Goal: Task Accomplishment & Management: Use online tool/utility

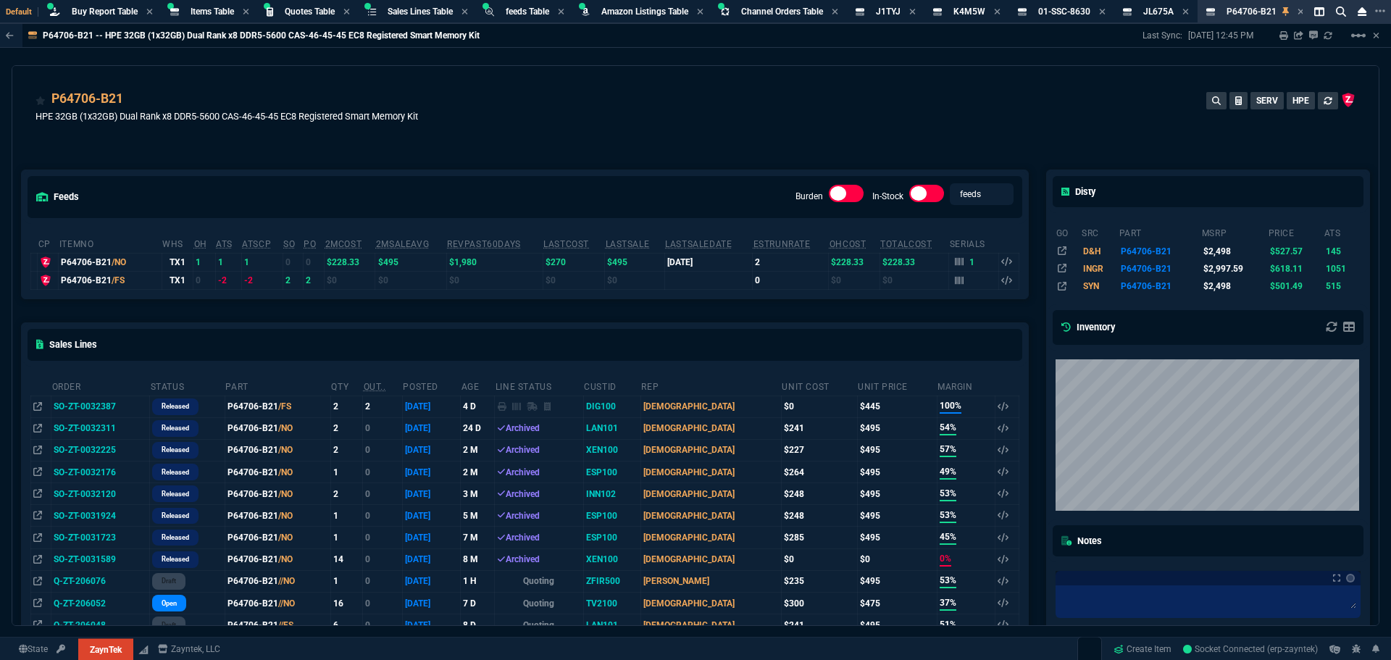
select select "8: NEPT"
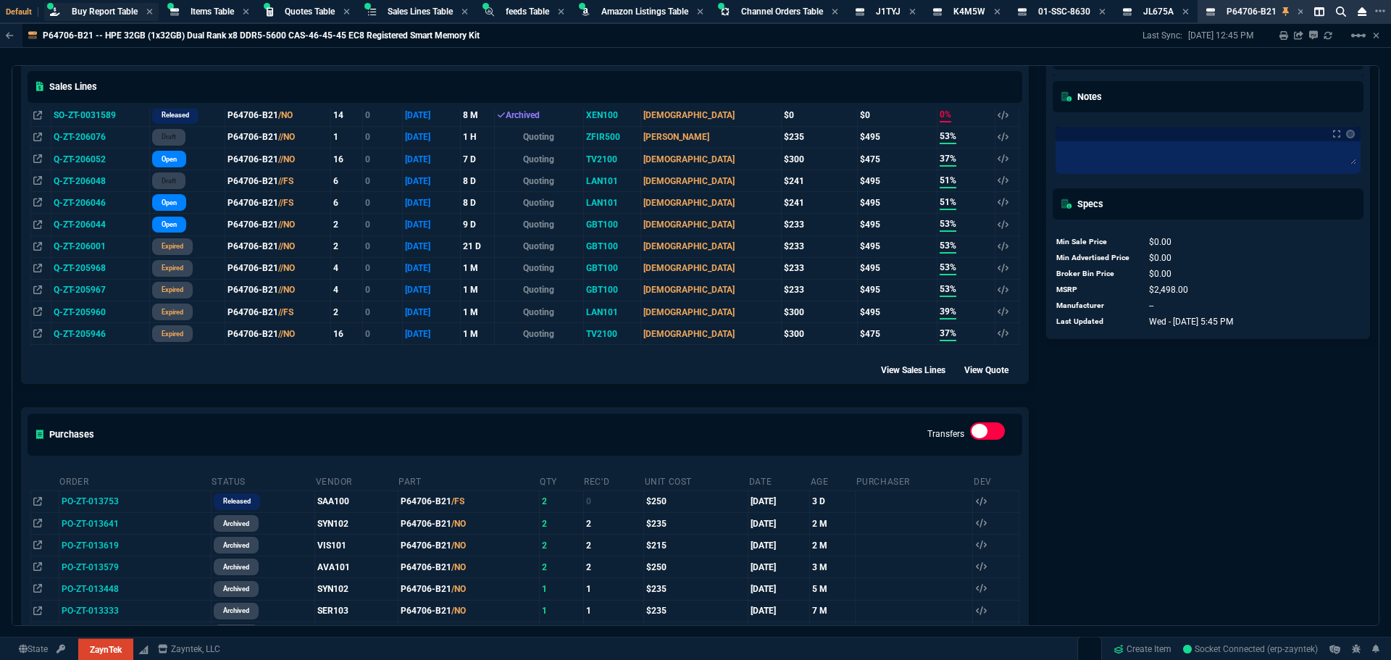
click at [106, 8] on span "Buy Report Table" at bounding box center [105, 12] width 66 height 10
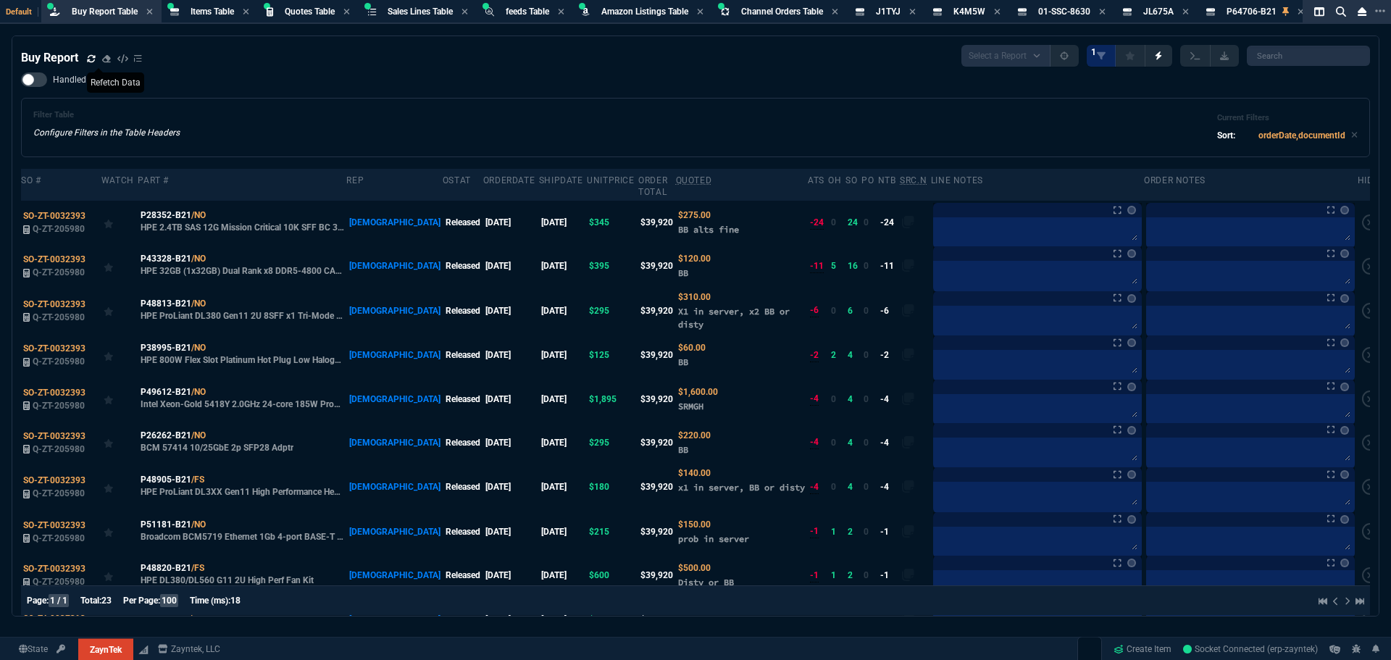
click at [91, 59] on icon at bounding box center [91, 58] width 9 height 9
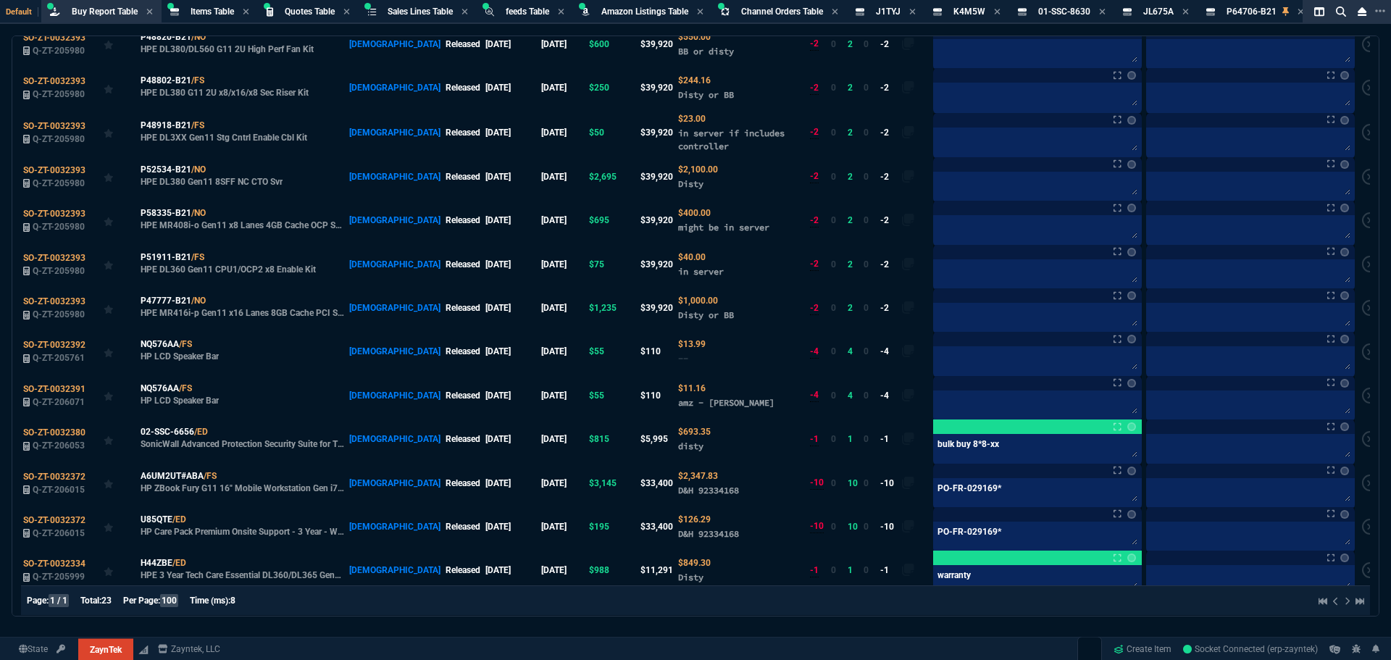
scroll to position [629, 0]
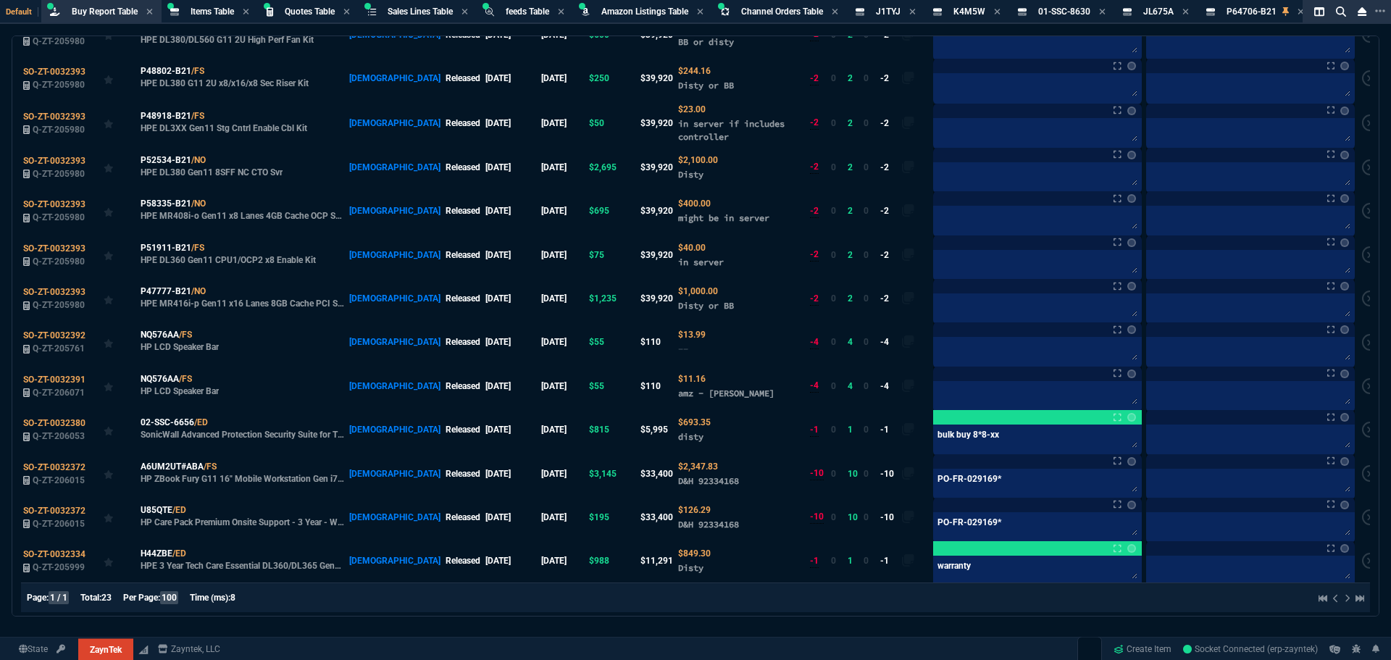
click at [1211, 386] on table "SO # Watch Part # Rep oStat OrderDate shipDate unitPrice Order Total Quoted ATS…" at bounding box center [702, 61] width 1362 height 1044
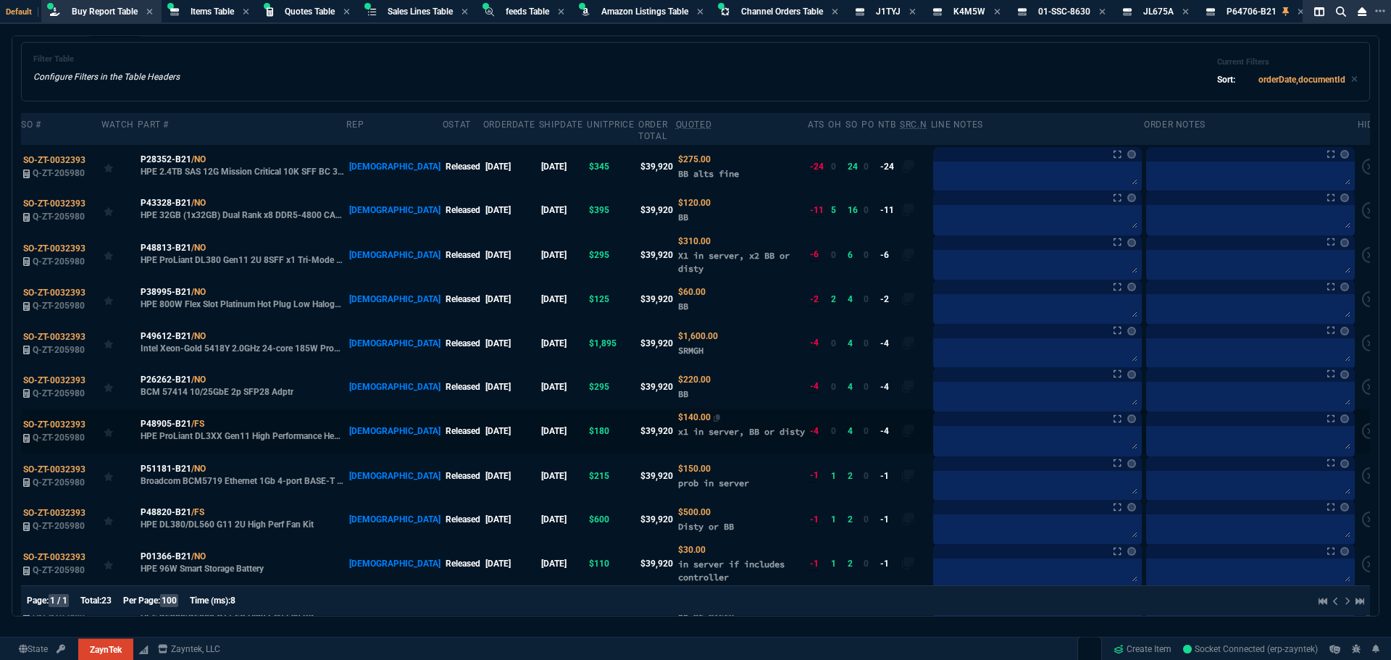
scroll to position [50, 0]
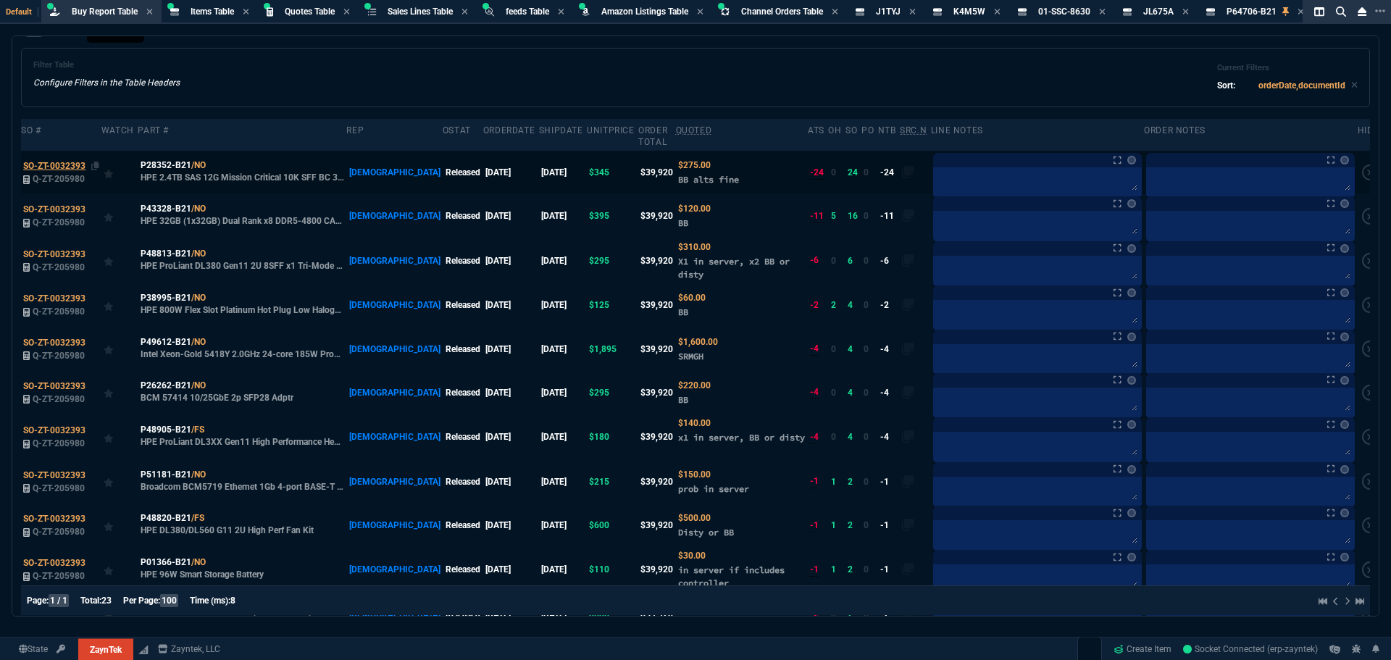
click at [72, 161] on span "SO-ZT-0032393" at bounding box center [54, 166] width 62 height 10
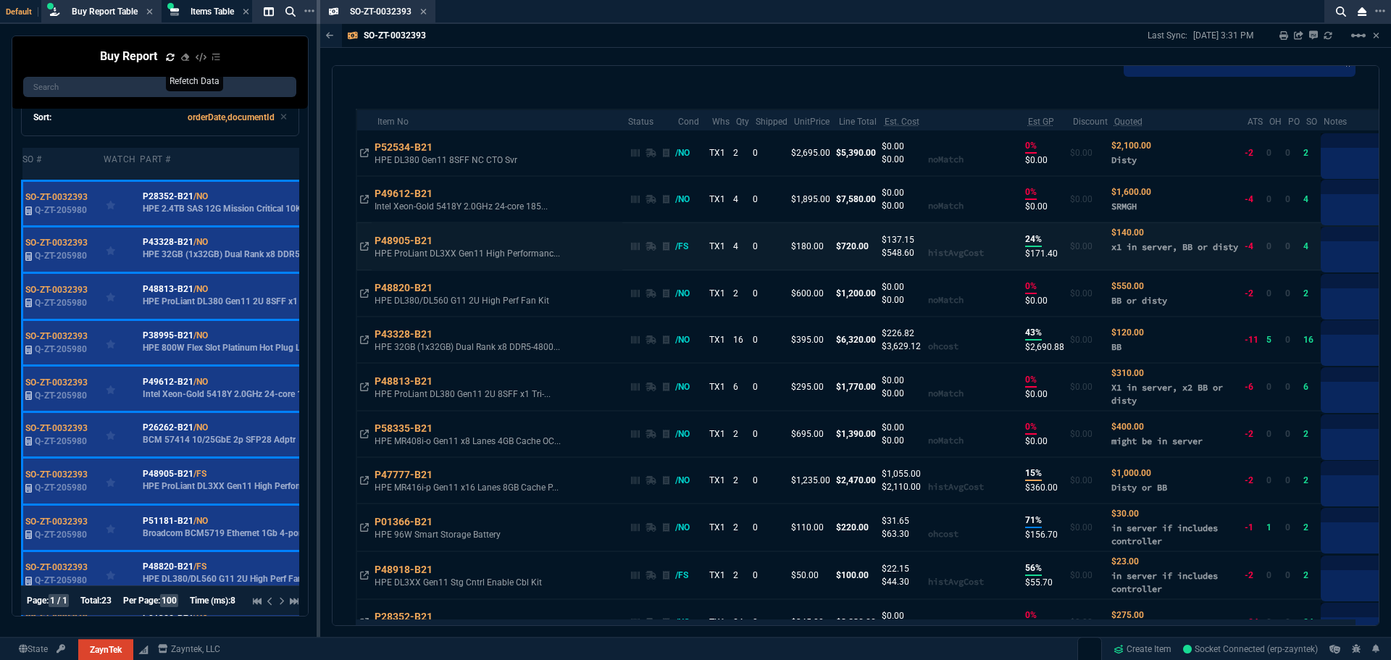
scroll to position [869, 0]
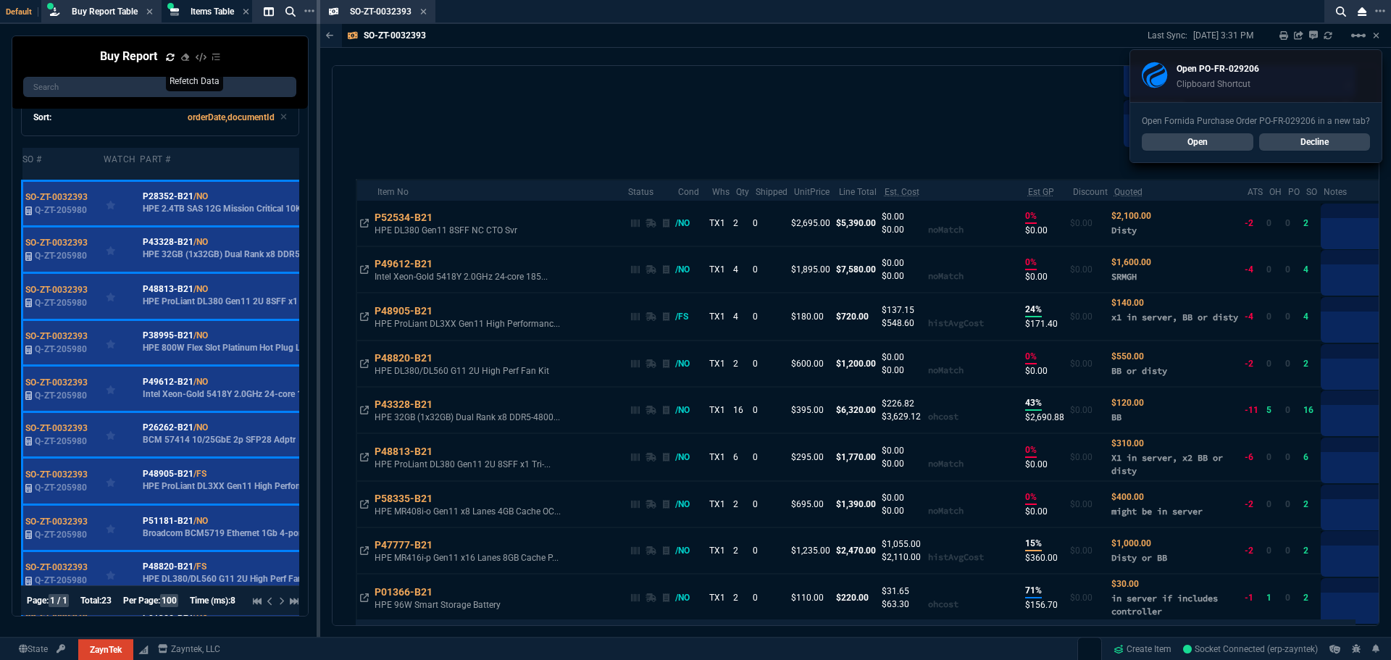
scroll to position [861, 0]
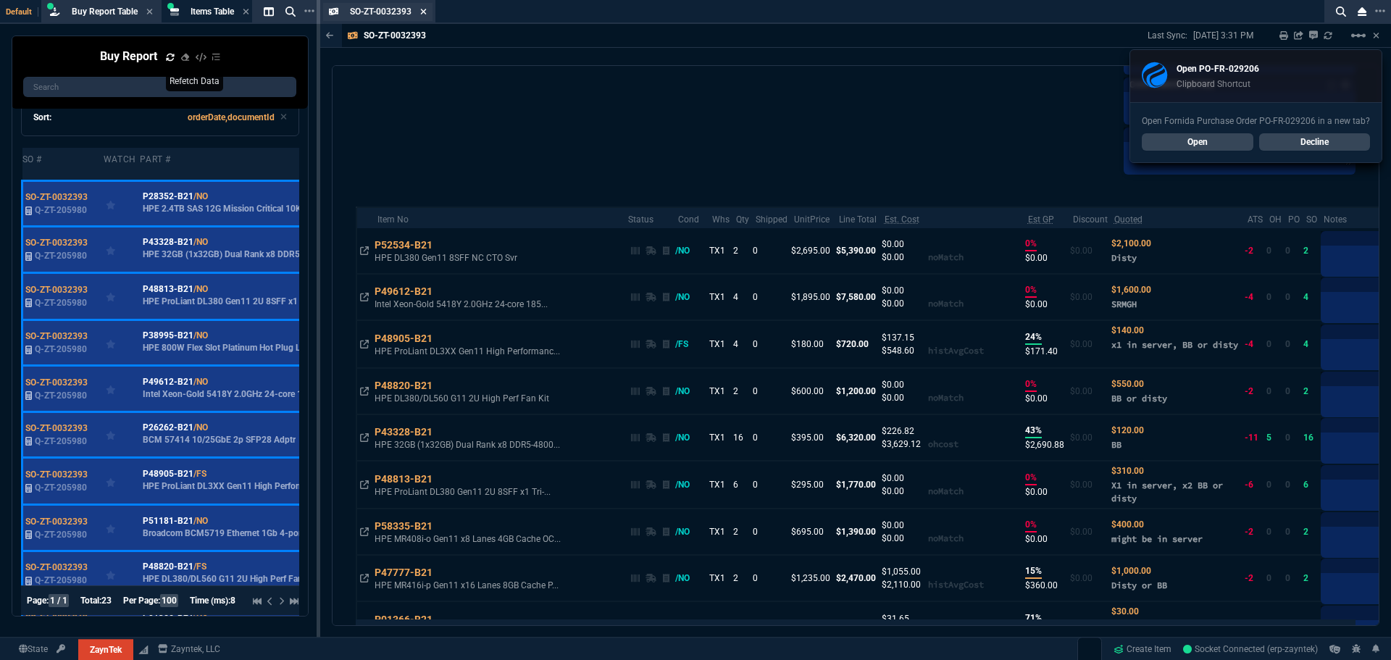
click at [422, 12] on icon at bounding box center [423, 11] width 7 height 9
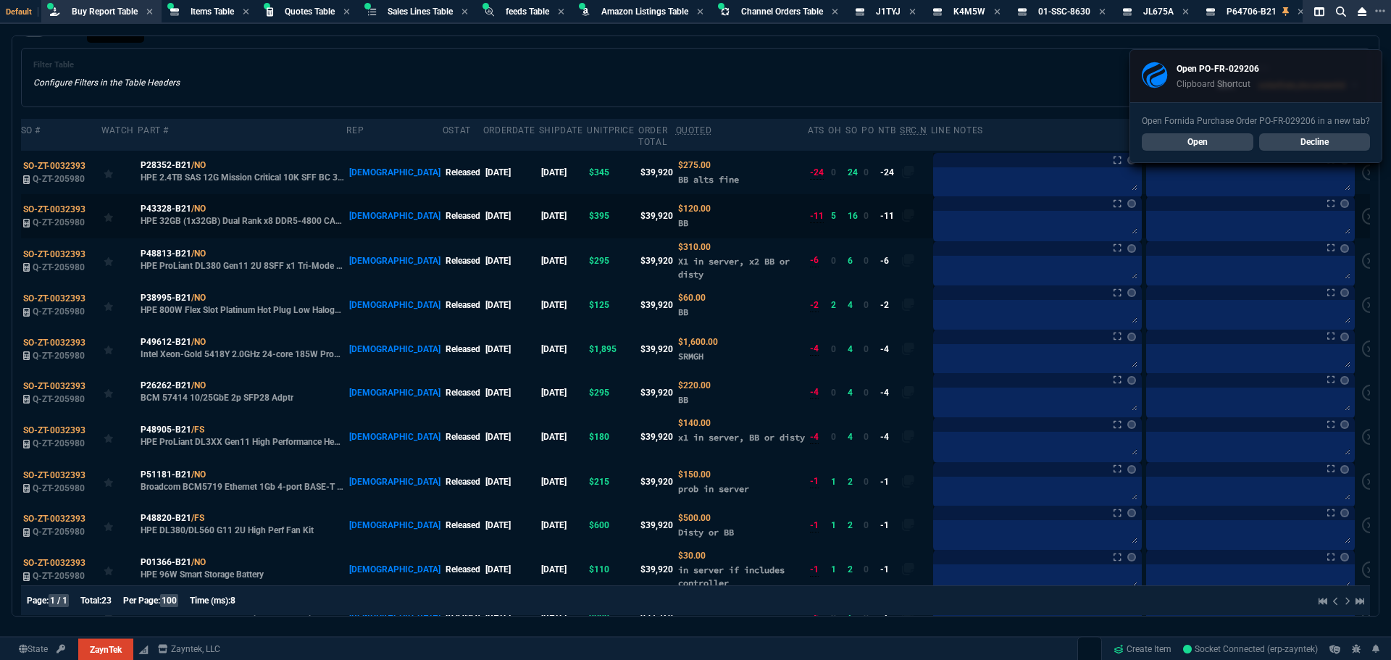
scroll to position [0, 0]
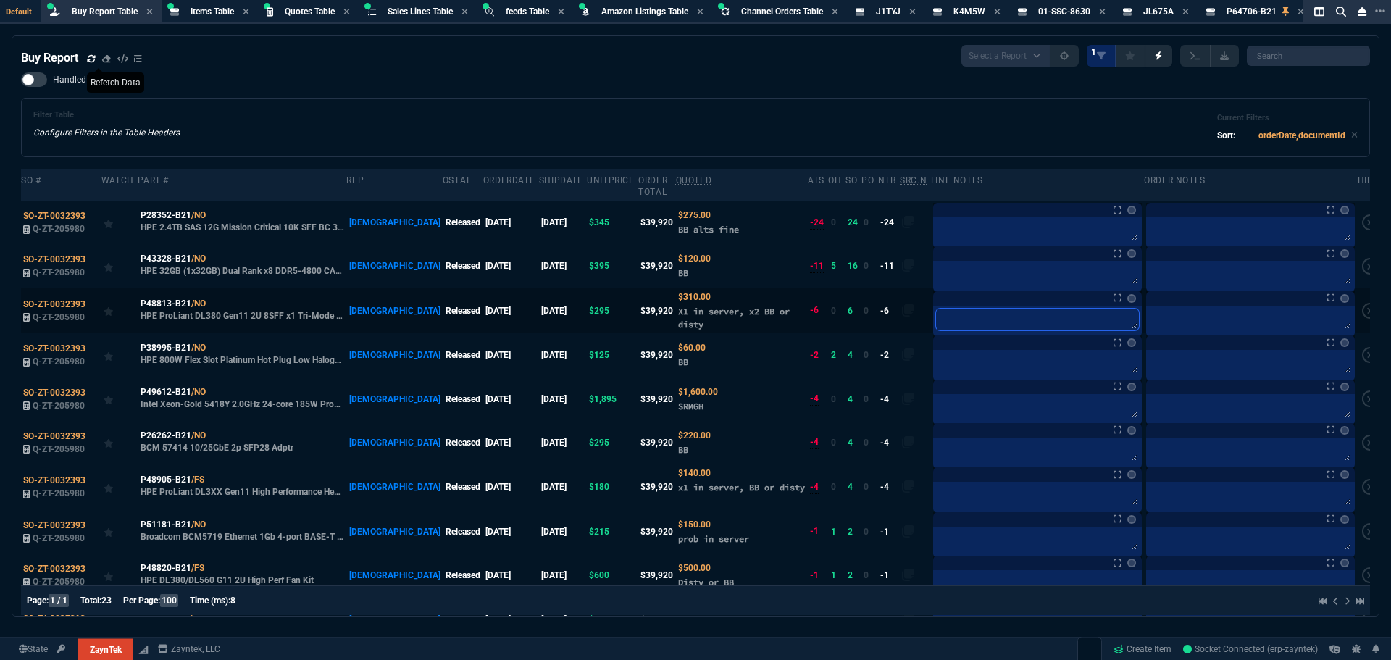
click at [936, 310] on textarea at bounding box center [1037, 320] width 203 height 22
click at [160, 297] on span "P48813-B21" at bounding box center [166, 303] width 51 height 13
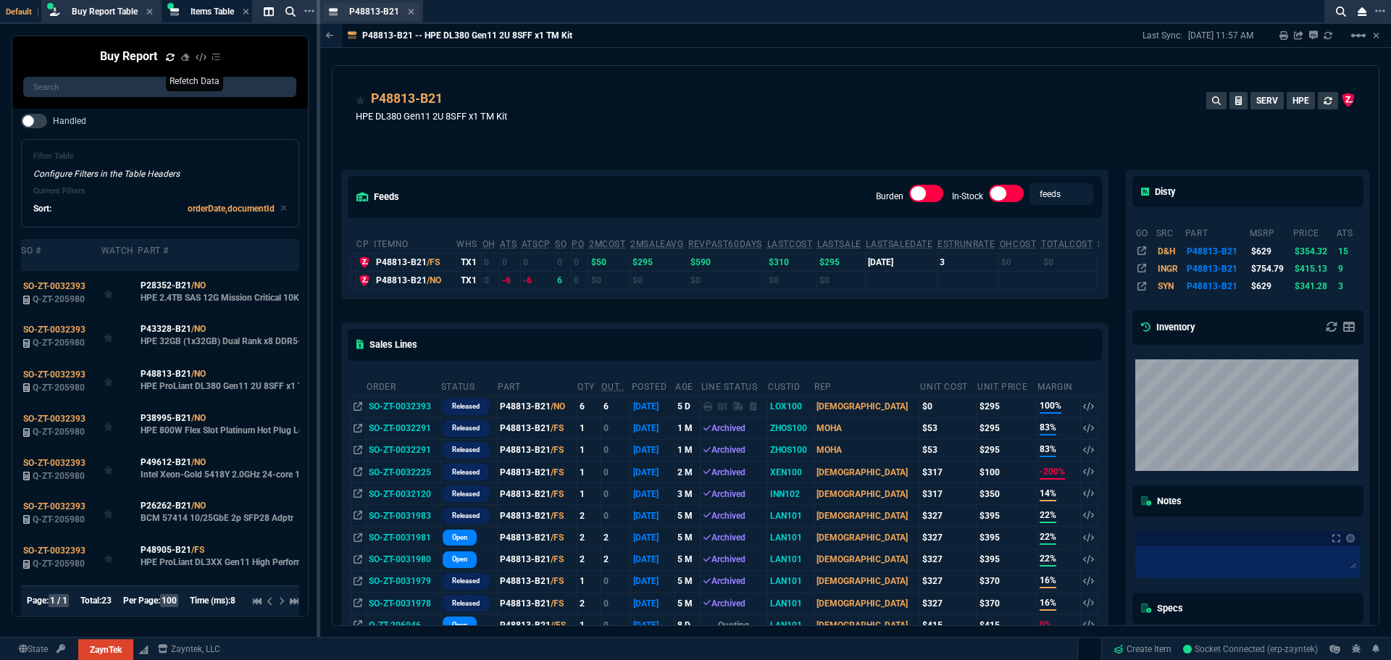
click at [406, 15] on div "P48813-B21 Item" at bounding box center [381, 12] width 65 height 12
click at [408, 14] on icon at bounding box center [411, 11] width 7 height 9
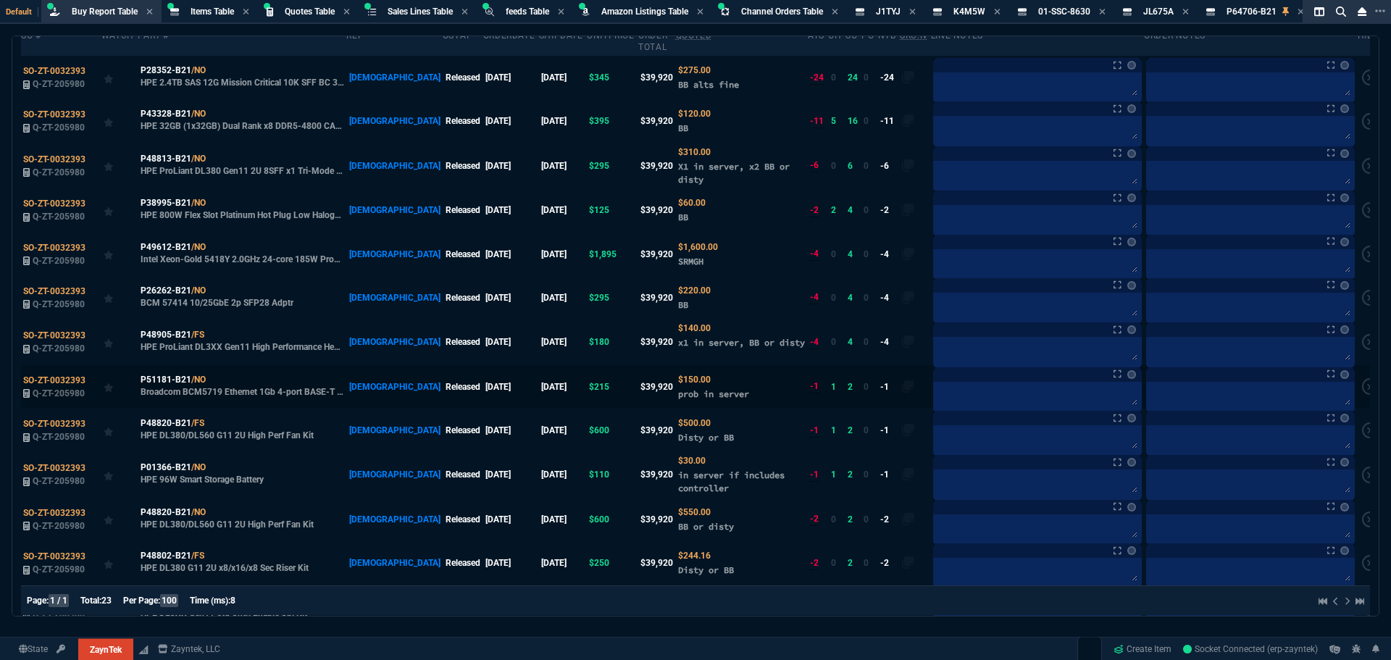
scroll to position [217, 0]
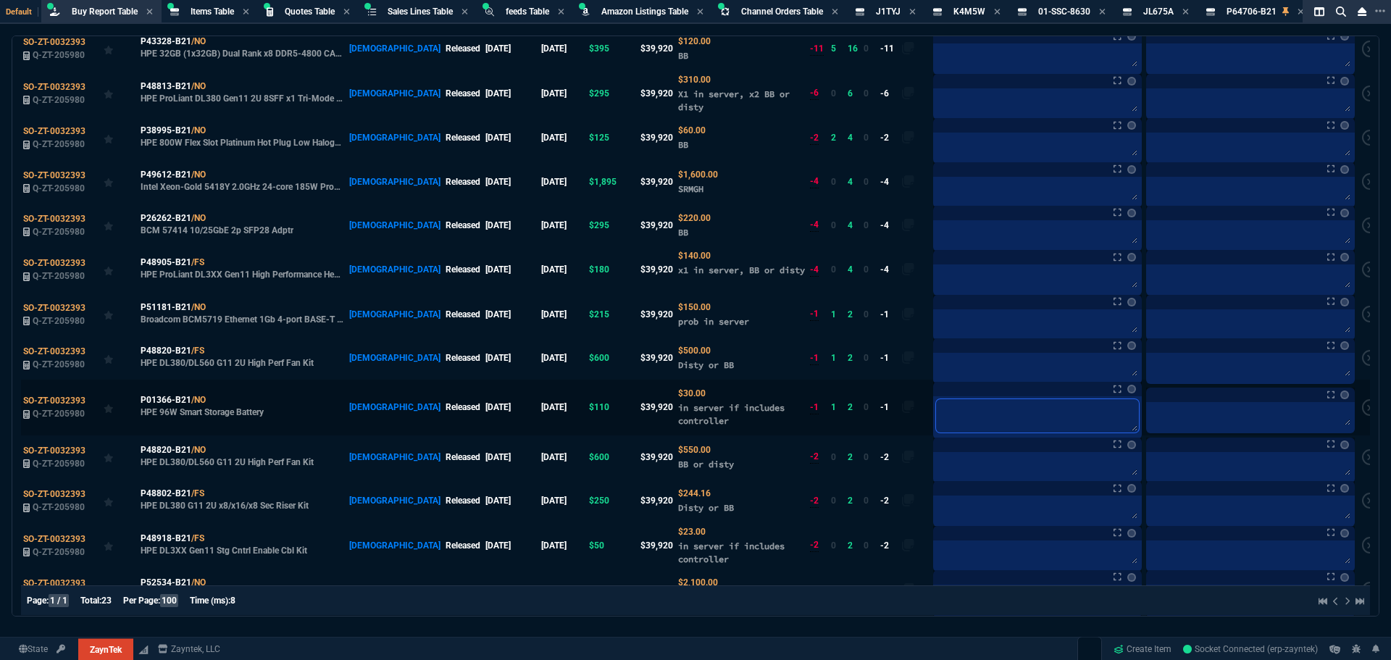
click at [936, 399] on textarea at bounding box center [1037, 415] width 203 height 33
type textarea "s"
type textarea "st"
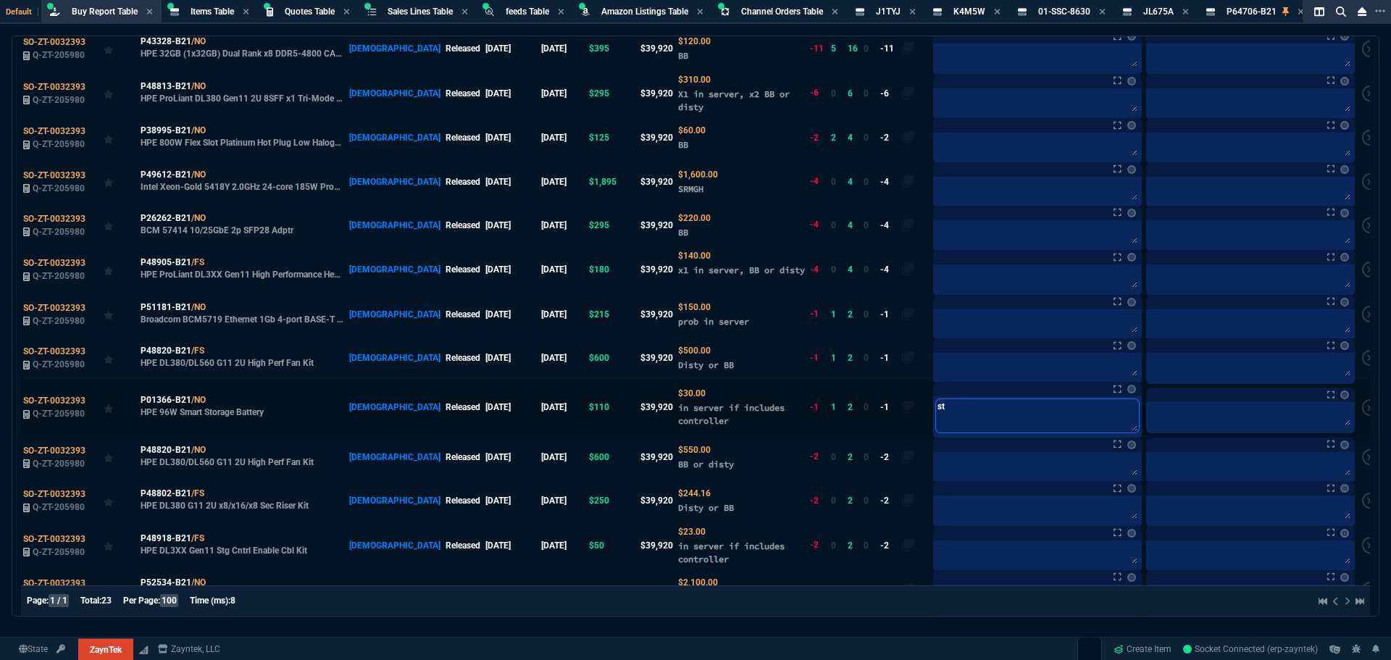
type textarea "sto"
type textarea "stoc"
type textarea "stock"
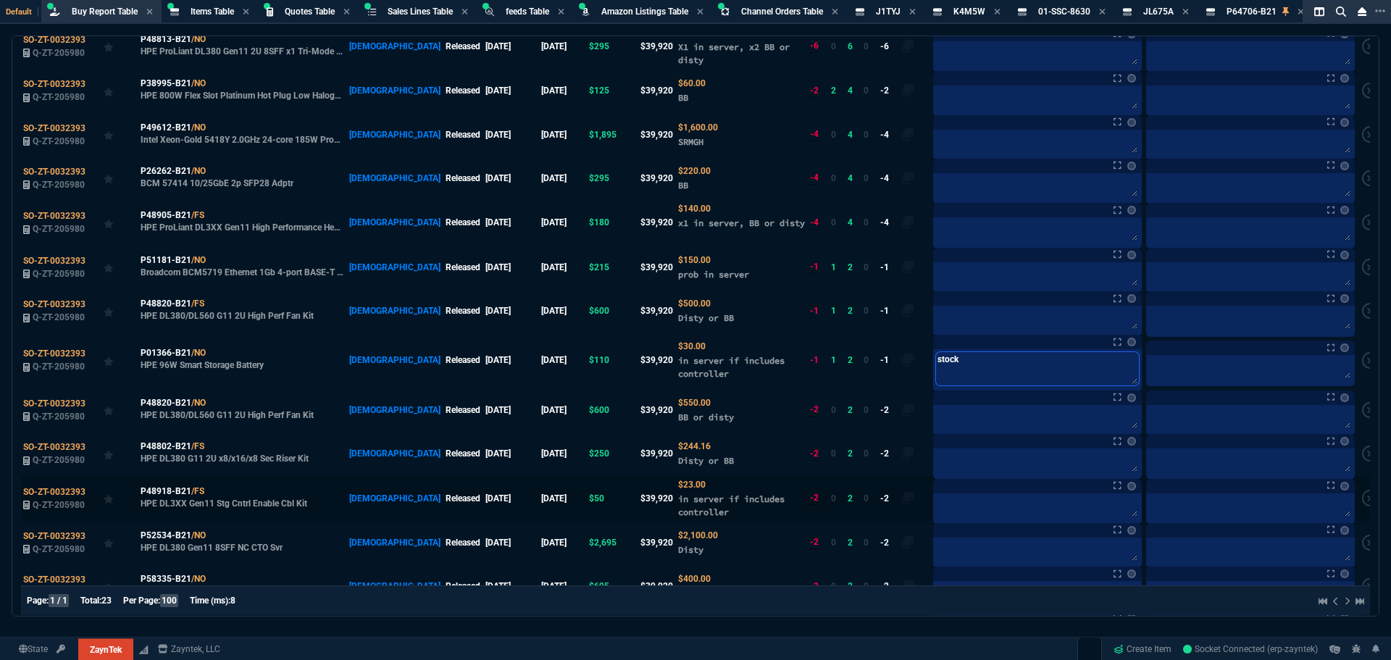
scroll to position [290, 0]
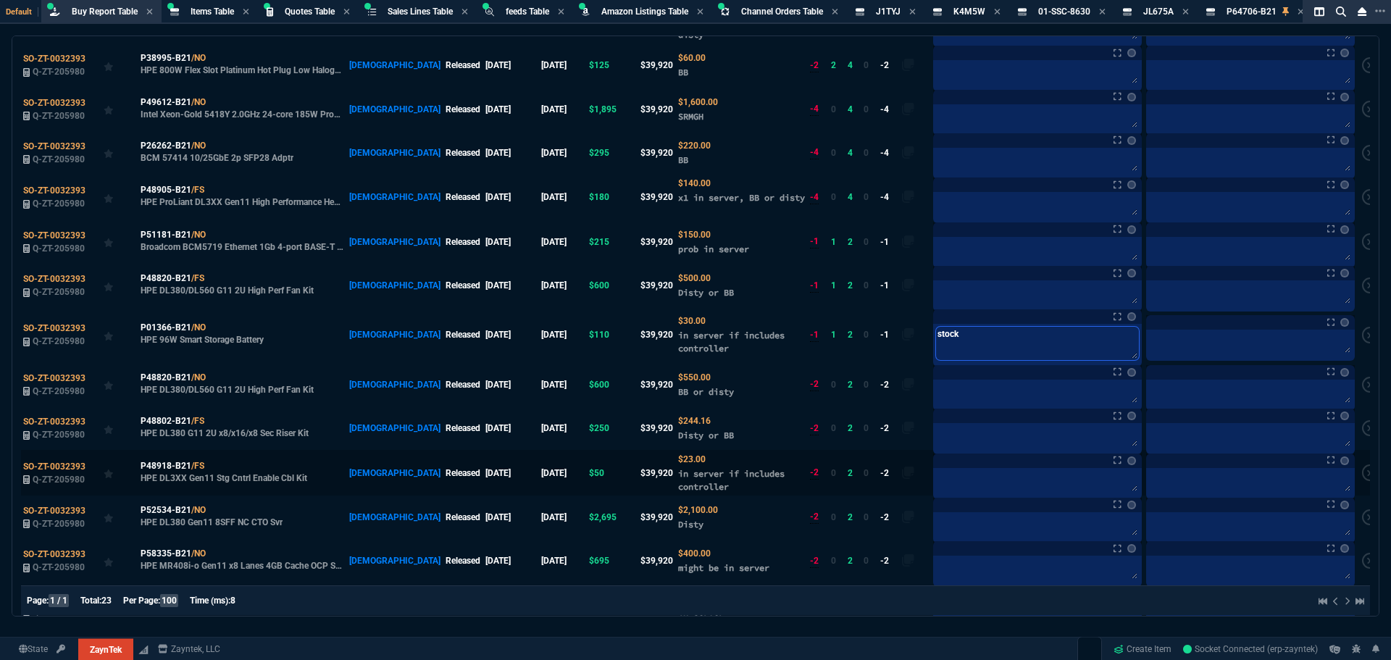
type textarea "stock"
click at [936, 471] on textarea at bounding box center [1037, 482] width 203 height 22
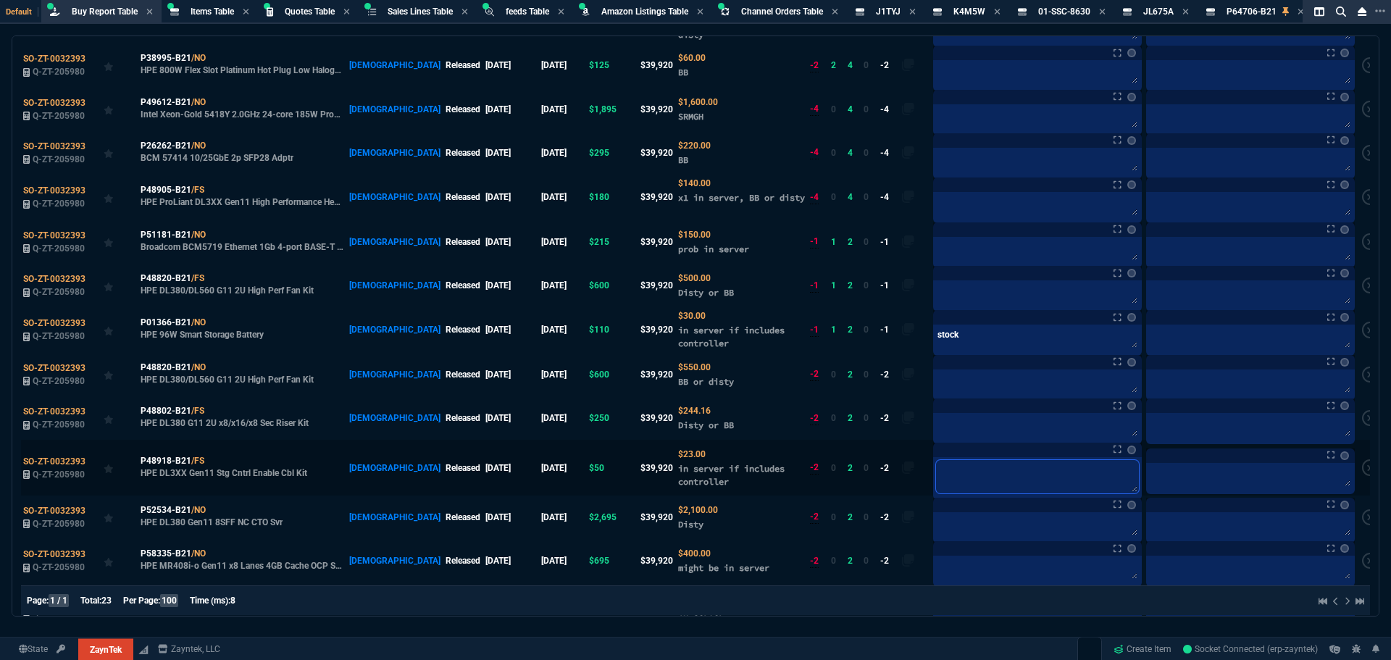
paste textarea "PO-FR-029206*"
type textarea "PO-FR-029206*"
click at [936, 515] on textarea at bounding box center [1037, 526] width 203 height 22
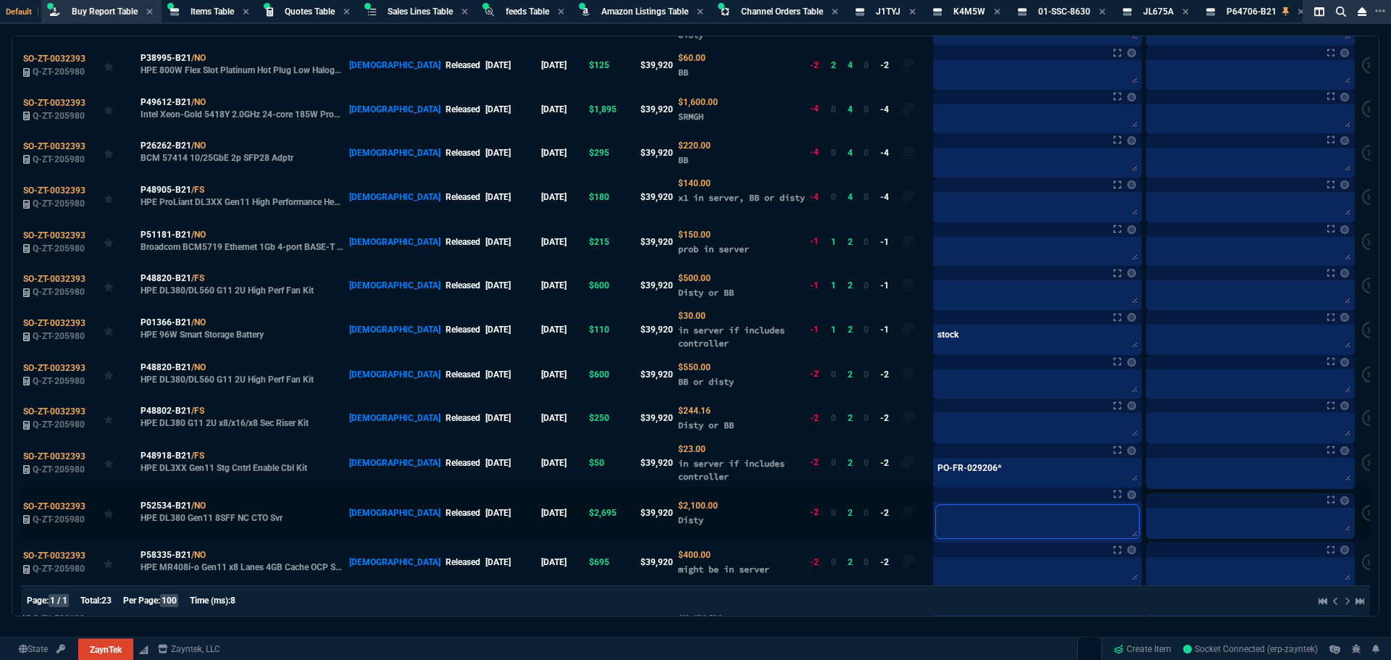
paste textarea "PO-FR-029206*"
type textarea "PO-FR-029206*"
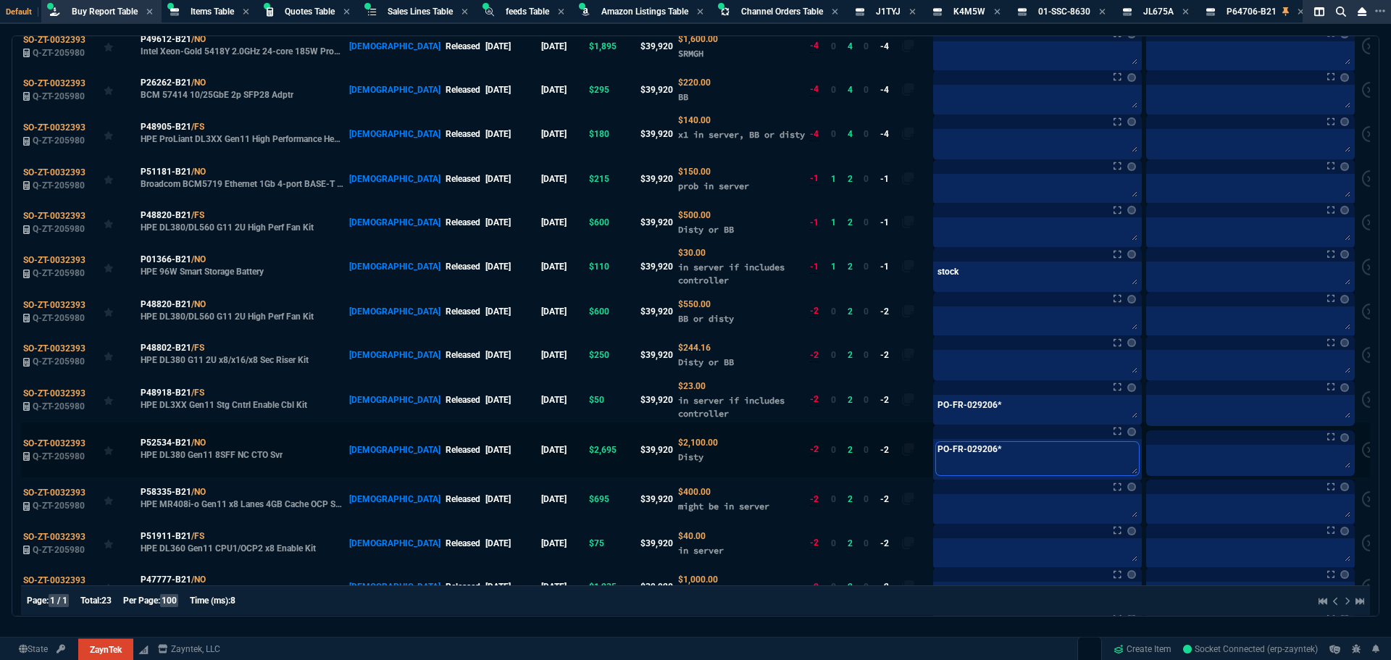
scroll to position [435, 0]
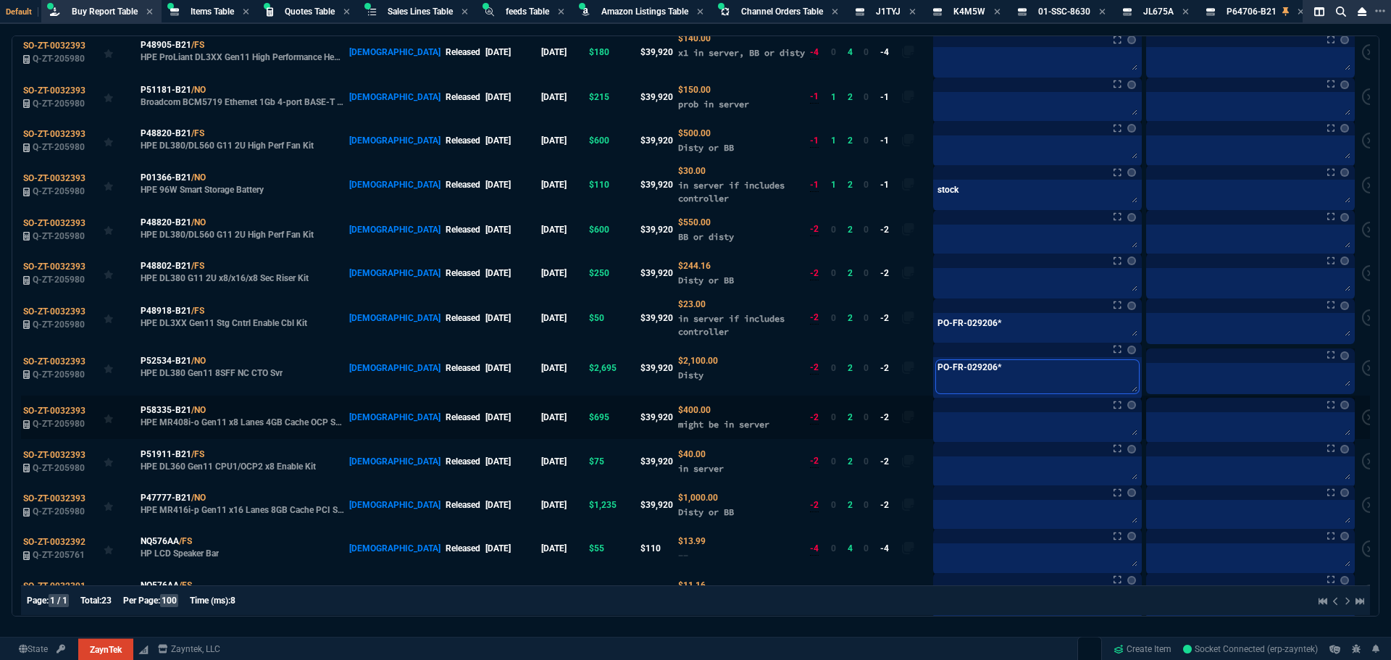
type textarea "PO-FR-029206*"
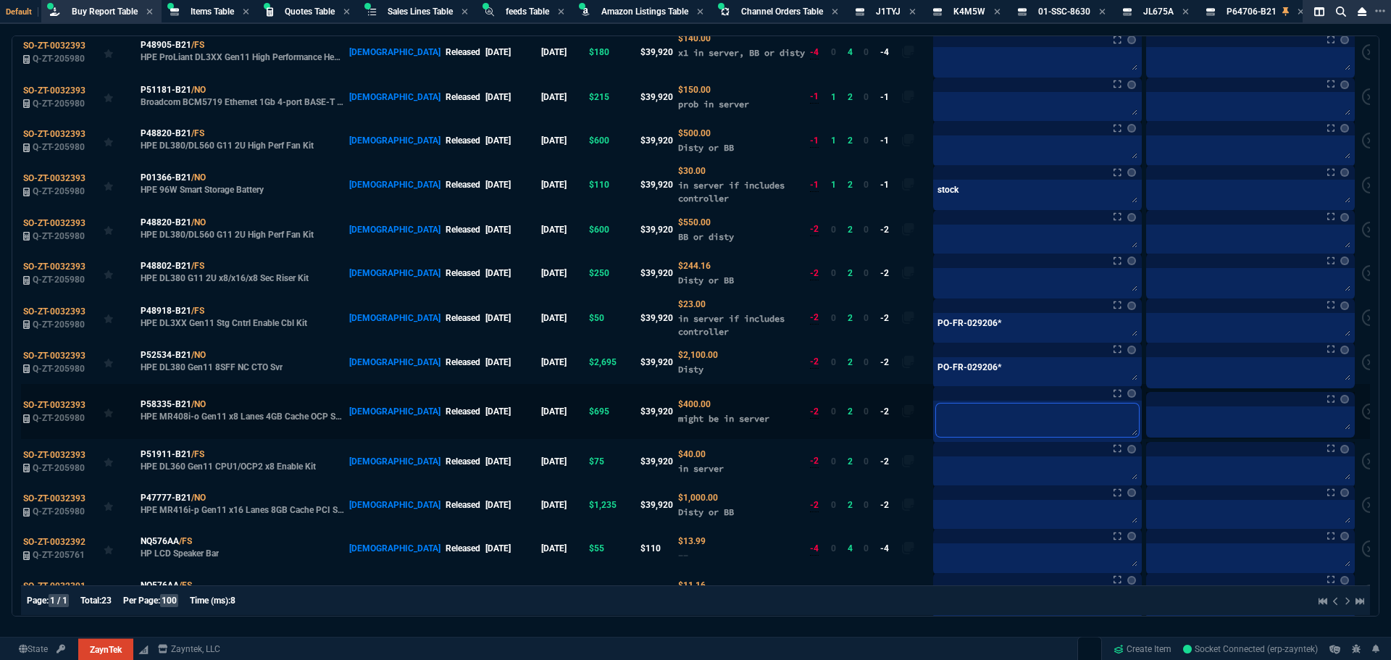
click at [936, 410] on textarea at bounding box center [1037, 419] width 203 height 33
paste textarea "PO-FR-029206*"
type textarea "PO-FR-029206*"
click at [214, 261] on icon at bounding box center [214, 265] width 8 height 9
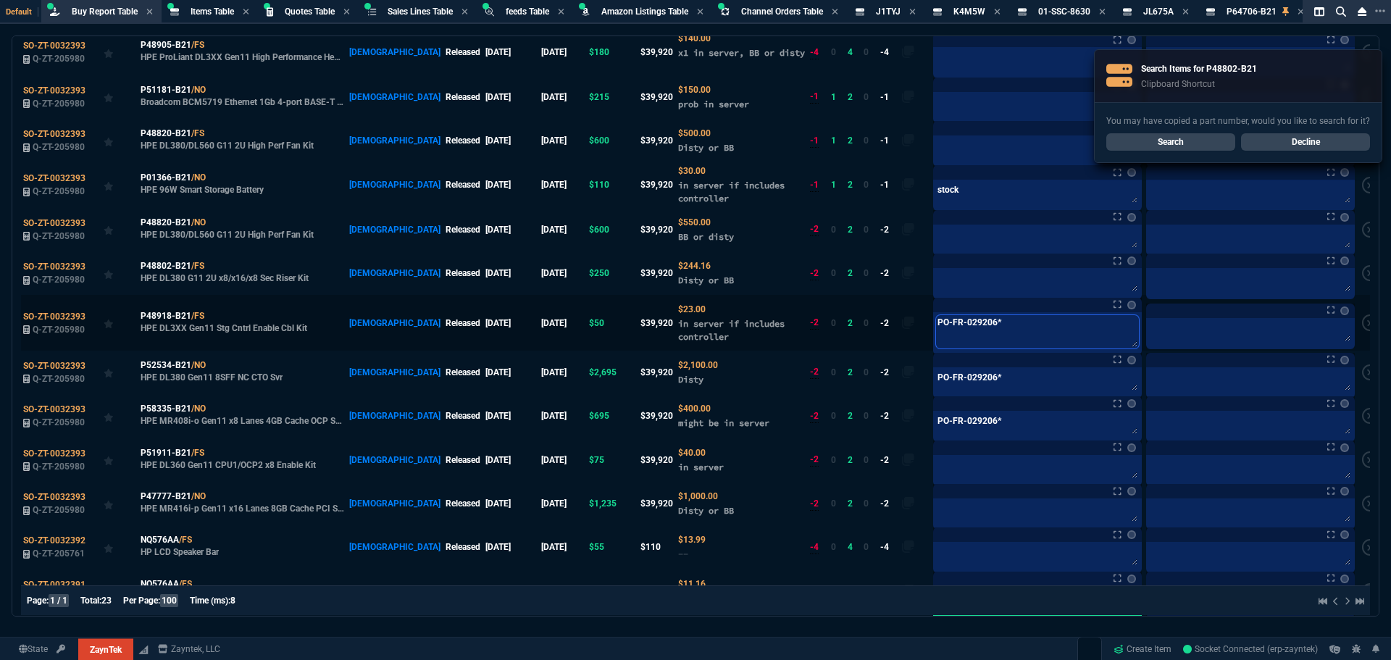
drag, startPoint x: 967, startPoint y: 313, endPoint x: 905, endPoint y: 316, distance: 62.4
click at [933, 316] on div "PO-FR-029206* PO-FR-029206*" at bounding box center [1037, 333] width 209 height 43
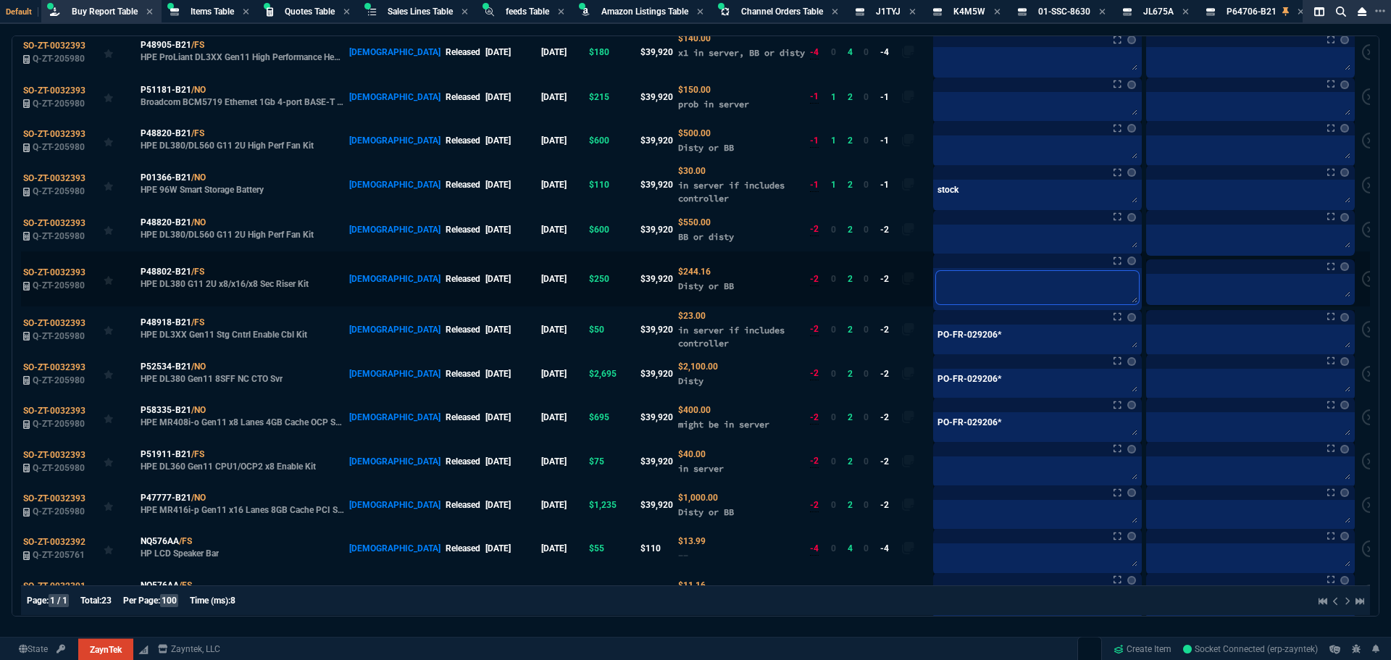
click at [949, 272] on textarea at bounding box center [1037, 287] width 203 height 33
paste textarea "PO-FR-029206"
type textarea "PO-FR-029206"
click at [936, 160] on textarea at bounding box center [1037, 149] width 203 height 22
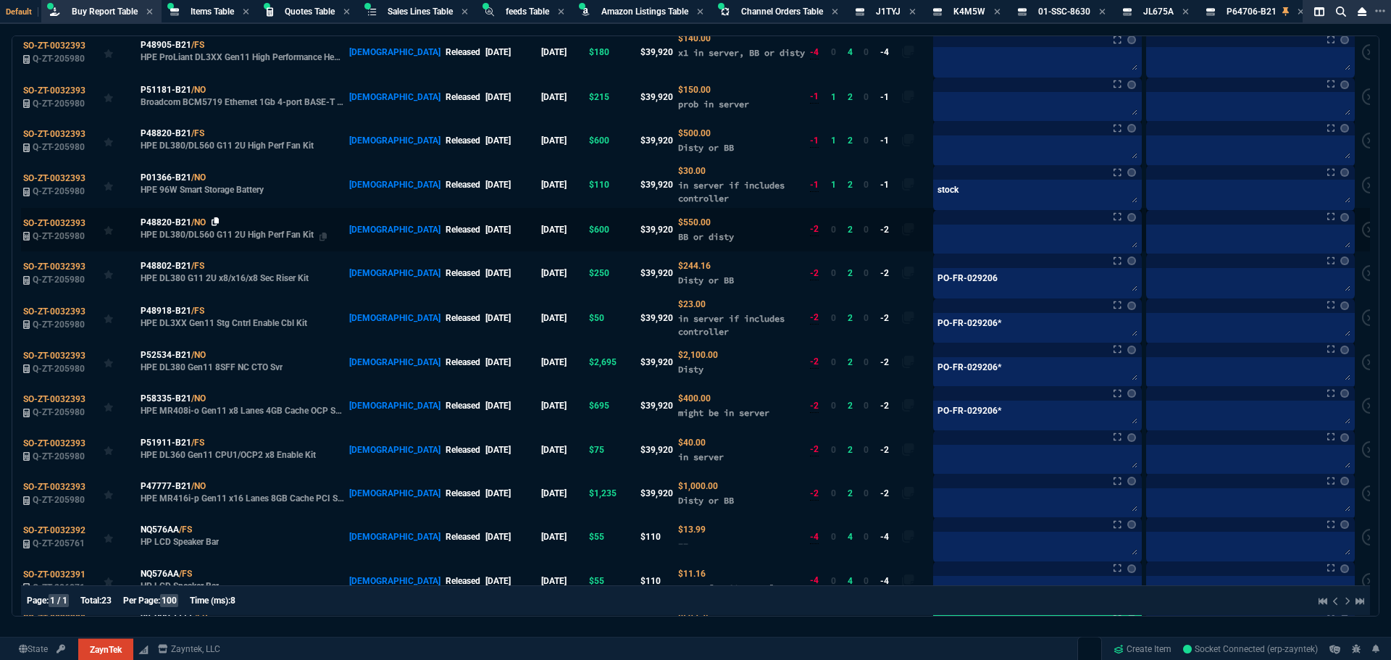
click at [215, 162] on td "P48820-B21 /NO HPE DL380/DL560 G11 2U High Perf Fan Kit" at bounding box center [242, 140] width 209 height 43
drag, startPoint x: 217, startPoint y: 211, endPoint x: 243, endPoint y: 209, distance: 26.2
click at [217, 138] on icon at bounding box center [214, 133] width 8 height 9
click at [936, 227] on textarea at bounding box center [1037, 238] width 203 height 22
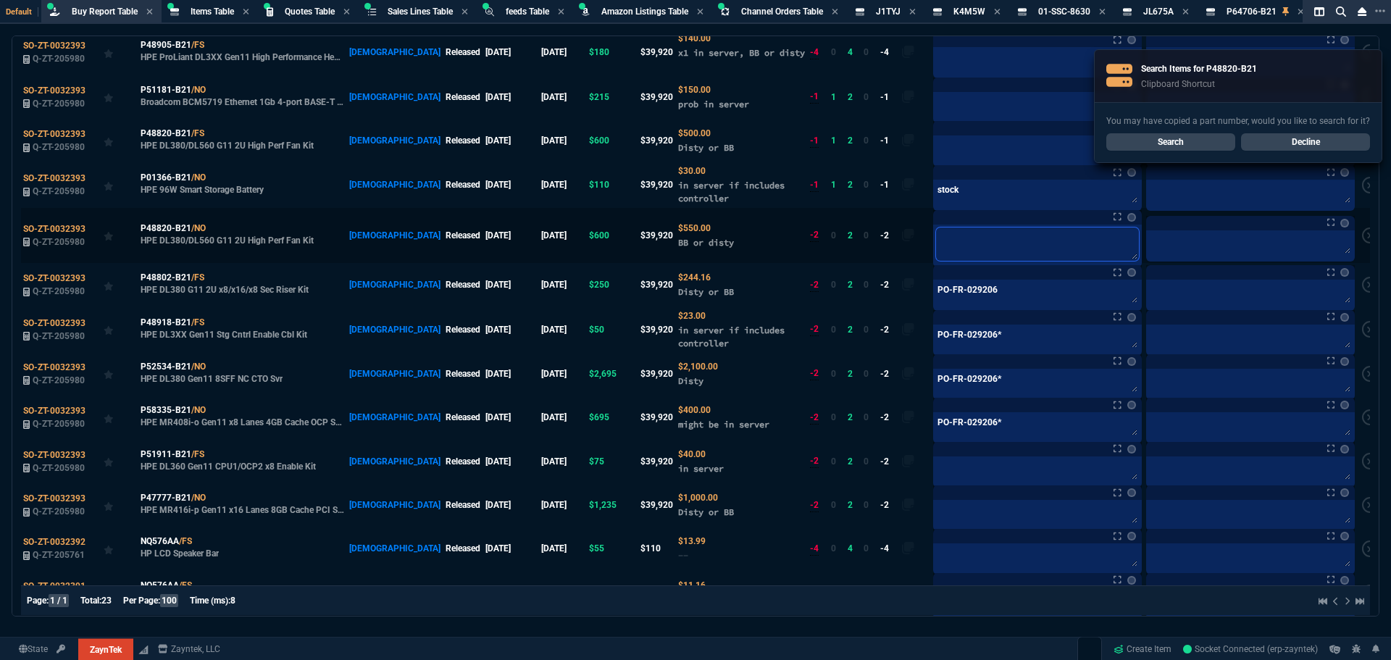
type textarea "b"
type textarea "bu"
type textarea "bun"
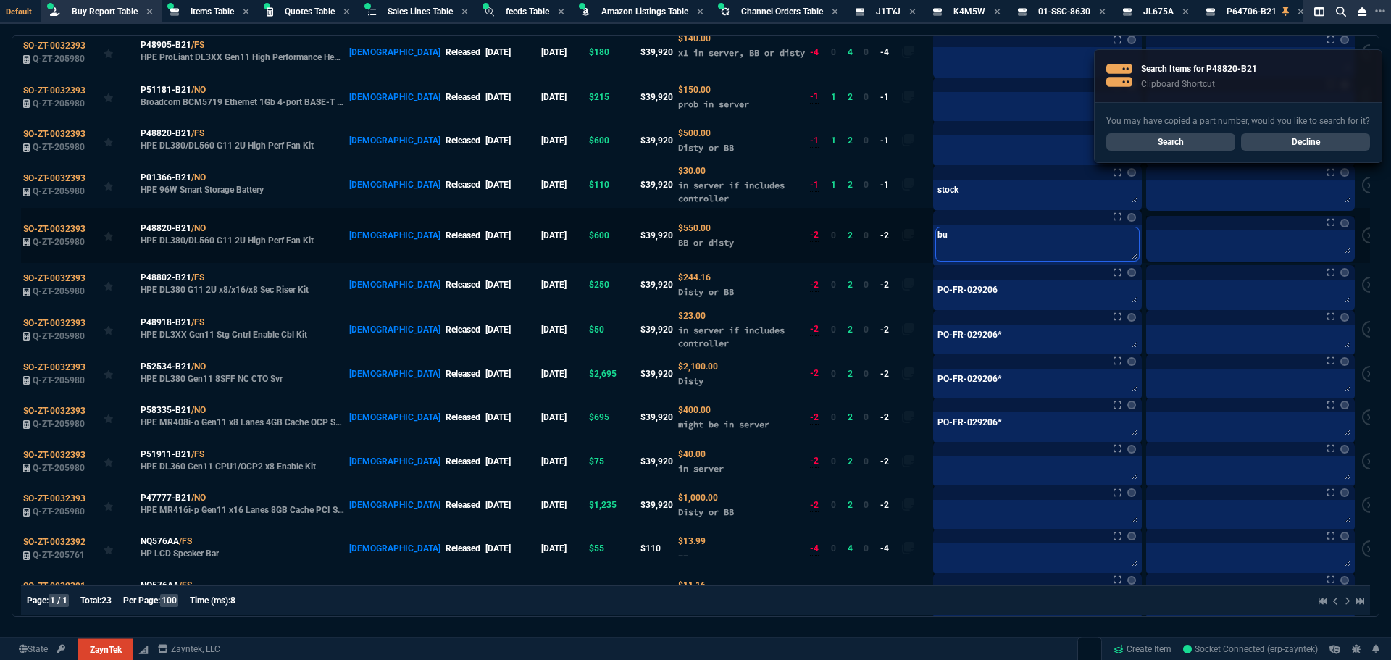
type textarea "bun"
type textarea "bund"
type textarea "bundy"
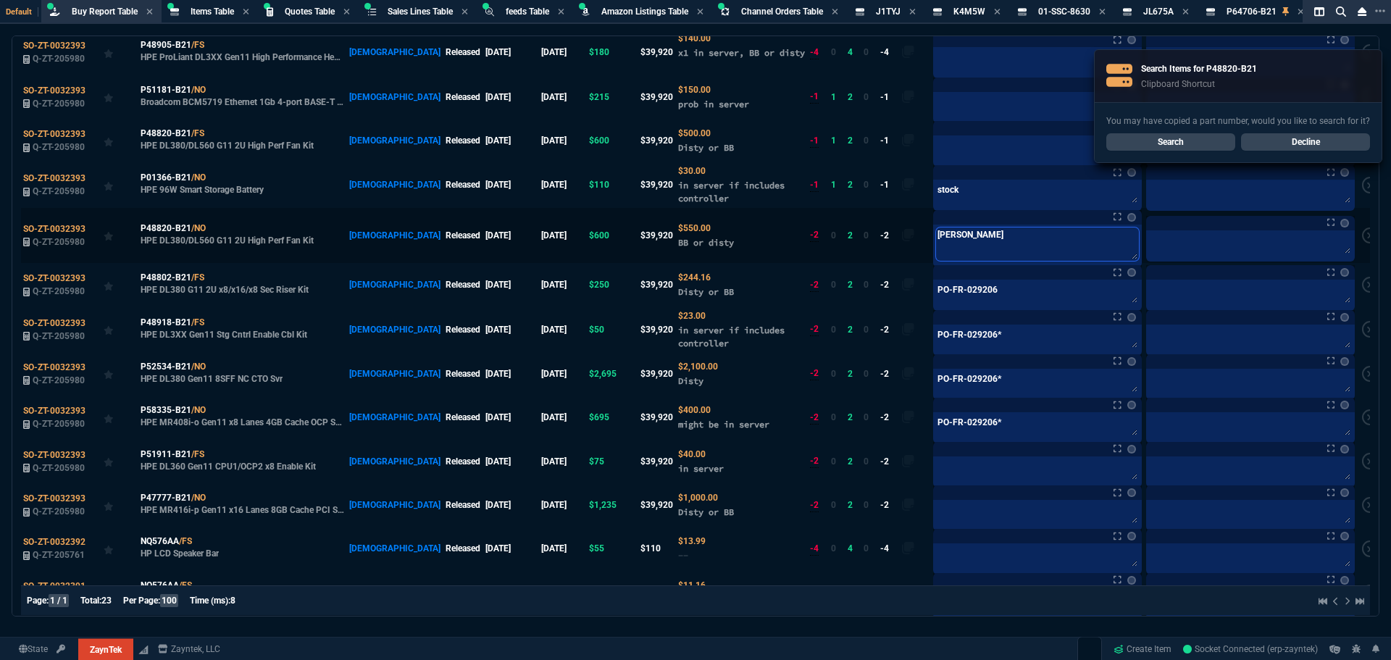
type textarea "bundy?"
click at [952, 141] on textarea at bounding box center [1037, 149] width 203 height 22
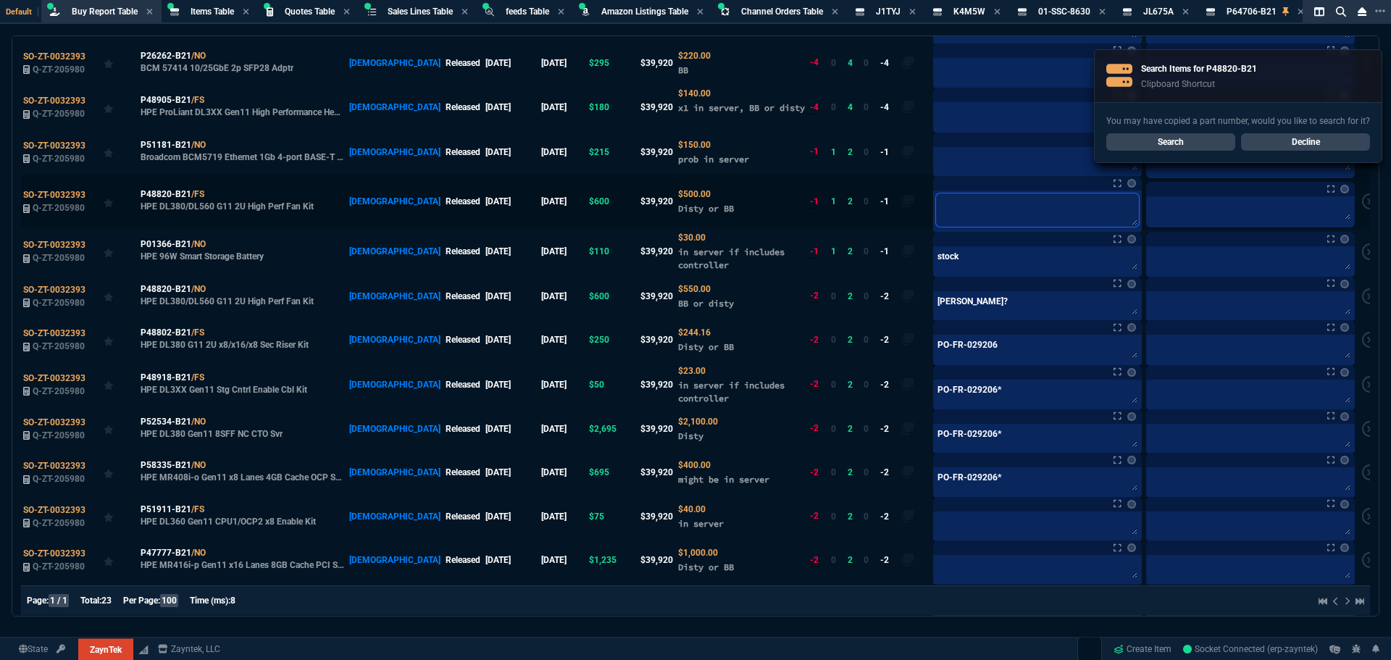
scroll to position [145, 0]
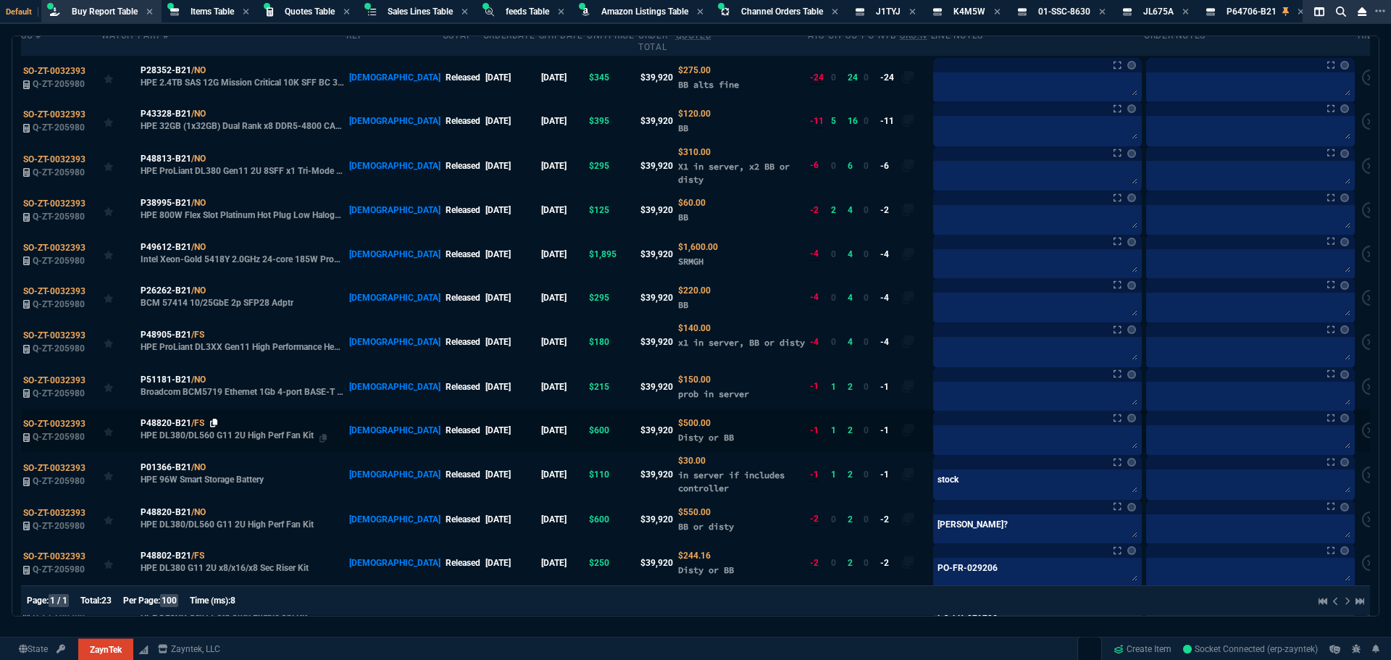
click at [216, 418] on nx-icon at bounding box center [214, 423] width 8 height 10
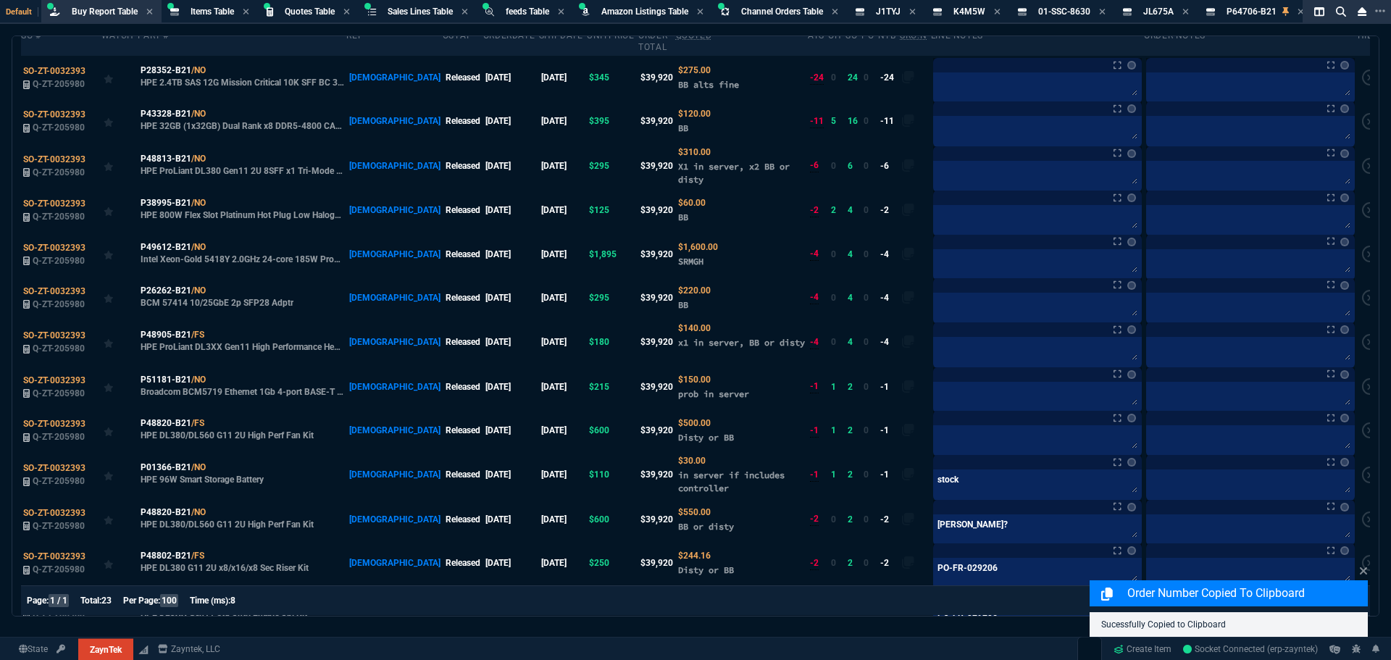
scroll to position [290, 0]
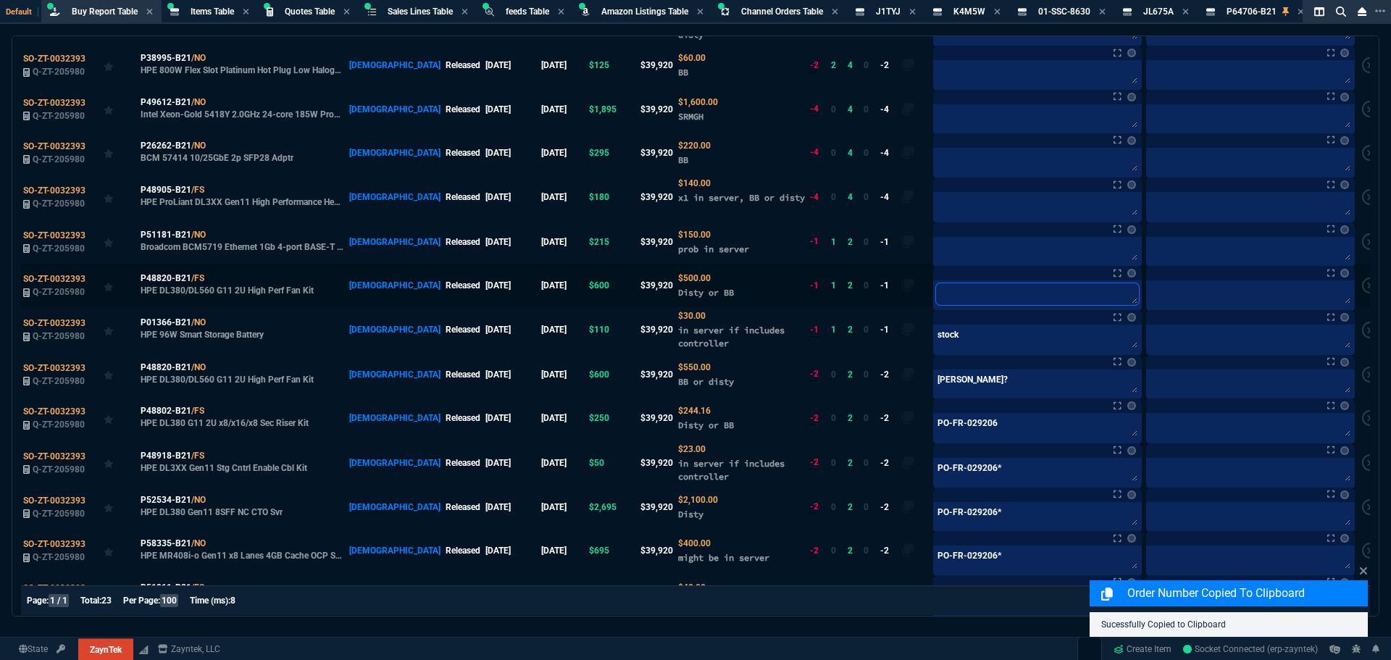
click at [946, 283] on textarea at bounding box center [1037, 294] width 203 height 22
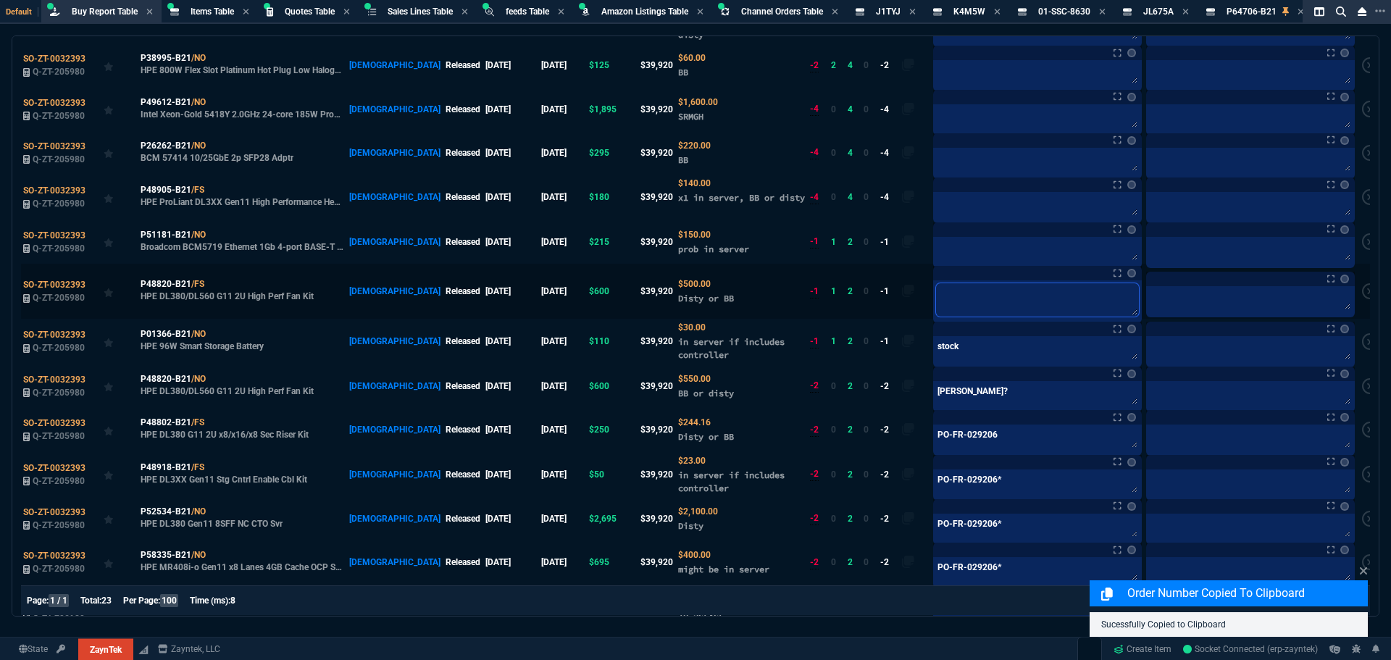
paste textarea "P48820-B21"
type textarea "P48820-B21"
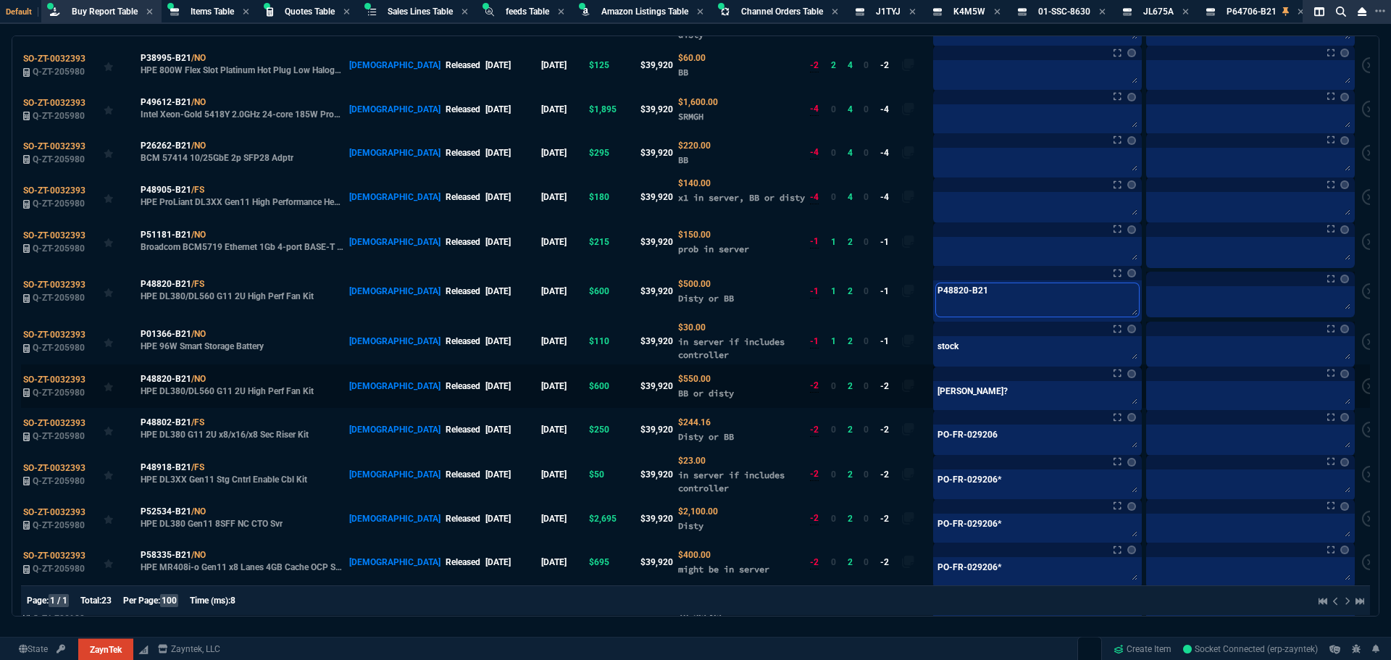
type textarea "P48820-B21"
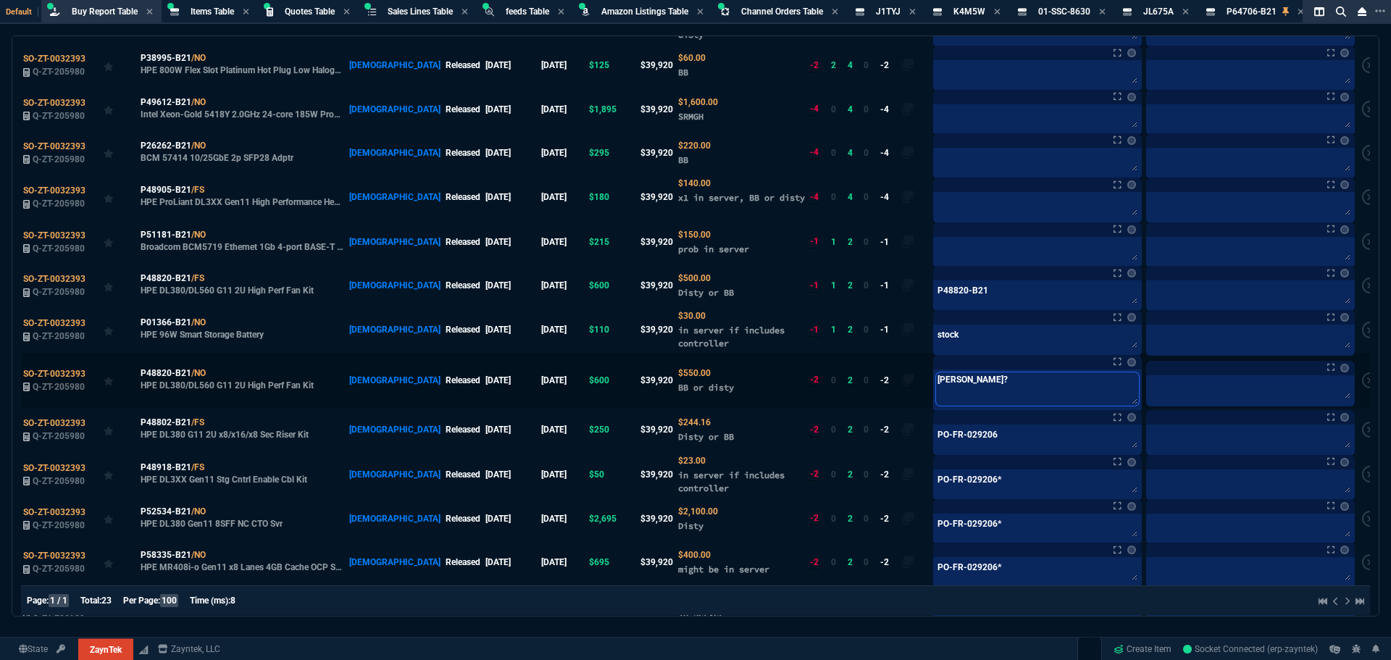
drag, startPoint x: 953, startPoint y: 381, endPoint x: 917, endPoint y: 381, distance: 36.2
click at [896, 381] on tr "SO-ZT-0032393 Q-ZT-205980 P48820-B21 /NO HPE DL380/DL560 G11 2U High Perf Fan K…" at bounding box center [702, 380] width 1362 height 55
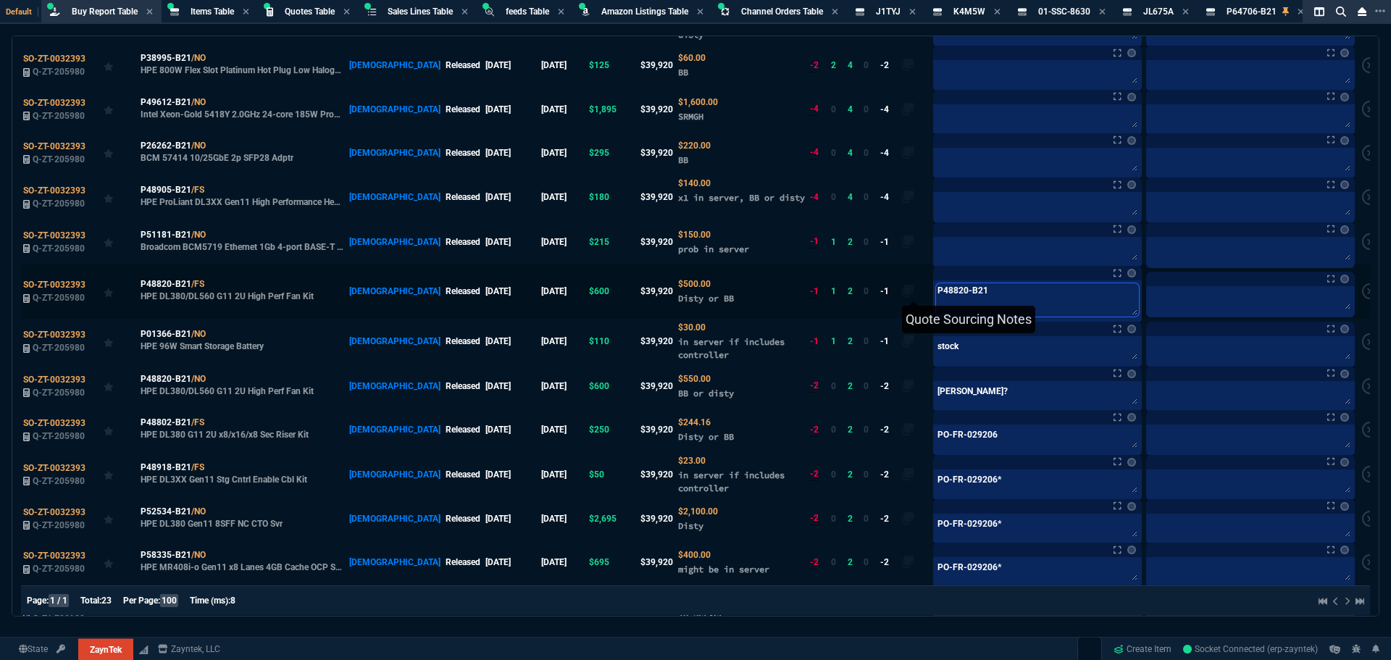
drag, startPoint x: 966, startPoint y: 286, endPoint x: 881, endPoint y: 285, distance: 84.7
click at [881, 285] on tr "SO-ZT-0032393 Q-ZT-205980 P48820-B21 /FS HPE DL380/DL560 G11 2U High Perf Fan K…" at bounding box center [702, 291] width 1362 height 55
paste textarea "bundy?"
type textarea "bundy?"
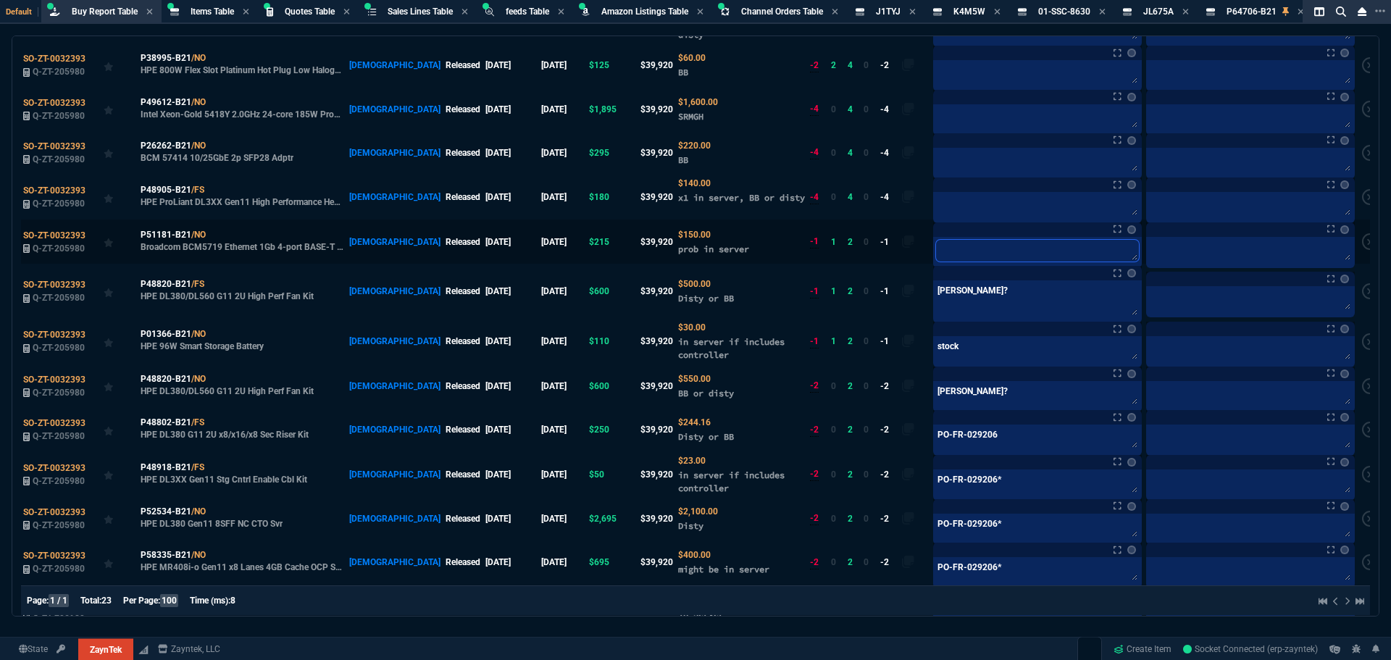
click at [945, 246] on textarea at bounding box center [1037, 251] width 203 height 22
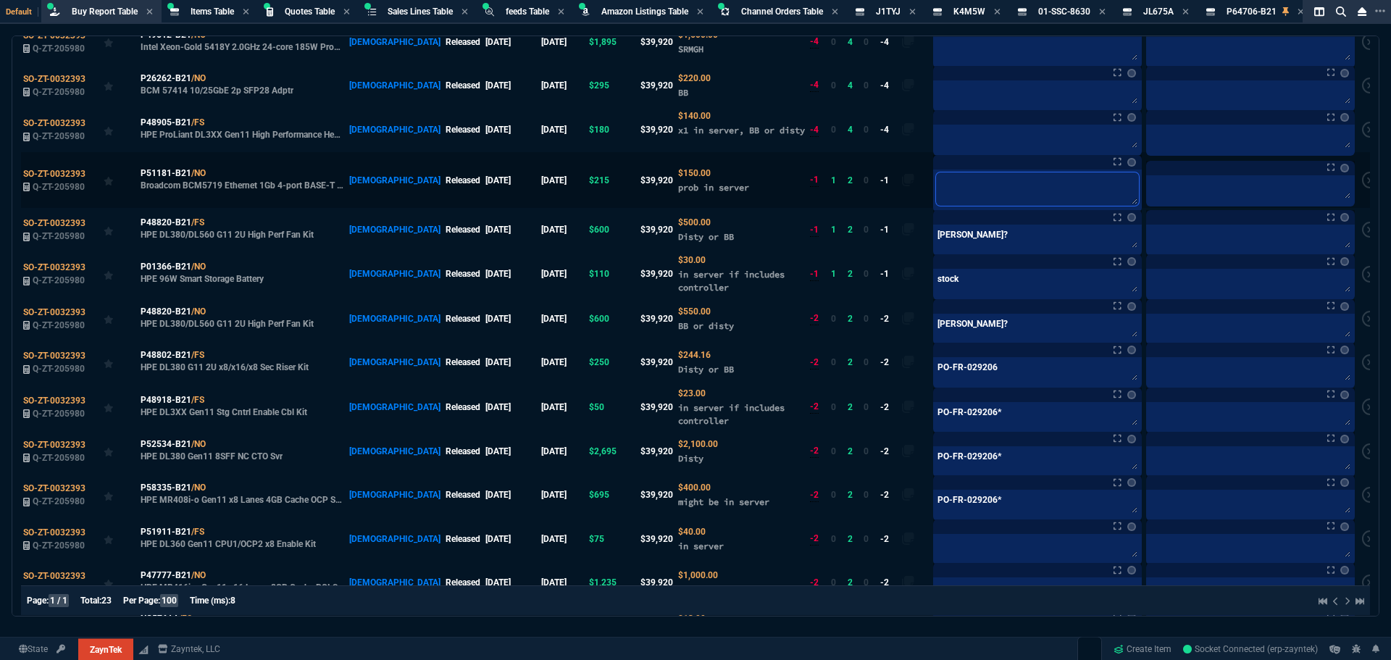
scroll to position [362, 0]
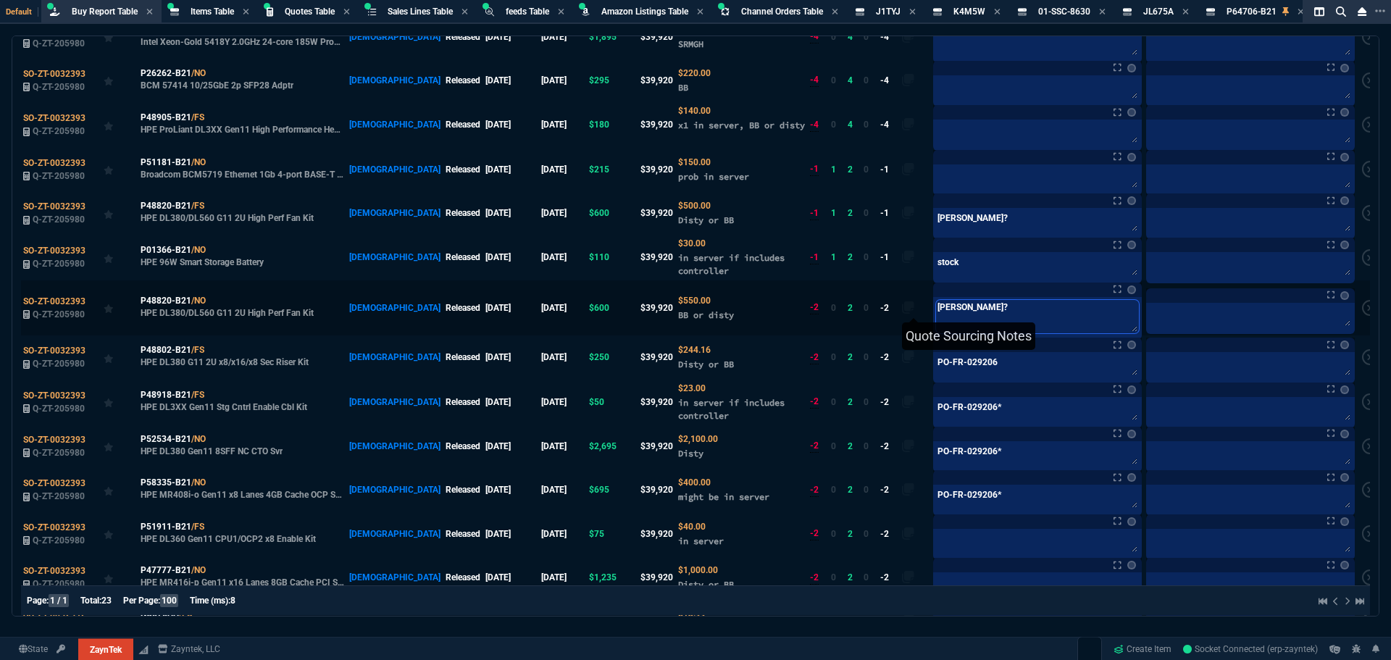
drag, startPoint x: 957, startPoint y: 307, endPoint x: 875, endPoint y: 297, distance: 82.5
click at [875, 297] on tr "SO-ZT-0032393 Q-ZT-205980 P48820-B21 /NO HPE DL380/DL560 G11 2U High Perf Fan K…" at bounding box center [702, 307] width 1362 height 55
click at [936, 122] on textarea at bounding box center [1037, 133] width 203 height 22
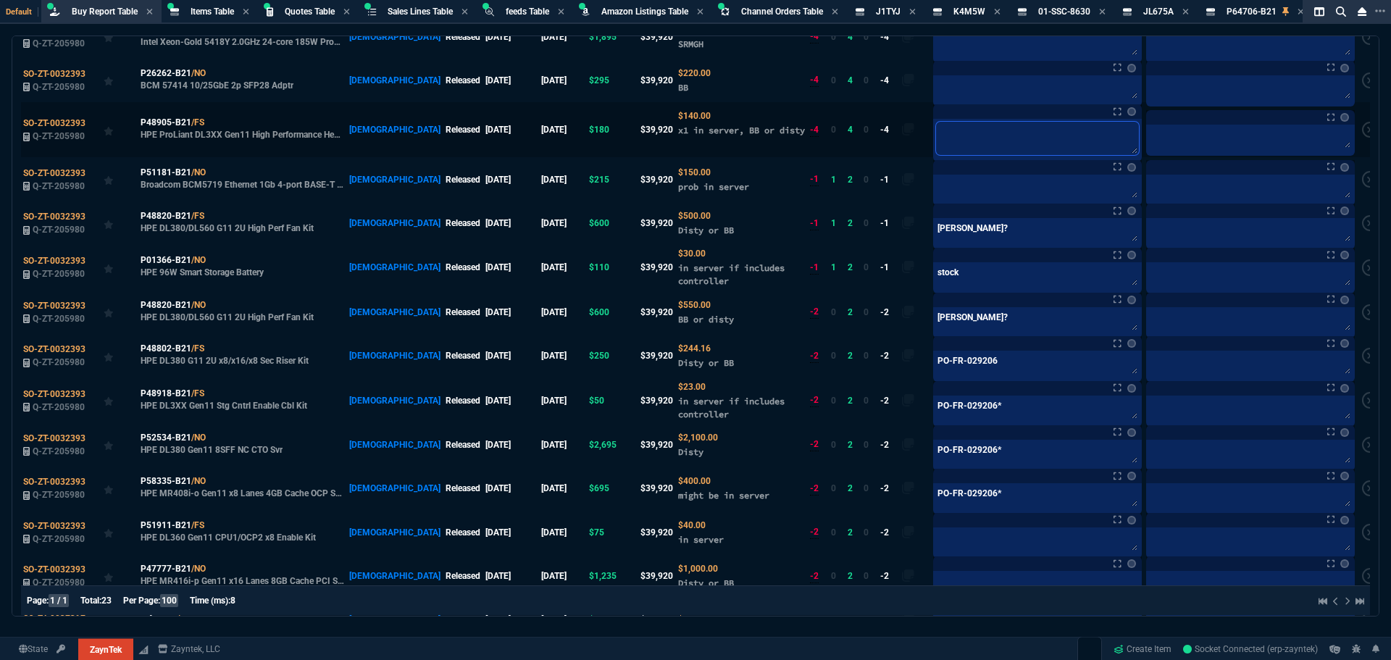
paste textarea "bundy?"
type textarea "bundy?"
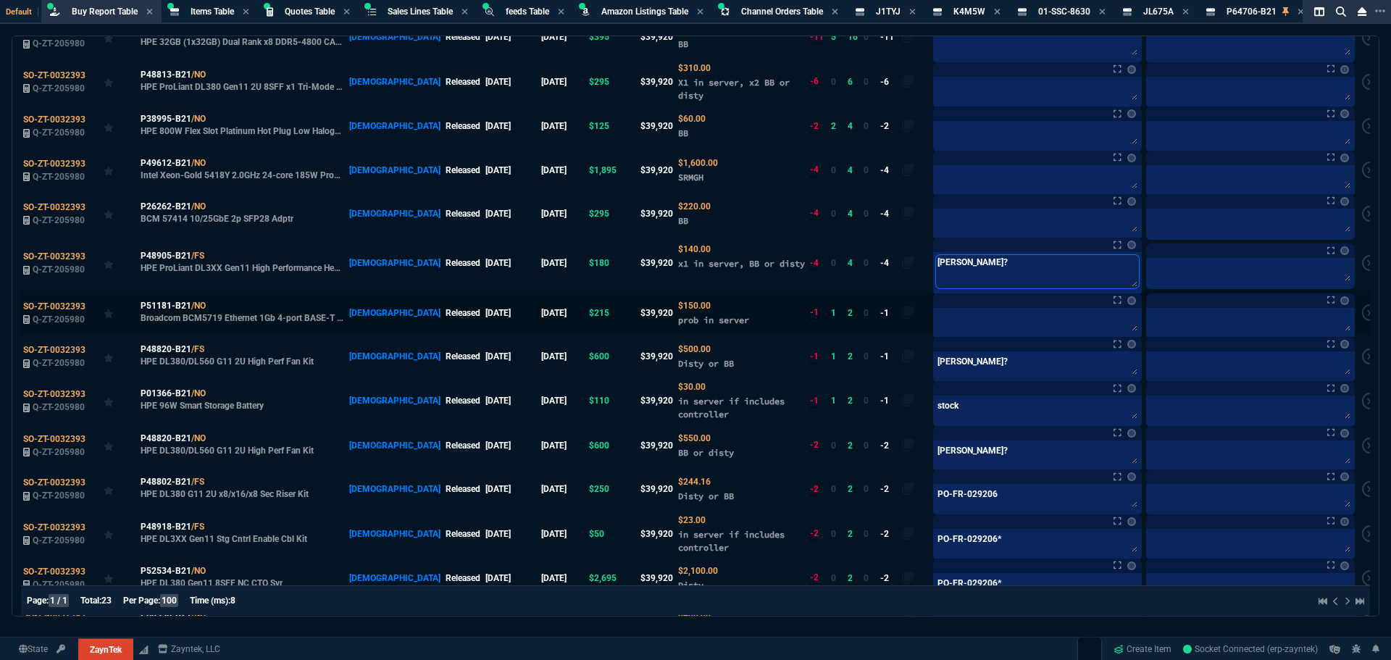
scroll to position [217, 0]
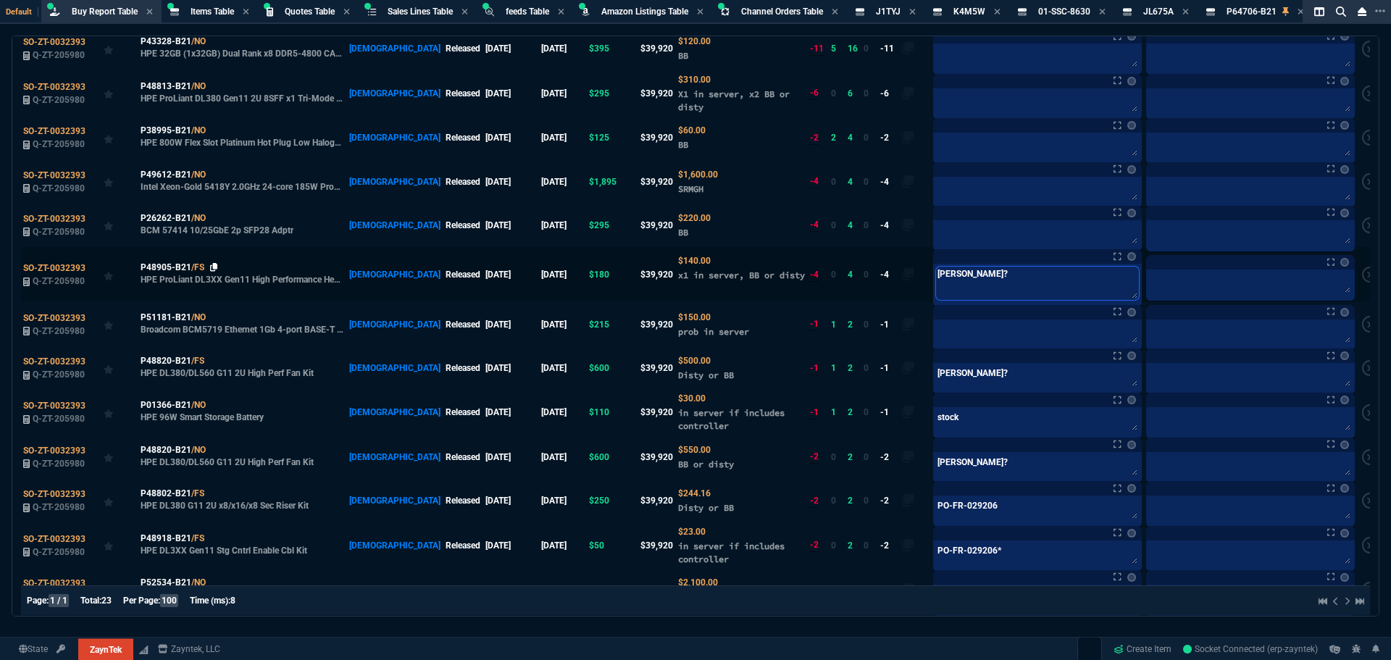
type textarea "bundy?"
click at [213, 263] on icon at bounding box center [214, 267] width 8 height 9
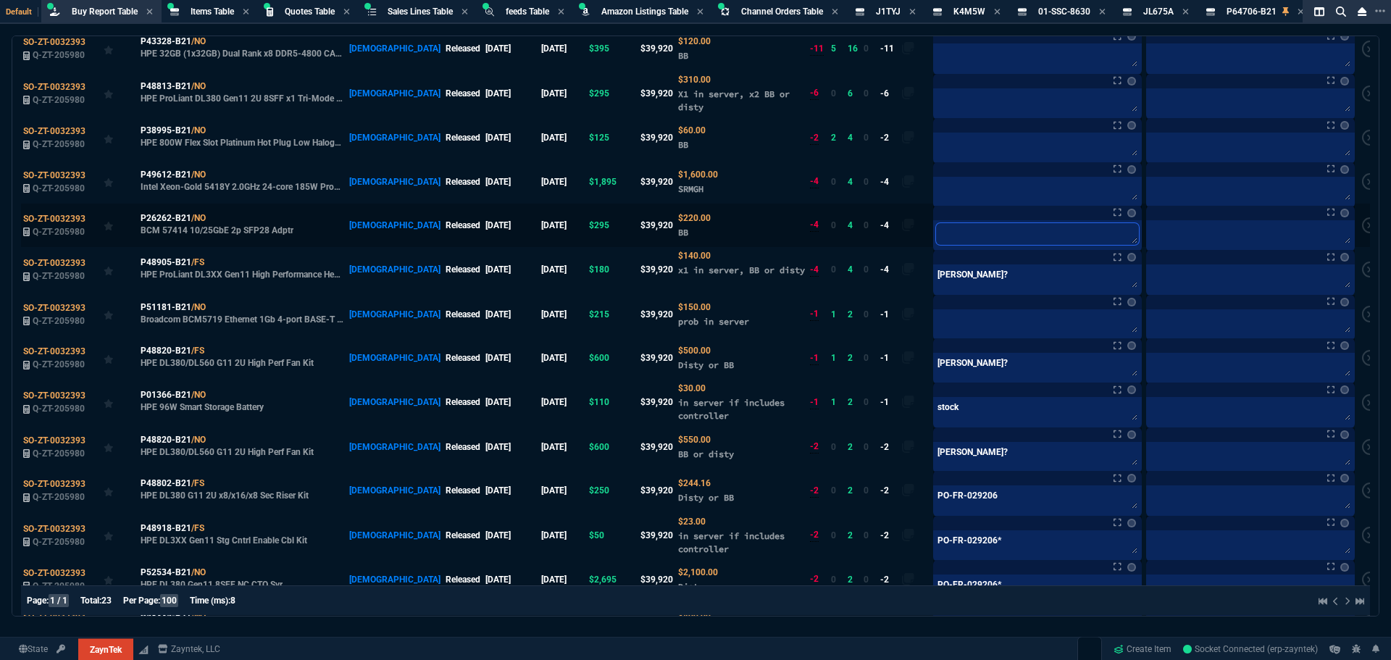
click at [936, 223] on textarea at bounding box center [1037, 234] width 203 height 22
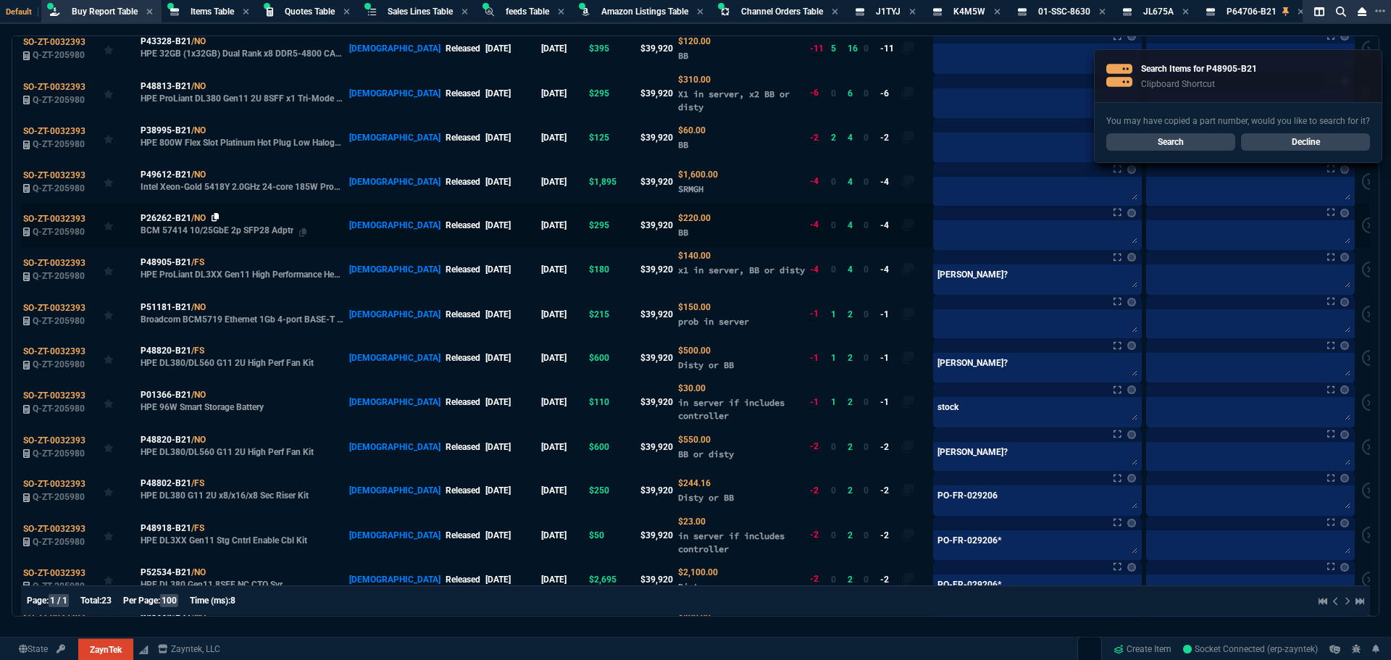
click at [218, 212] on link at bounding box center [215, 218] width 8 height 12
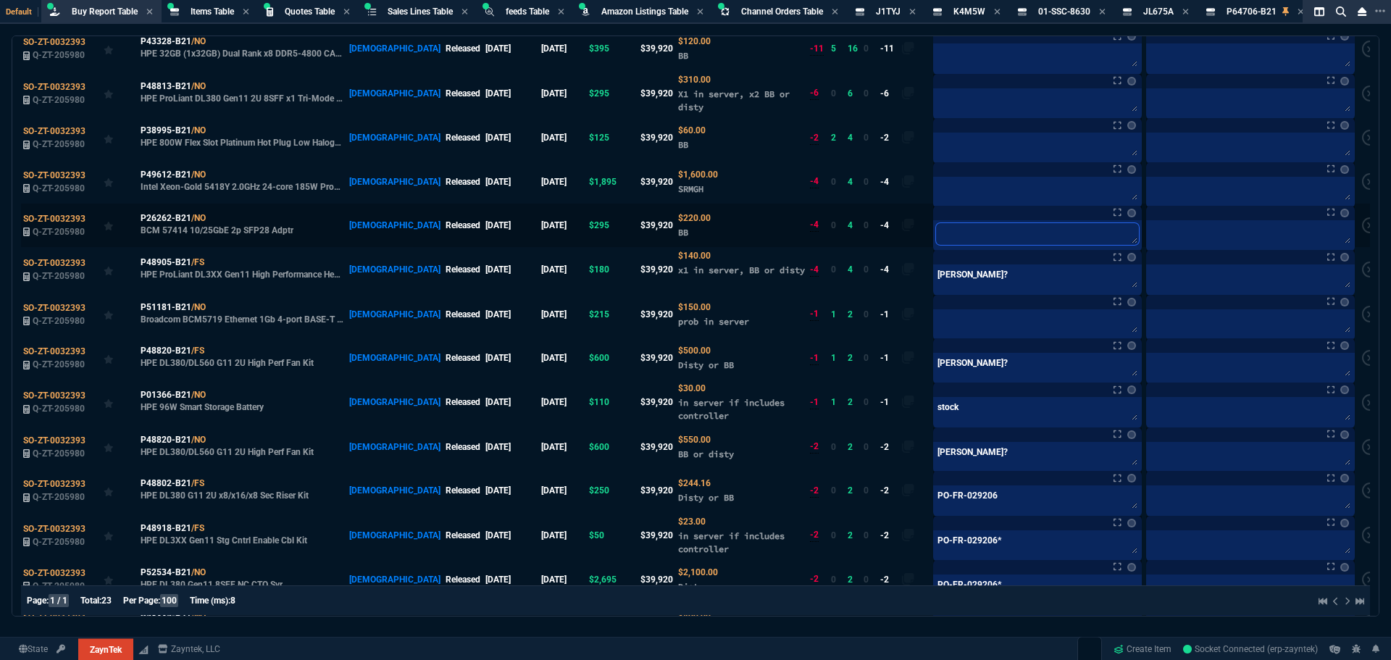
click at [936, 223] on textarea at bounding box center [1037, 234] width 203 height 22
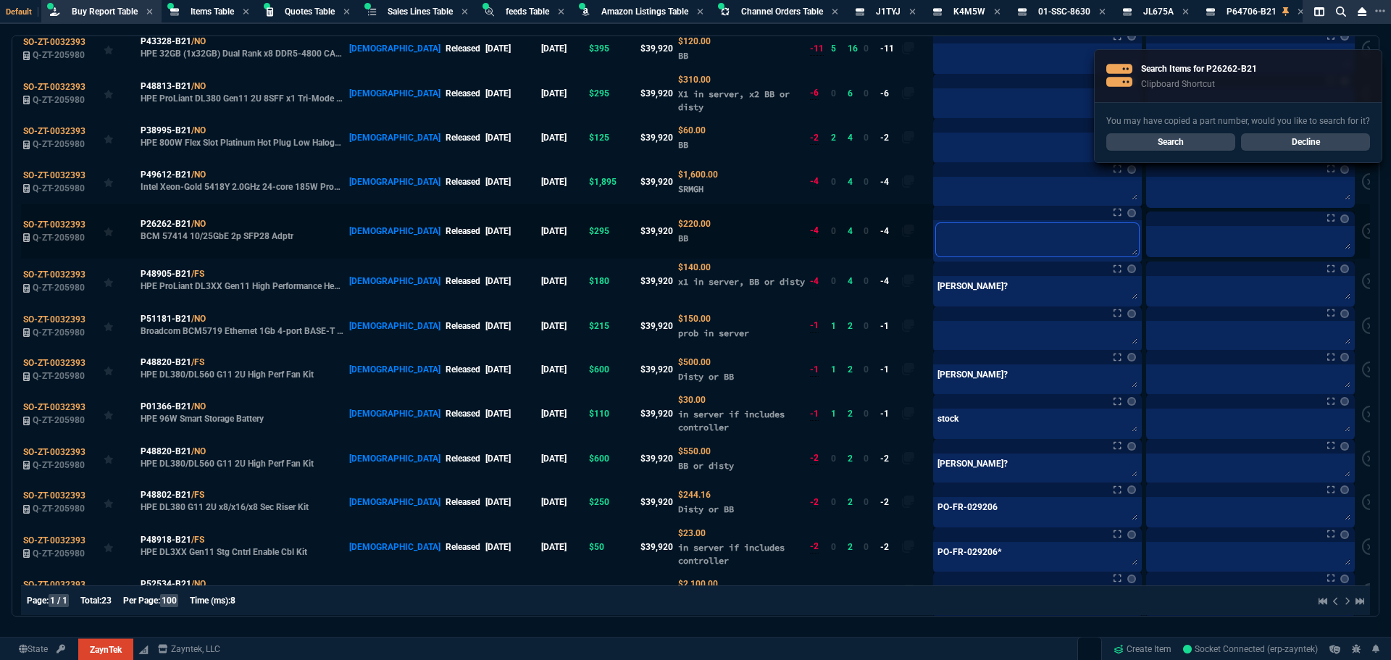
type textarea "b"
type textarea "bb"
click at [937, 180] on textarea at bounding box center [1037, 191] width 203 height 22
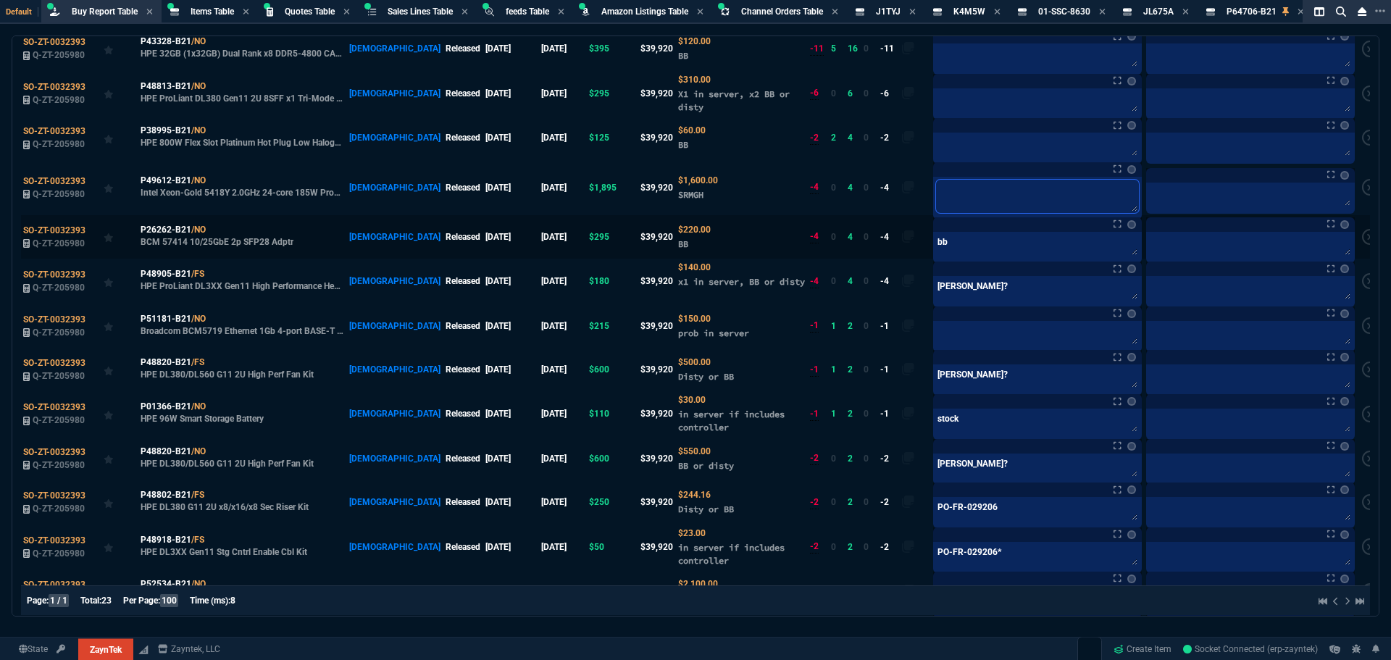
type textarea "2"
type textarea "2 i"
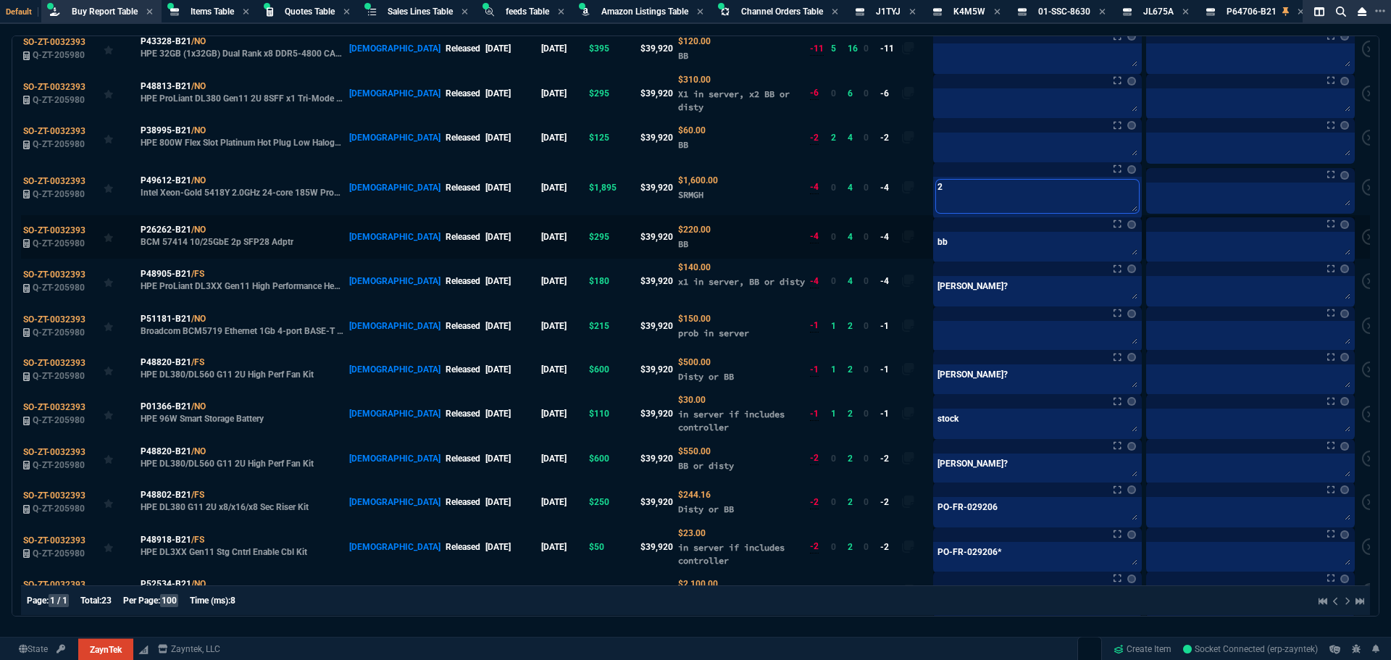
type textarea "2 i"
type textarea "2 in"
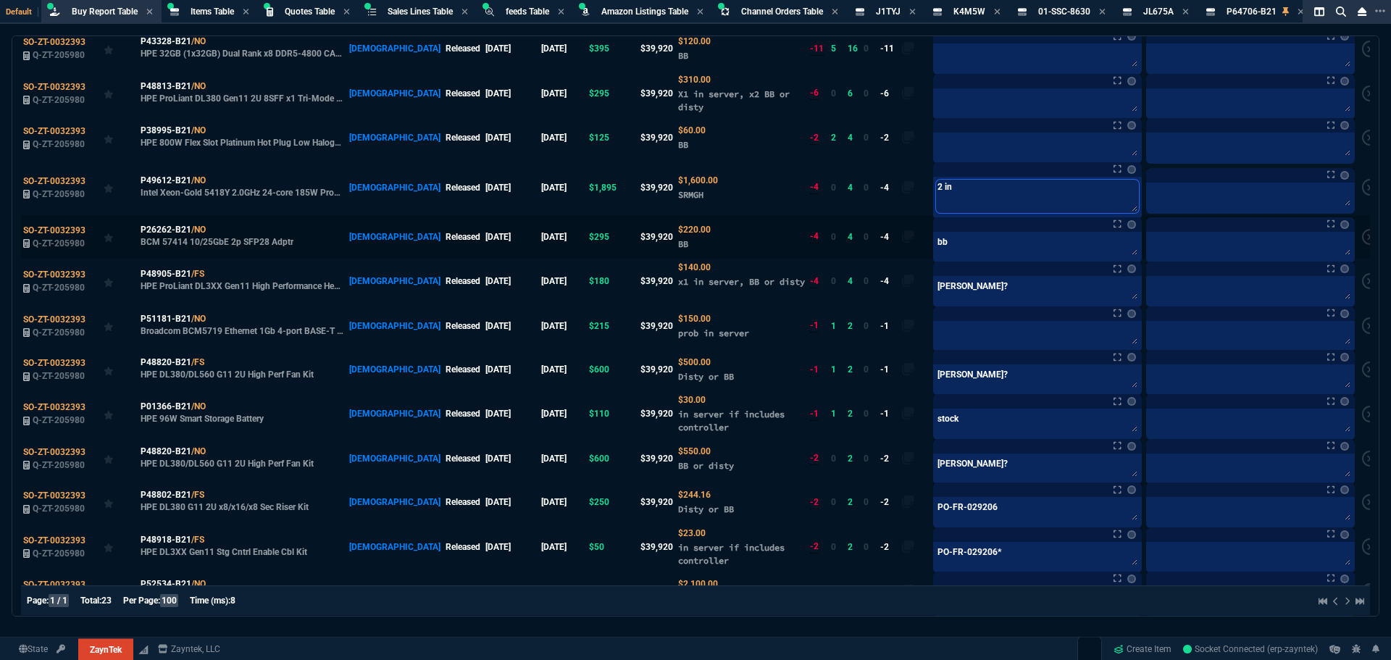
type textarea "2 in s"
type textarea "2 in se"
type textarea "2 in ser"
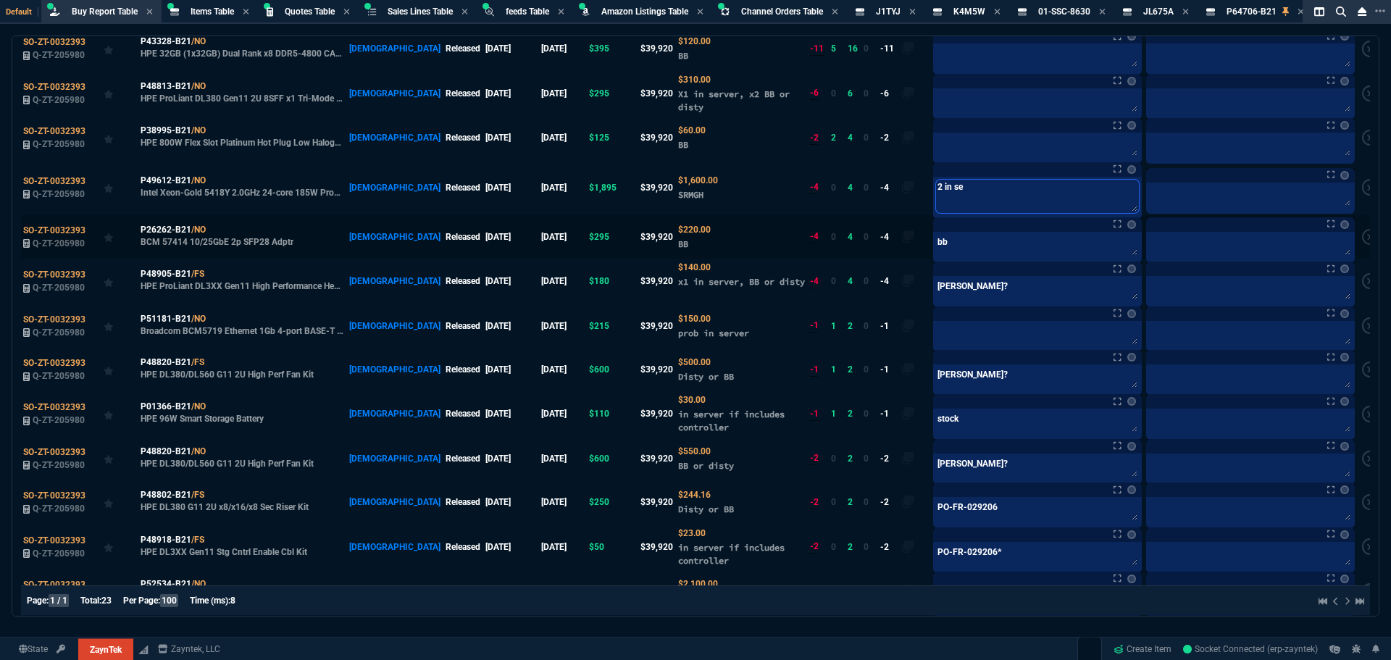
type textarea "2 in ser"
type textarea "2 in serv"
type textarea "2 in serve"
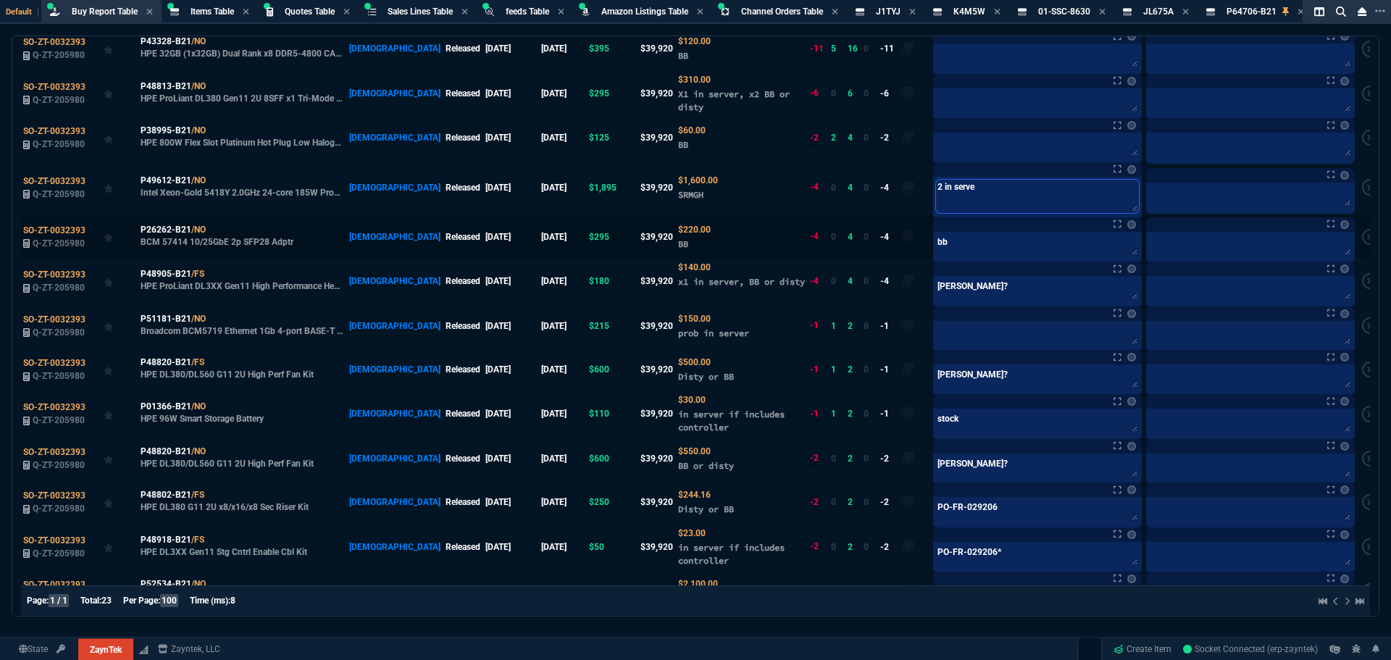
type textarea "2 in server"
type textarea "2 in server-"
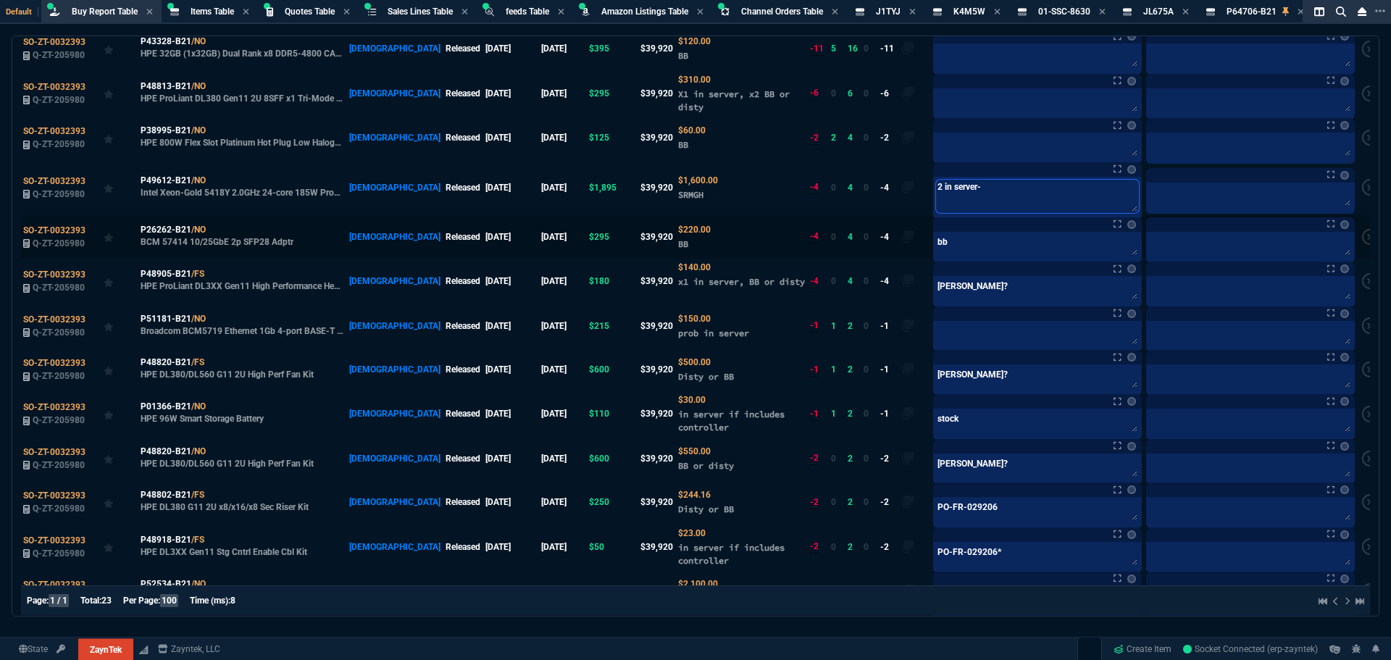
type textarea "2 in server-"
type textarea "2 in server- n"
type textarea "2 in server- ne"
type textarea "2 in server- ned"
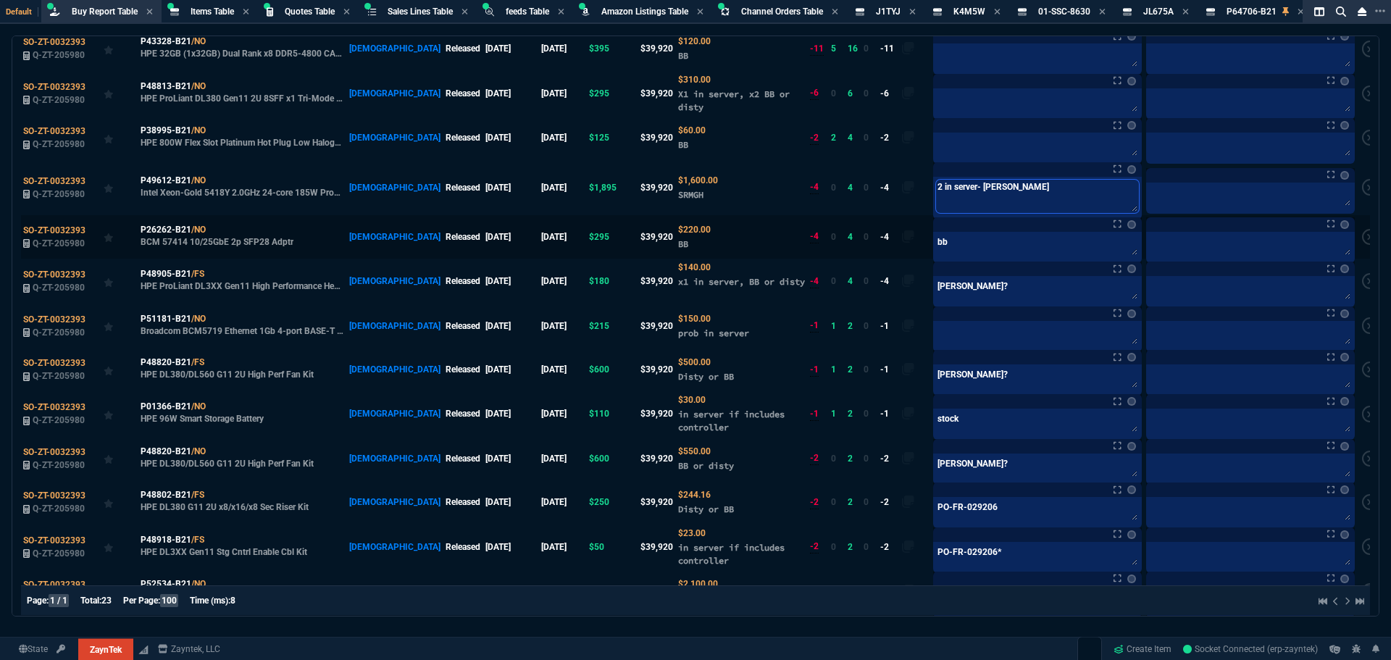
type textarea "2 in server- ned"
type textarea "2 in server- ne"
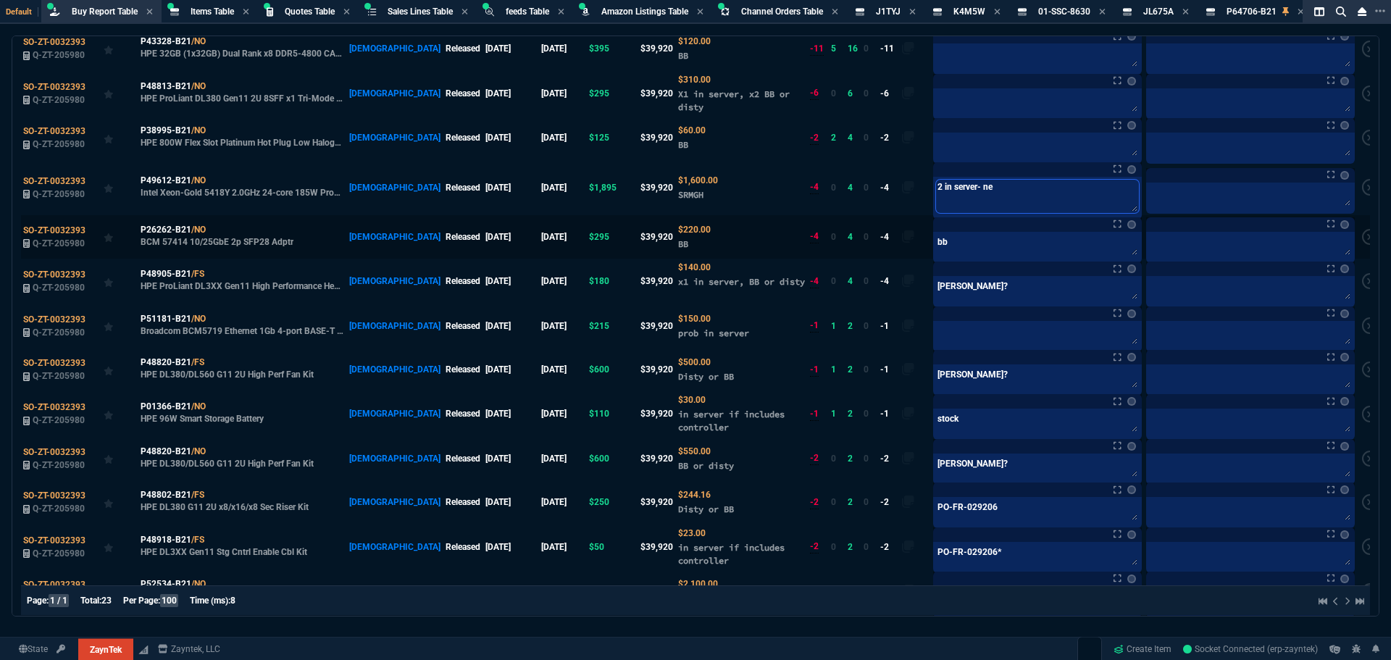
type textarea "2 in server- nee"
type textarea "2 in server- need"
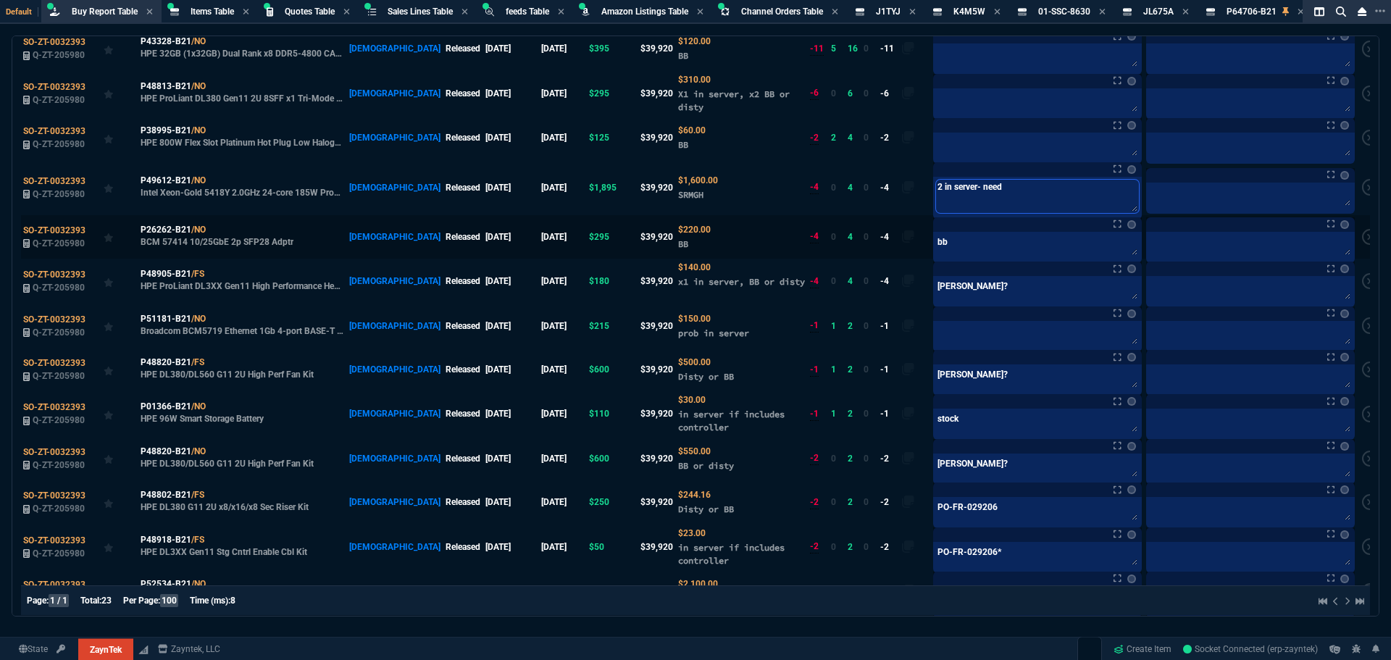
type textarea "2 in server- need 2"
type textarea "2 in server- need 2x"
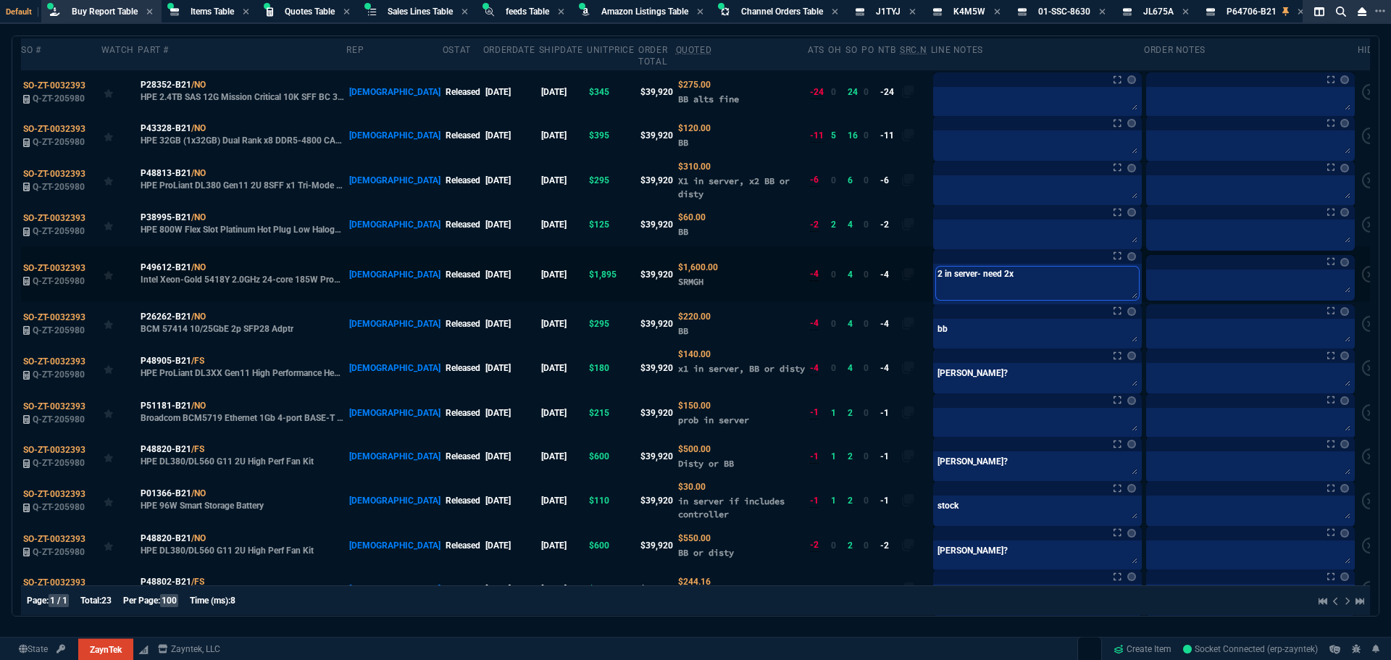
scroll to position [0, 0]
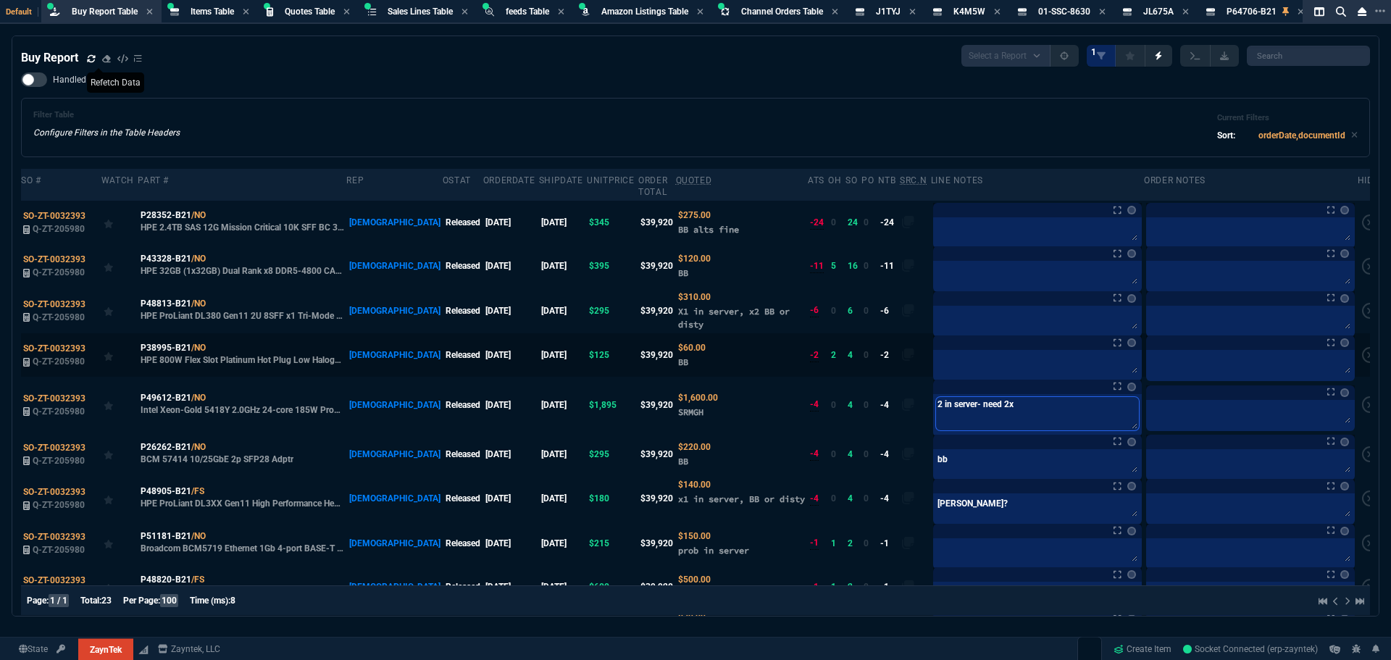
type textarea "2 in server- need 2x"
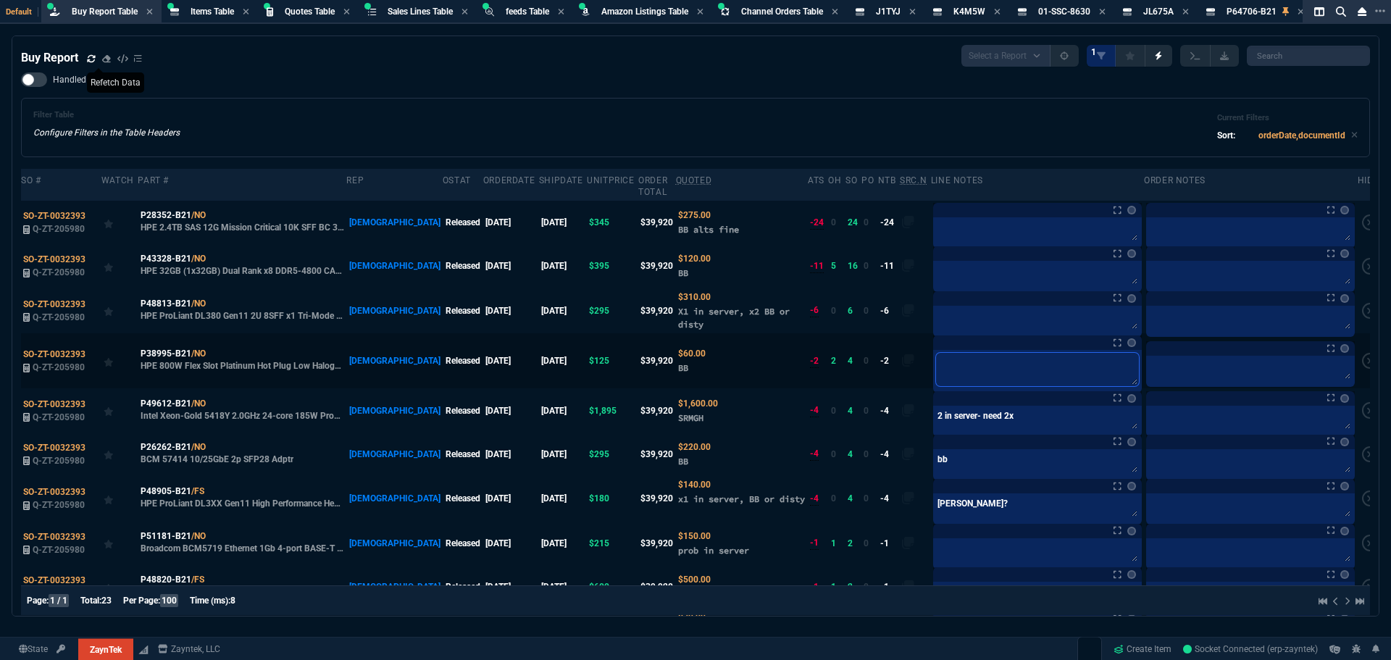
click at [936, 353] on textarea at bounding box center [1037, 369] width 203 height 33
type textarea "s"
type textarea "st"
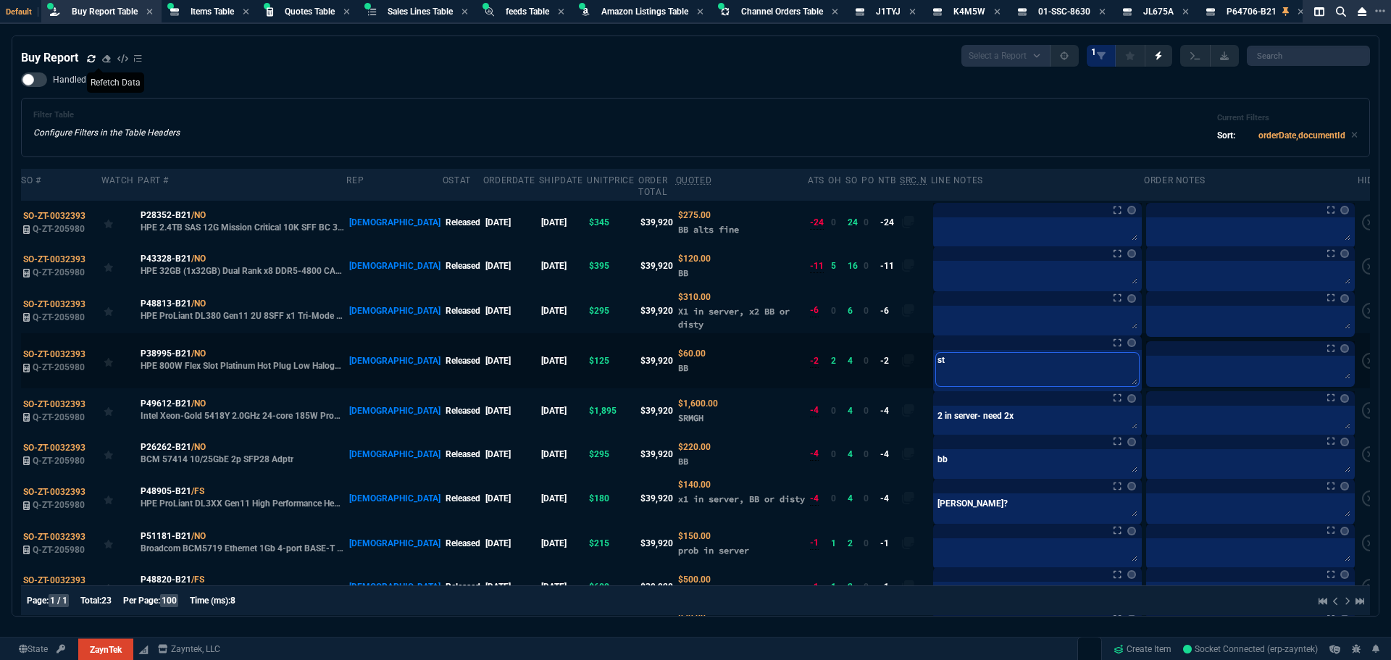
type textarea "sto"
type textarea "stoc"
type textarea "stock"
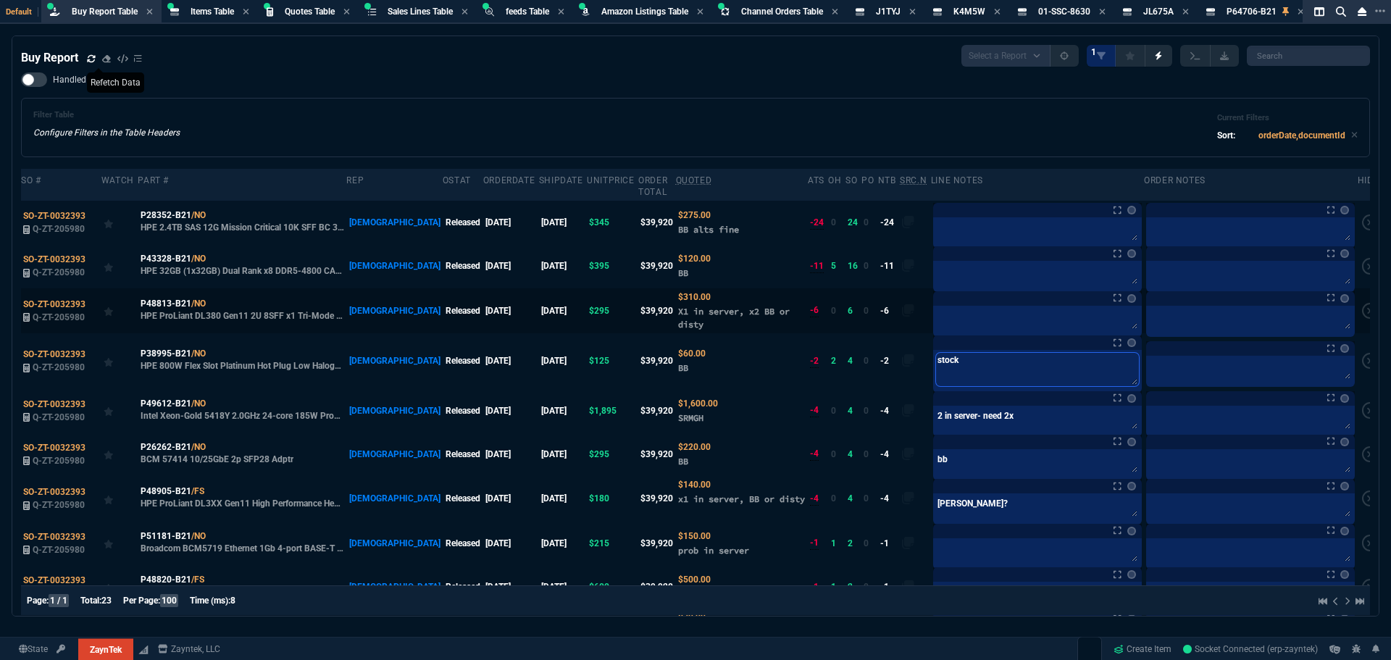
type textarea "stock"
click at [942, 315] on textarea at bounding box center [1037, 320] width 203 height 22
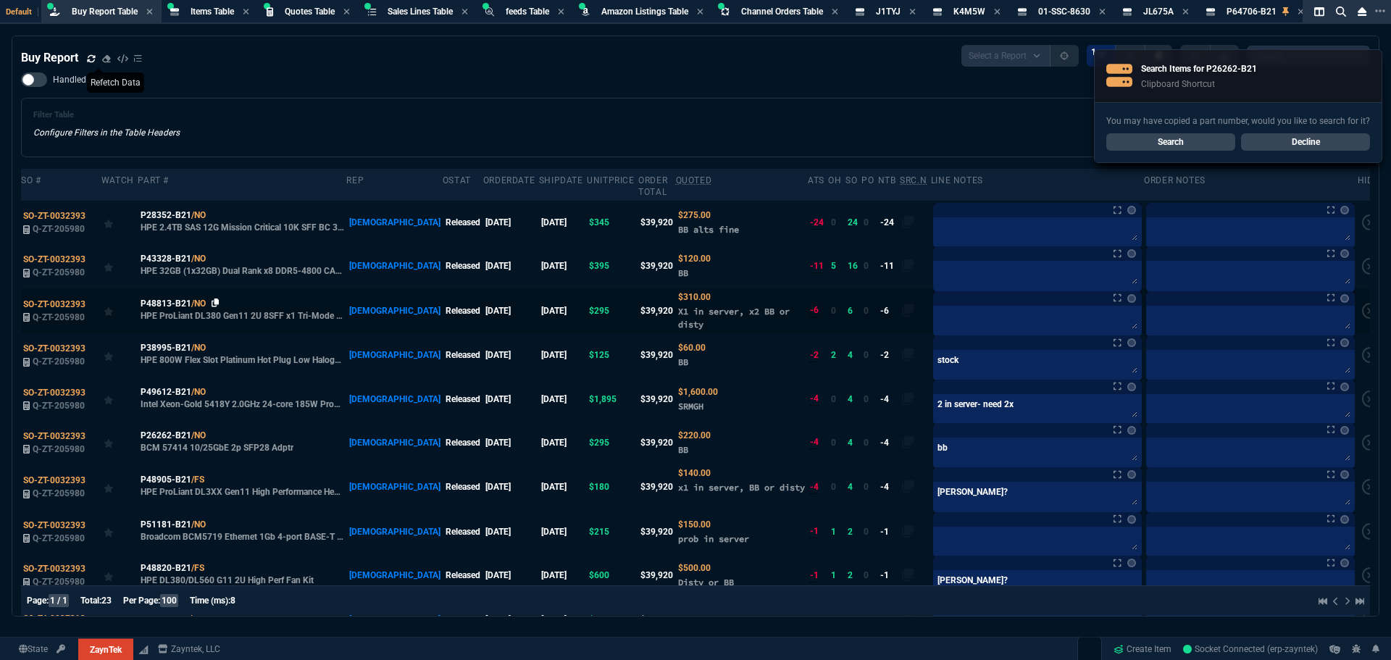
click at [213, 298] on icon at bounding box center [215, 302] width 8 height 9
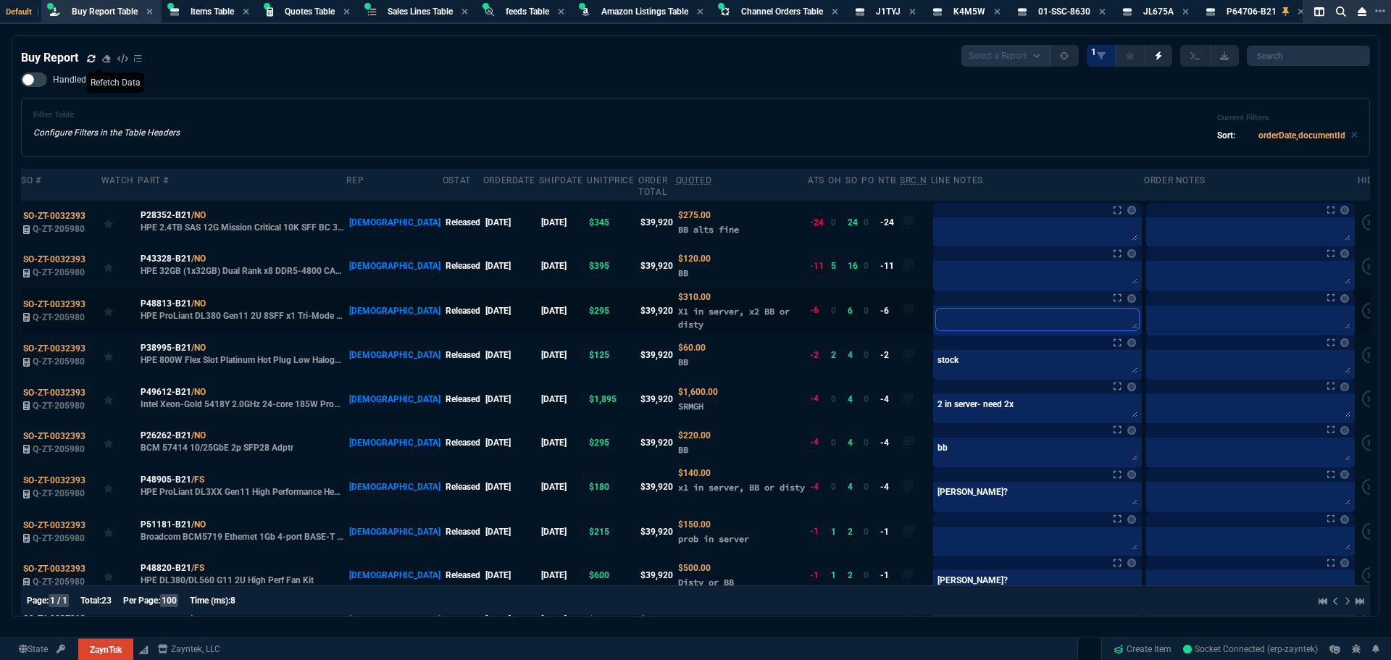
click at [938, 311] on textarea at bounding box center [1037, 320] width 203 height 22
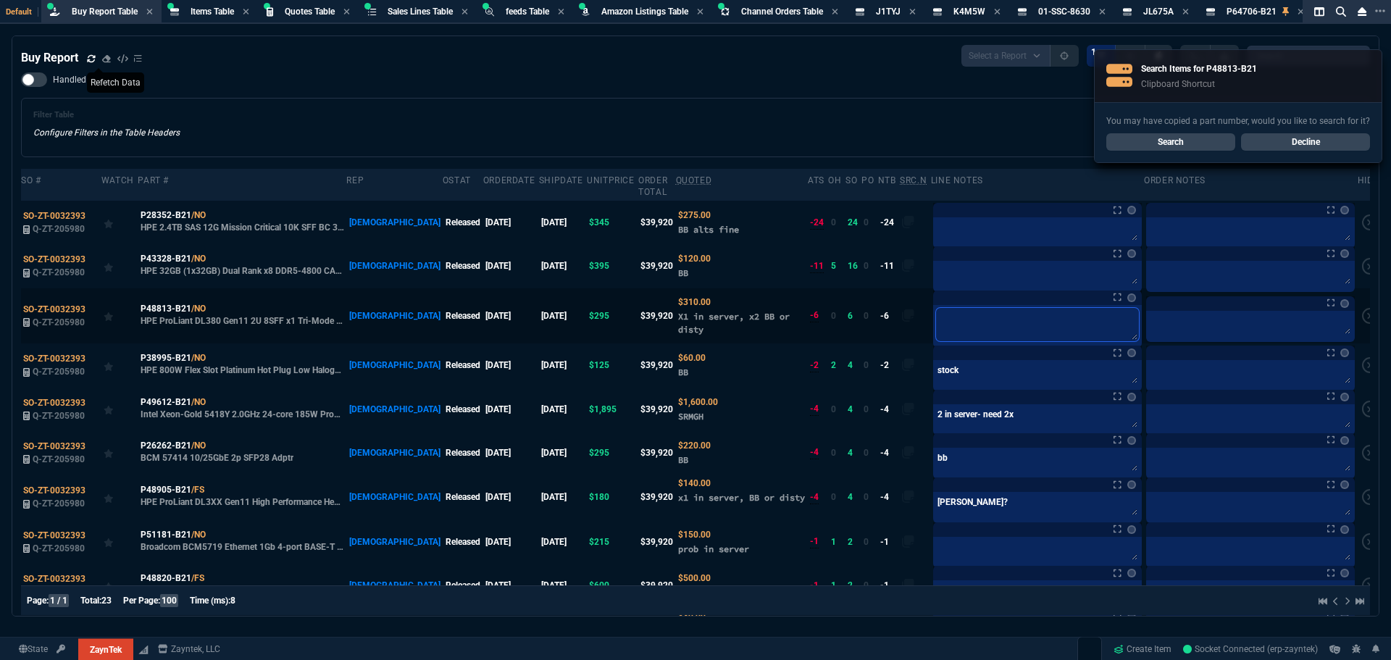
type textarea "b"
type textarea "bu"
type textarea "bun"
type textarea "bund"
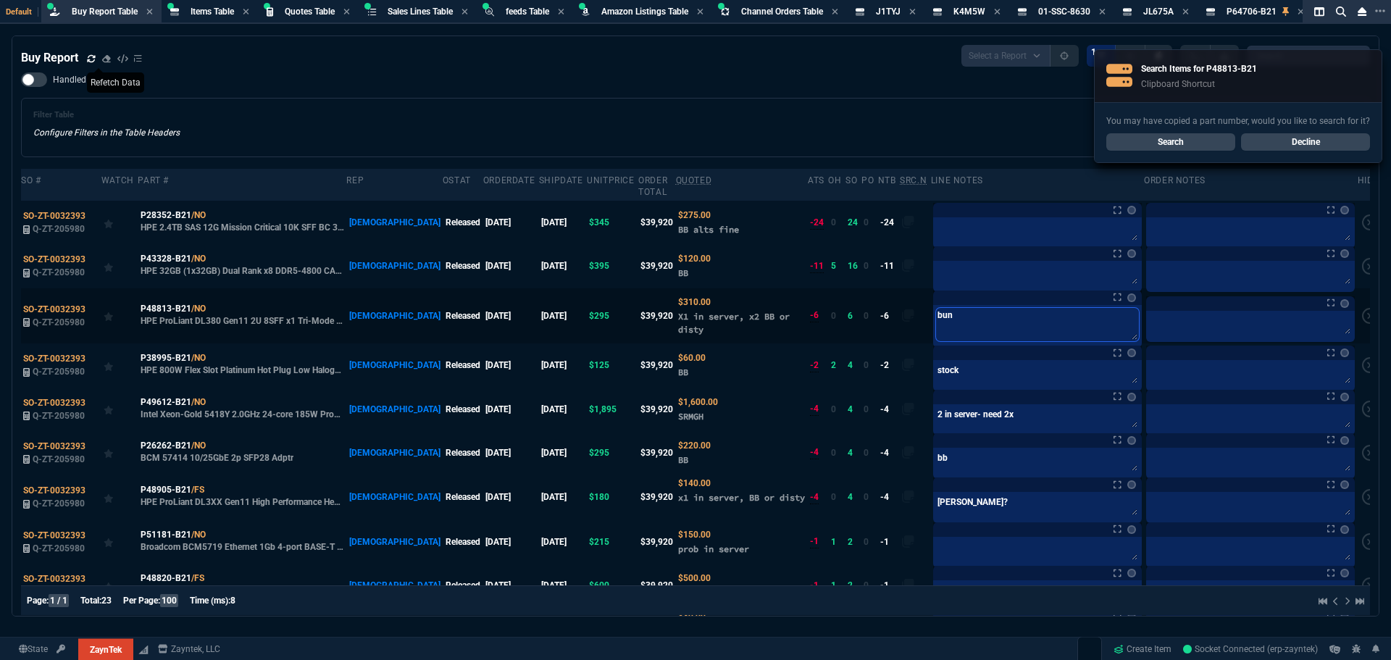
type textarea "bund"
type textarea "bundy"
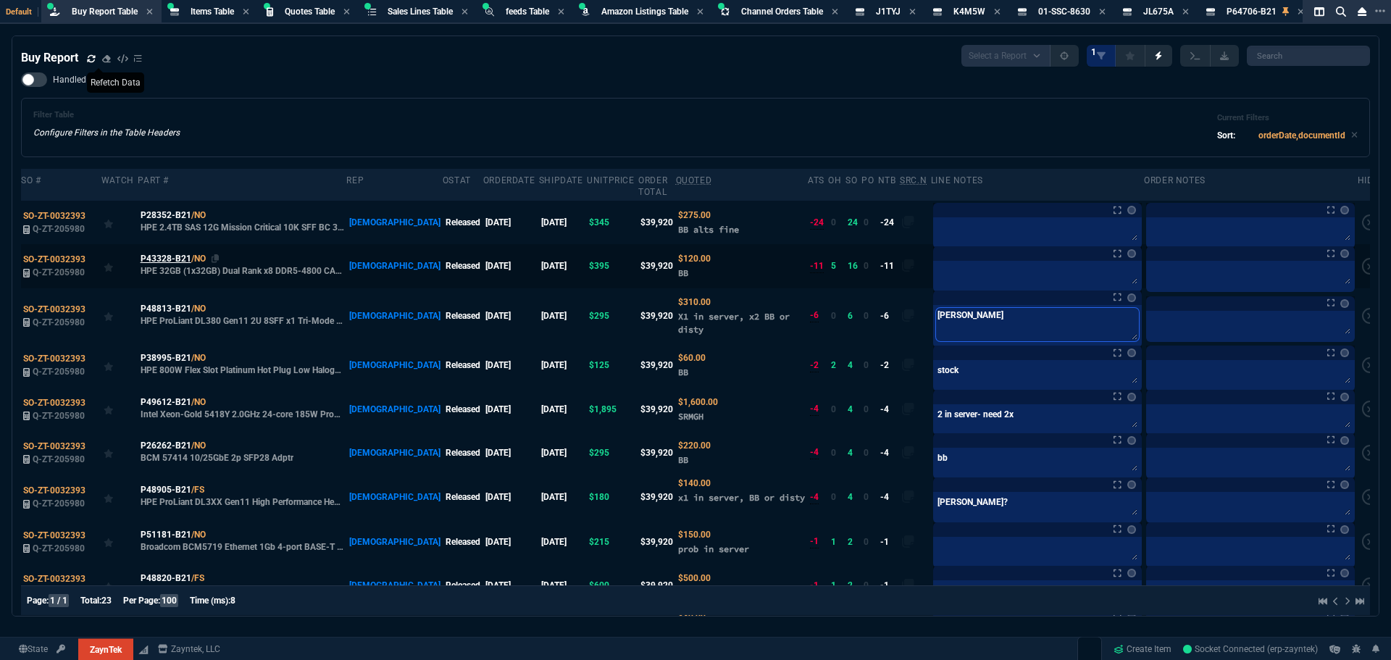
type textarea "bundy"
click at [154, 252] on span "P43328-B21" at bounding box center [166, 258] width 51 height 13
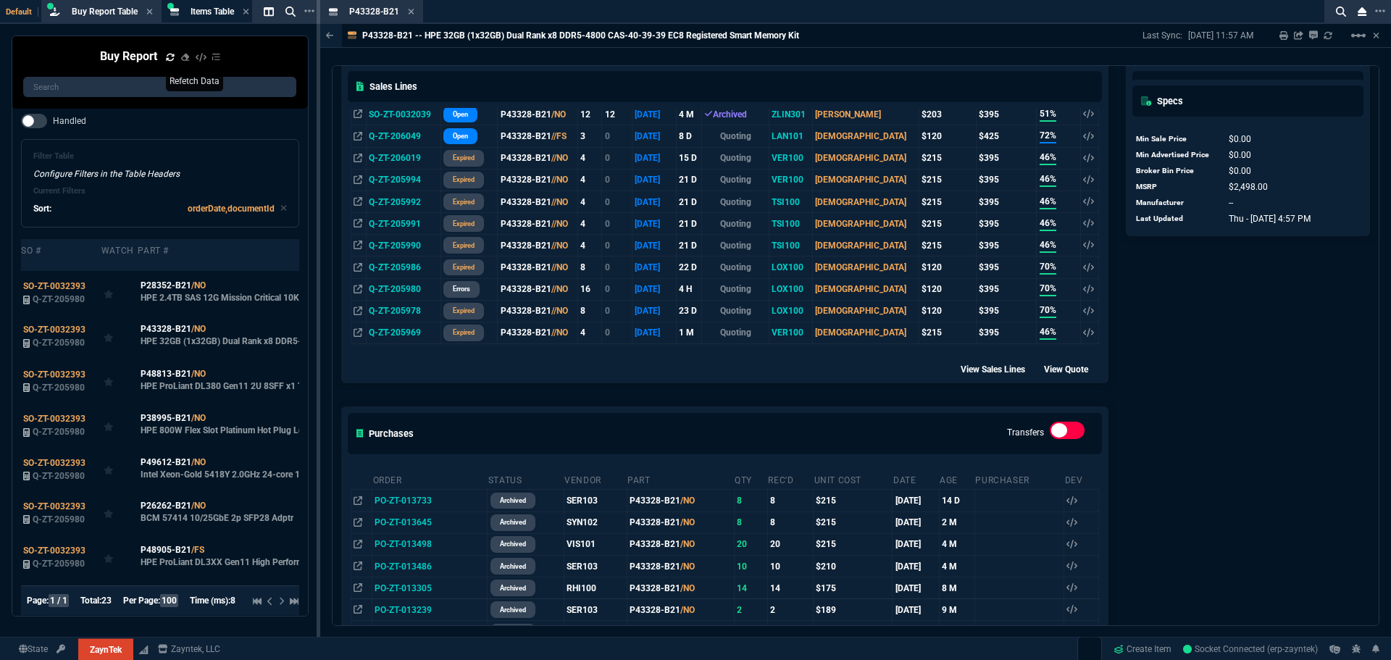
scroll to position [217, 0]
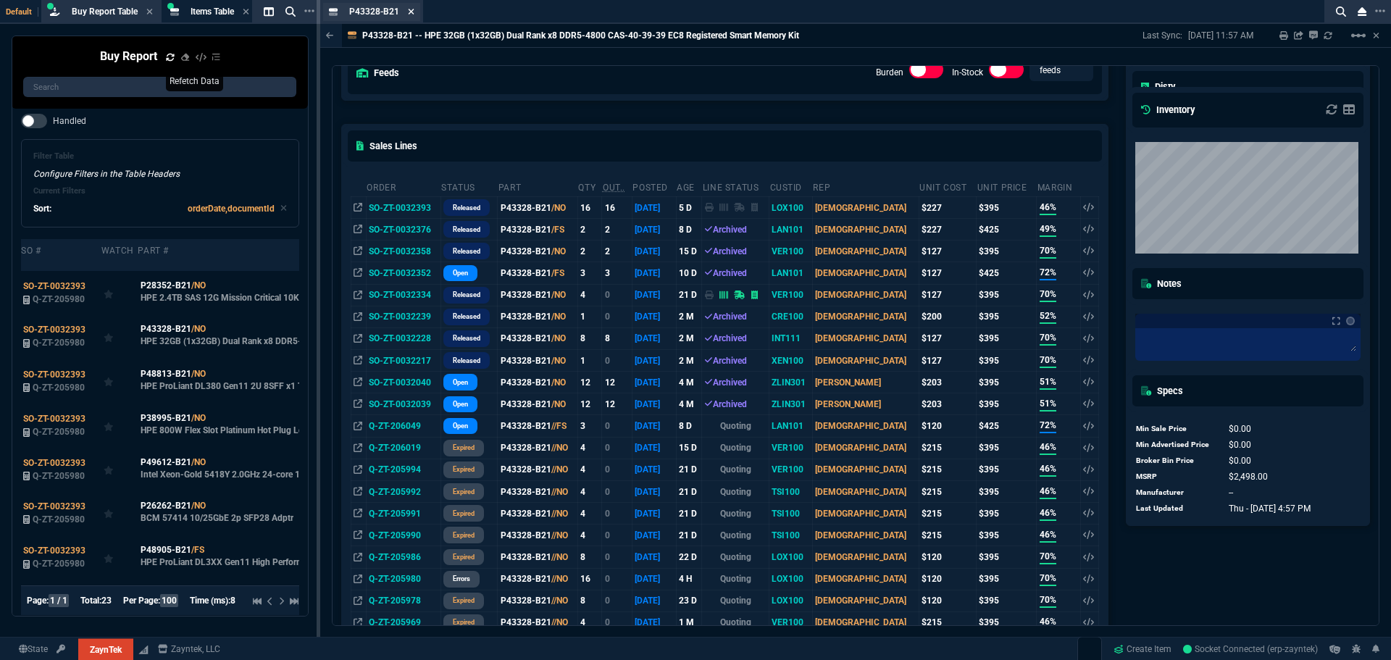
click at [409, 12] on icon at bounding box center [411, 12] width 6 height 6
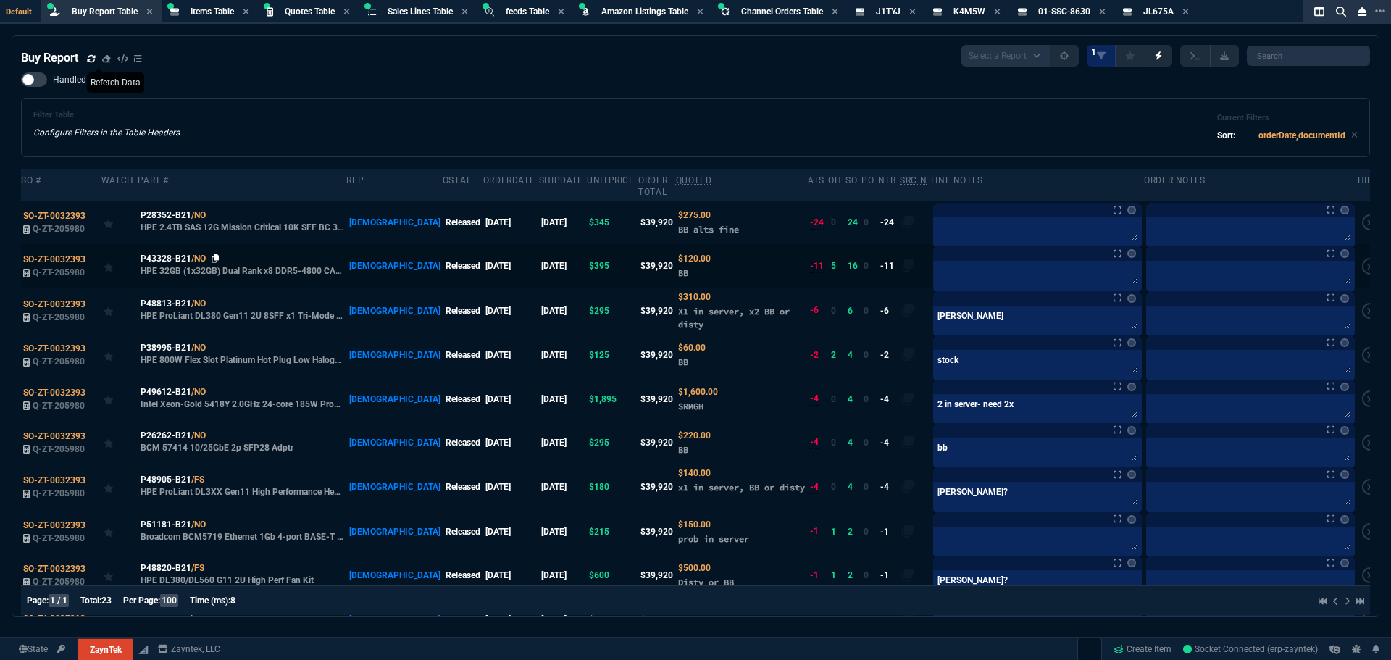
click at [217, 254] on icon at bounding box center [215, 258] width 8 height 9
click at [219, 211] on icon at bounding box center [215, 215] width 8 height 9
click at [214, 211] on icon at bounding box center [215, 215] width 8 height 9
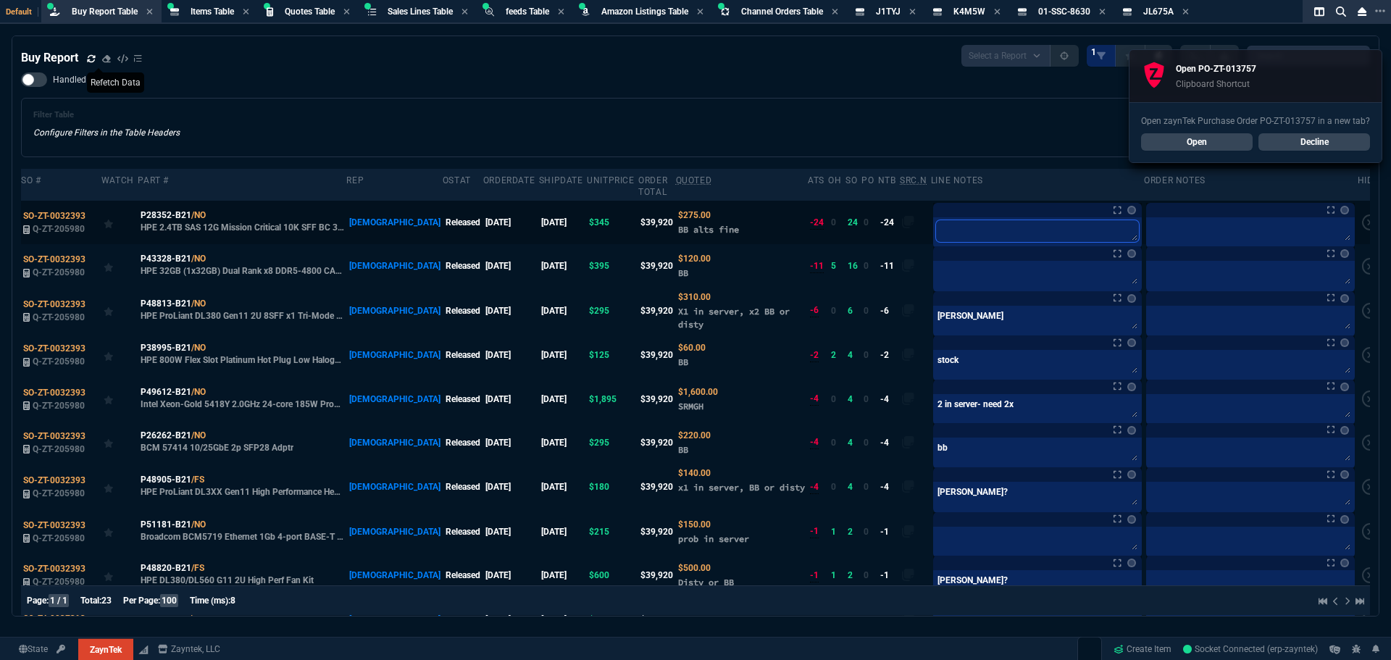
click at [948, 220] on textarea at bounding box center [1037, 231] width 203 height 22
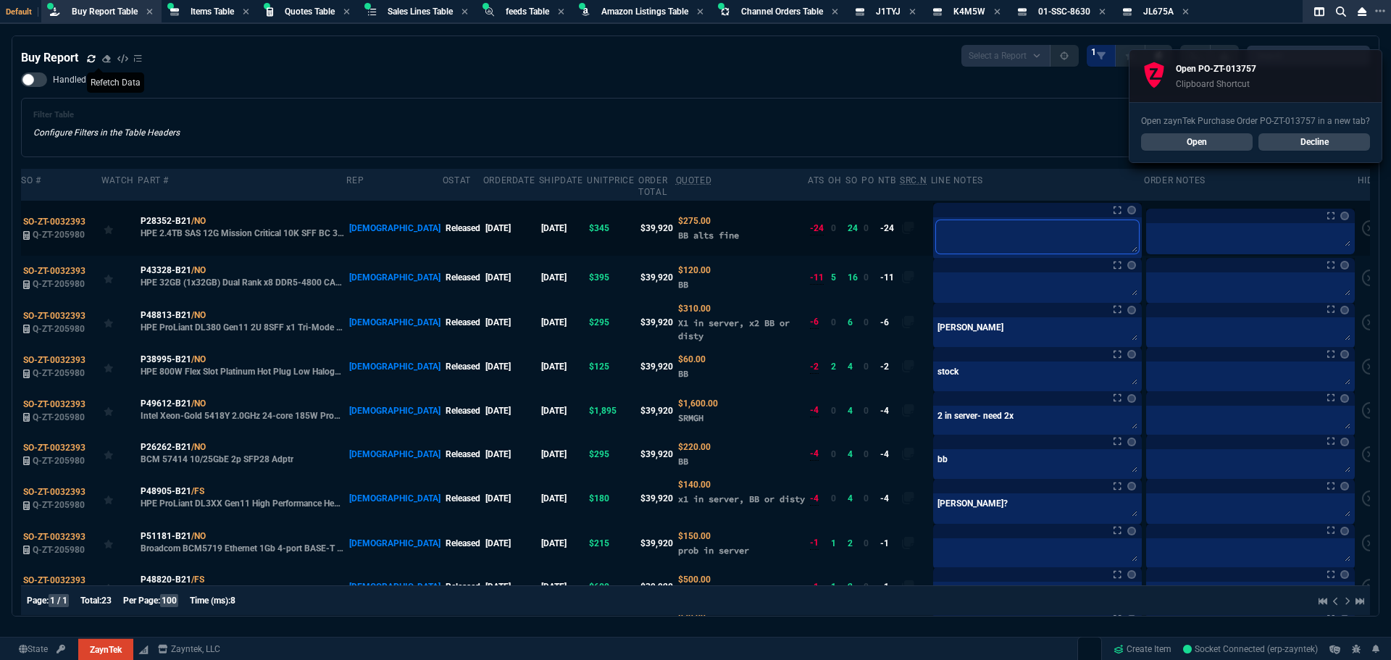
paste textarea "PO-ZT-013757*"
type textarea "PO-ZT-013757*"
click at [966, 275] on textarea at bounding box center [1037, 286] width 203 height 22
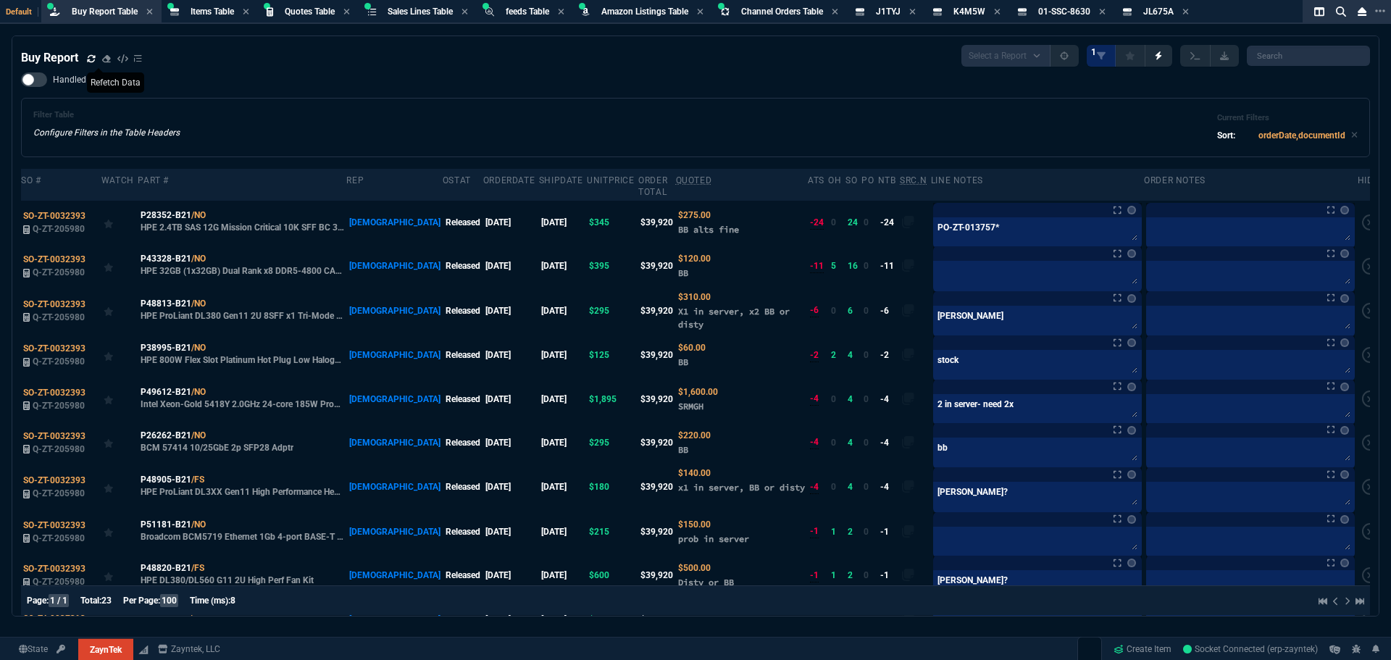
click at [752, 111] on div "Filter Table Configure Filters in the Table Headers Current Filters Sort: order…" at bounding box center [695, 127] width 1324 height 35
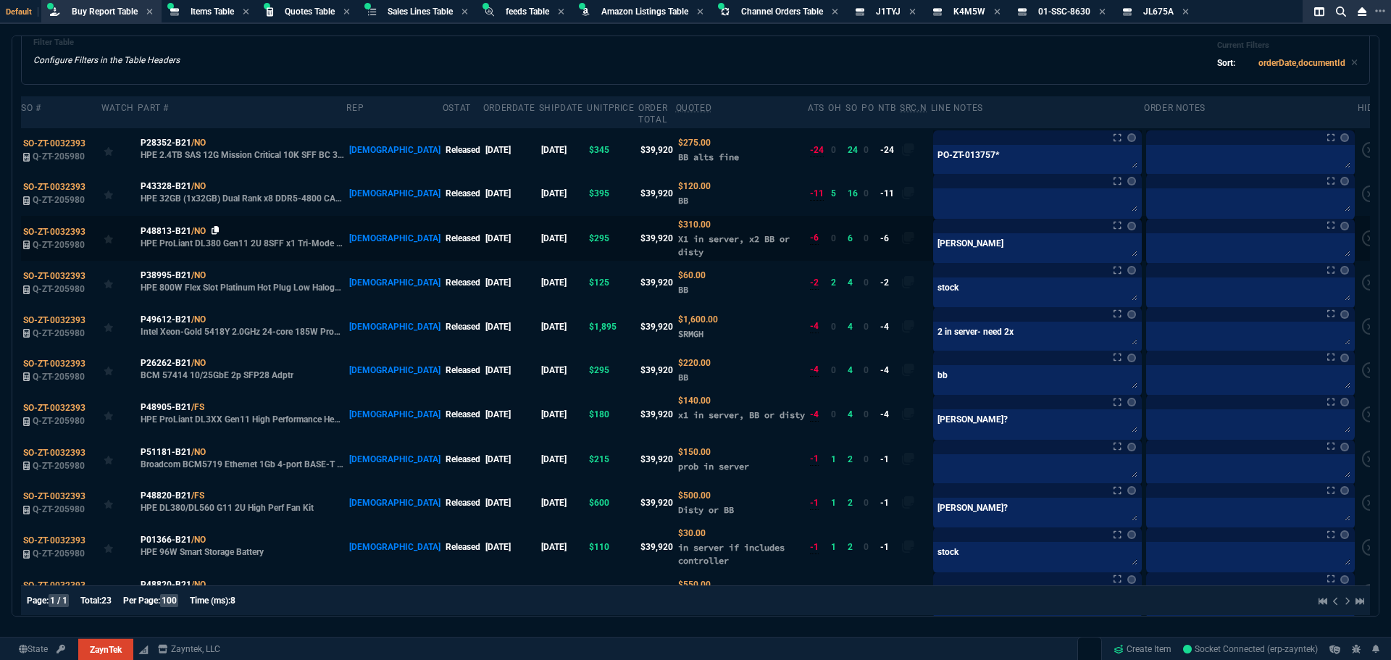
click at [214, 226] on icon at bounding box center [215, 230] width 8 height 9
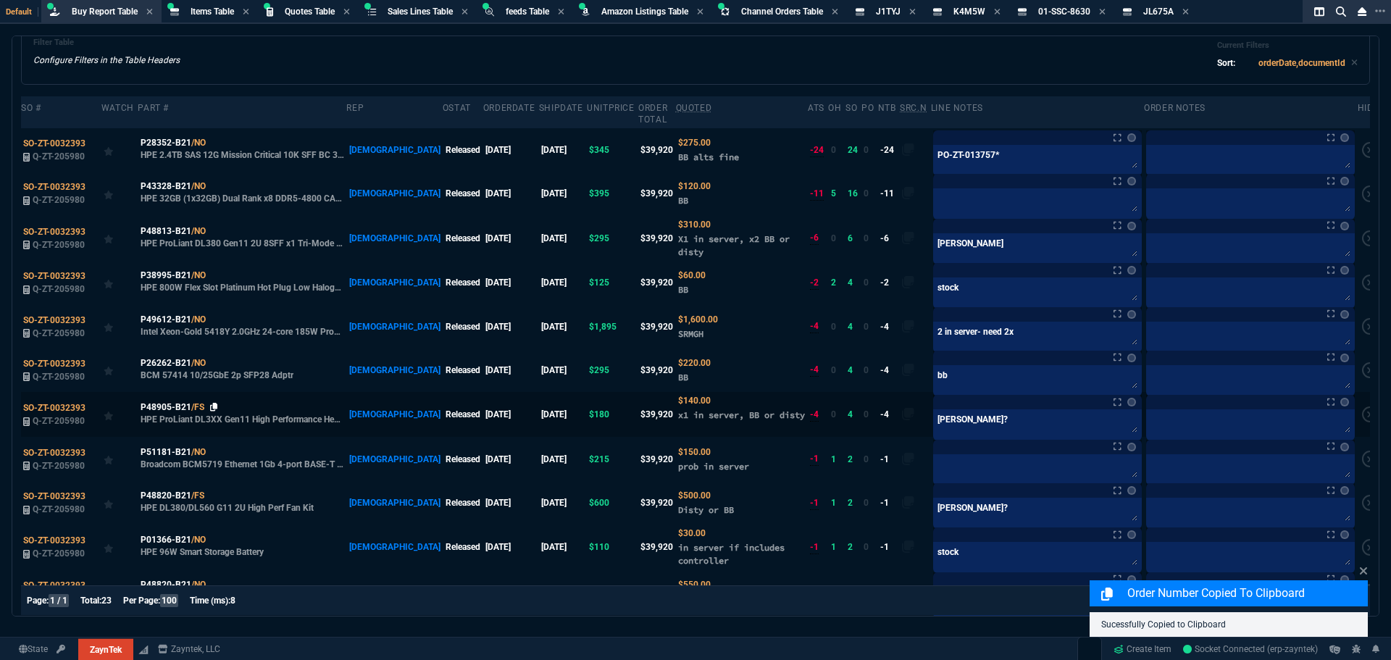
click at [216, 403] on icon at bounding box center [214, 407] width 8 height 9
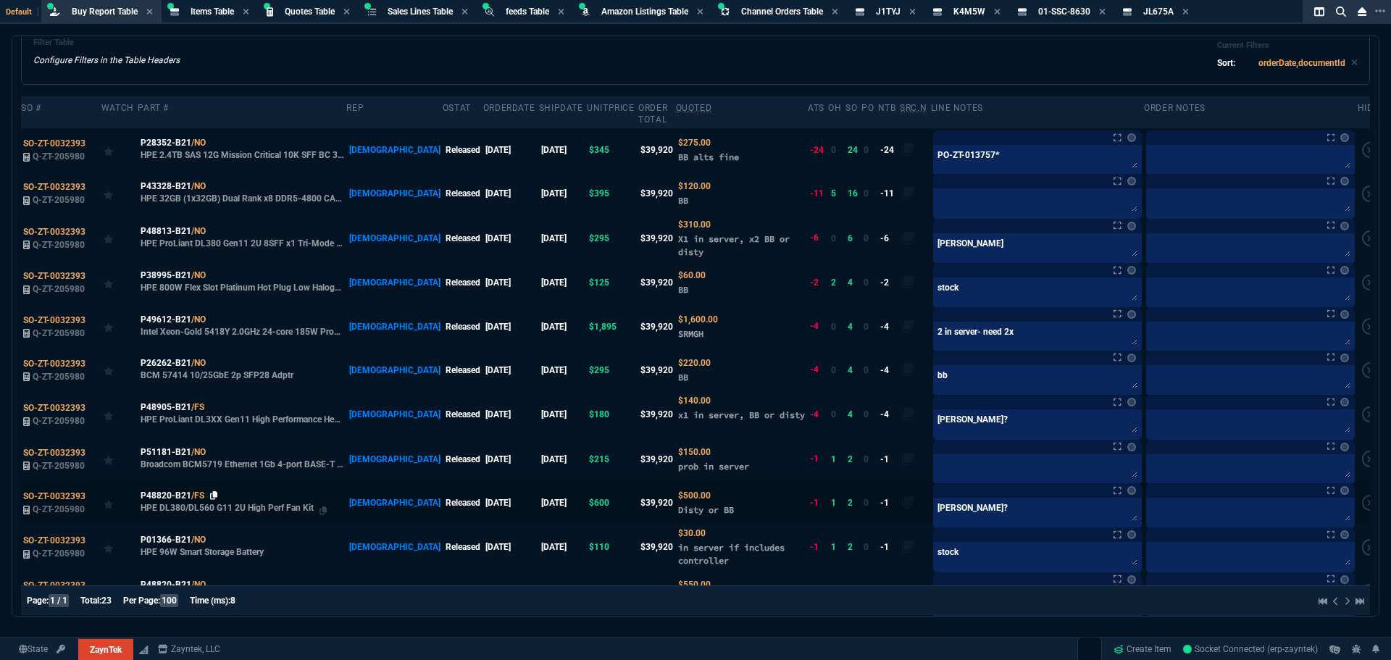
click at [214, 491] on icon at bounding box center [214, 495] width 8 height 9
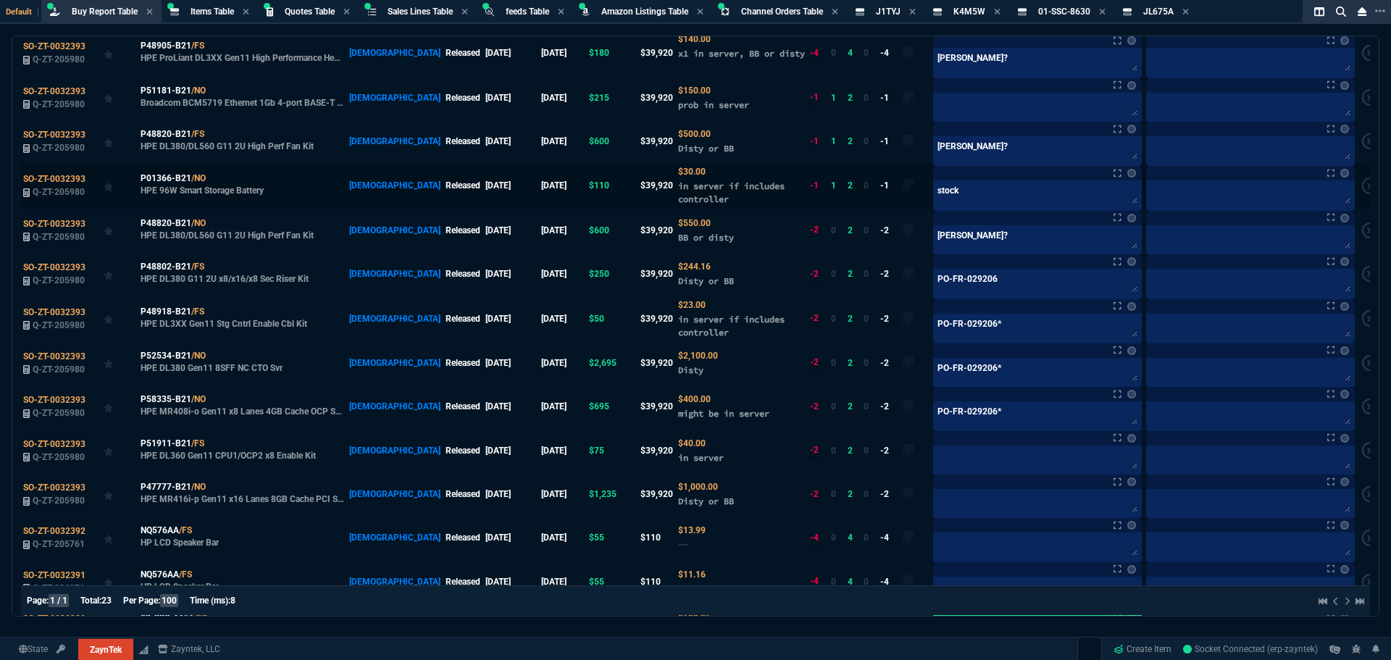
scroll to position [435, 0]
drag, startPoint x: 215, startPoint y: 298, endPoint x: 252, endPoint y: 283, distance: 39.9
click at [215, 306] on icon at bounding box center [214, 310] width 8 height 9
click at [213, 437] on icon at bounding box center [214, 441] width 8 height 9
click at [217, 482] on icon at bounding box center [215, 486] width 8 height 9
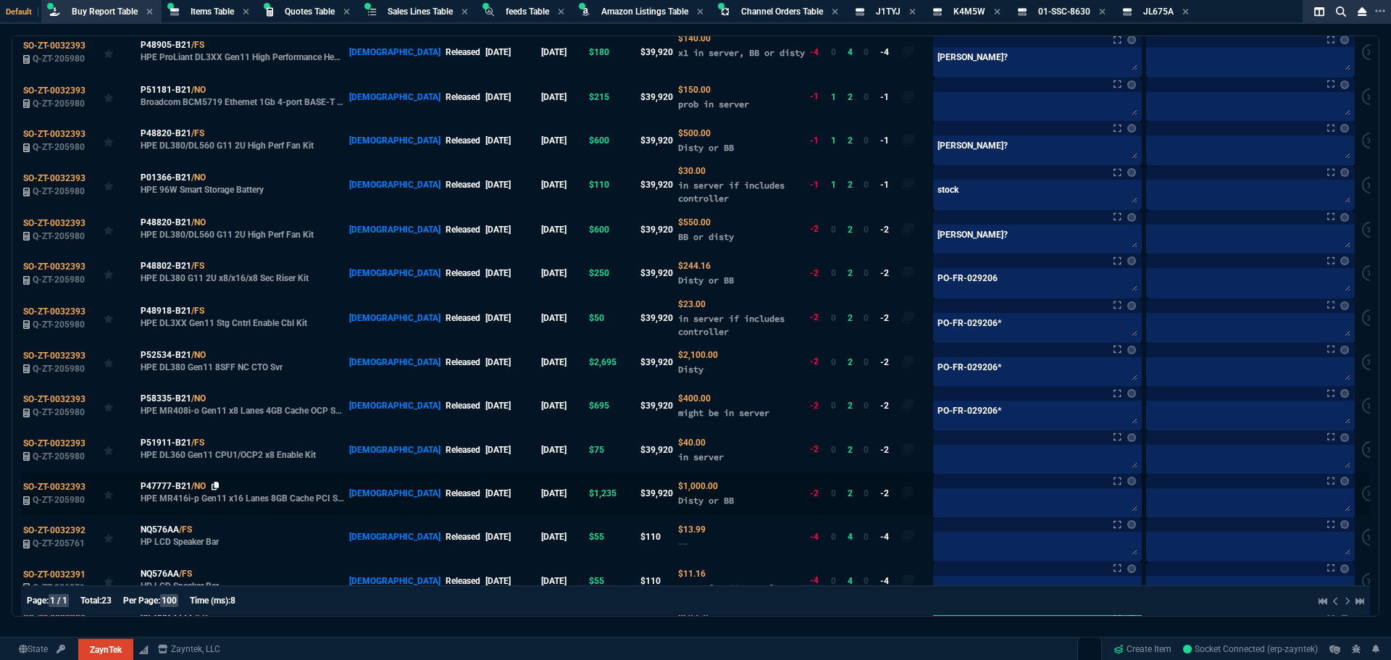
click at [216, 482] on icon at bounding box center [215, 486] width 8 height 9
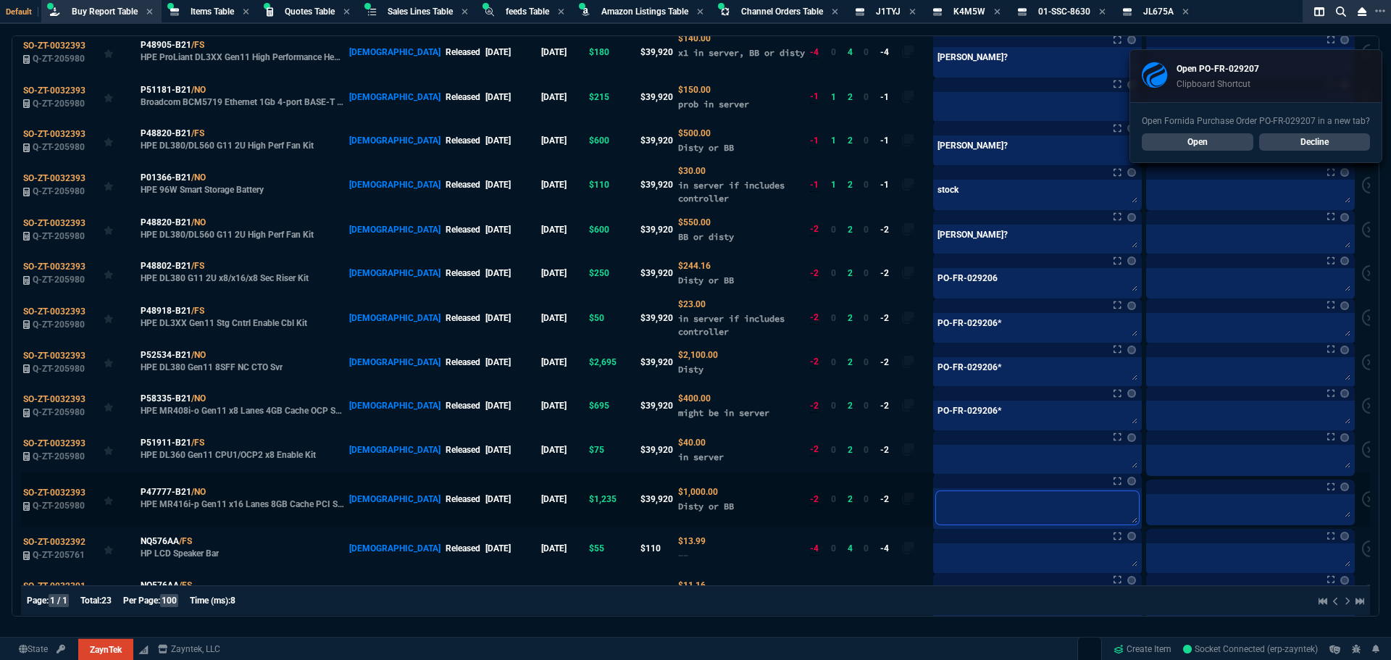
click at [951, 491] on textarea at bounding box center [1037, 507] width 203 height 33
paste textarea "PO-FR-029207*"
type textarea "PO-FR-029207*"
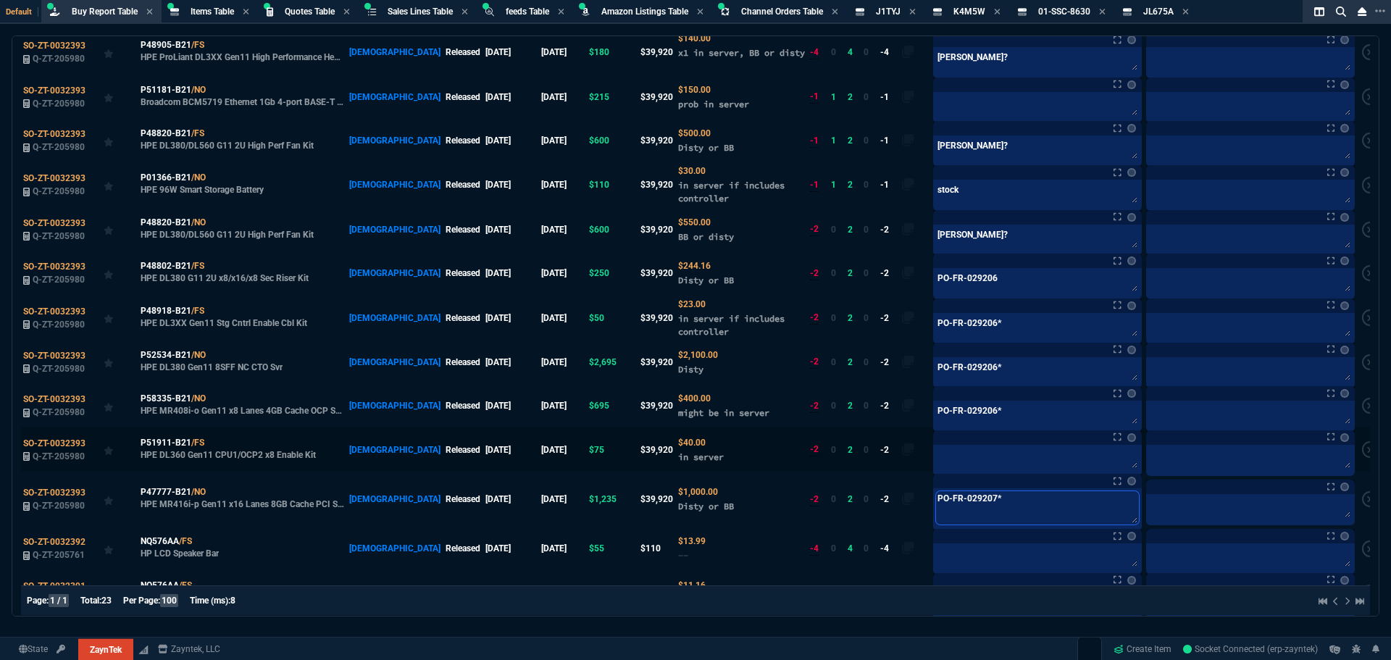
type textarea "PO-FR-029207*"
click at [936, 449] on textarea at bounding box center [1037, 459] width 203 height 22
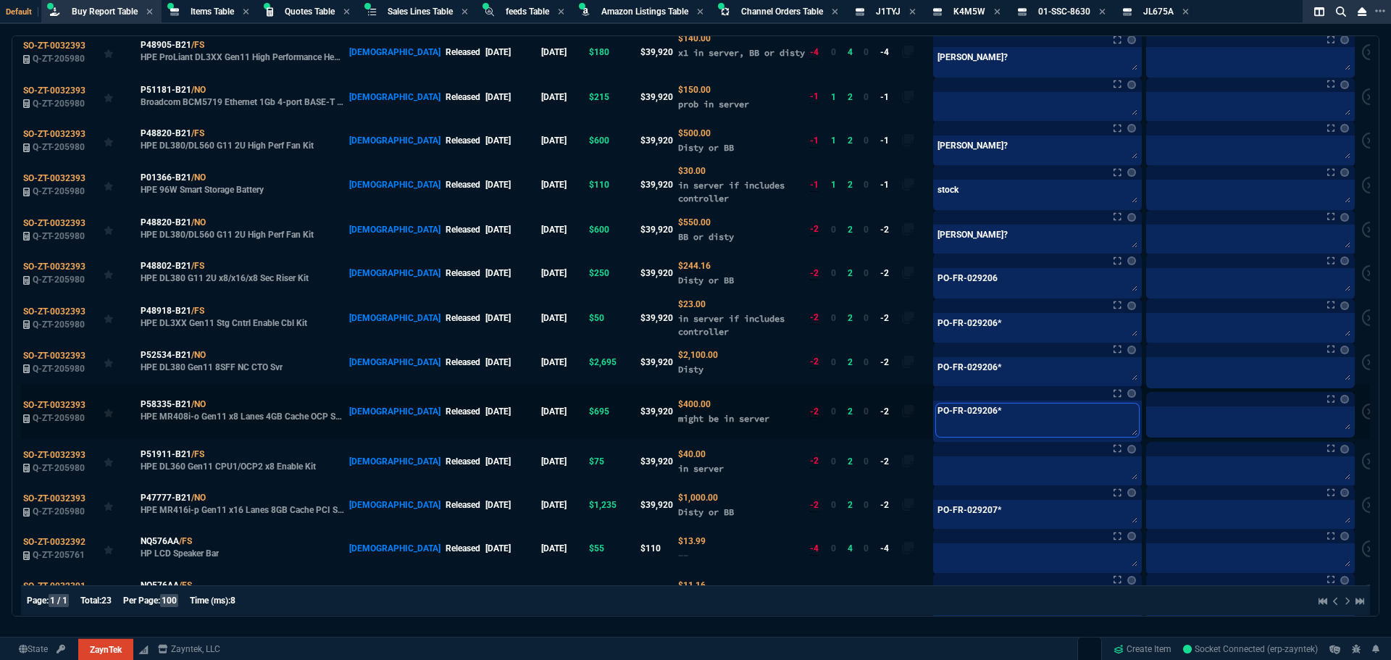
drag, startPoint x: 984, startPoint y: 405, endPoint x: 861, endPoint y: 406, distance: 123.1
click at [861, 406] on tr "SO-ZT-0032393 Q-ZT-205980 P58335-B21 /NO HPE MR408i-o Gen11 x8 Lanes 4GB Cache …" at bounding box center [702, 411] width 1362 height 55
click at [951, 459] on textarea at bounding box center [1037, 470] width 203 height 22
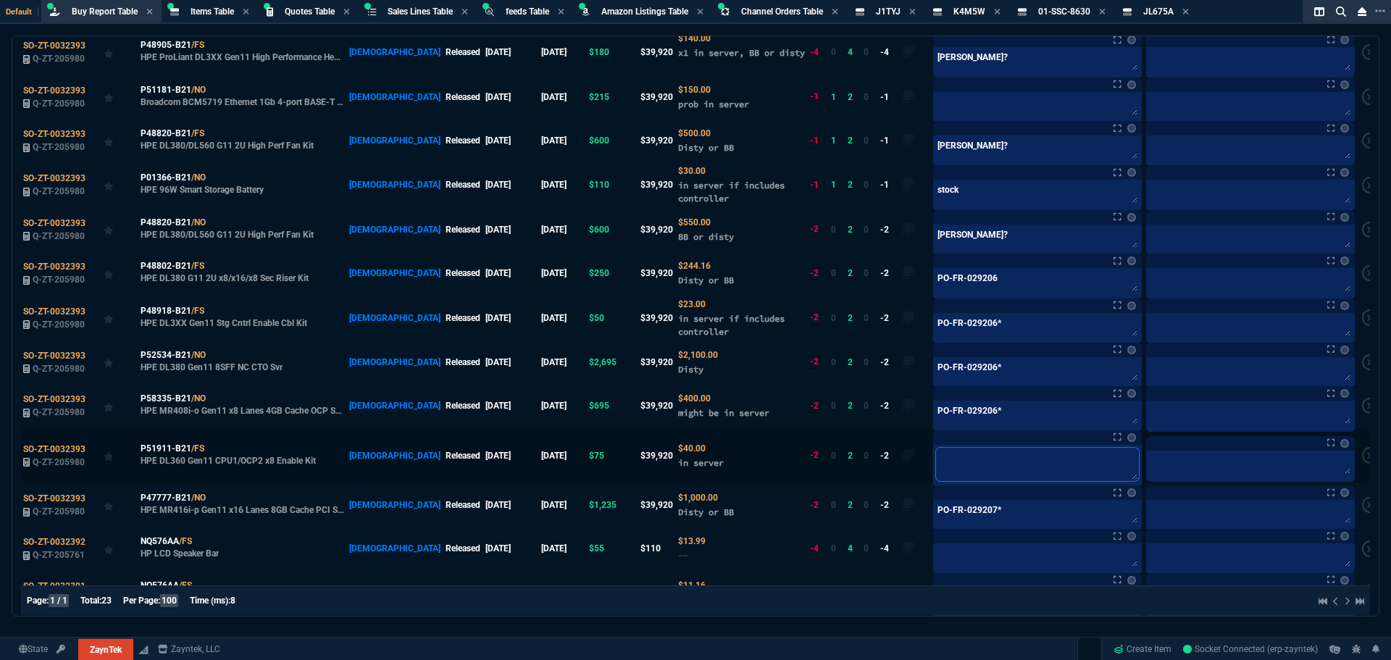
paste textarea "PO-FR-029206*"
type textarea "PO-FR-029206*"
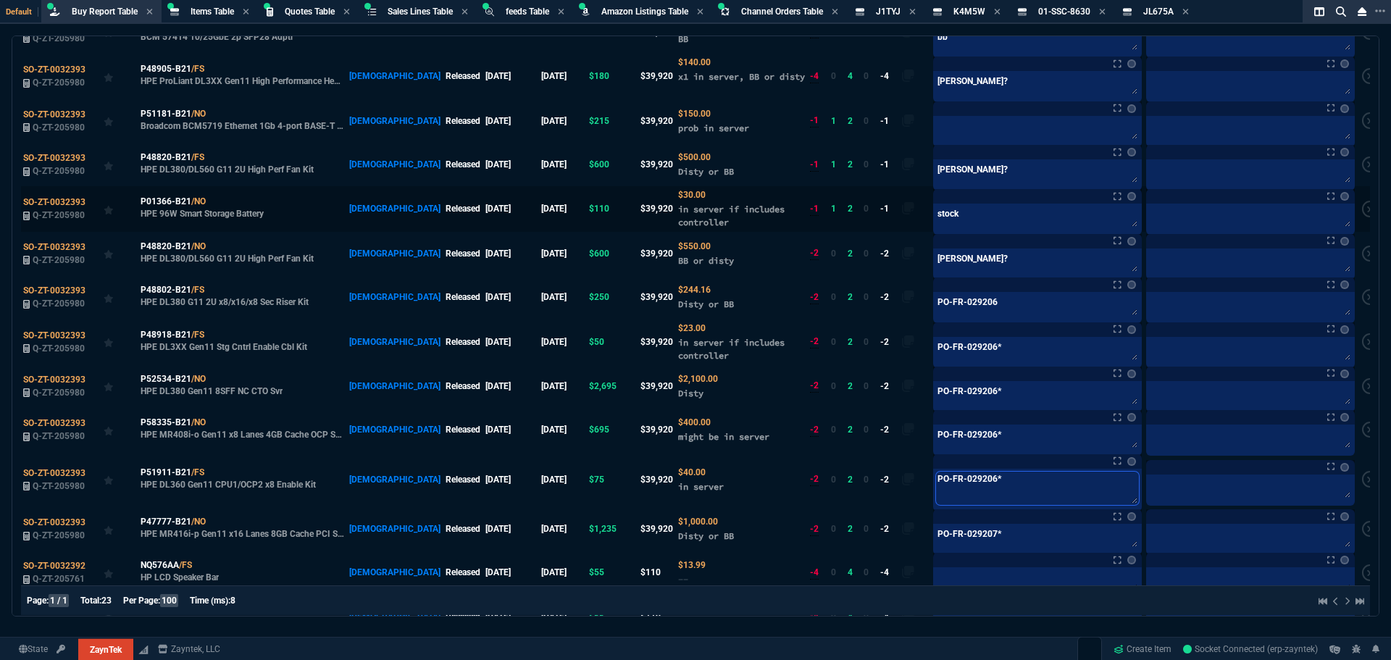
scroll to position [217, 0]
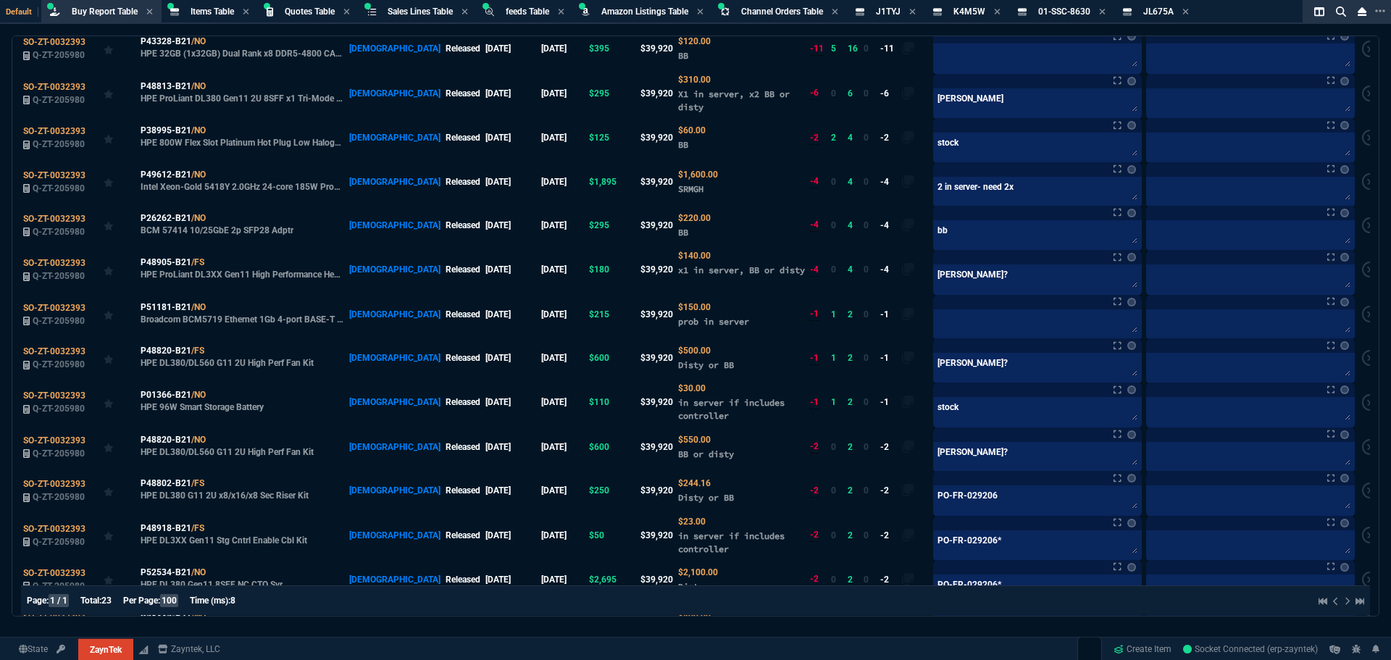
type textarea "PO-FR-029206*"
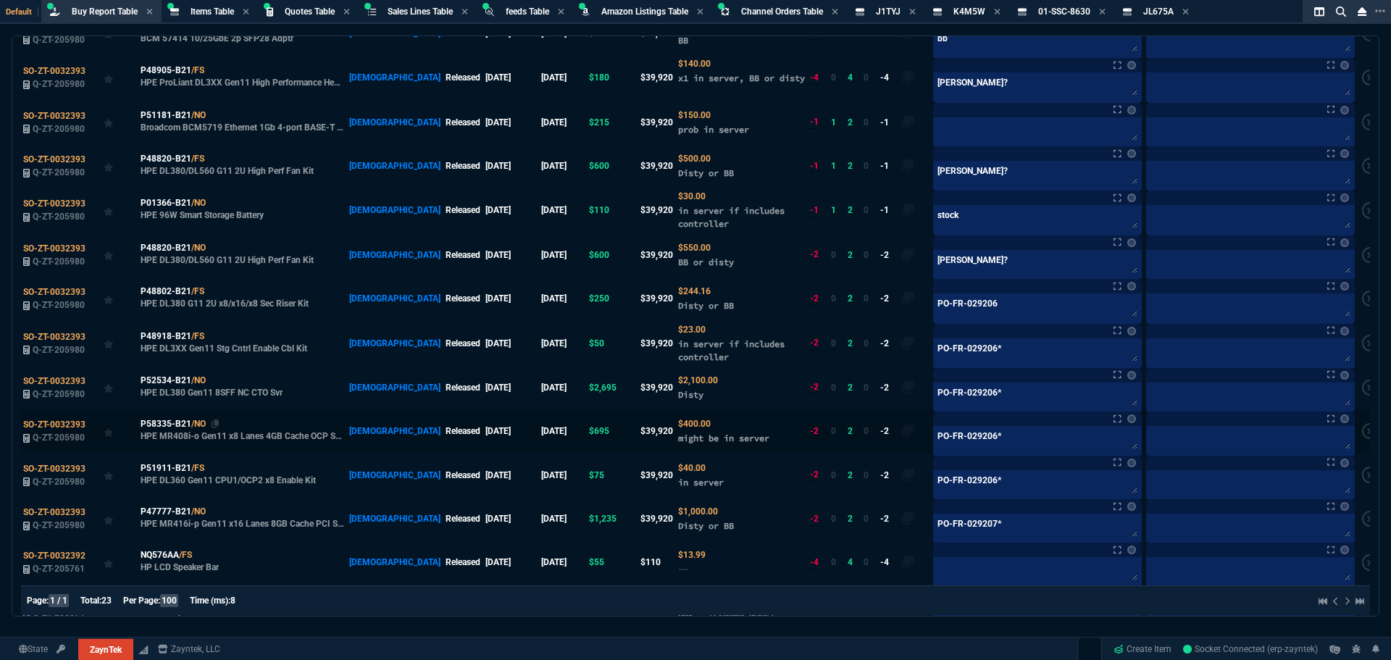
scroll to position [435, 0]
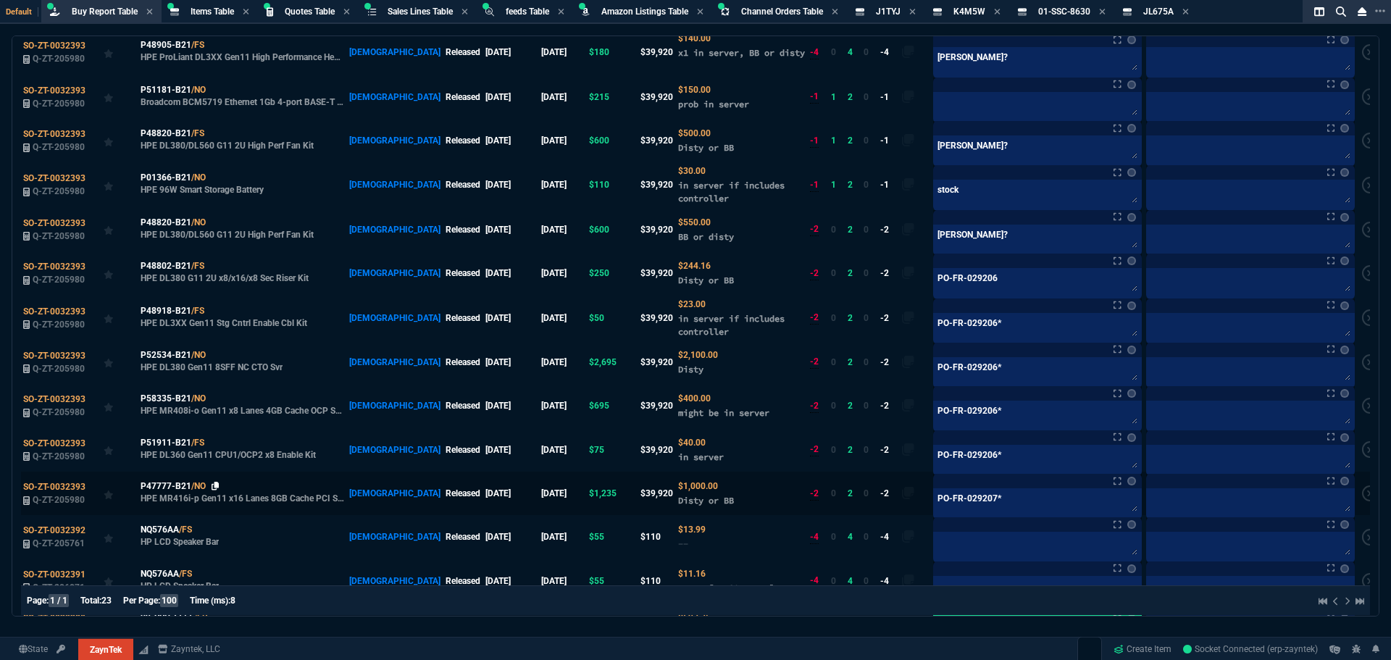
click at [217, 474] on td "P47777-B21 /NO HPE MR416i-p Gen11 x16 Lanes 8GB Cache PCI SPDM Plug-in Storage …" at bounding box center [242, 492] width 209 height 43
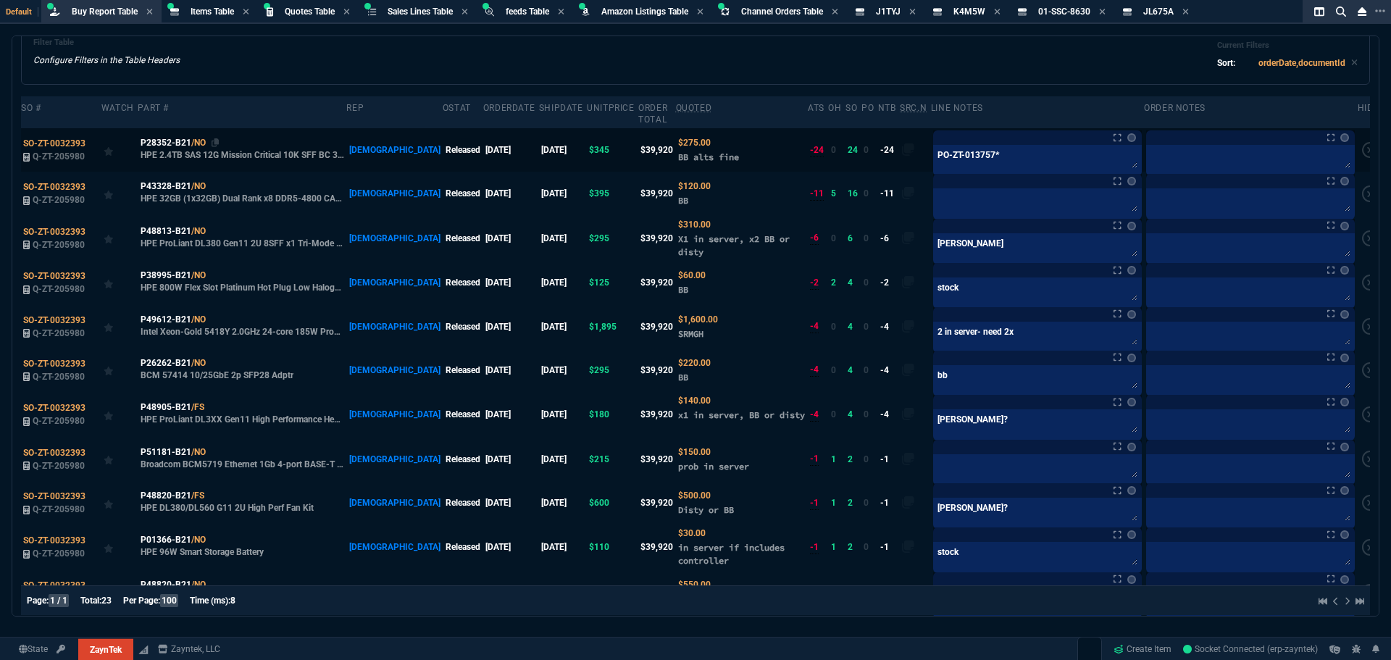
scroll to position [0, 0]
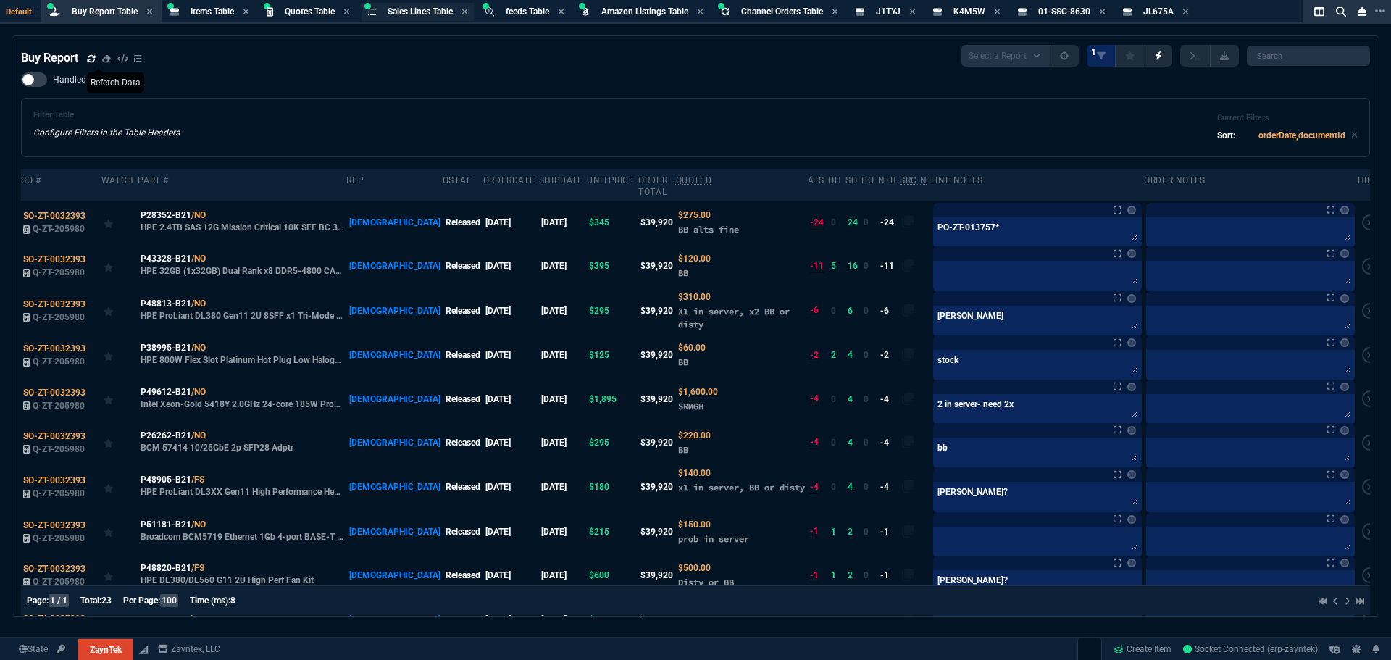
click at [422, 16] on span "Sales Lines Table" at bounding box center [419, 12] width 65 height 10
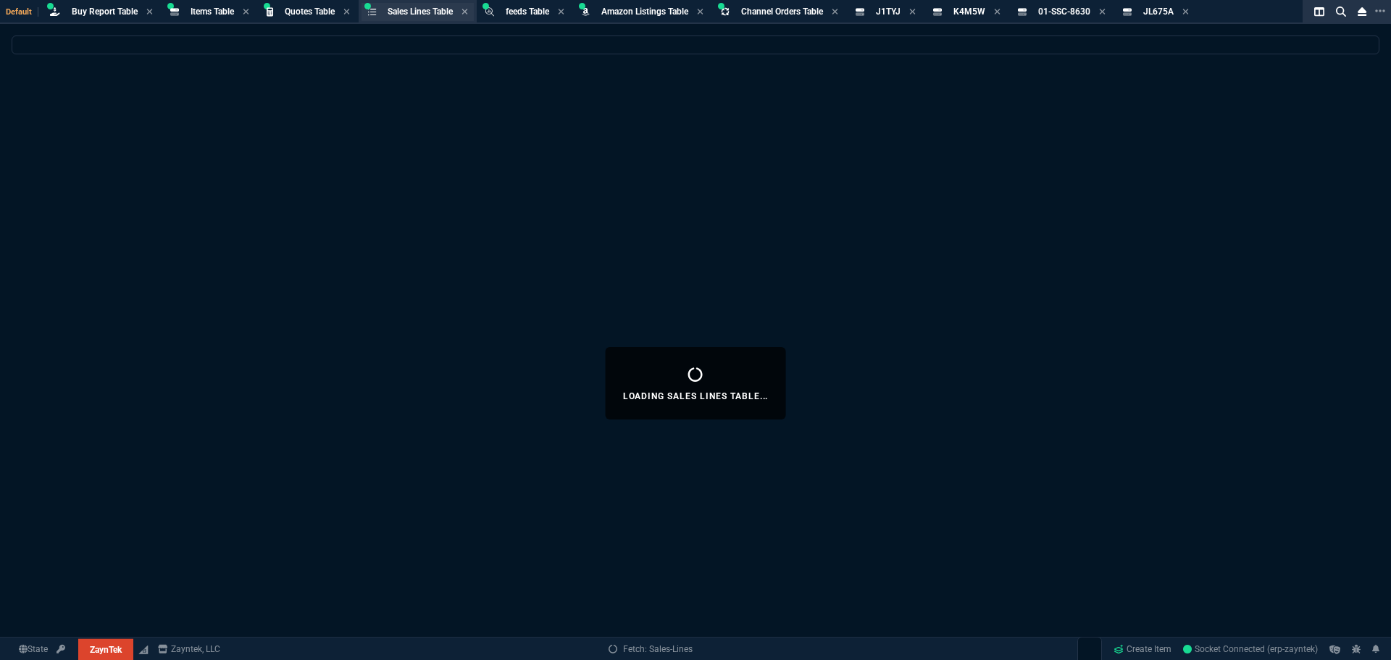
select select
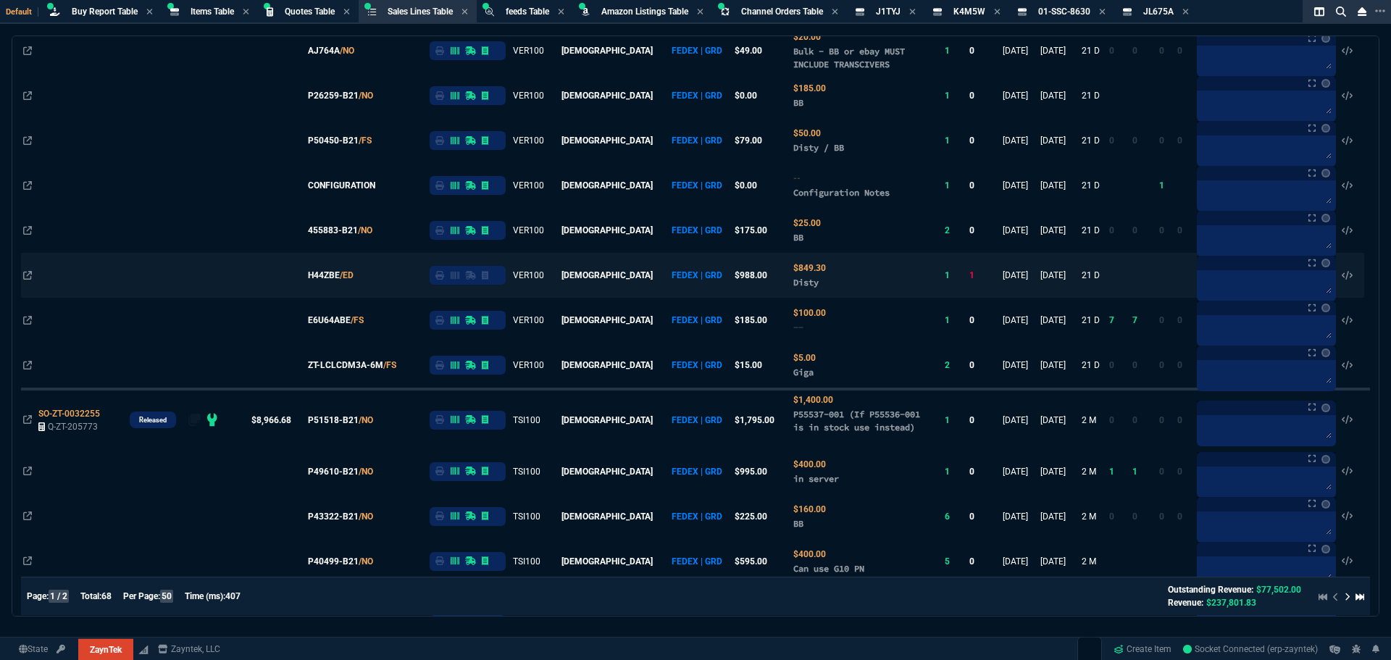
scroll to position [1979, 0]
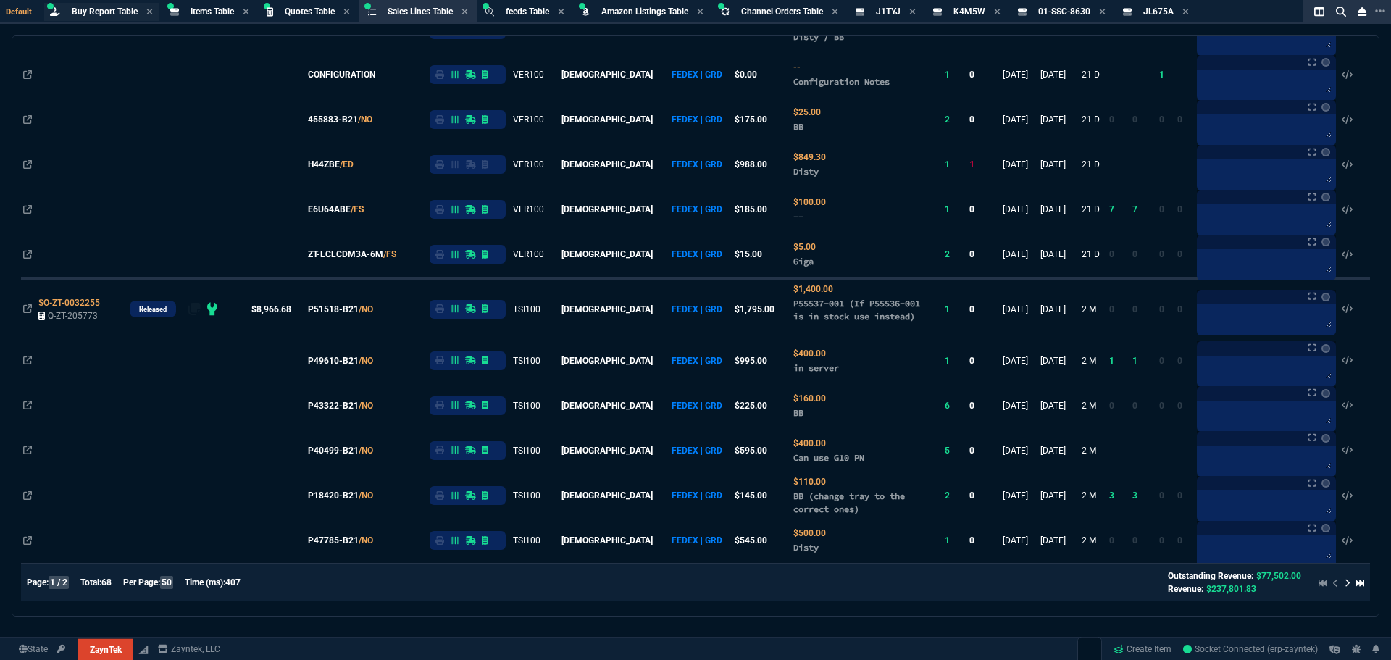
click at [99, 11] on span "Buy Report Table" at bounding box center [105, 12] width 66 height 10
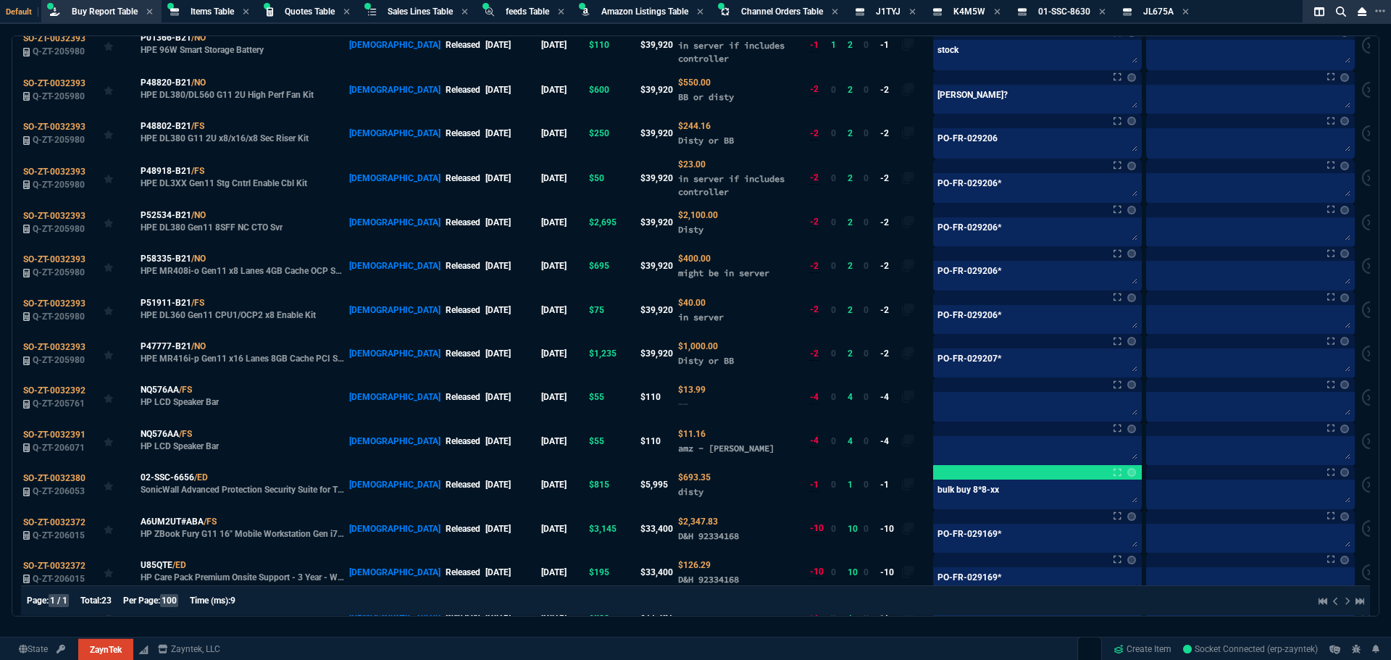
scroll to position [629, 0]
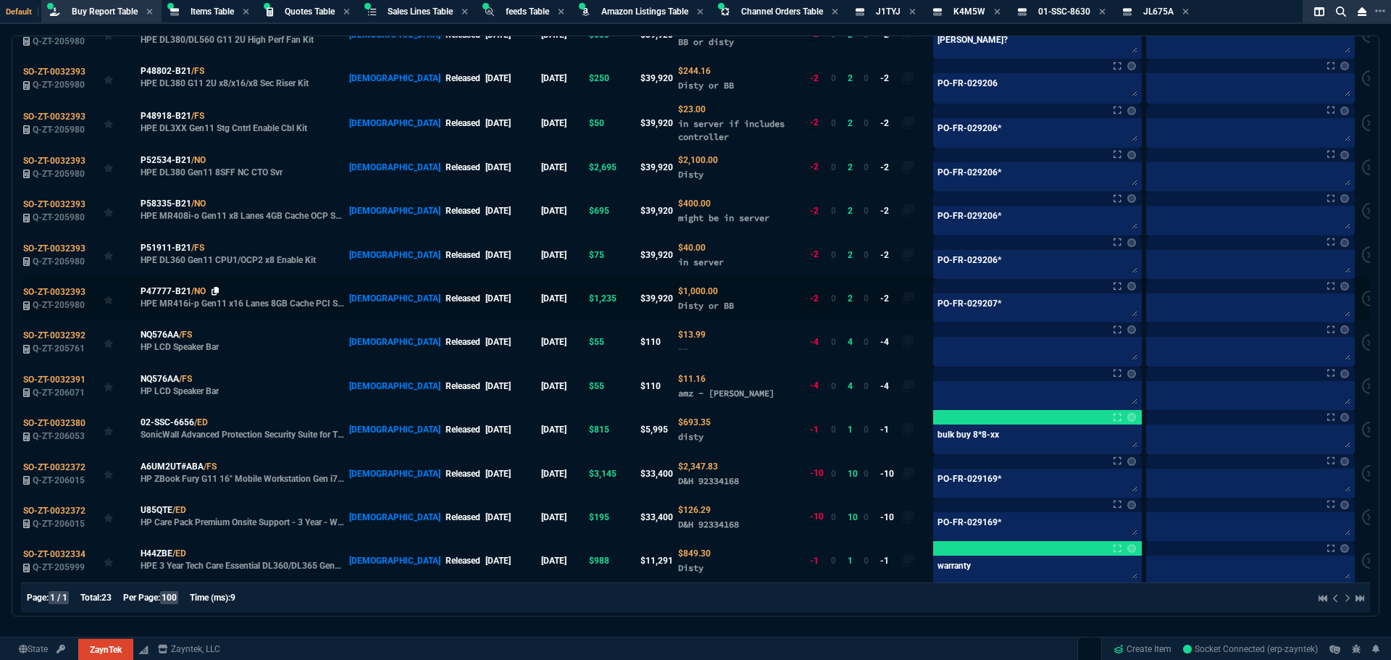
click at [213, 287] on icon at bounding box center [215, 291] width 8 height 9
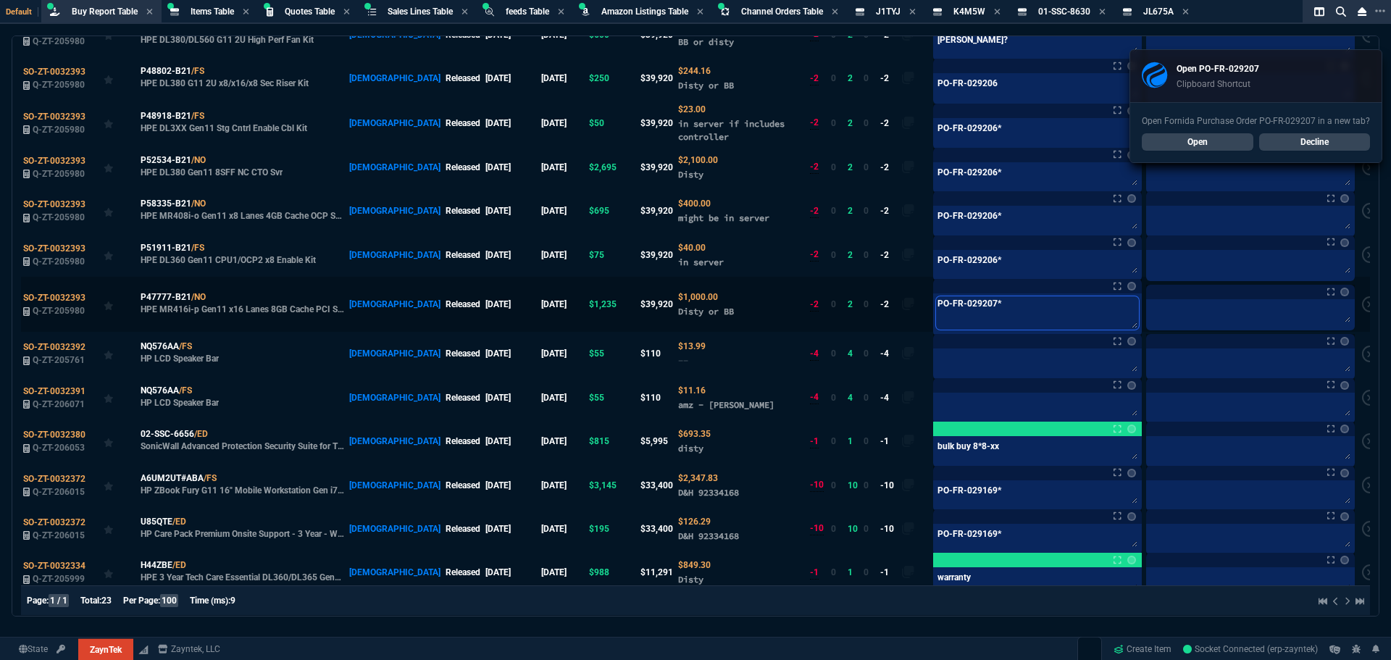
click at [989, 296] on textarea "PO-FR-029207*" at bounding box center [1037, 312] width 203 height 33
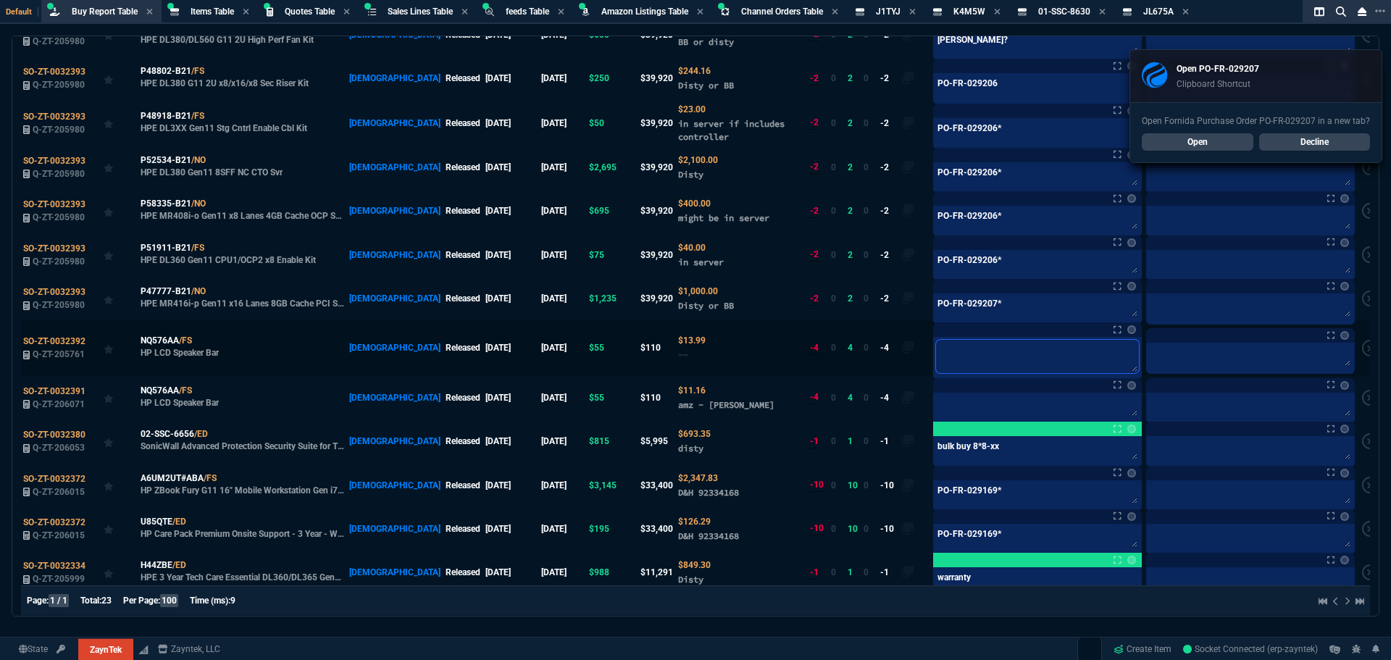
click at [970, 351] on textarea at bounding box center [1037, 356] width 203 height 33
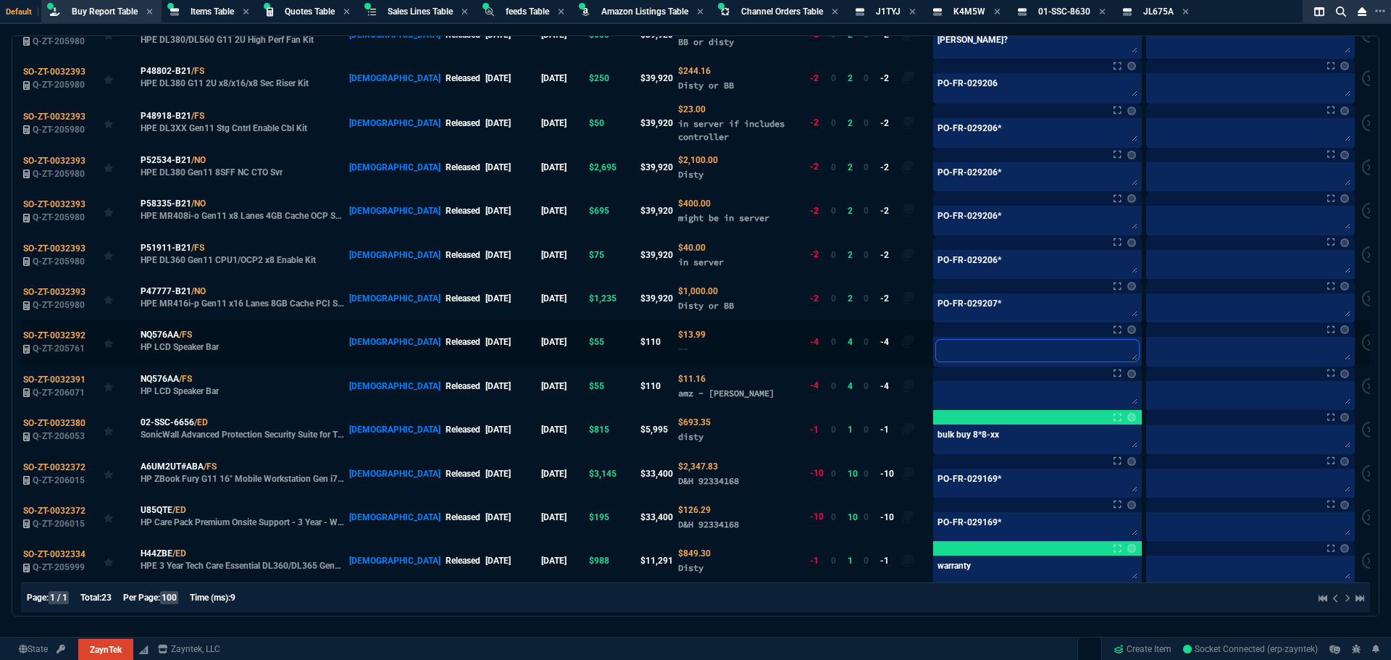
click at [994, 344] on textarea at bounding box center [1037, 351] width 203 height 22
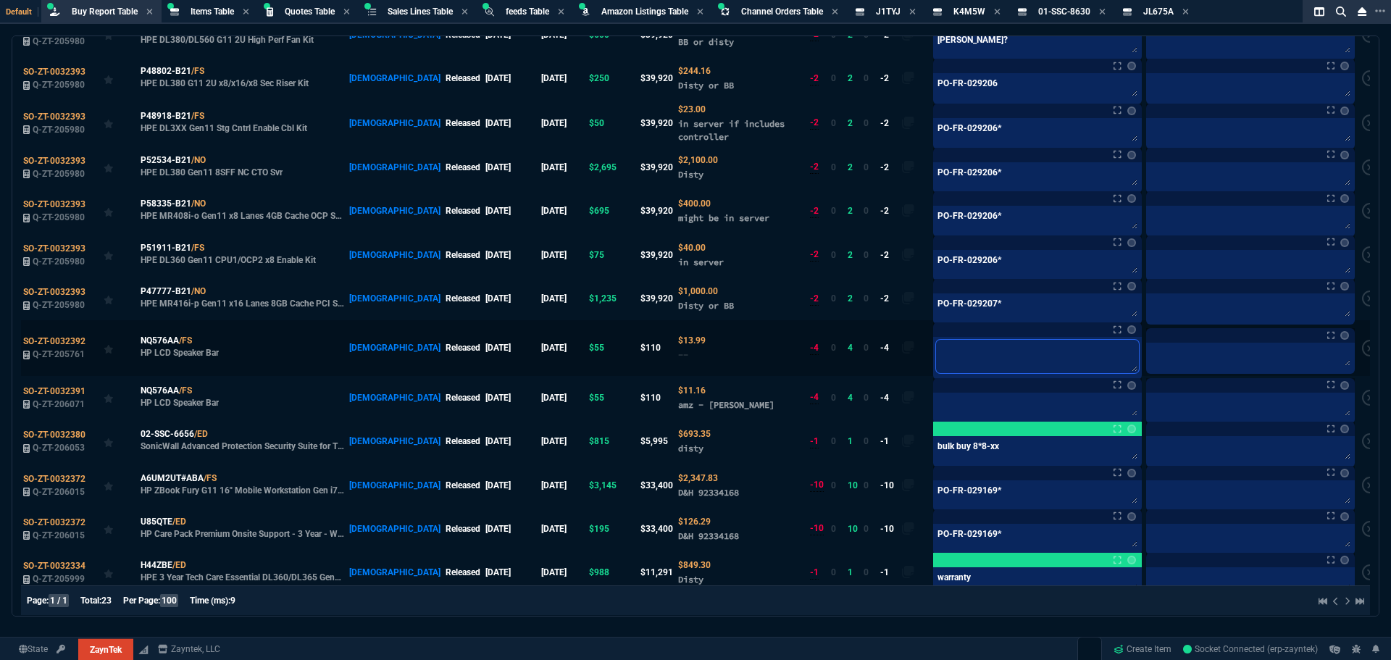
type textarea "D"
type textarea "DR"
type textarea "DRO"
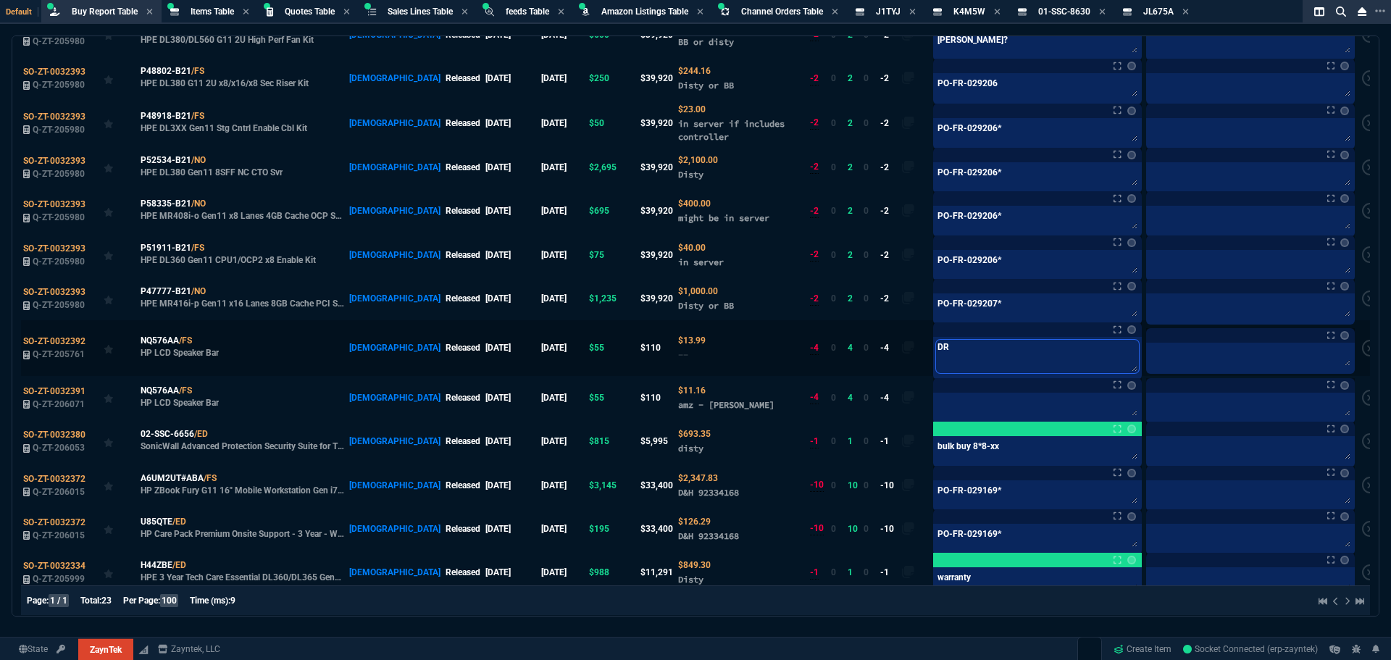
type textarea "DRO"
type textarea "DROP"
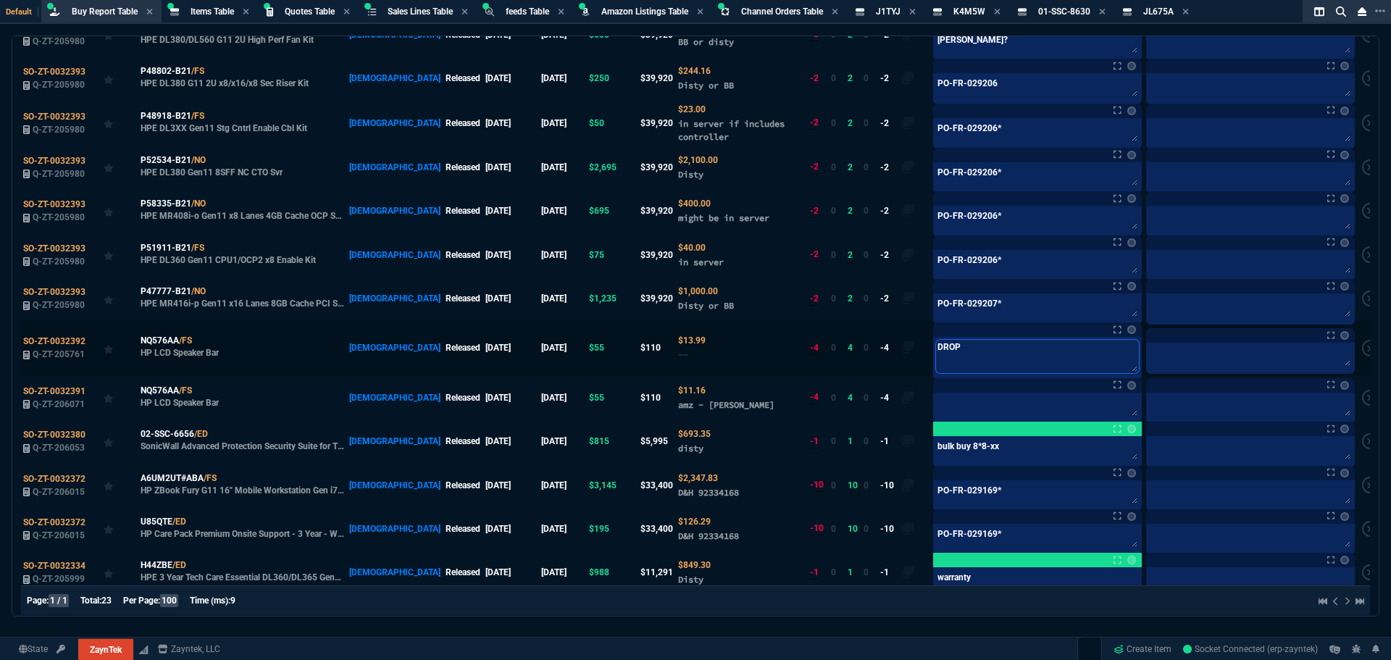
type textarea "DROP S"
type textarea "DROP SH"
type textarea "DROP SHI"
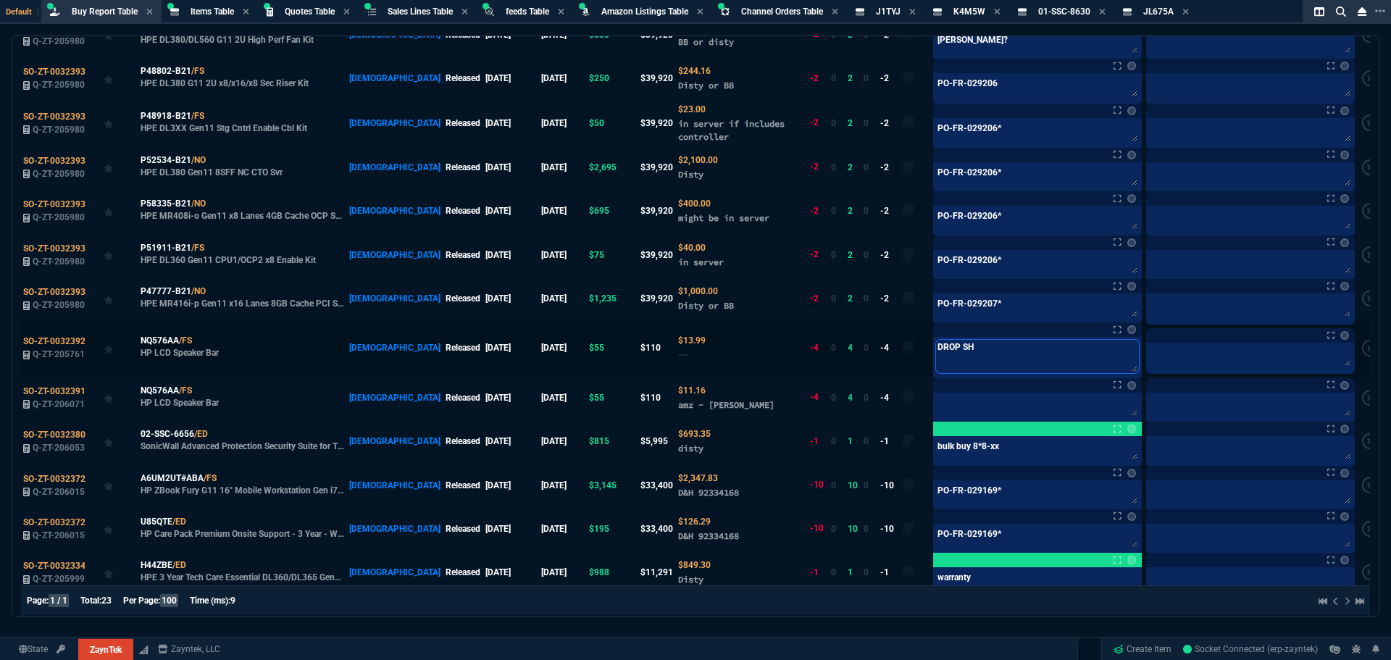
type textarea "DROP SHI"
type textarea "DROP SHIP"
type textarea "DROP SHIPP"
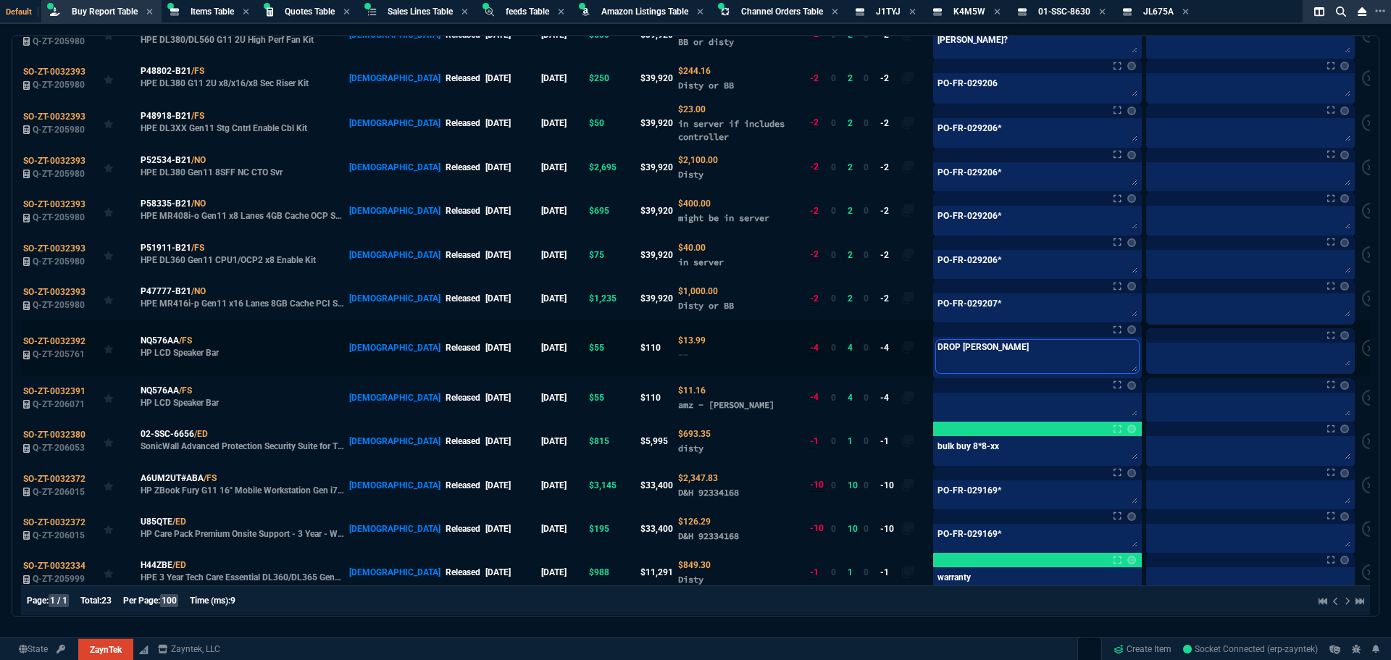
type textarea "DROP SHIPPE"
type textarea "DROP SHIPPED"
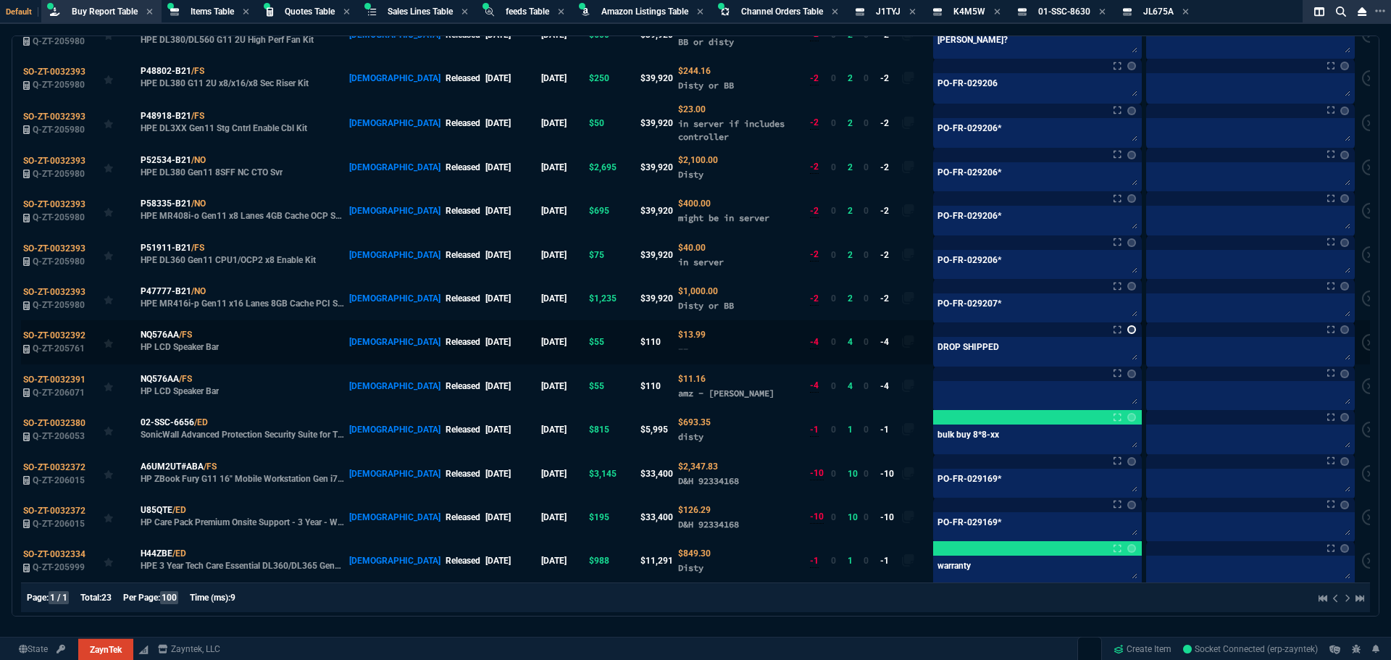
click at [1127, 325] on link at bounding box center [1131, 329] width 9 height 9
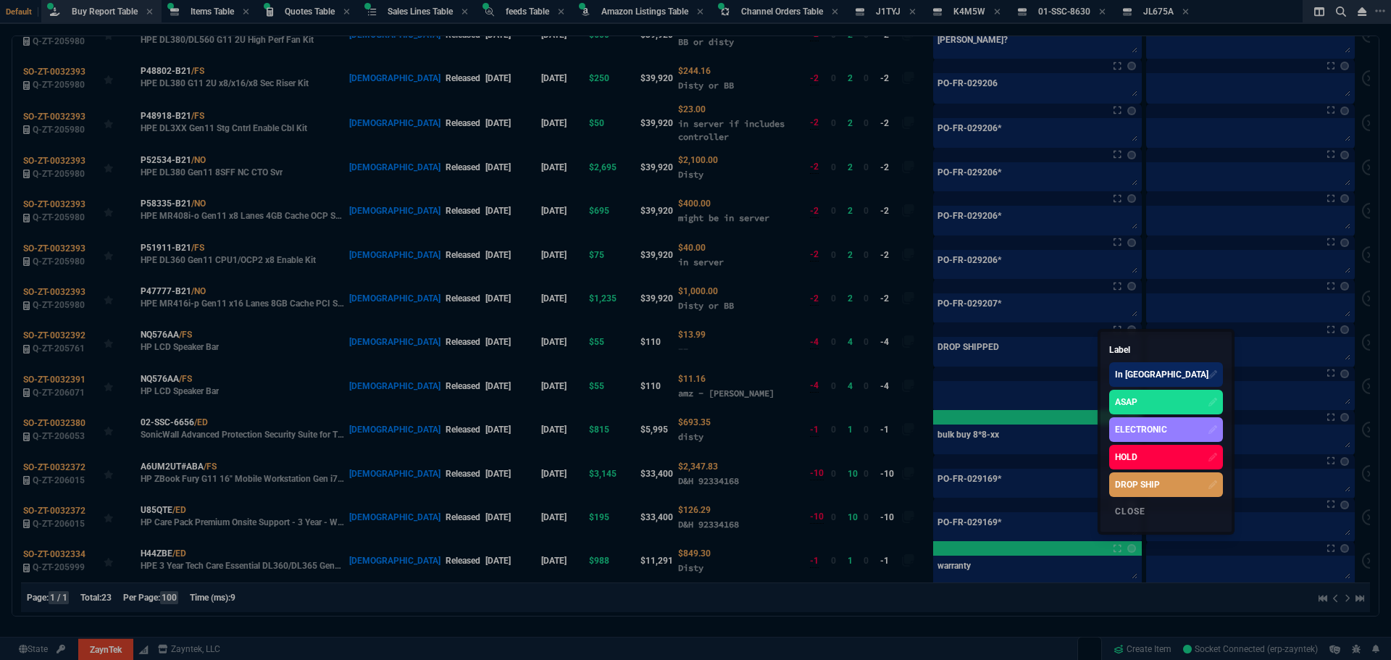
click at [1124, 487] on div "DROP SHIP" at bounding box center [1137, 484] width 45 height 13
click at [970, 335] on div at bounding box center [695, 330] width 1391 height 660
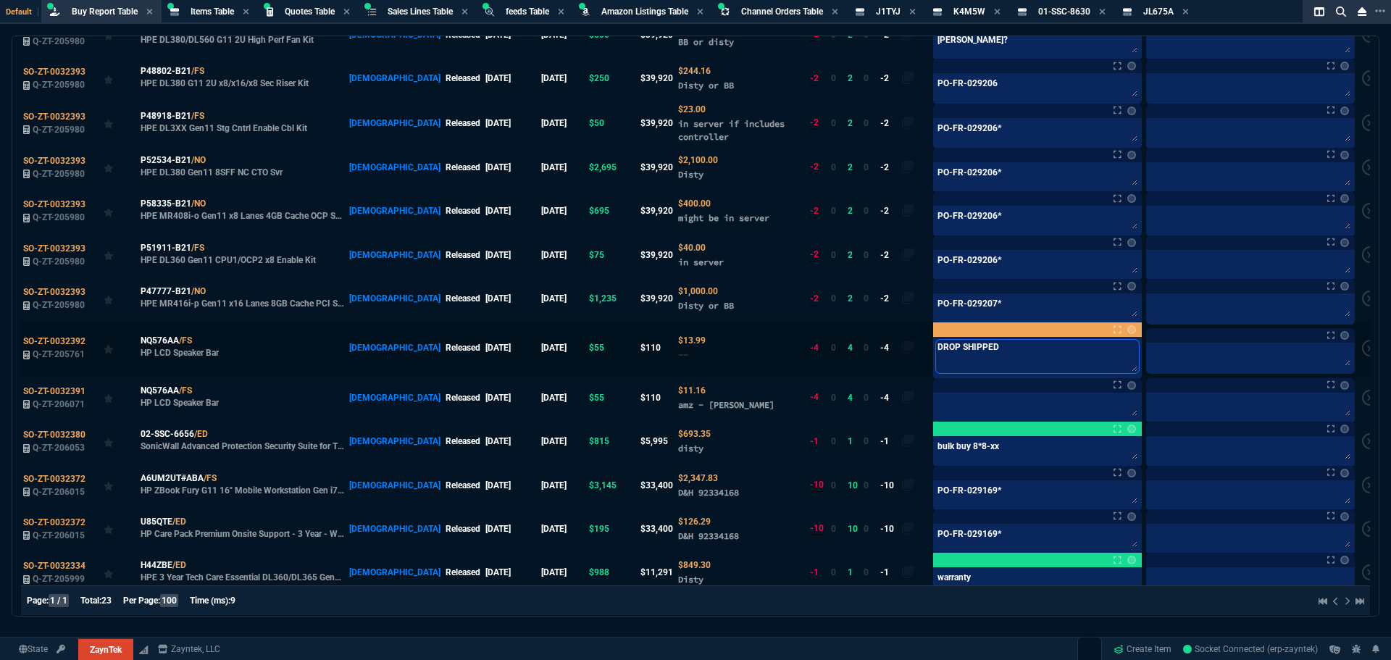
drag, startPoint x: 975, startPoint y: 335, endPoint x: 905, endPoint y: 337, distance: 70.3
click at [933, 337] on div "DROP SHIPPED DROP SHIPPED" at bounding box center [1037, 358] width 209 height 43
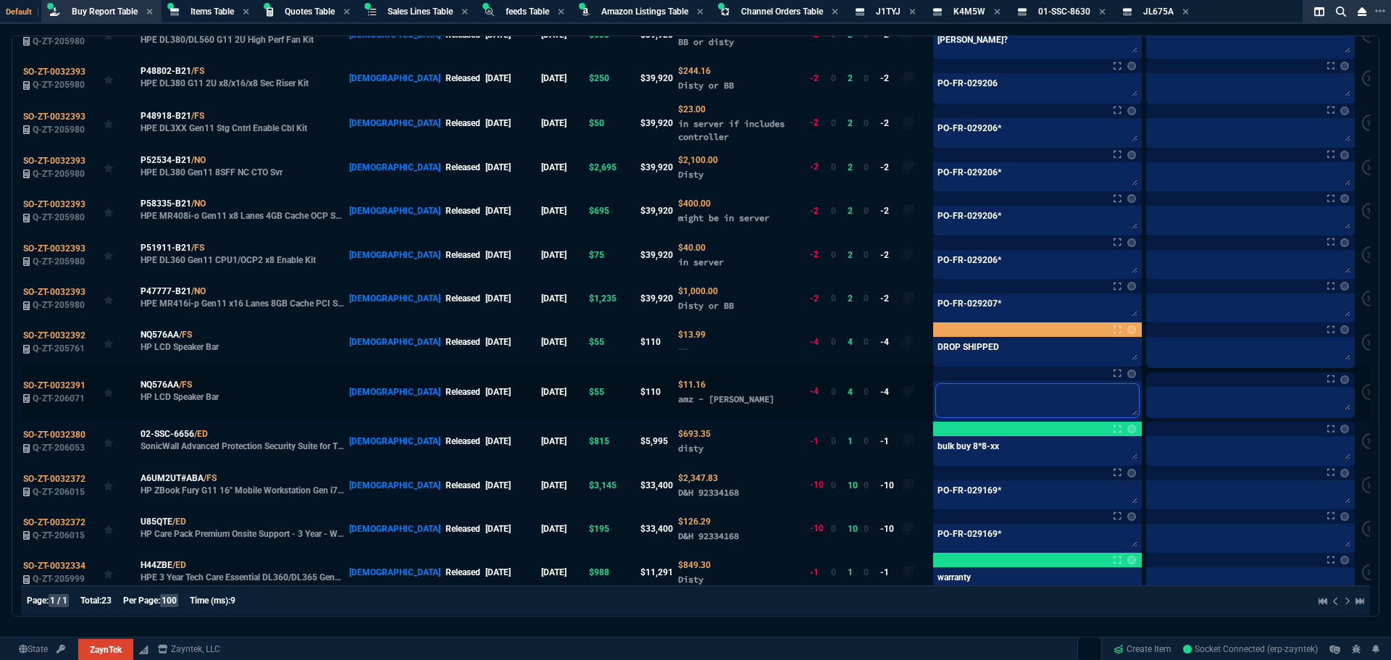
click at [936, 390] on textarea at bounding box center [1037, 400] width 203 height 33
paste textarea "DROP SHIPPED"
type textarea "DROP SHIPPED"
click at [1121, 369] on link at bounding box center [1128, 373] width 14 height 9
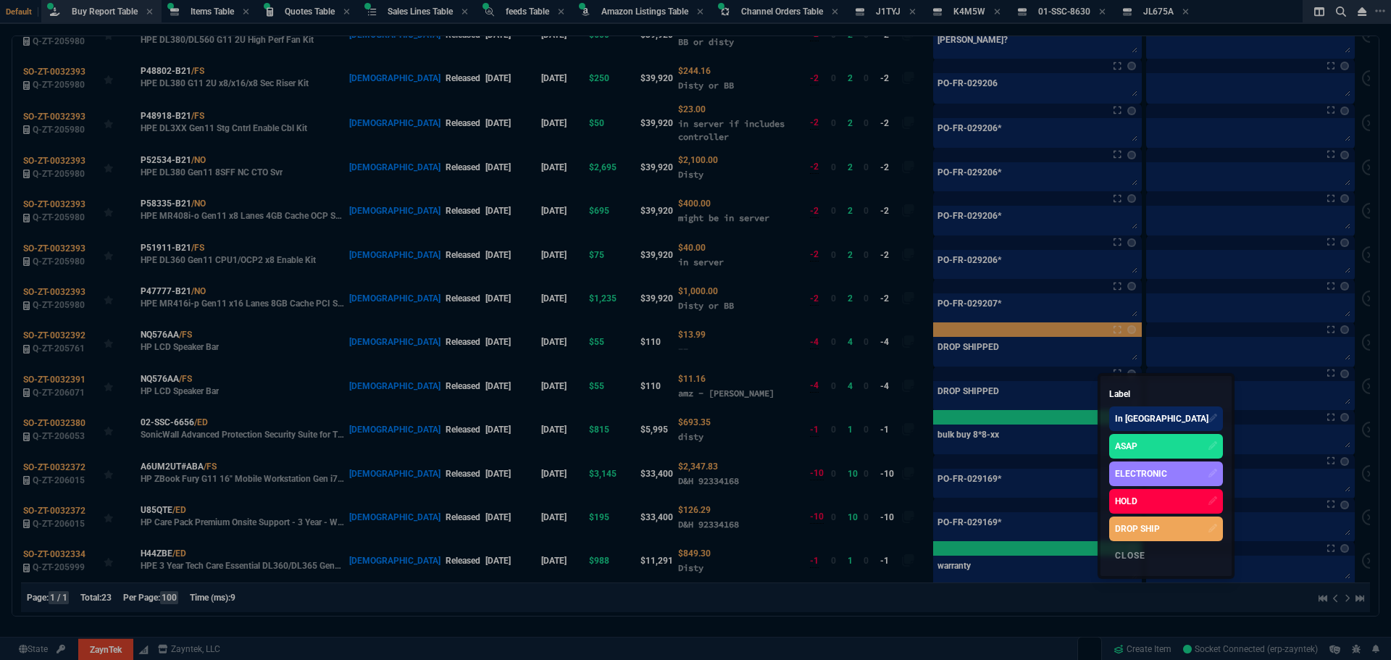
drag, startPoint x: 1117, startPoint y: 528, endPoint x: 1091, endPoint y: 501, distance: 37.4
click at [1116, 528] on div "DROP SHIP" at bounding box center [1137, 528] width 45 height 13
click at [995, 257] on div at bounding box center [695, 330] width 1391 height 660
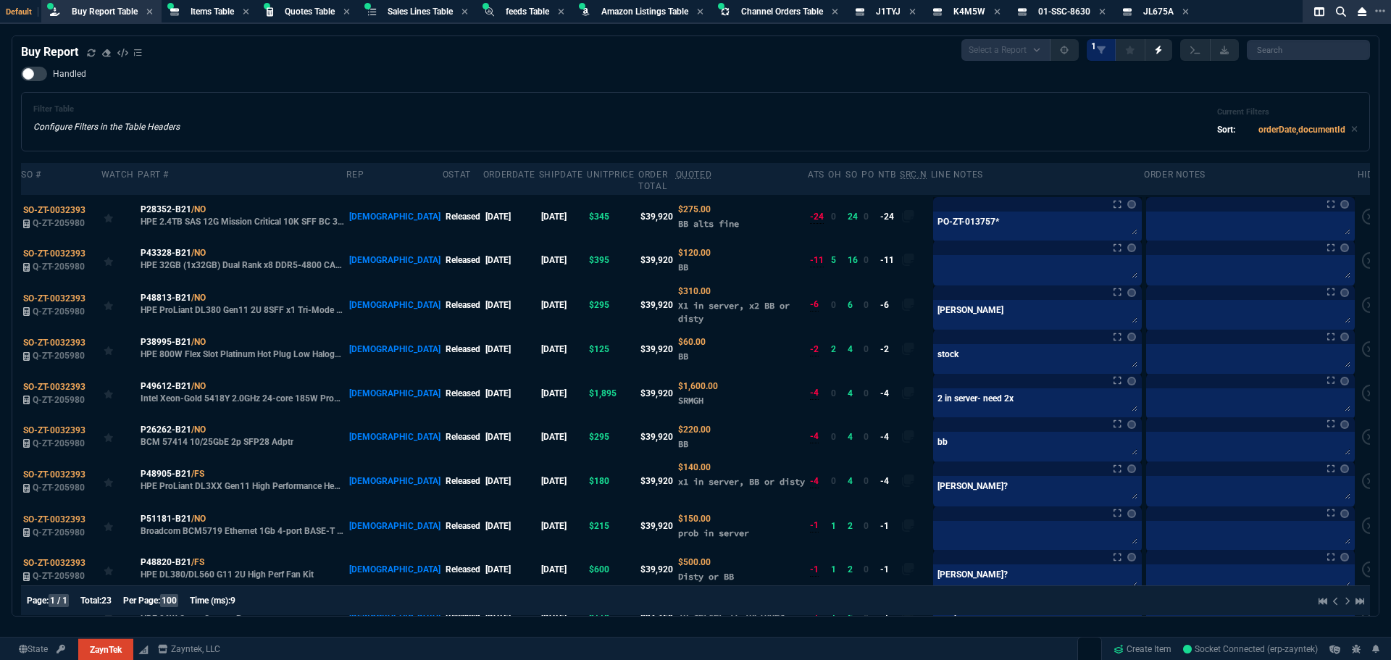
scroll to position [0, 0]
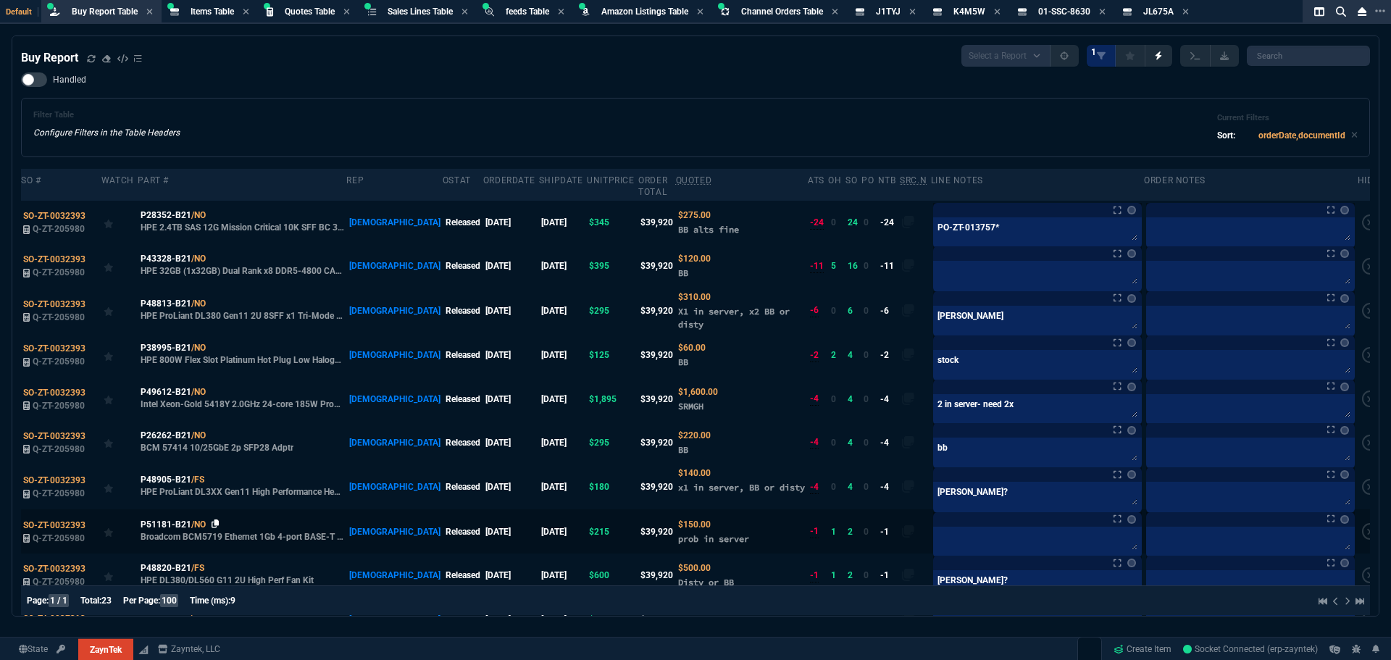
click at [217, 519] on icon at bounding box center [215, 523] width 8 height 9
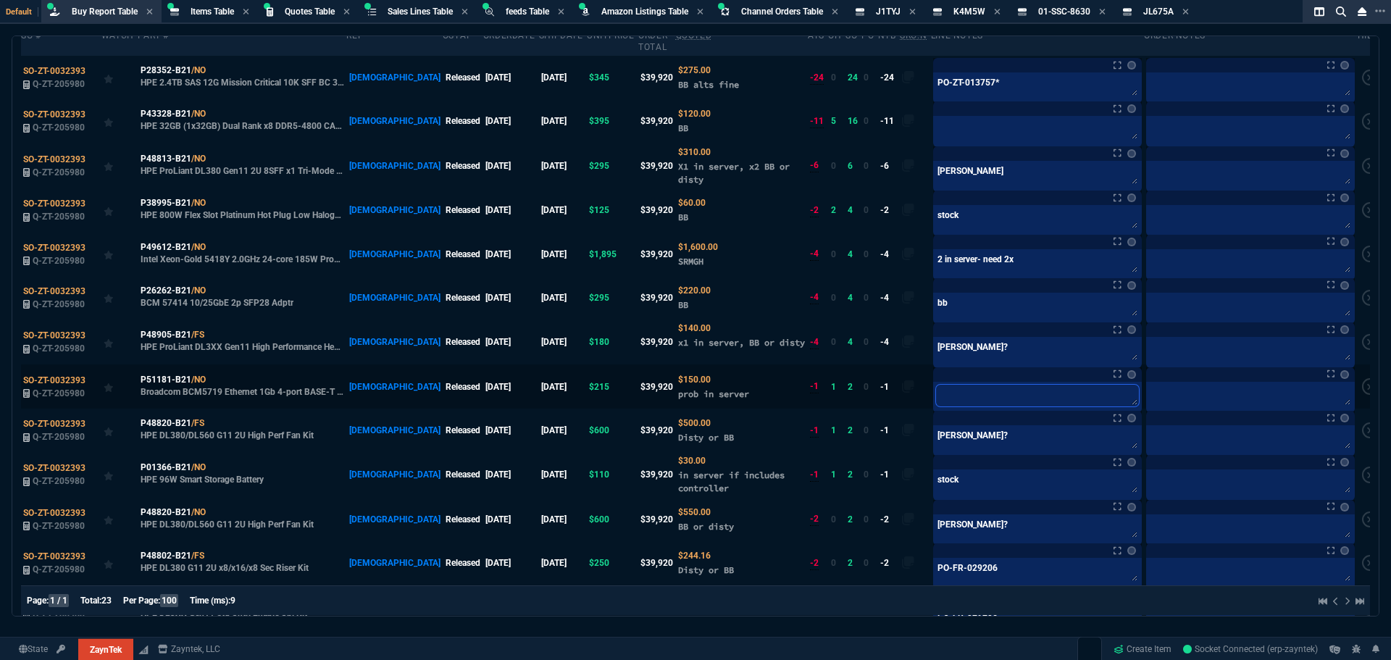
click at [936, 385] on textarea at bounding box center [1037, 396] width 203 height 22
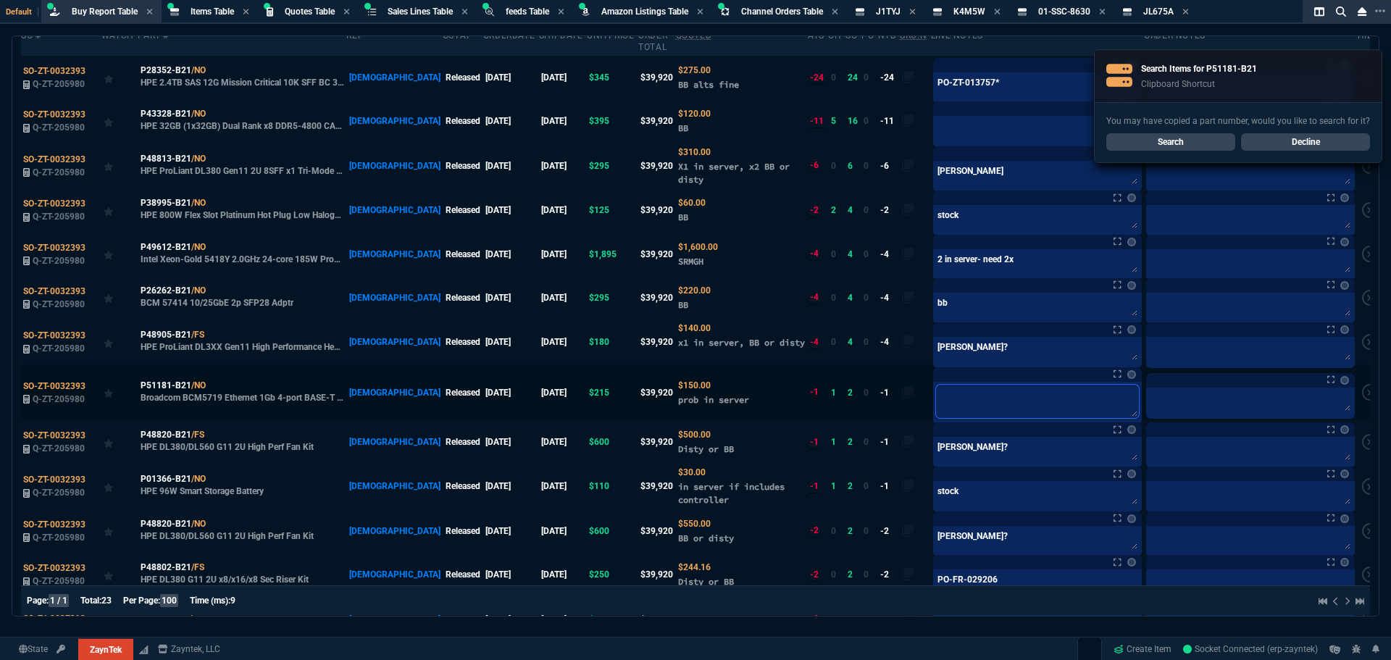
type textarea "d"
type textarea "dw"
type textarea "dw?"
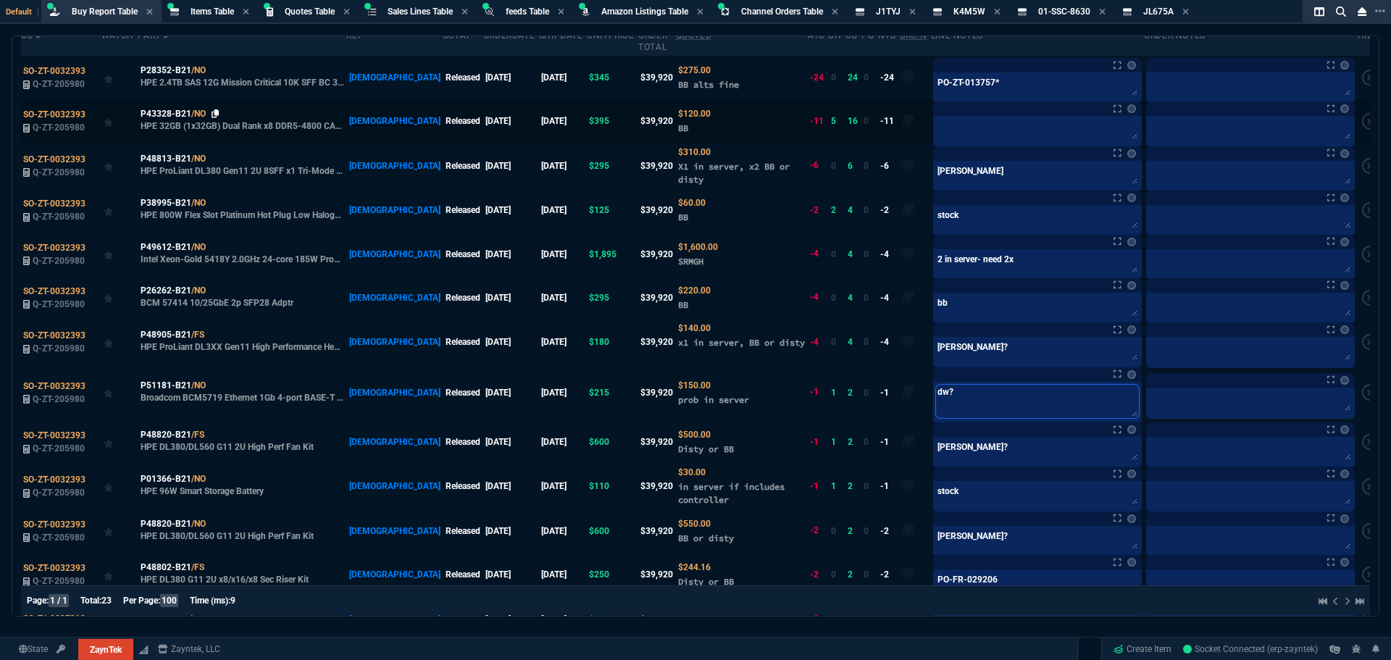
type textarea "dw?"
click at [216, 109] on icon at bounding box center [215, 113] width 8 height 9
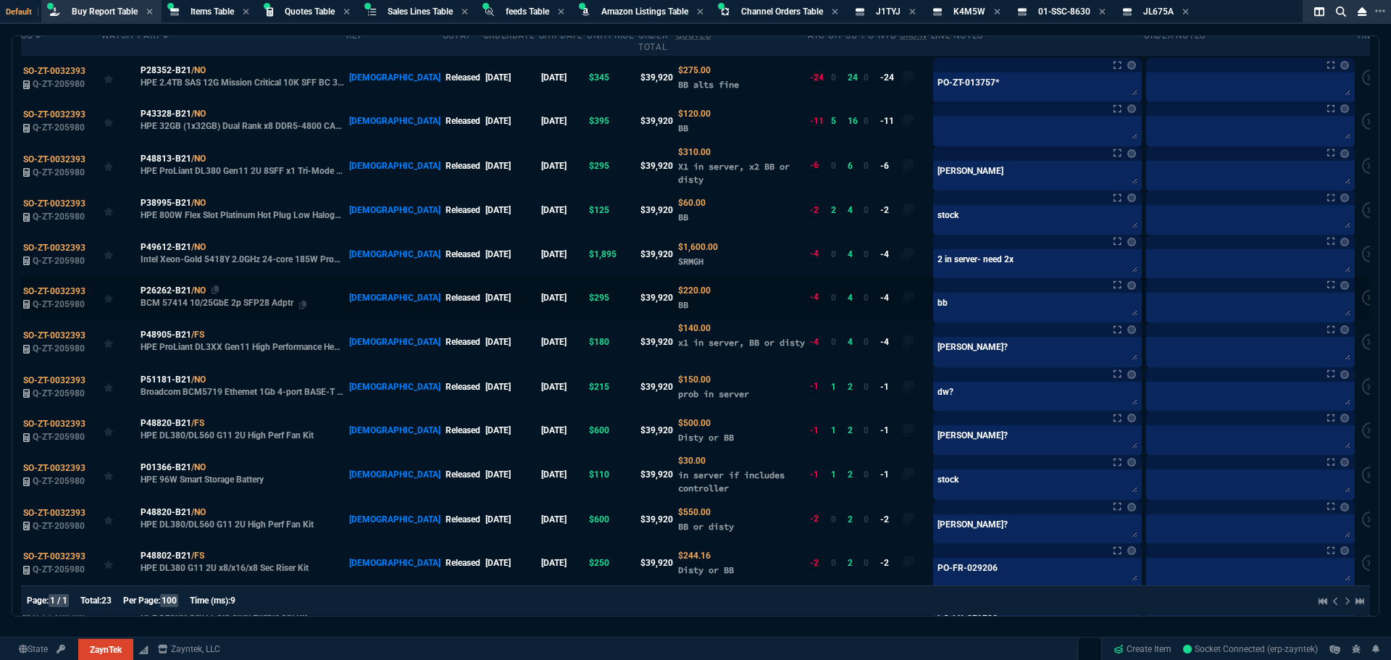
drag, startPoint x: 214, startPoint y: 280, endPoint x: 248, endPoint y: 274, distance: 35.2
click at [214, 285] on icon at bounding box center [215, 289] width 8 height 9
drag, startPoint x: 921, startPoint y: 287, endPoint x: 877, endPoint y: 290, distance: 43.6
click at [879, 290] on tr "SO-ZT-0032393 Q-ZT-205980 P26262-B21 /NO BCM 57414 10/25GbE 2p SFP28 Adptr VAHI…" at bounding box center [702, 297] width 1362 height 43
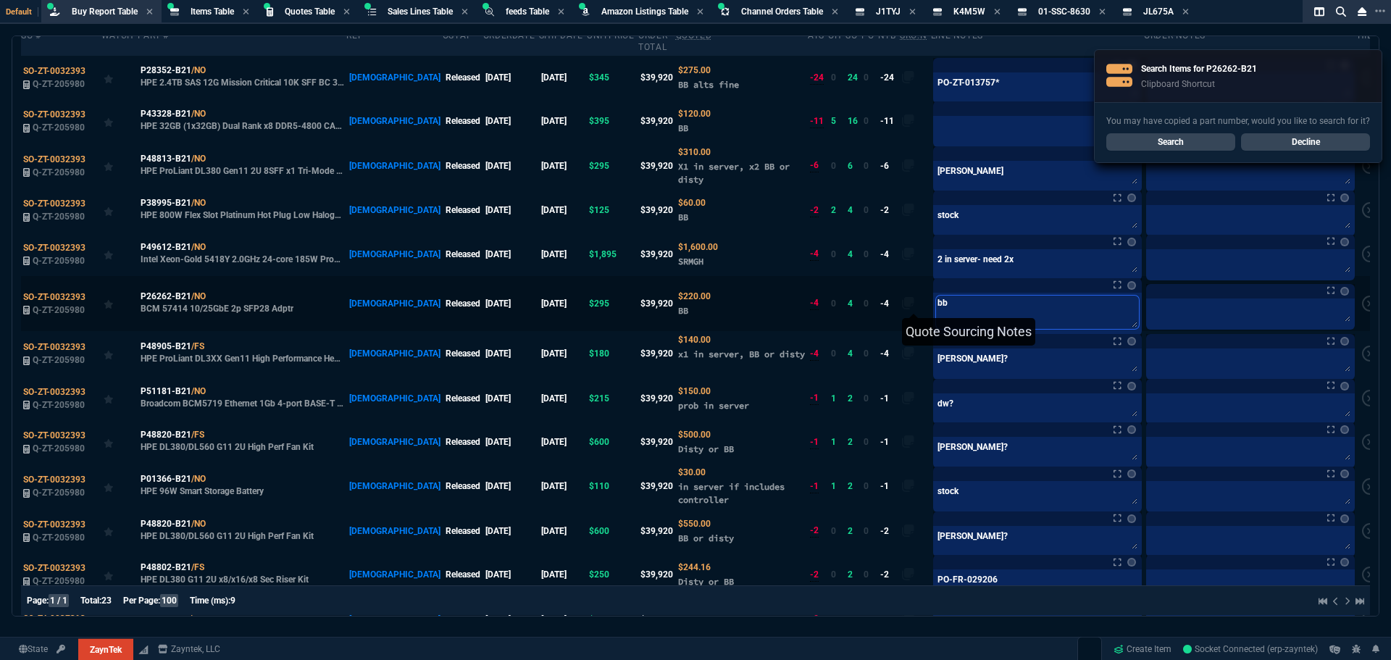
type textarea "s"
type textarea "ss"
type textarea "ssn"
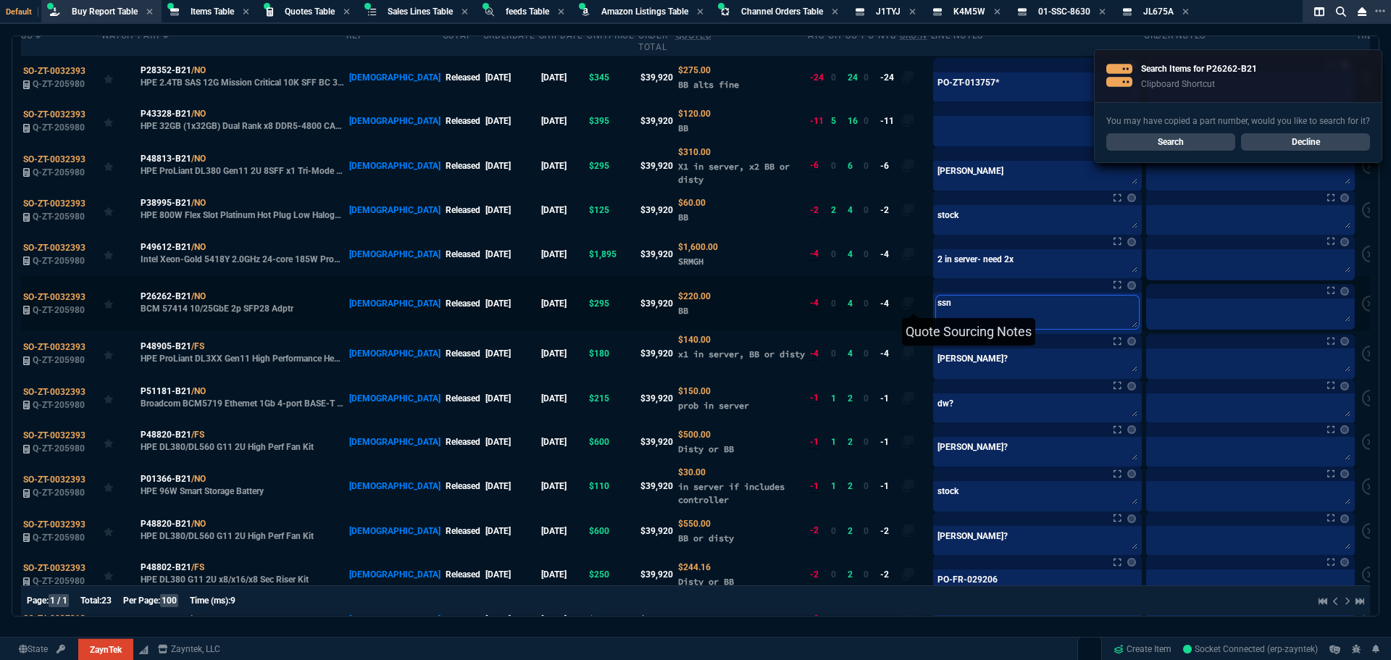
type textarea "ssn"
type textarea "ssn o"
type textarea "ssn or"
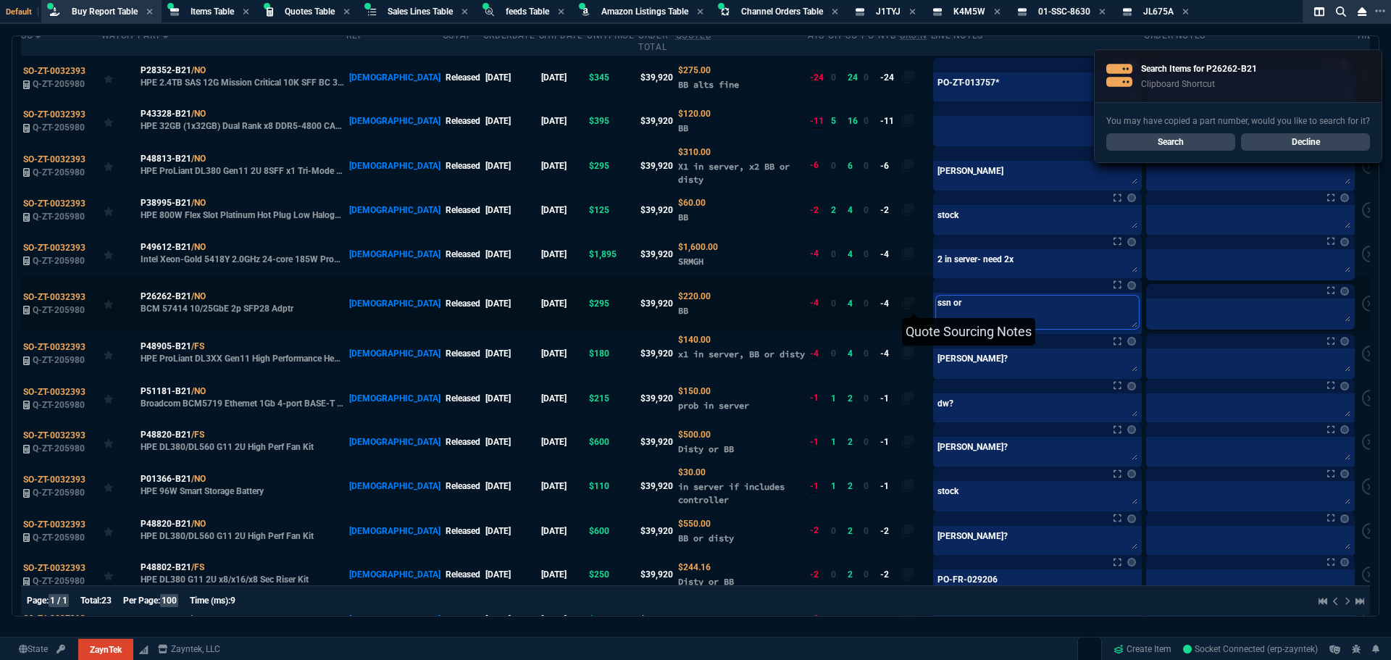
type textarea "ssn or e"
type textarea "ssn or eg"
type textarea "ssn or e"
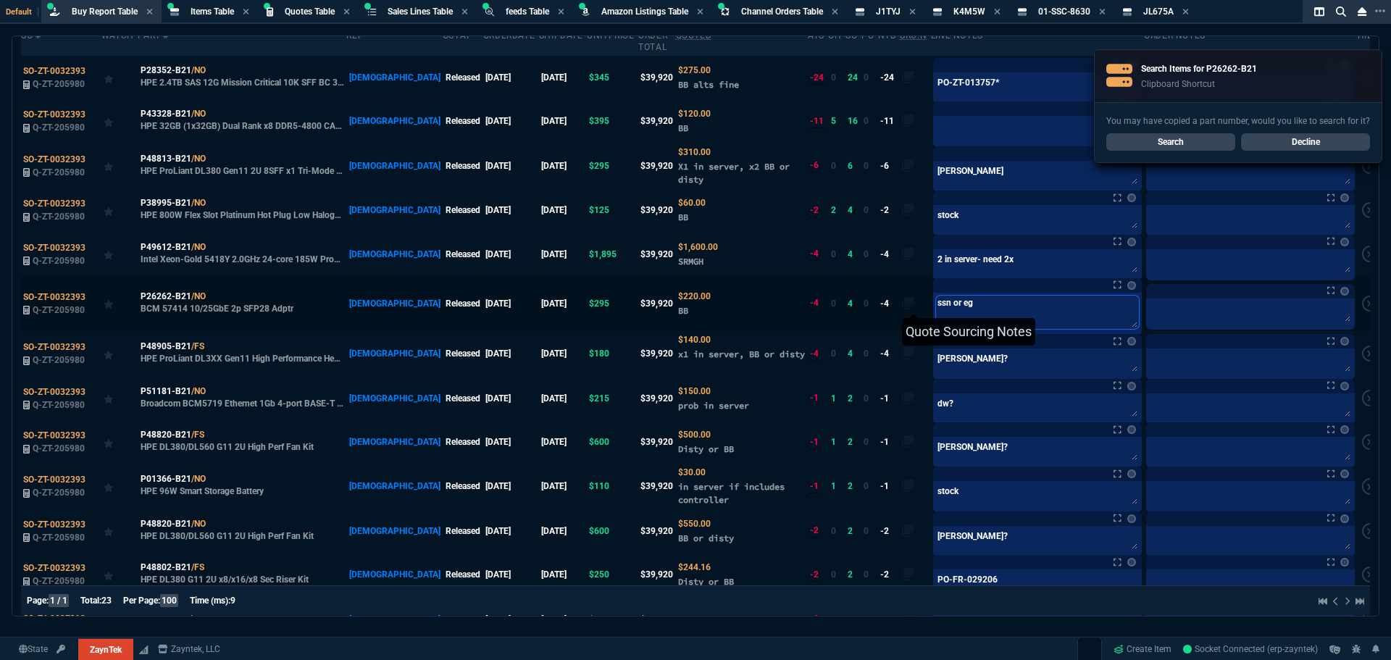
type textarea "ssn or e"
type textarea "ssn or"
type textarea "ssn or c"
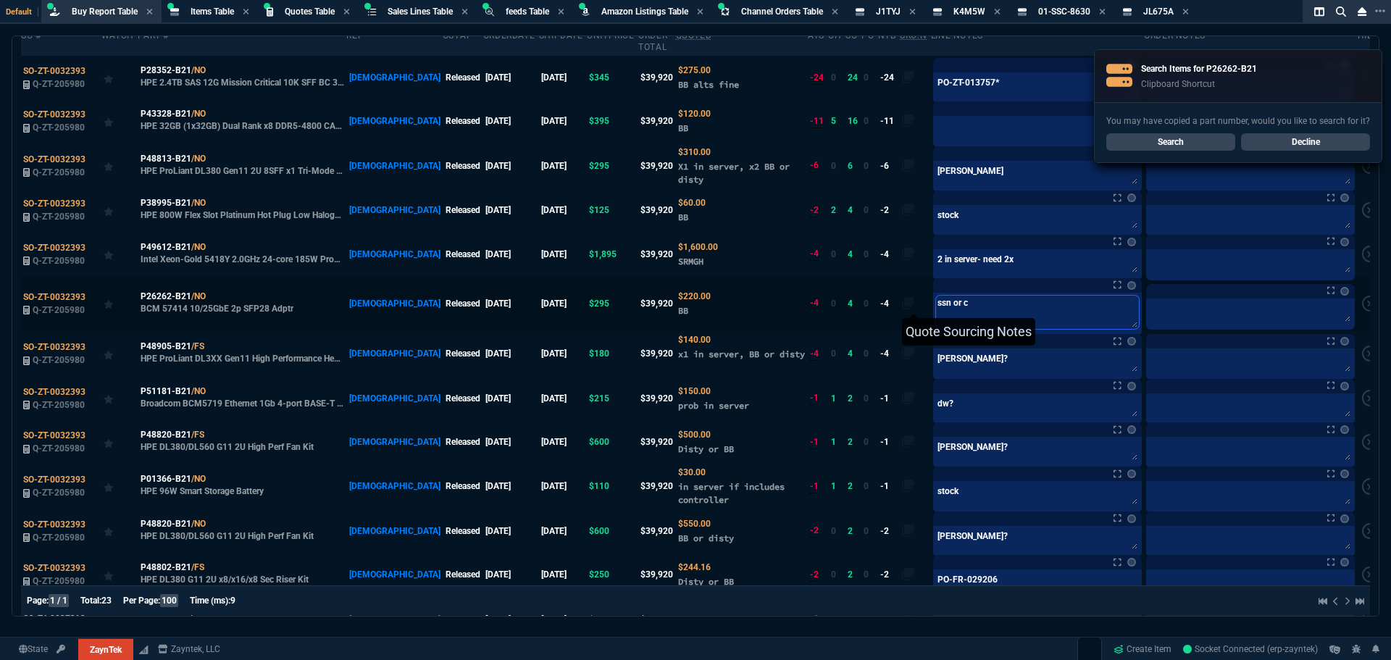
type textarea "ssn or cl"
type textarea "ssn or clo"
type textarea "ssn or clou"
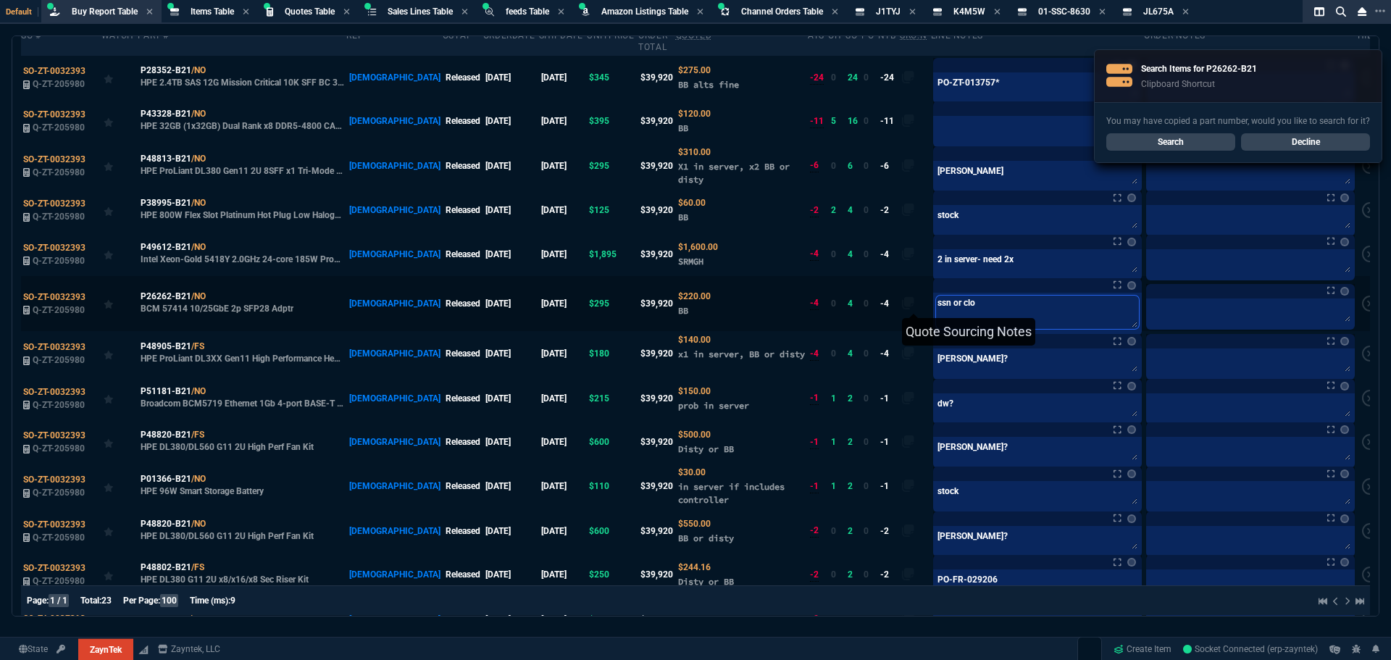
type textarea "ssn or clou"
type textarea "ssn or cloud"
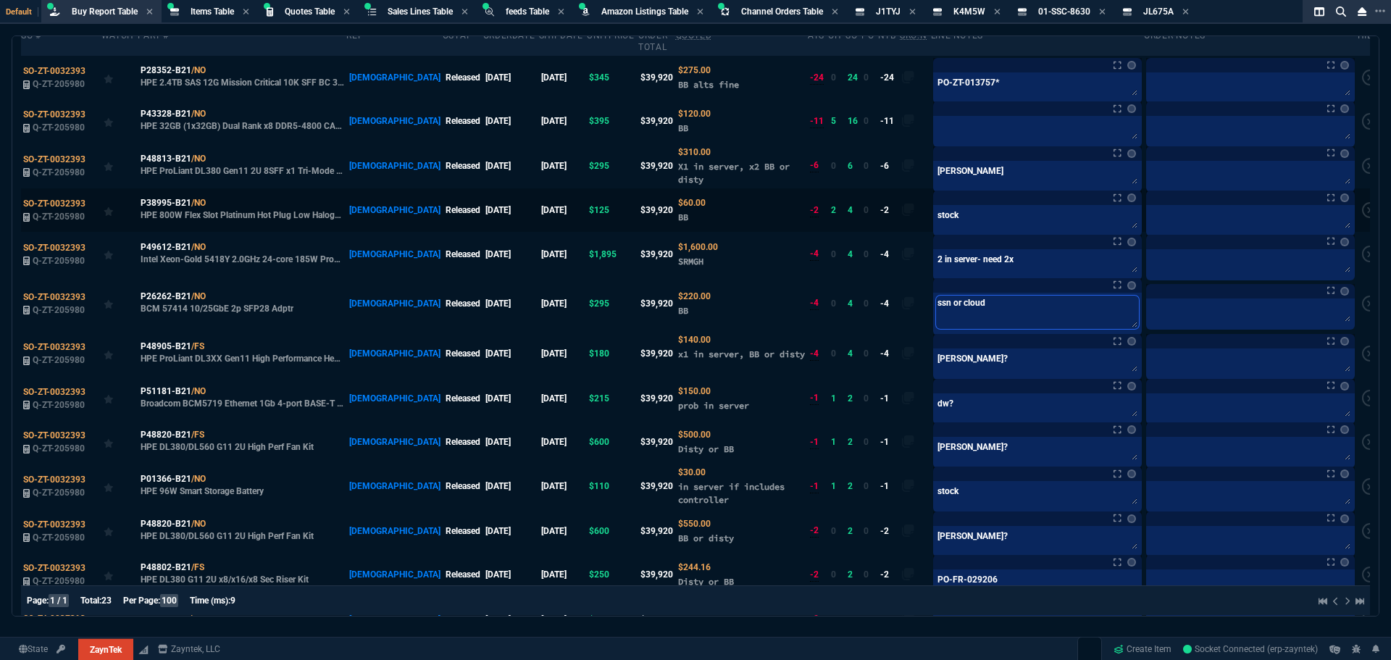
type textarea "ssn or cloud"
click at [986, 208] on textarea "stock" at bounding box center [1037, 219] width 203 height 22
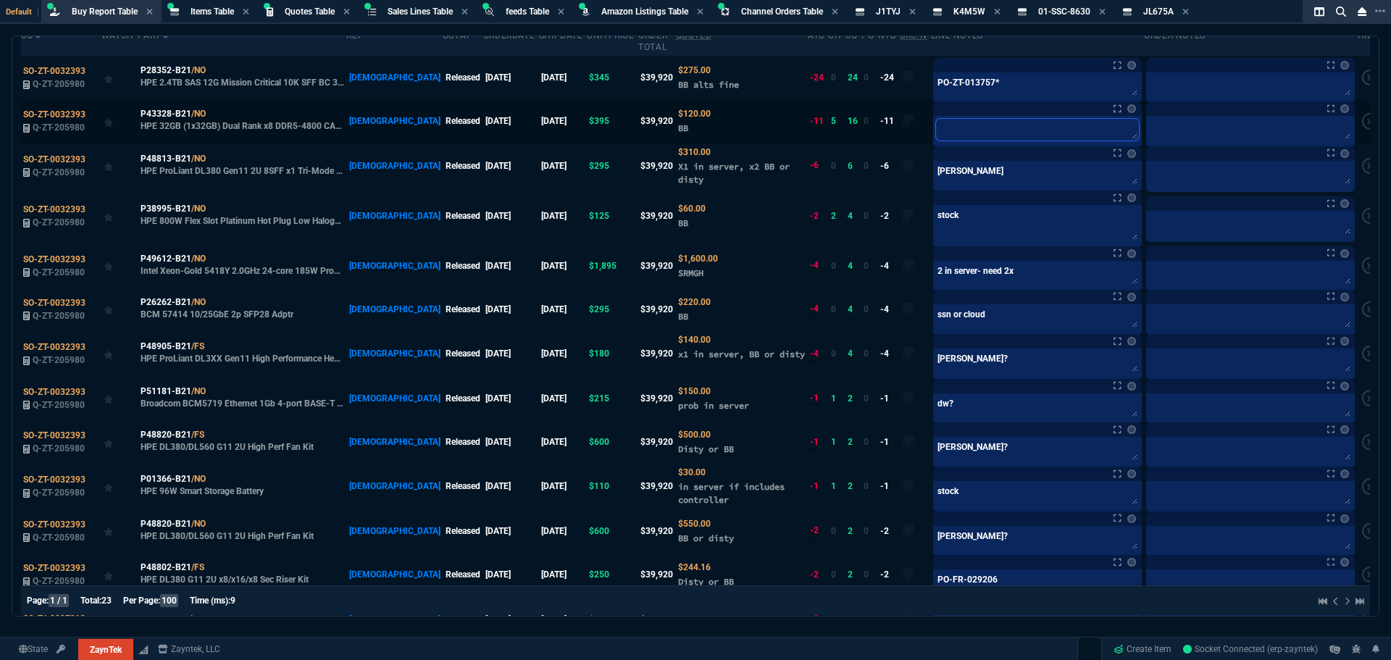
click at [944, 119] on textarea at bounding box center [1037, 130] width 203 height 22
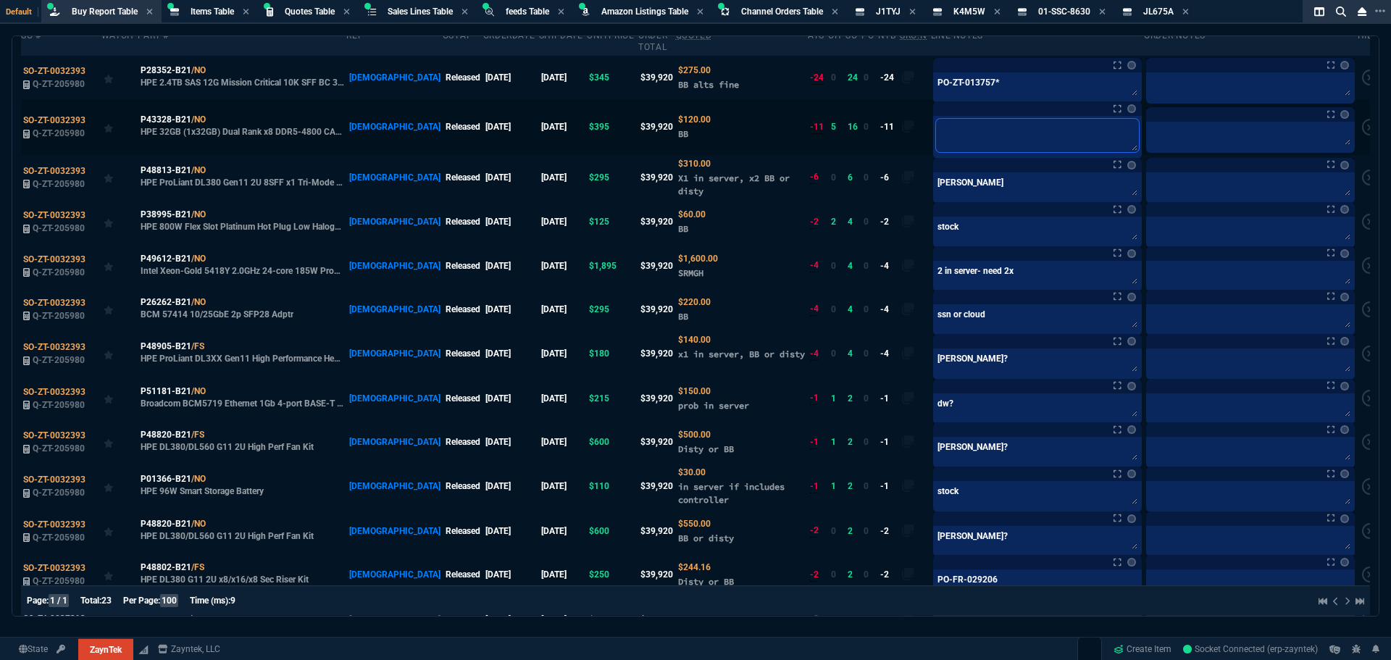
type textarea "s"
type textarea "ss"
type textarea "ssn"
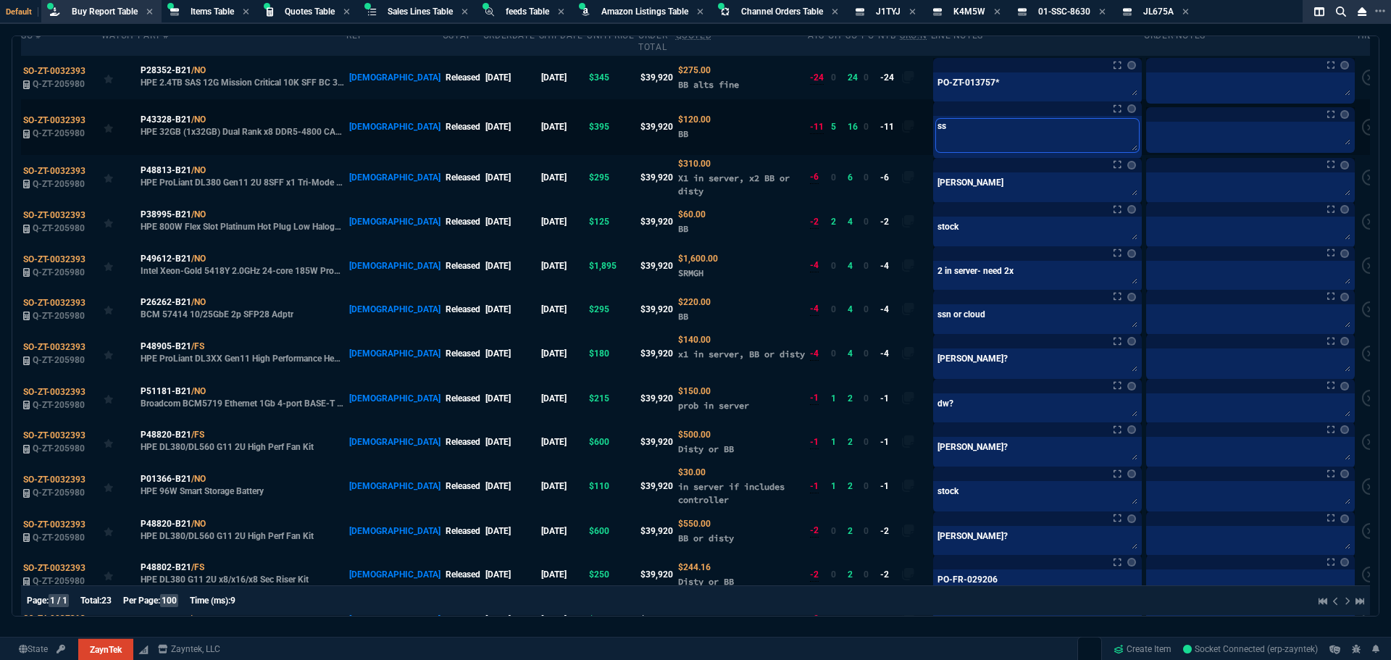
type textarea "ssn"
type textarea "ssn ?"
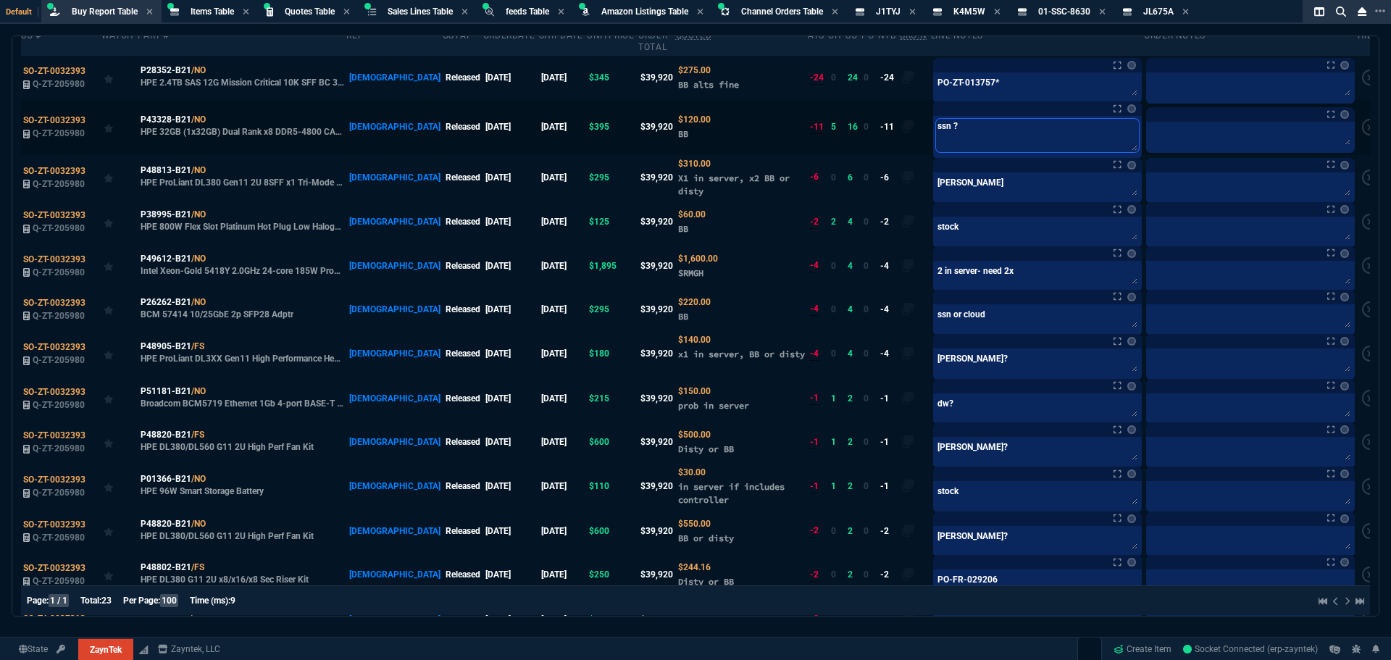
type textarea "ssn ?"
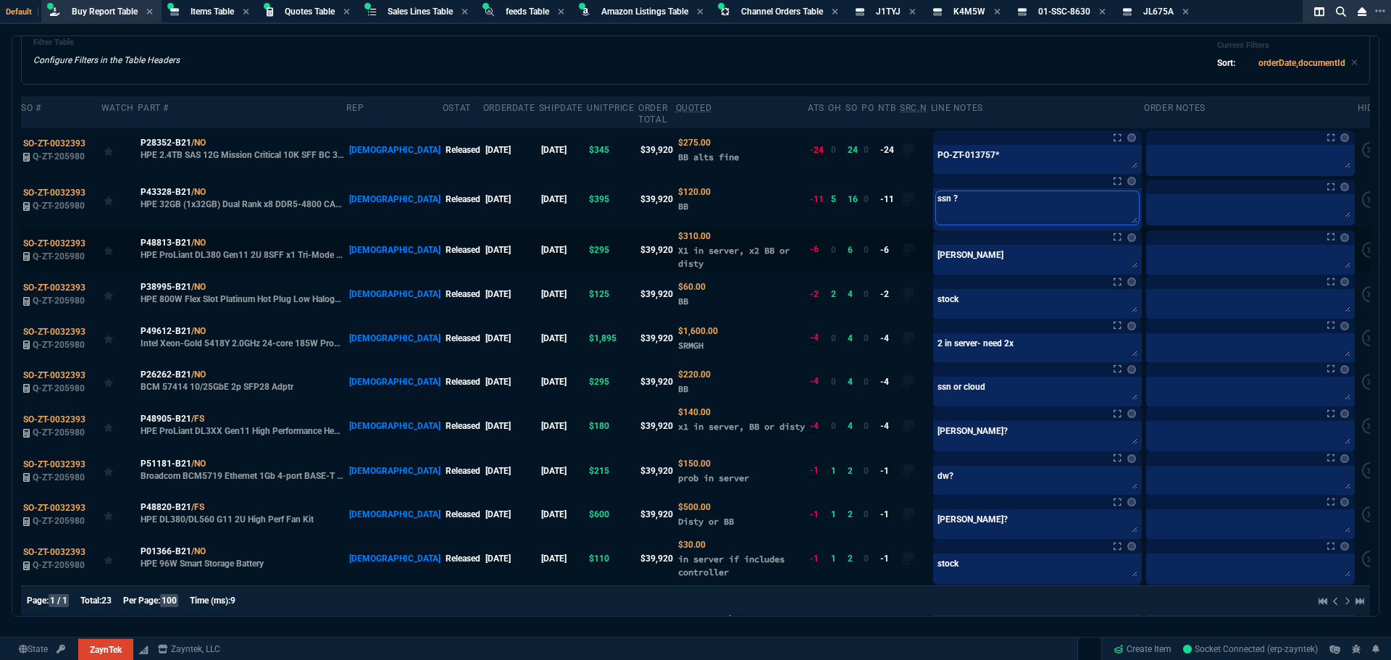
type textarea "ssn ?"
click at [958, 251] on textarea "bundy" at bounding box center [1037, 259] width 203 height 22
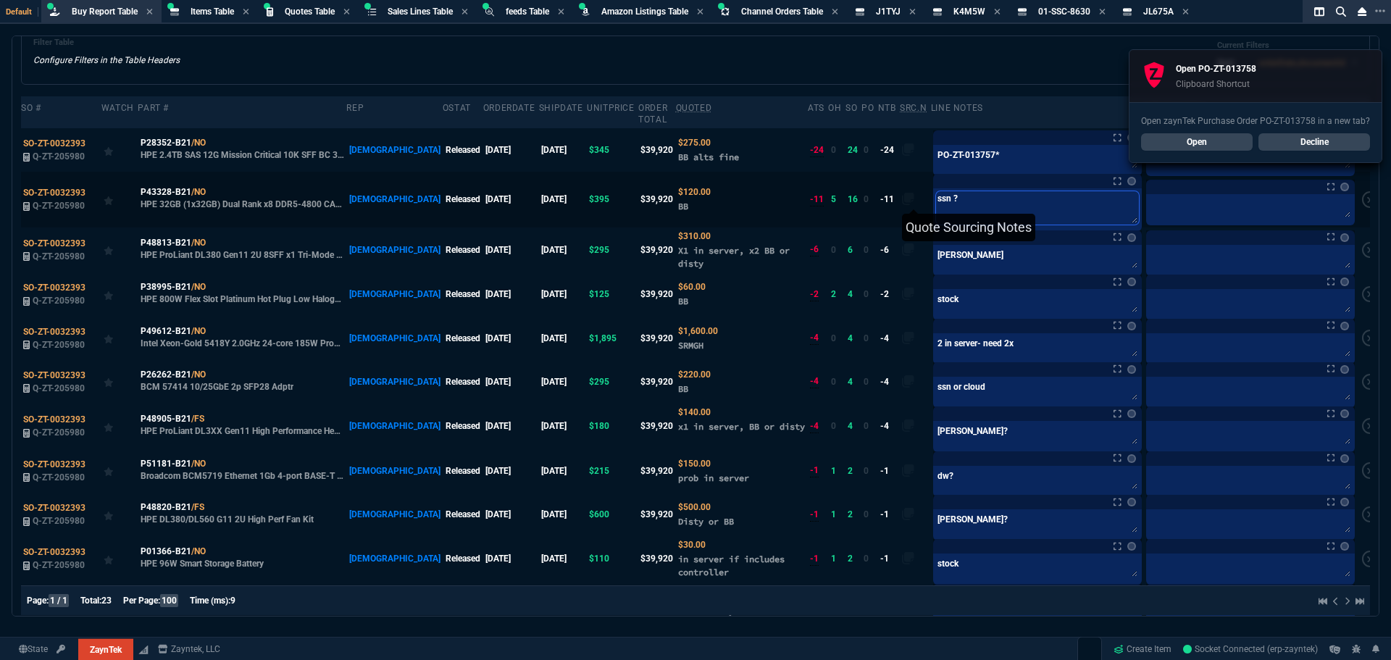
drag, startPoint x: 960, startPoint y: 190, endPoint x: 878, endPoint y: 193, distance: 82.6
click at [878, 193] on tr "SO-ZT-0032393 Q-ZT-205980 P43328-B21 /NO HPE 32GB (1x32GB) Dual Rank x8 DDR5-48…" at bounding box center [702, 199] width 1362 height 55
paste textarea "PO-ZT-013758*"
type textarea "PO-ZT-013758*"
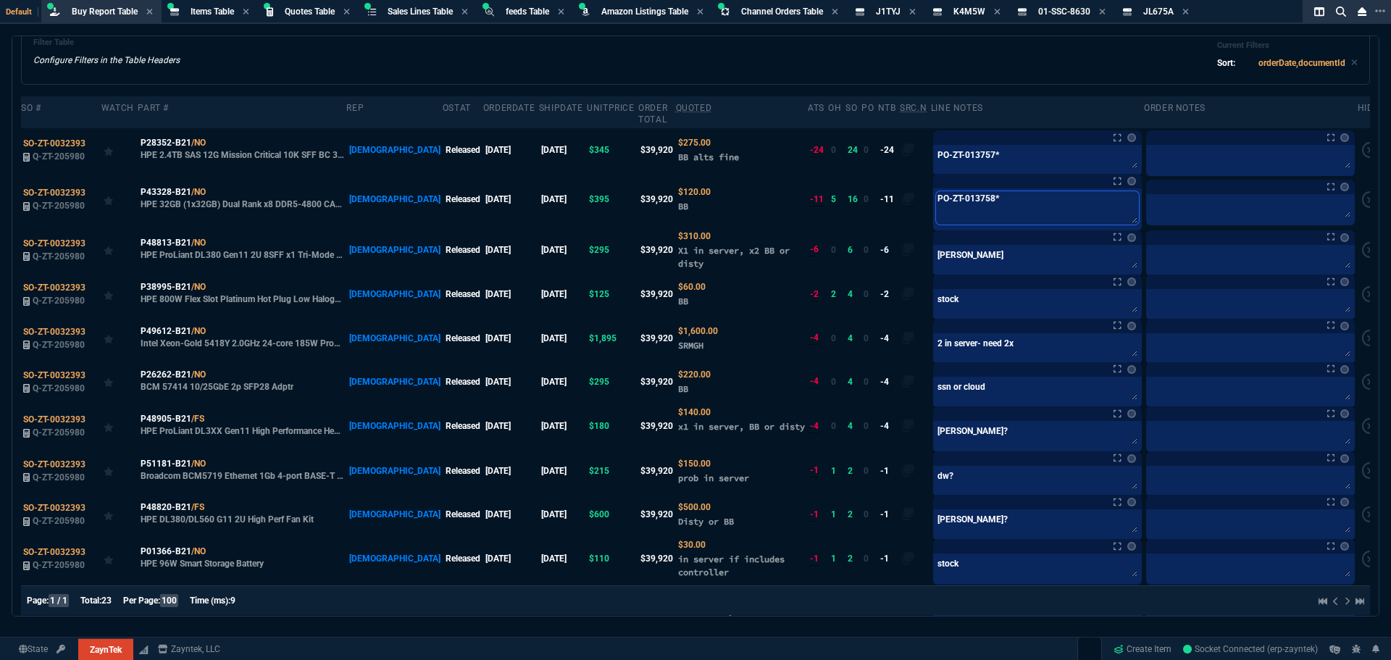
type textarea "PO-ZT-013758*"
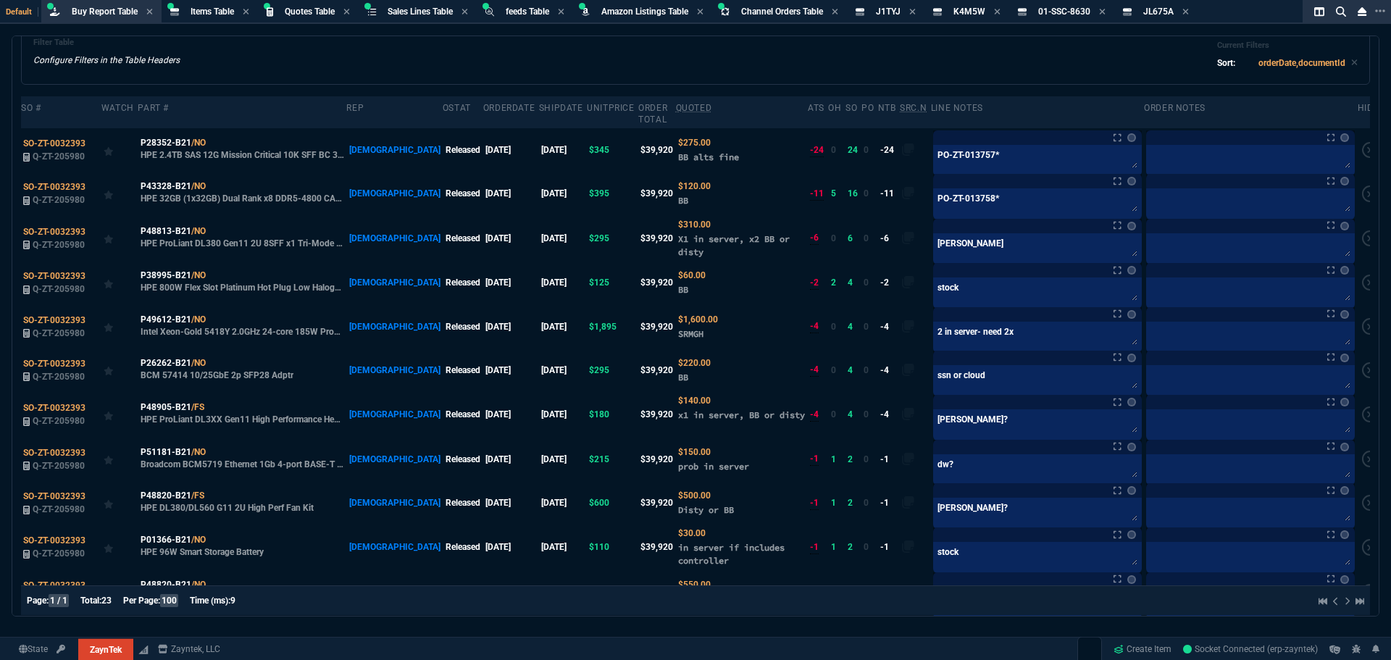
click at [651, 59] on div "Filter Table Configure Filters in the Table Headers Current Filters Sort: order…" at bounding box center [695, 55] width 1324 height 35
click at [647, 64] on div "Filter Table Configure Filters in the Table Headers Current Filters Sort: order…" at bounding box center [695, 55] width 1324 height 35
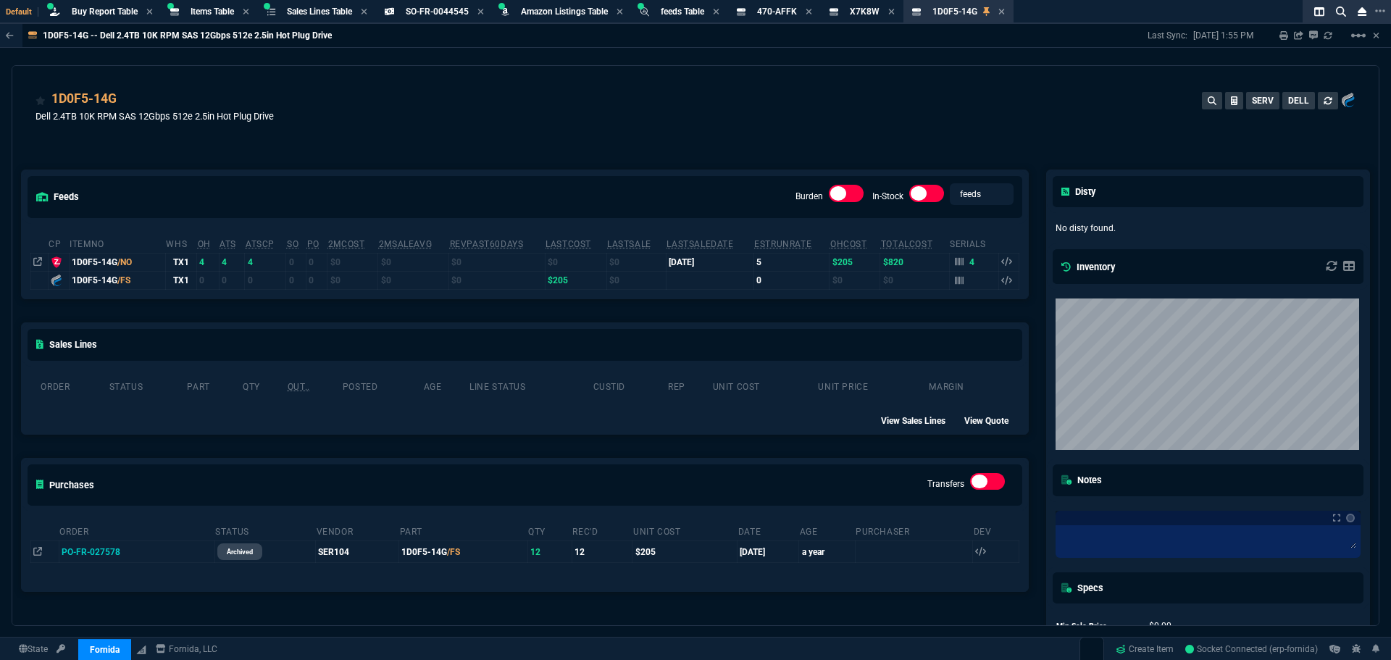
select select "8: NEPT"
click at [76, 12] on span "Buy Report Table" at bounding box center [105, 12] width 66 height 10
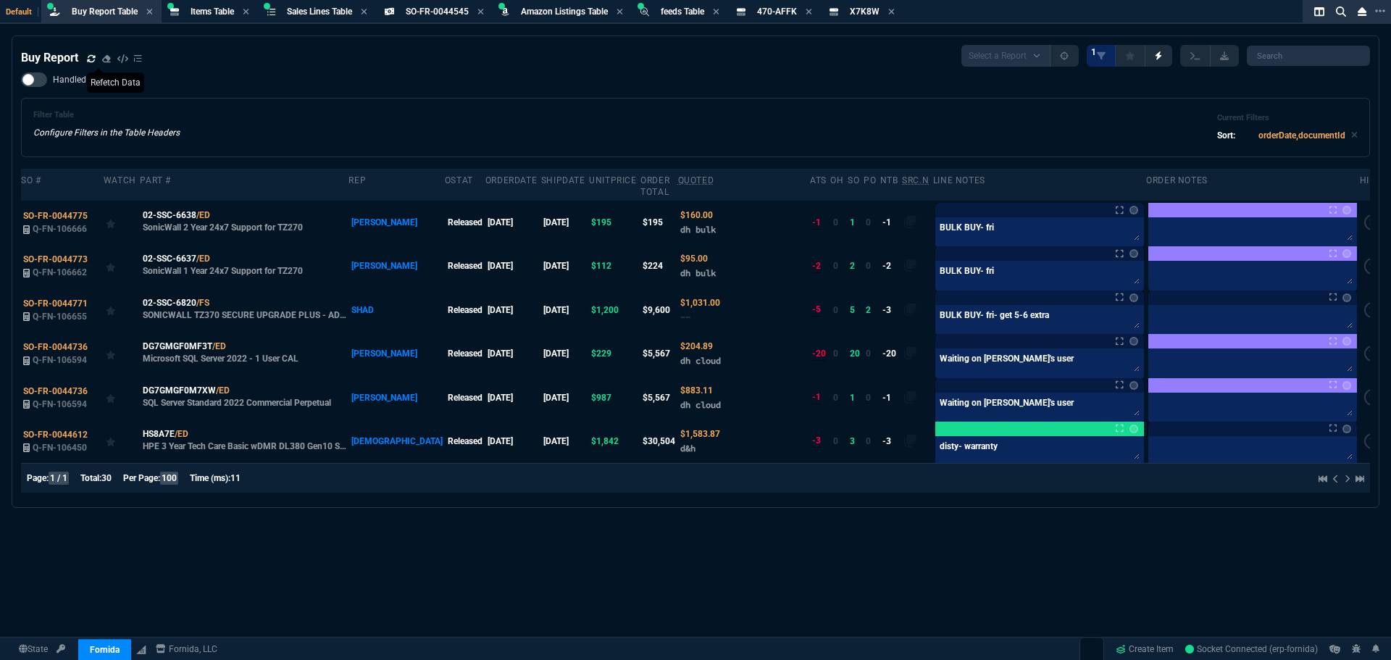
click at [92, 62] on icon at bounding box center [91, 57] width 8 height 7
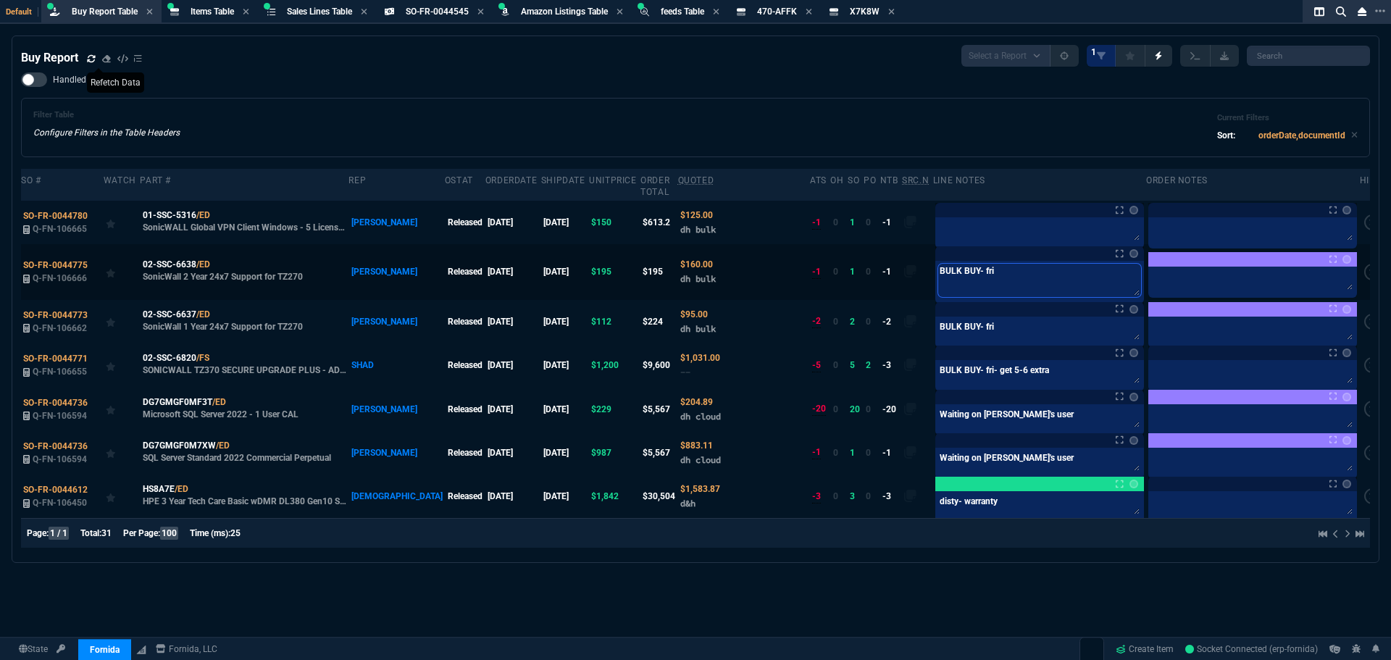
drag, startPoint x: 989, startPoint y: 262, endPoint x: 888, endPoint y: 251, distance: 102.0
click at [873, 251] on tr "SO-FR-0044775 Q-FN-106666 02-SSC-6638 /ED SonicWall 2 Year 24x7 Support for TZ2…" at bounding box center [703, 271] width 1364 height 55
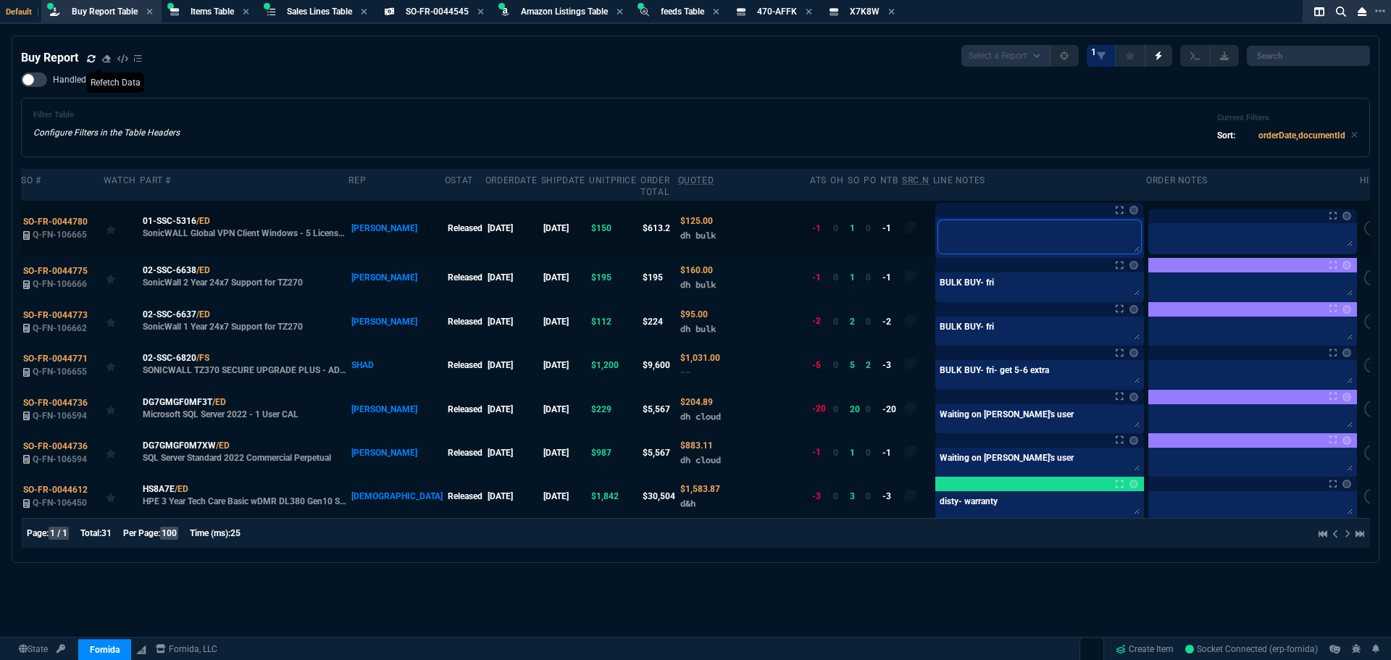
click at [948, 220] on textarea at bounding box center [1039, 236] width 203 height 33
paste textarea "BULK BUY- fri"
type textarea "BULK BUY- fri"
click at [1154, 651] on link "Create Item" at bounding box center [1145, 649] width 70 height 22
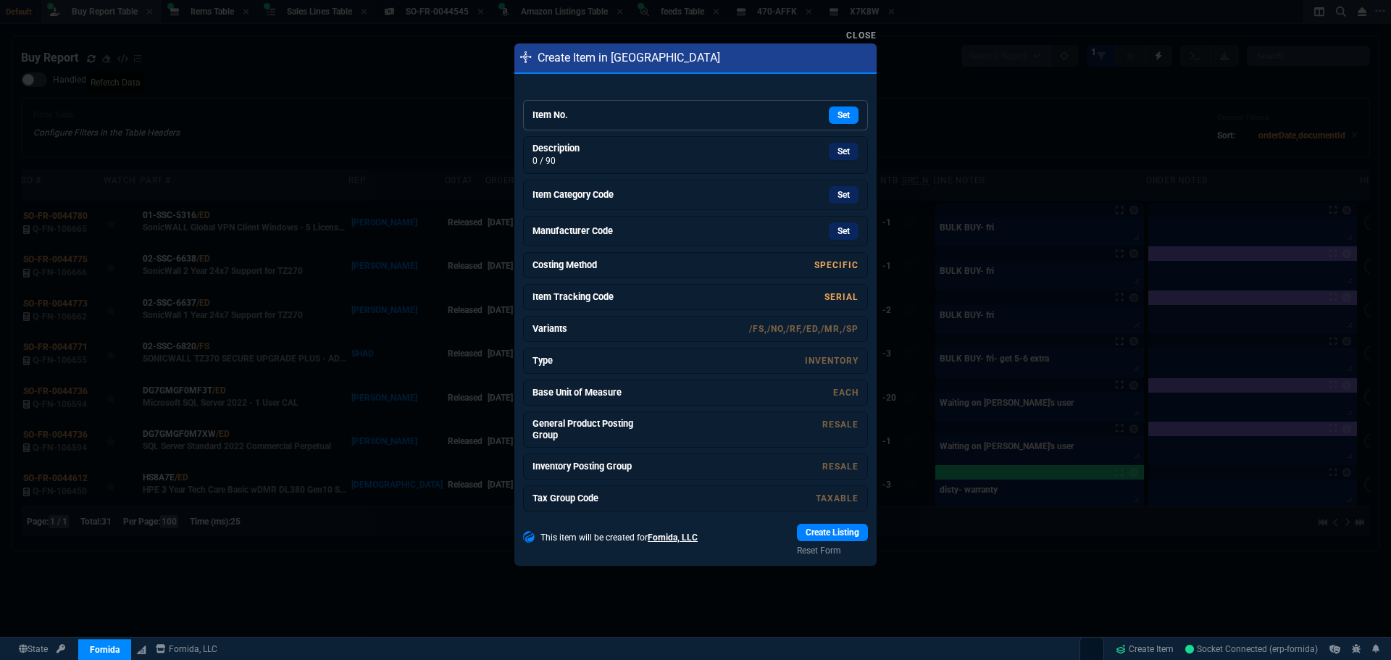
click at [666, 109] on div "Set" at bounding box center [749, 114] width 217 height 17
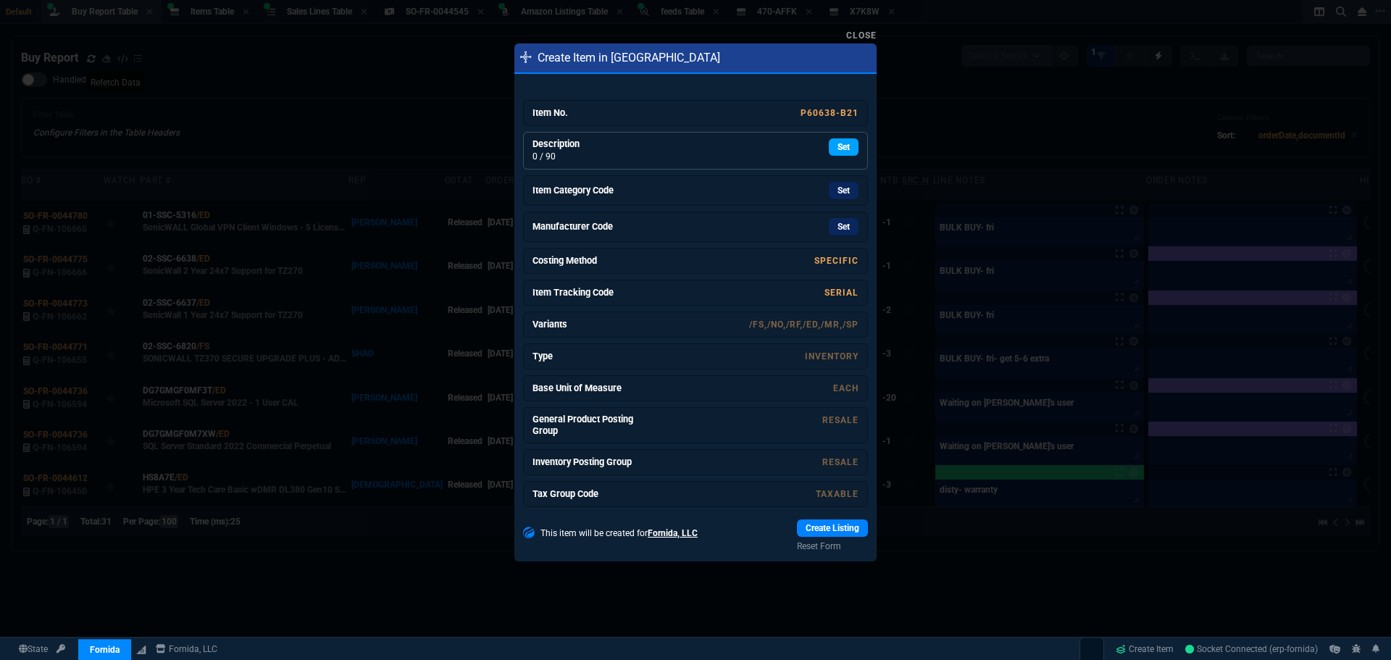
click at [834, 150] on link "Set" at bounding box center [844, 146] width 30 height 17
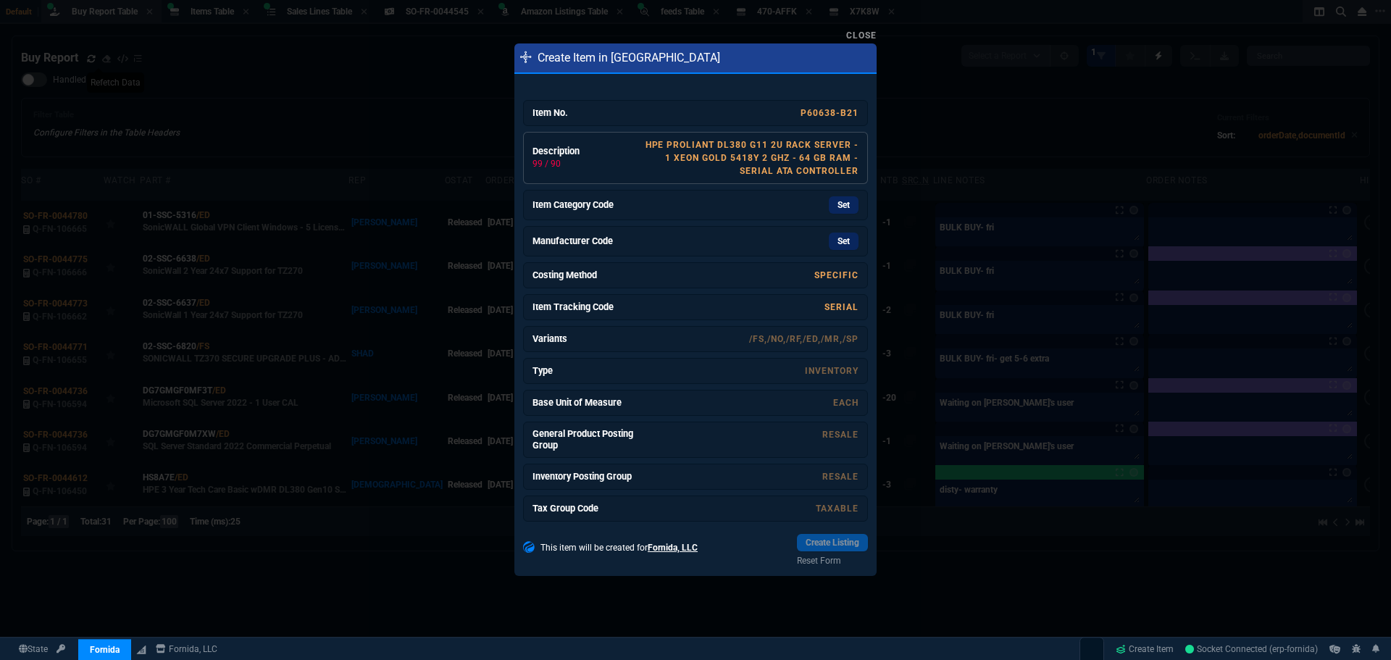
click at [813, 160] on link "HPE ProLiant DL380 G11 2U Rack Server - 1 Xeon Gold 5418Y 2 GHz - 64 GB RAM - S…" at bounding box center [751, 158] width 213 height 36
click at [833, 214] on link "Set" at bounding box center [844, 204] width 30 height 17
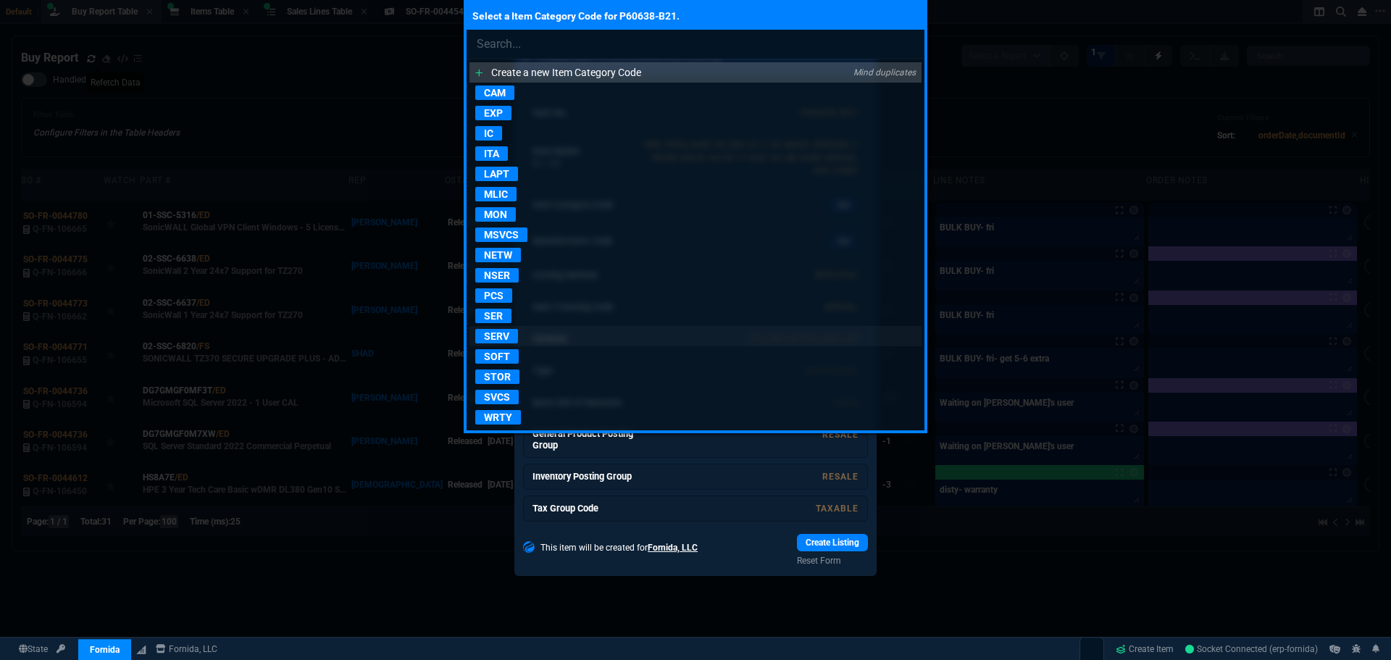
click at [496, 335] on p "SERV" at bounding box center [496, 336] width 43 height 14
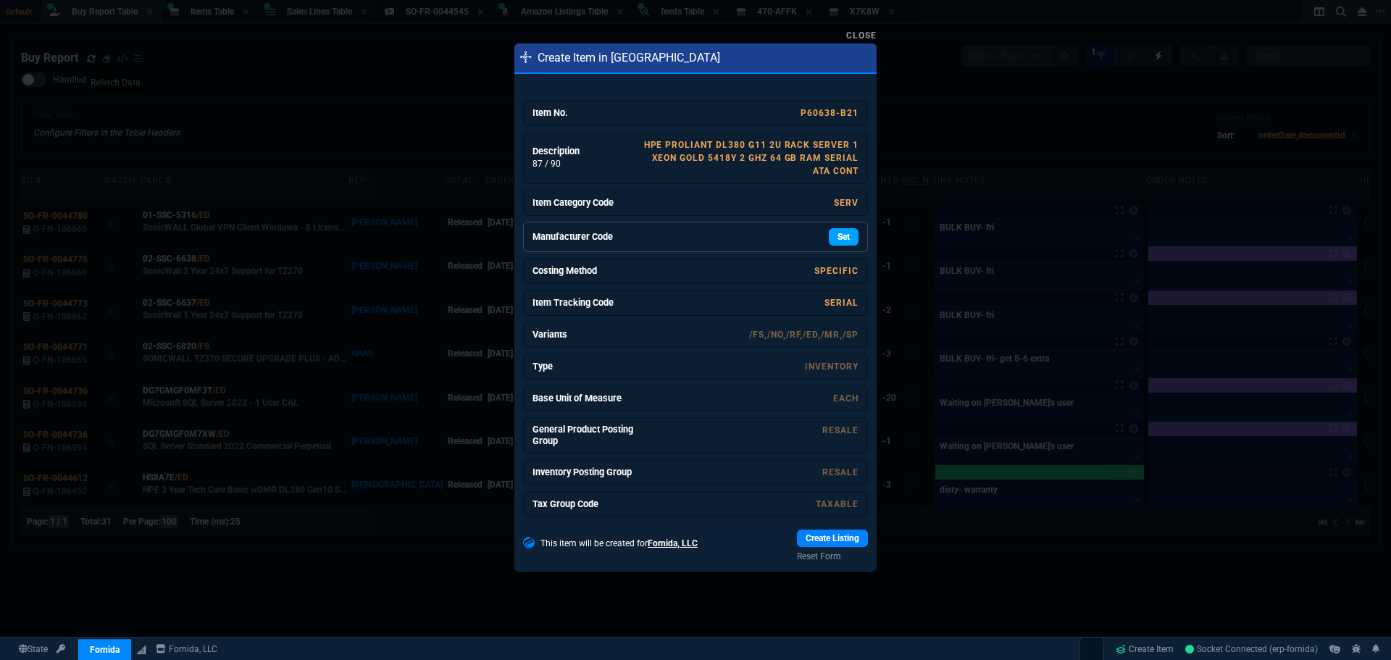
click at [829, 243] on link "Set" at bounding box center [844, 236] width 30 height 17
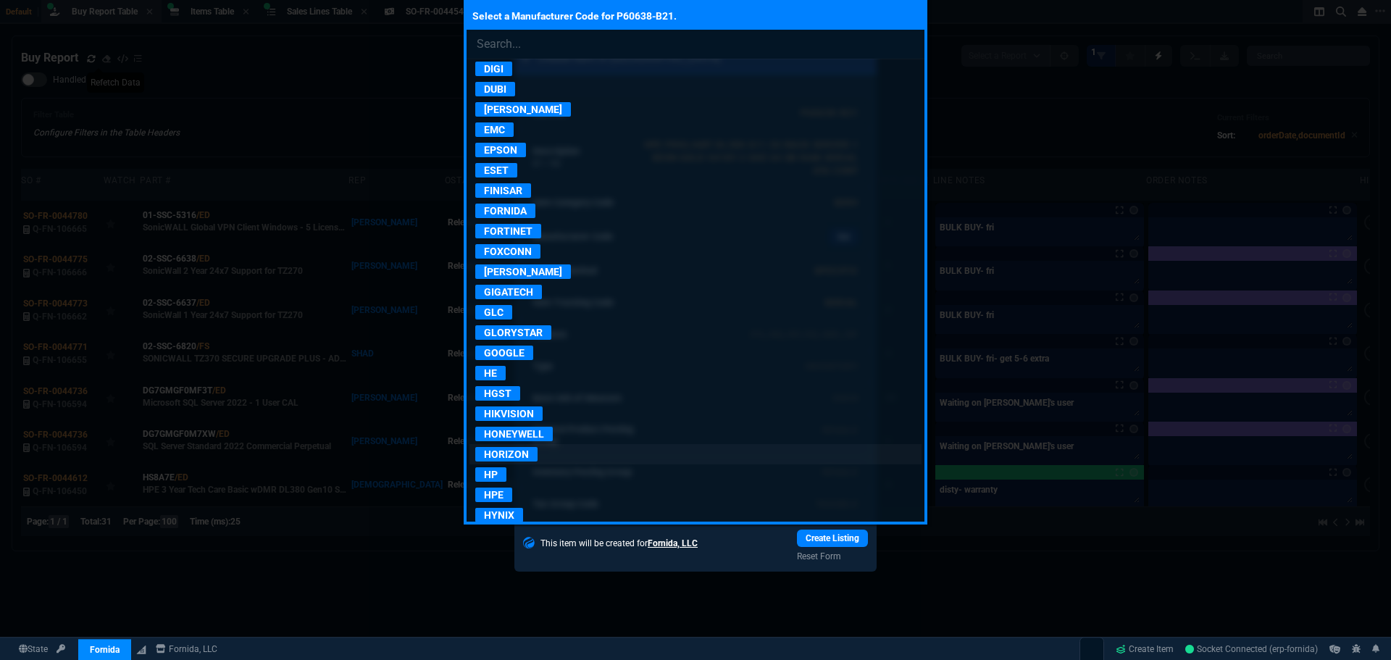
scroll to position [869, 0]
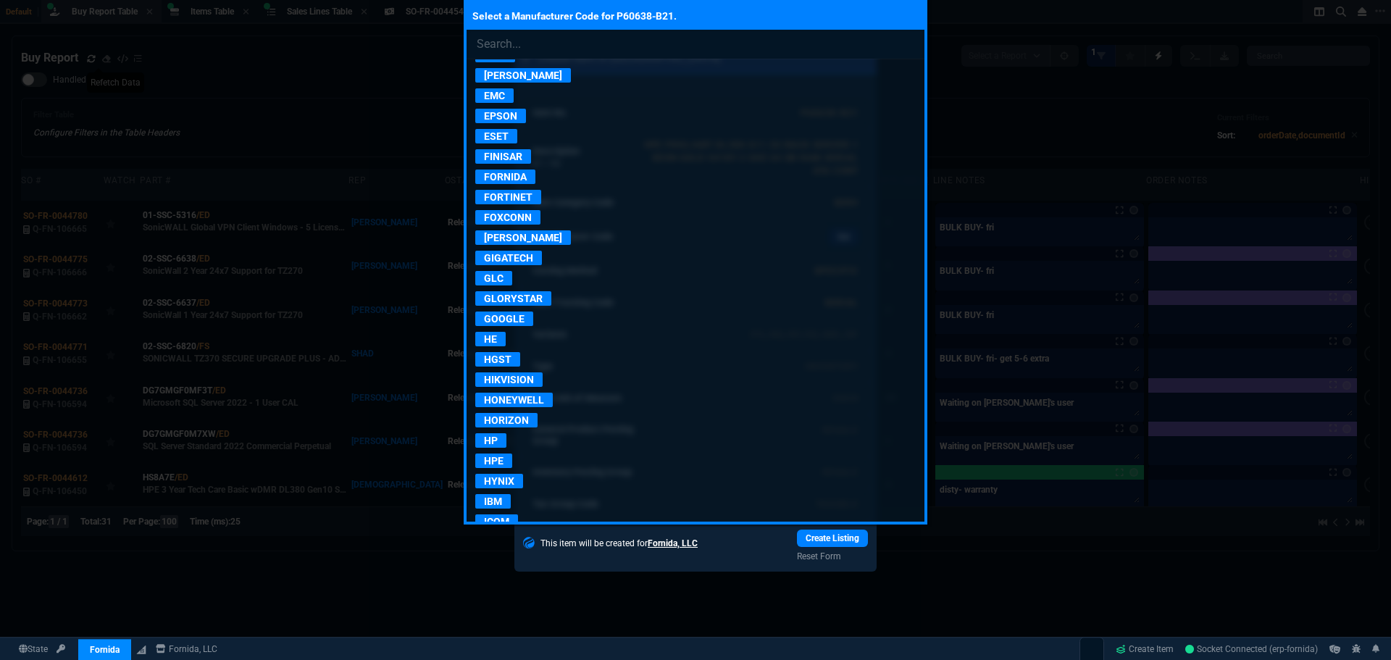
click at [497, 464] on p "HPE" at bounding box center [493, 460] width 37 height 14
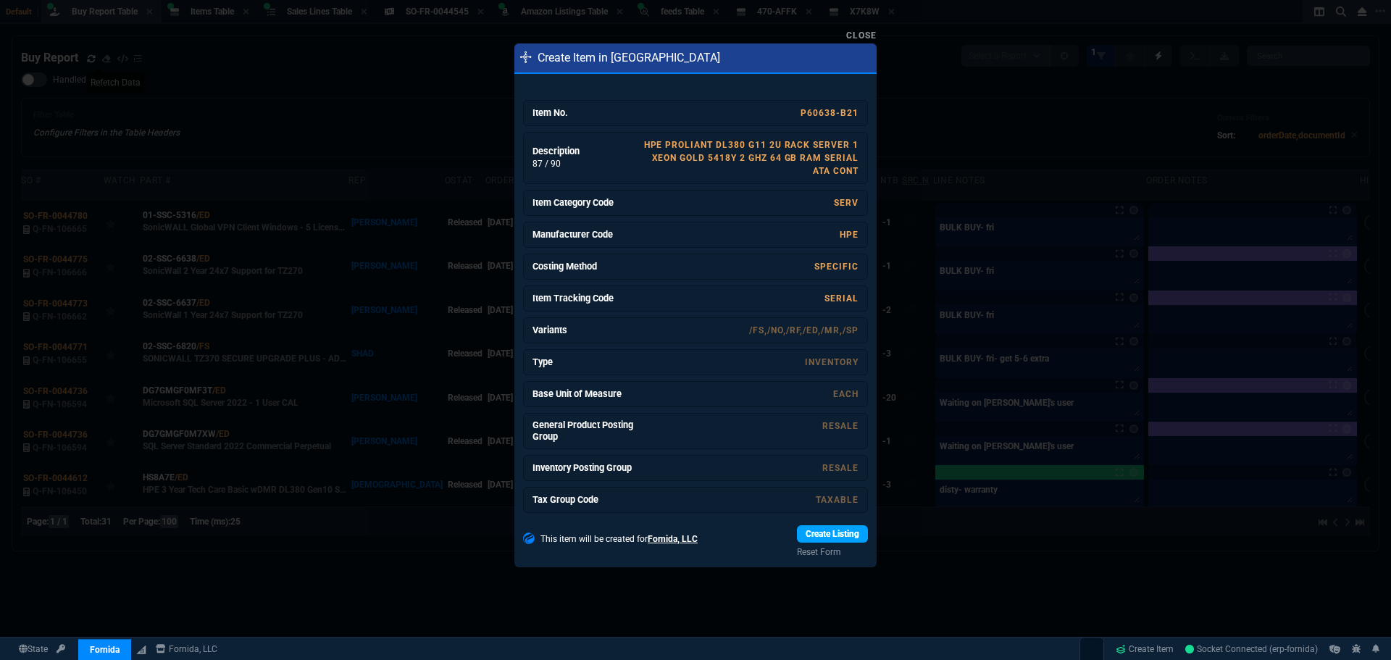
click at [840, 532] on link "Create Listing" at bounding box center [832, 533] width 71 height 17
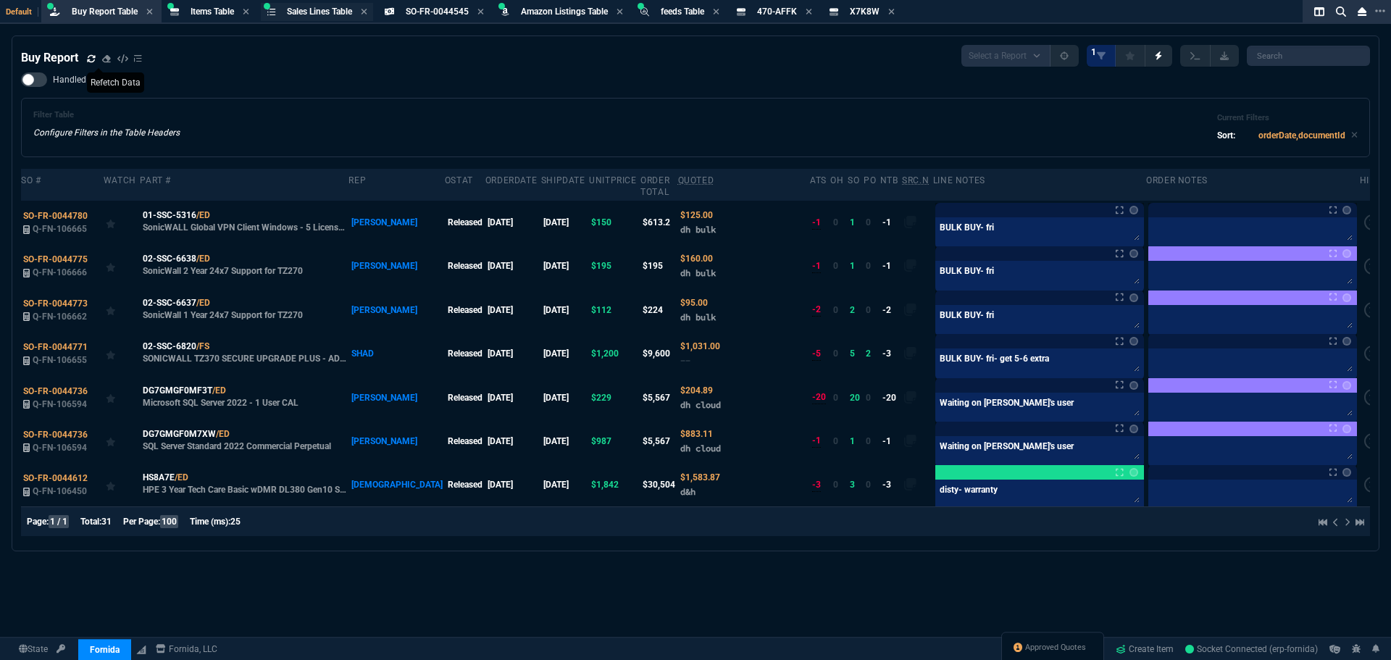
click at [327, 13] on span "Sales Lines Table" at bounding box center [319, 12] width 65 height 10
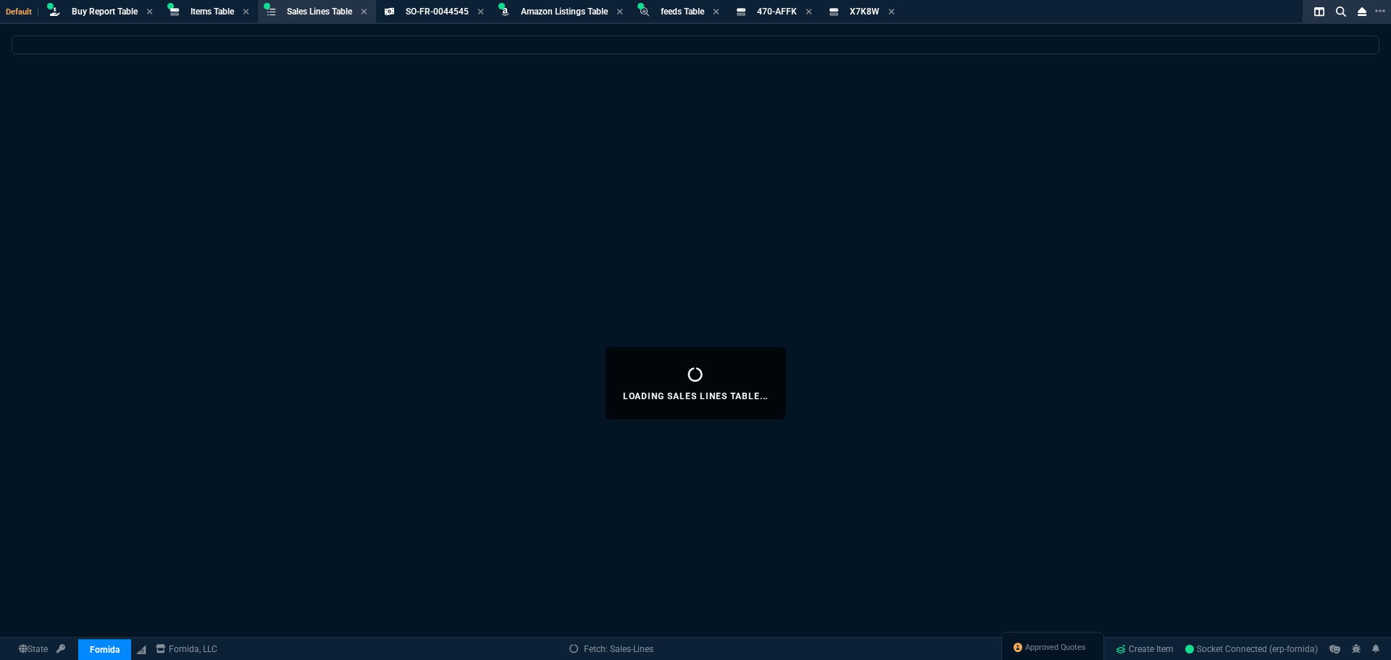
select select
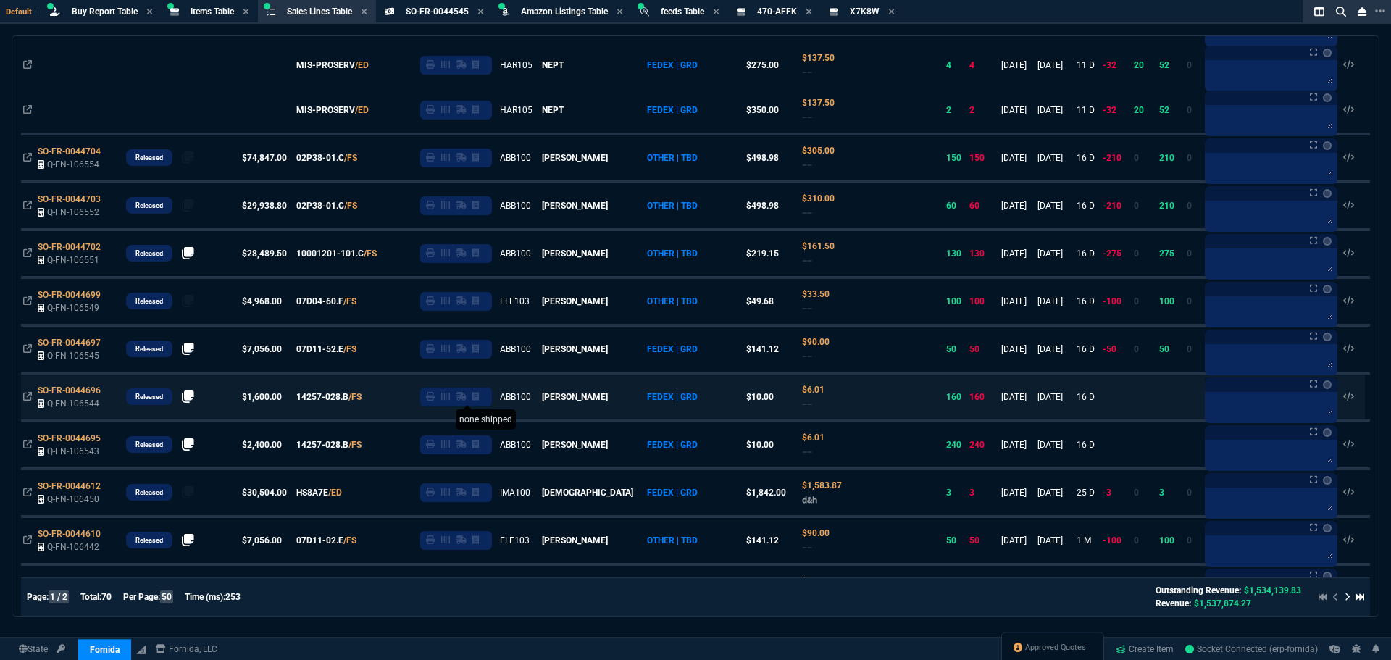
scroll to position [1231, 0]
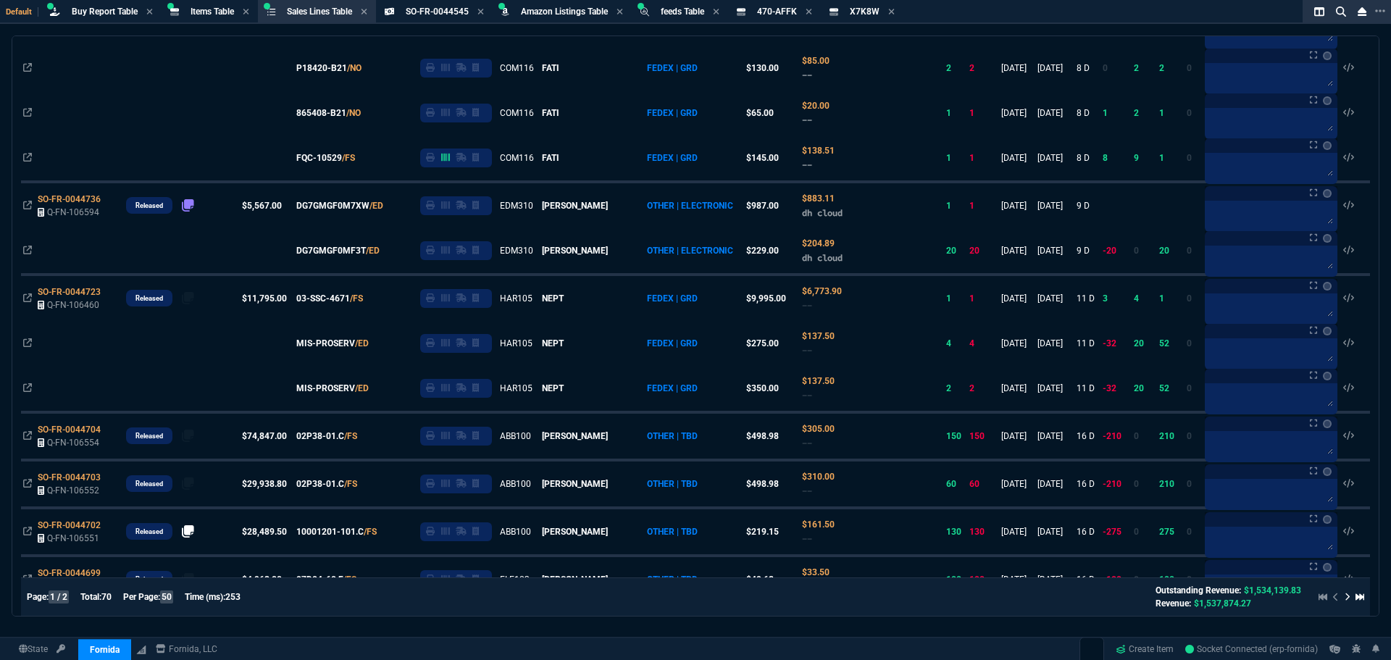
click at [112, 9] on span "Buy Report Table" at bounding box center [105, 12] width 66 height 10
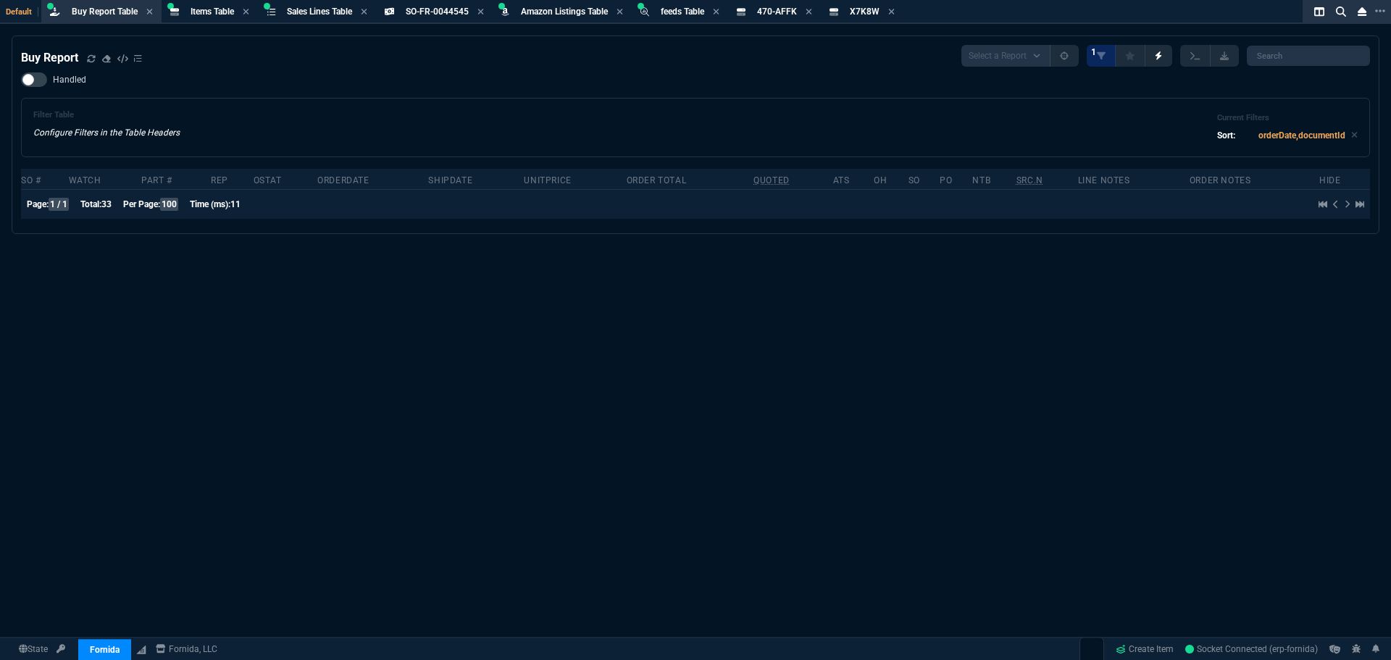
scroll to position [0, 0]
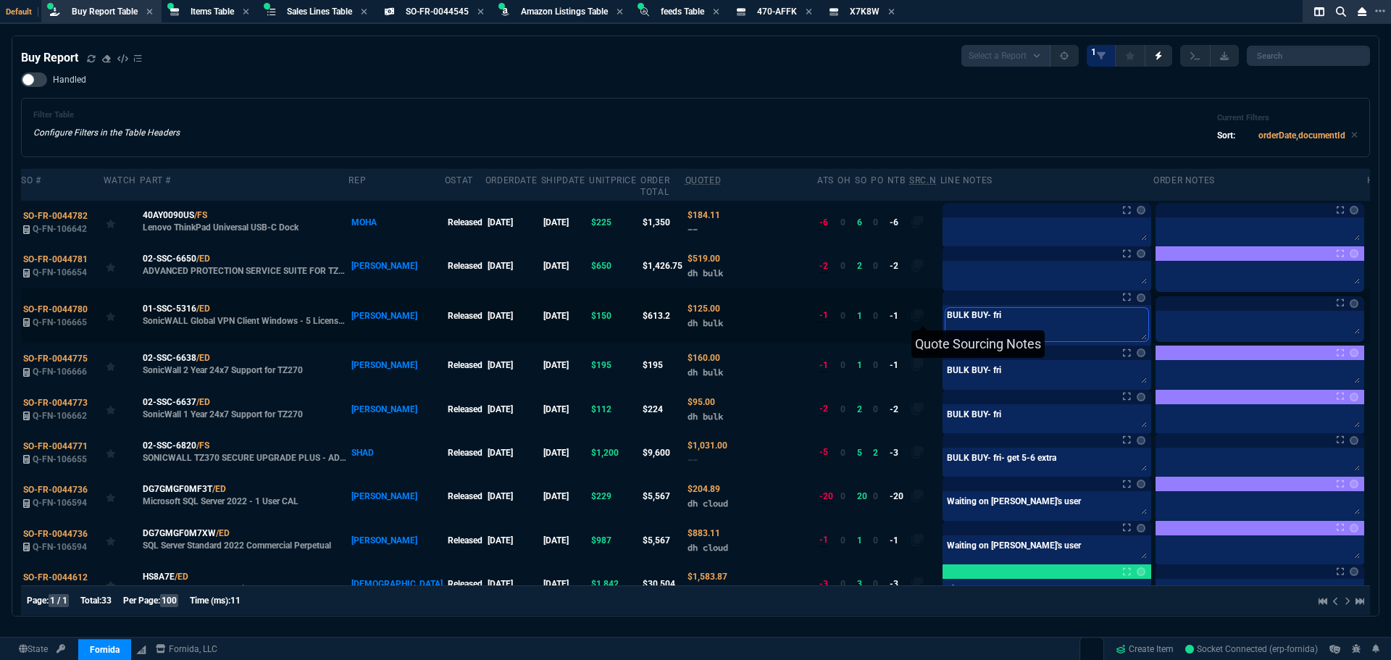
drag, startPoint x: 906, startPoint y: 302, endPoint x: 884, endPoint y: 299, distance: 21.9
click at [884, 299] on tr "SO-FR-0044780 Q-FN-106665 01-SSC-5316 /ED SonicWALL Global VPN Client Windows -…" at bounding box center [706, 315] width 1371 height 55
click at [949, 264] on textarea at bounding box center [1046, 275] width 203 height 22
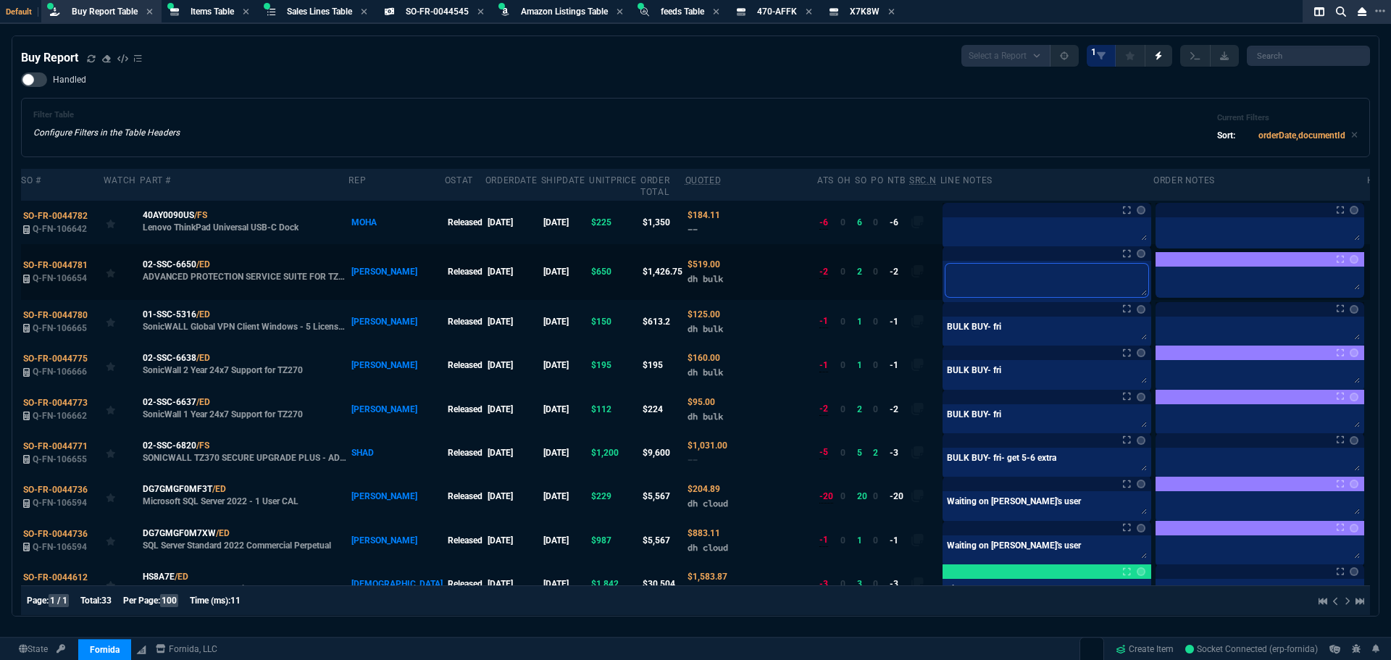
paste textarea "BULK BUY- fri"
type textarea "BULK BUY- fri"
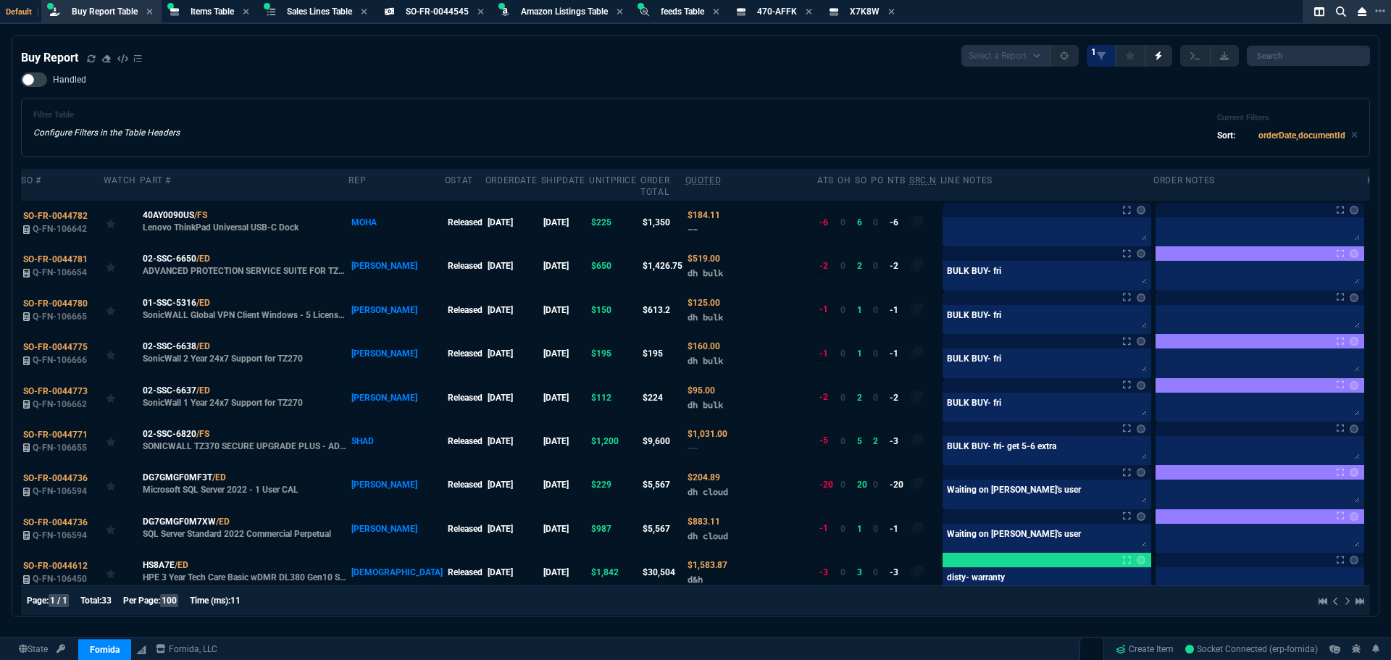
click at [770, 101] on div "Filter Table Configure Filters in the Table Headers Current Filters Sort: order…" at bounding box center [695, 127] width 1349 height 59
click at [217, 254] on icon at bounding box center [220, 258] width 8 height 9
click at [374, 81] on div "Handled Filter Table Configure Filters in the Table Headers Current Filters Sor…" at bounding box center [695, 114] width 1349 height 85
click at [327, 85] on div "Handled Filter Table Configure Filters in the Table Headers Current Filters Sor…" at bounding box center [695, 114] width 1349 height 85
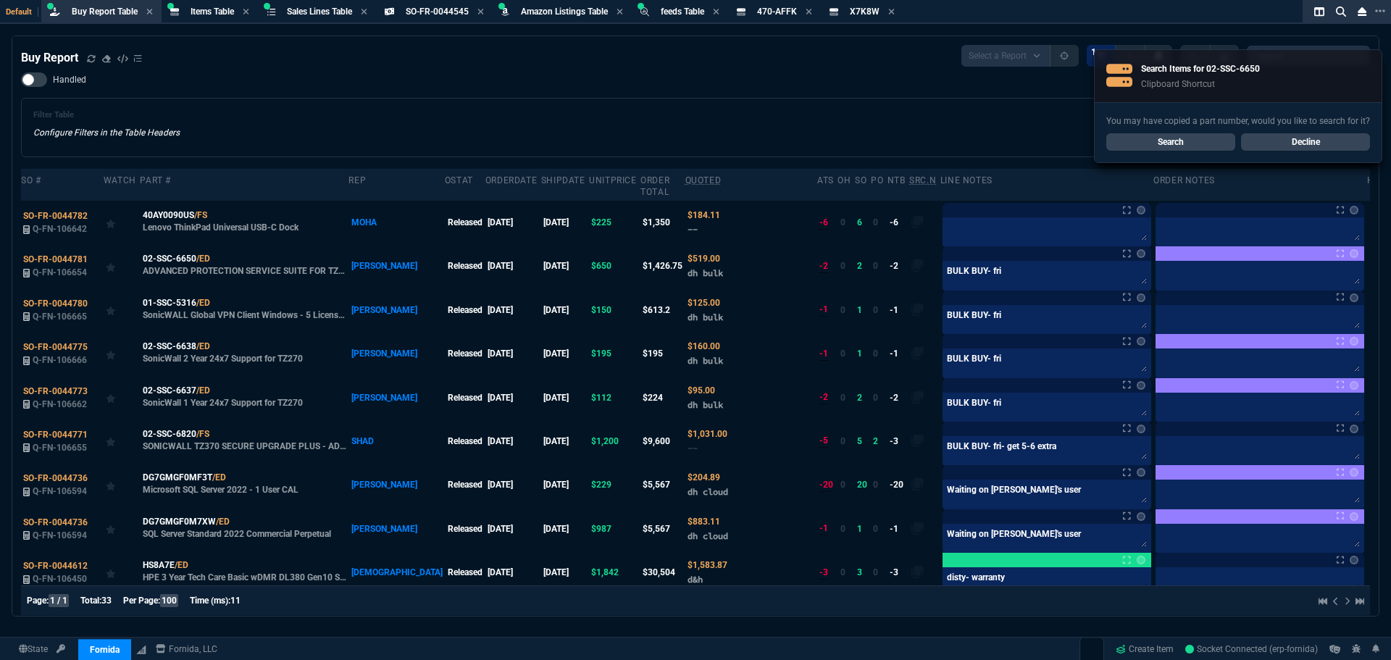
click at [894, 117] on div "Filter Table Configure Filters in the Table Headers Current Filters Sort: order…" at bounding box center [695, 127] width 1324 height 35
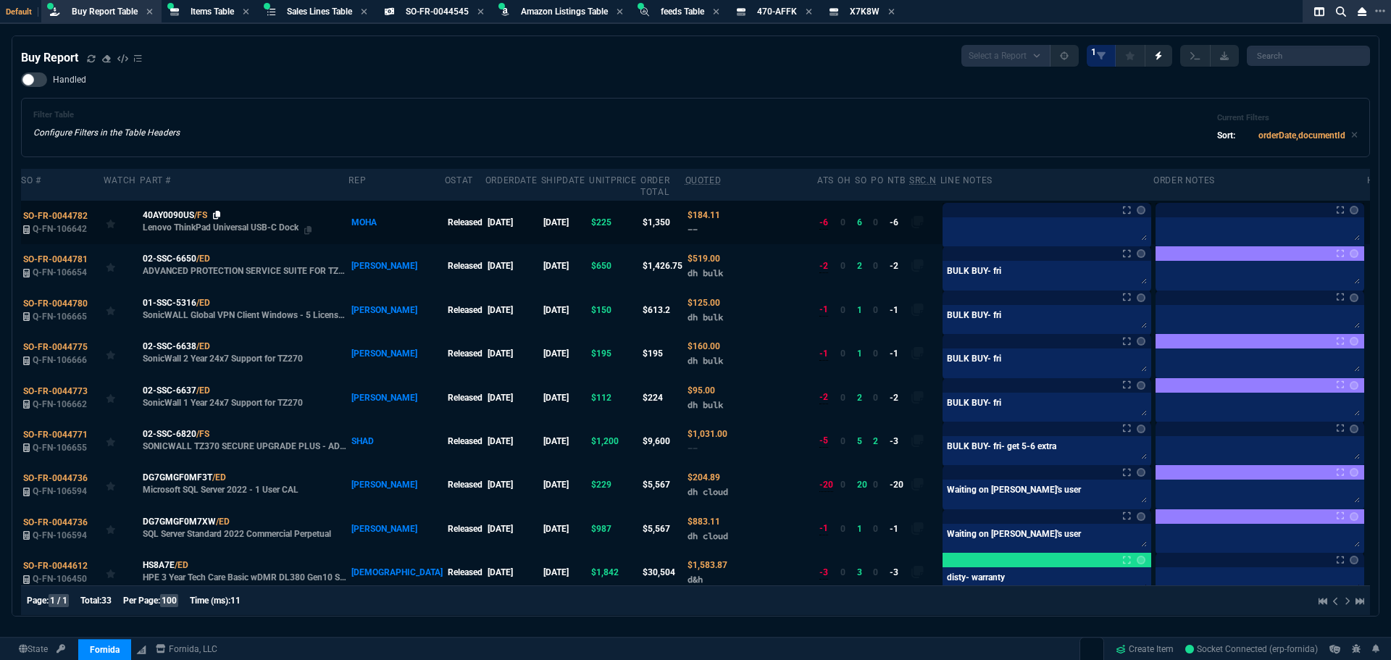
drag, startPoint x: 219, startPoint y: 202, endPoint x: 277, endPoint y: 164, distance: 69.1
click at [219, 211] on icon at bounding box center [217, 215] width 8 height 9
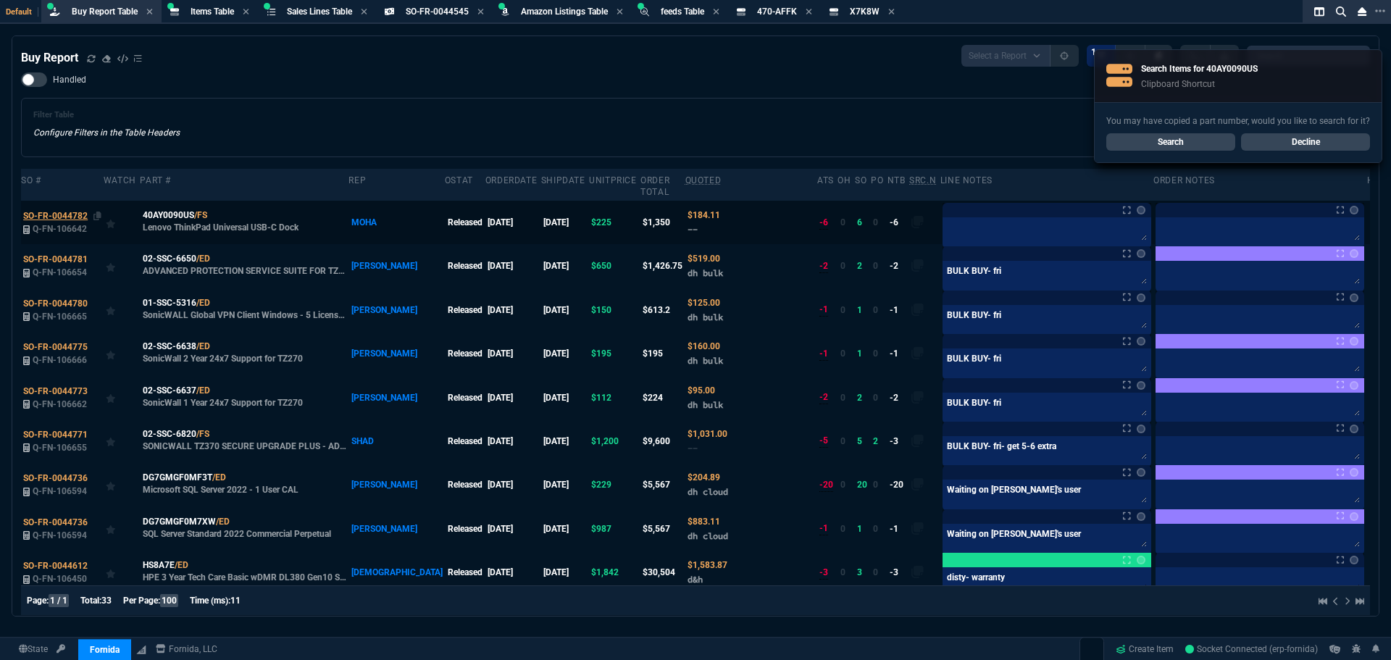
click at [69, 211] on span "SO-FR-0044782" at bounding box center [55, 216] width 64 height 10
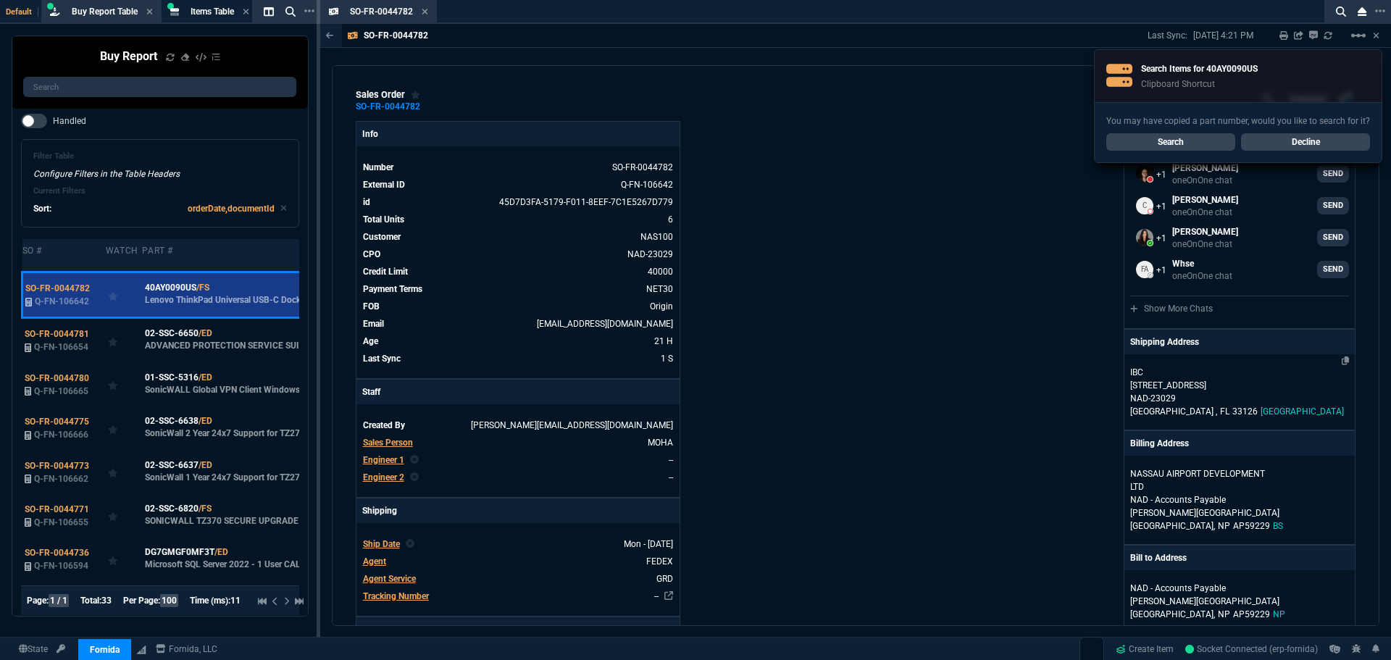
click at [1173, 401] on p "NAD-23029" at bounding box center [1239, 398] width 219 height 13
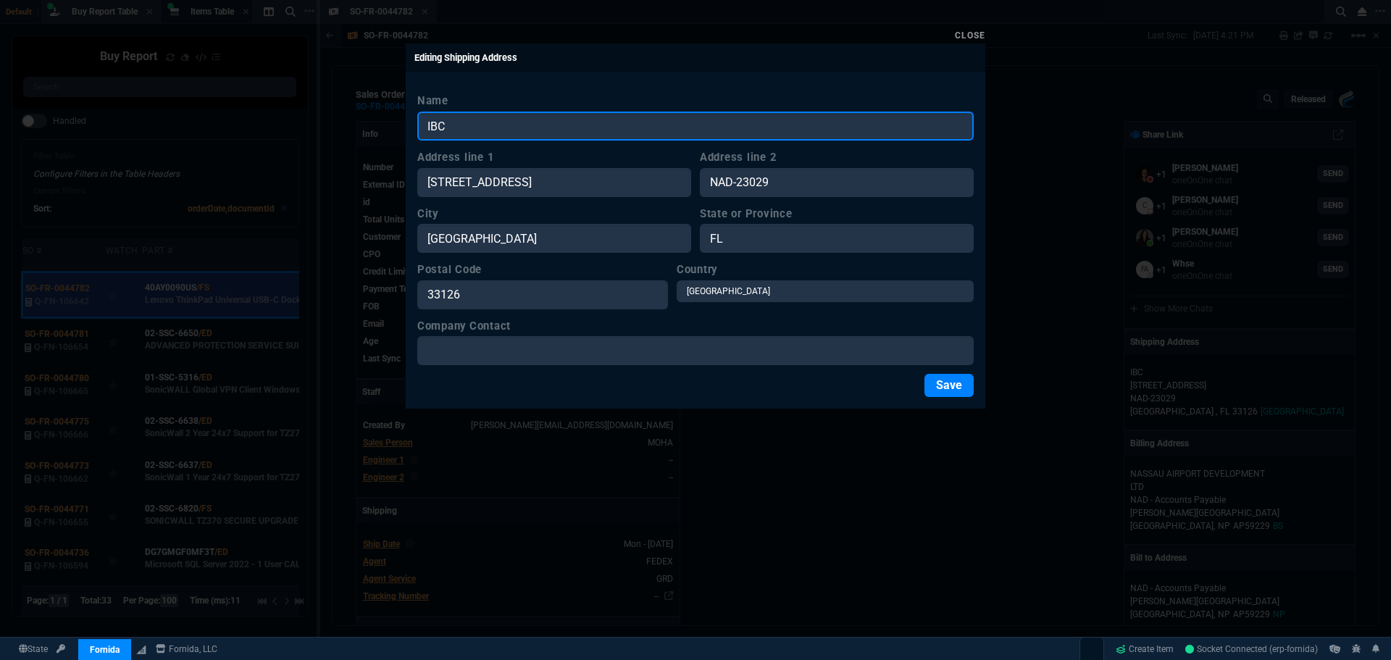
drag, startPoint x: 452, startPoint y: 124, endPoint x: 386, endPoint y: 119, distance: 66.1
click at [386, 119] on div "Close Editing Shipping Address Name IBC Address line [STREET_ADDRESS] City [GEO…" at bounding box center [695, 330] width 1391 height 660
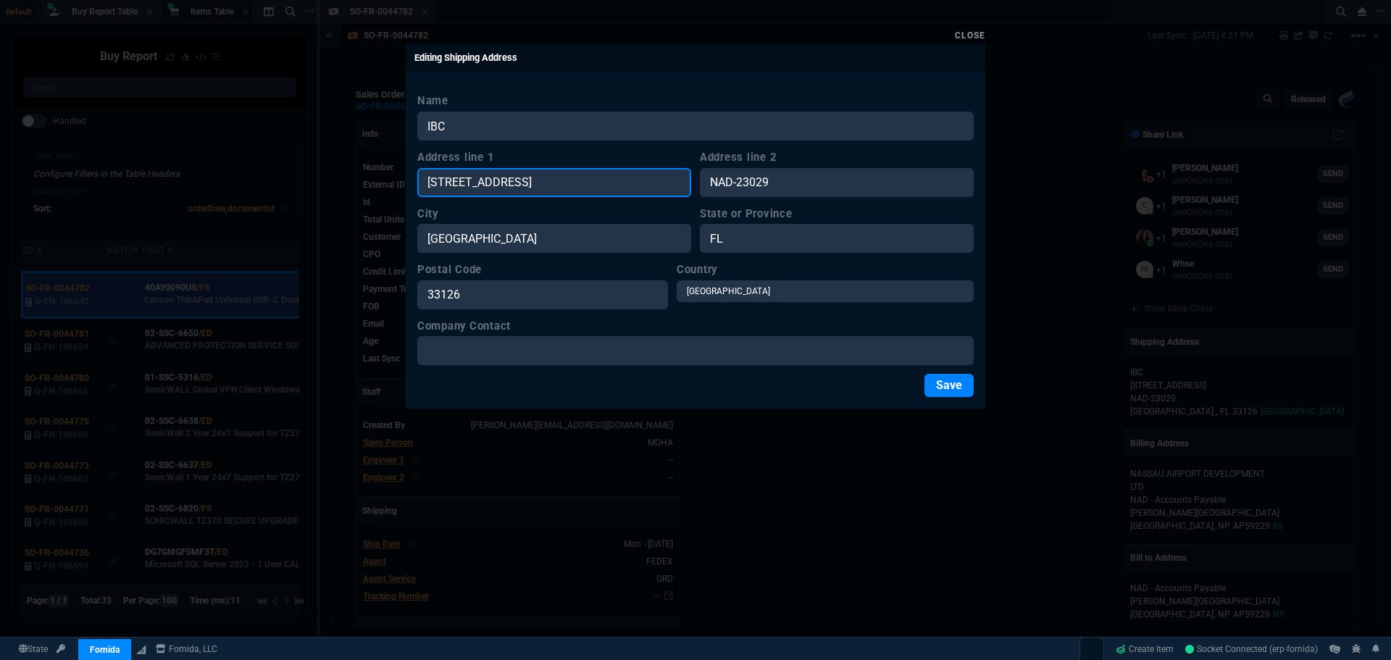
drag, startPoint x: 560, startPoint y: 186, endPoint x: 436, endPoint y: 185, distance: 123.8
click at [413, 185] on div "Name IBC Address line [STREET_ADDRESS] City [GEOGRAPHIC_DATA] or Province [GEOG…" at bounding box center [695, 244] width 579 height 327
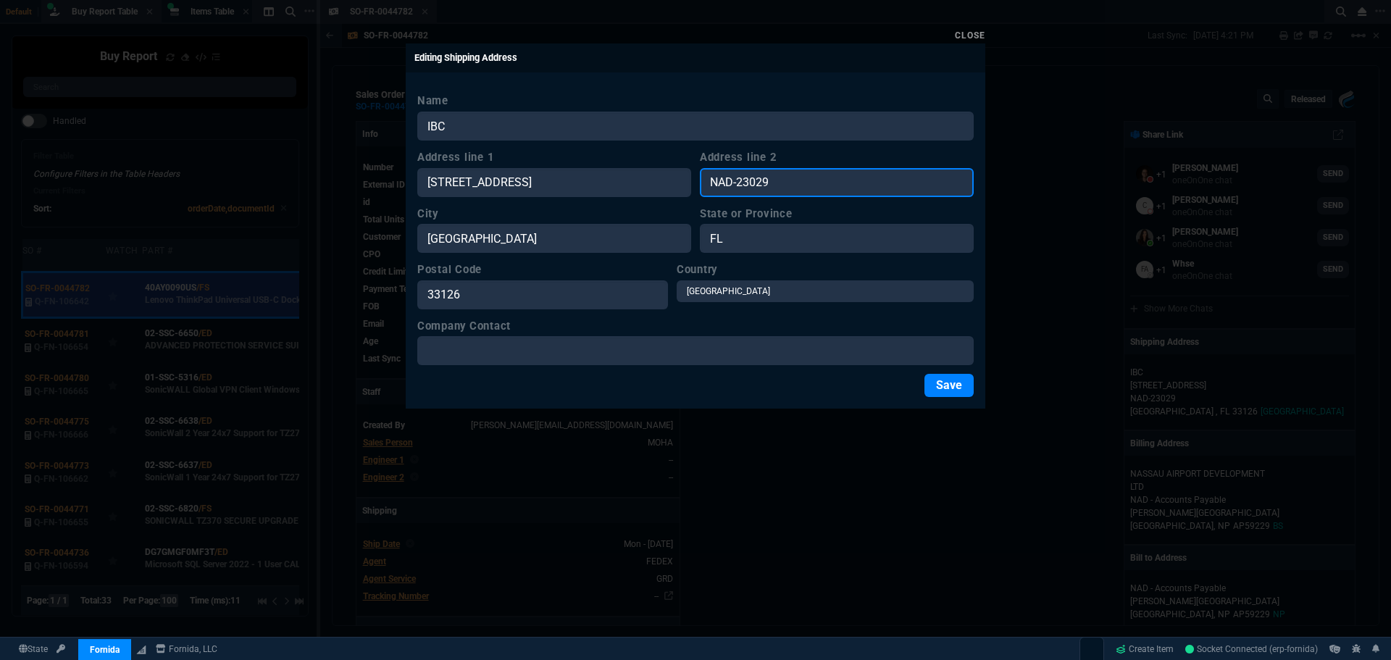
drag, startPoint x: 773, startPoint y: 180, endPoint x: 676, endPoint y: 180, distance: 97.8
click at [677, 180] on div "Address line [STREET_ADDRESS]" at bounding box center [695, 173] width 556 height 48
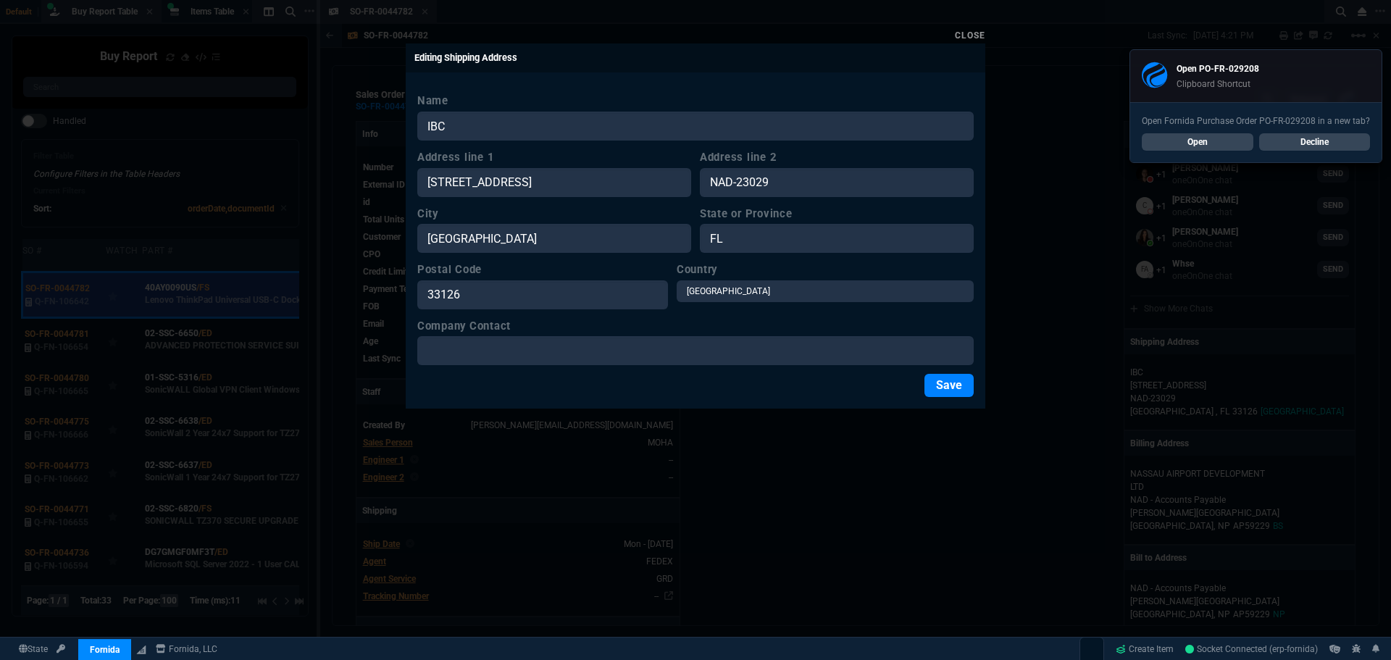
click at [957, 43] on div "Close" at bounding box center [695, 34] width 579 height 17
click at [963, 38] on link "Close" at bounding box center [970, 35] width 30 height 10
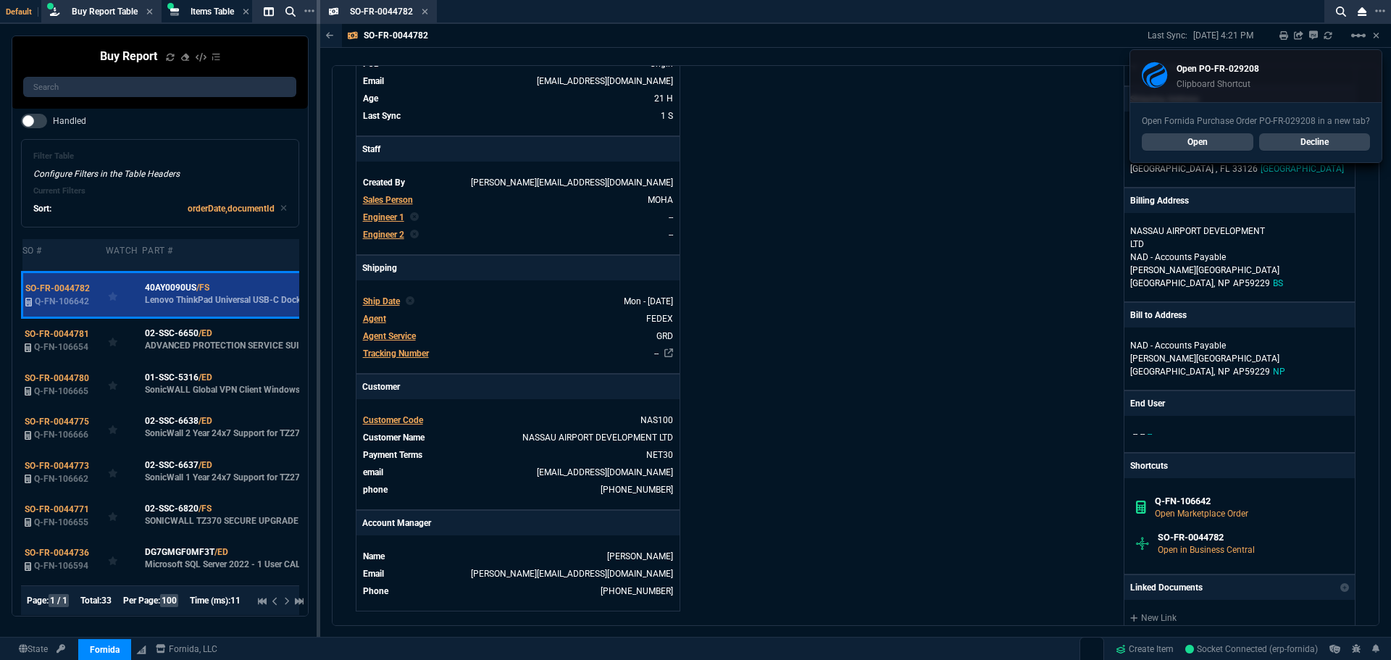
scroll to position [362, 0]
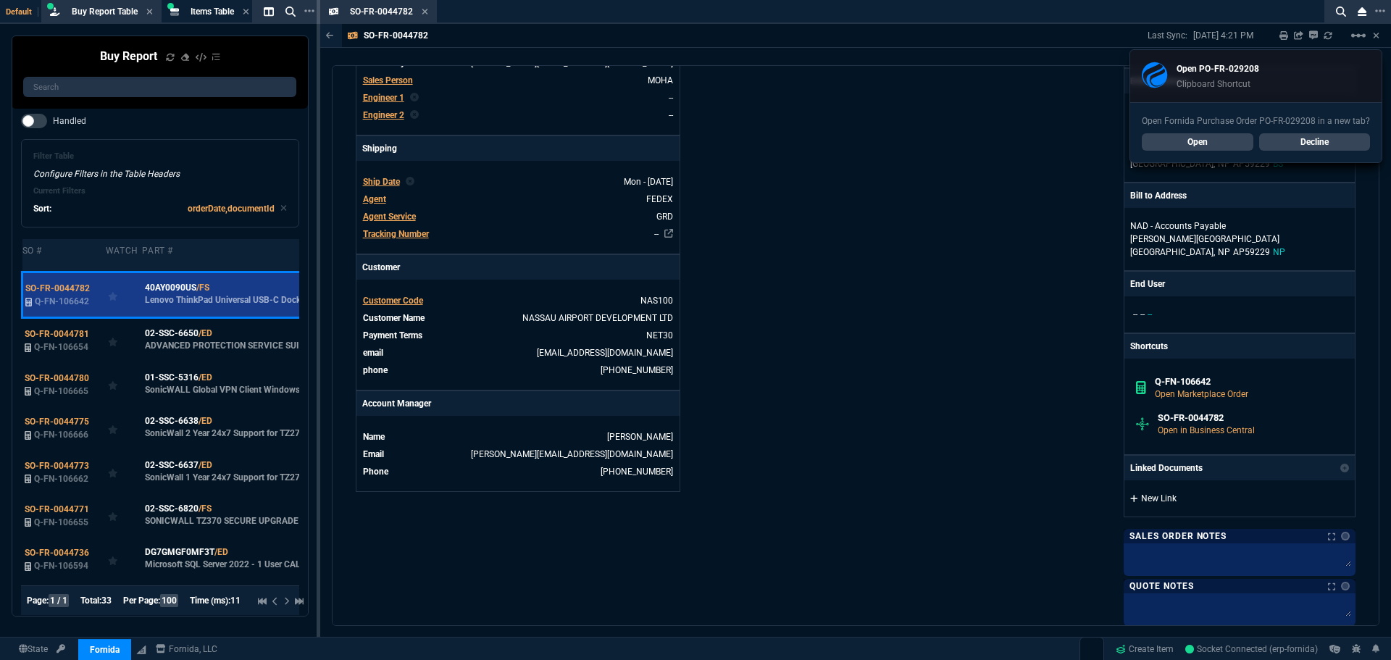
click at [1144, 500] on link "New Link" at bounding box center [1239, 498] width 219 height 13
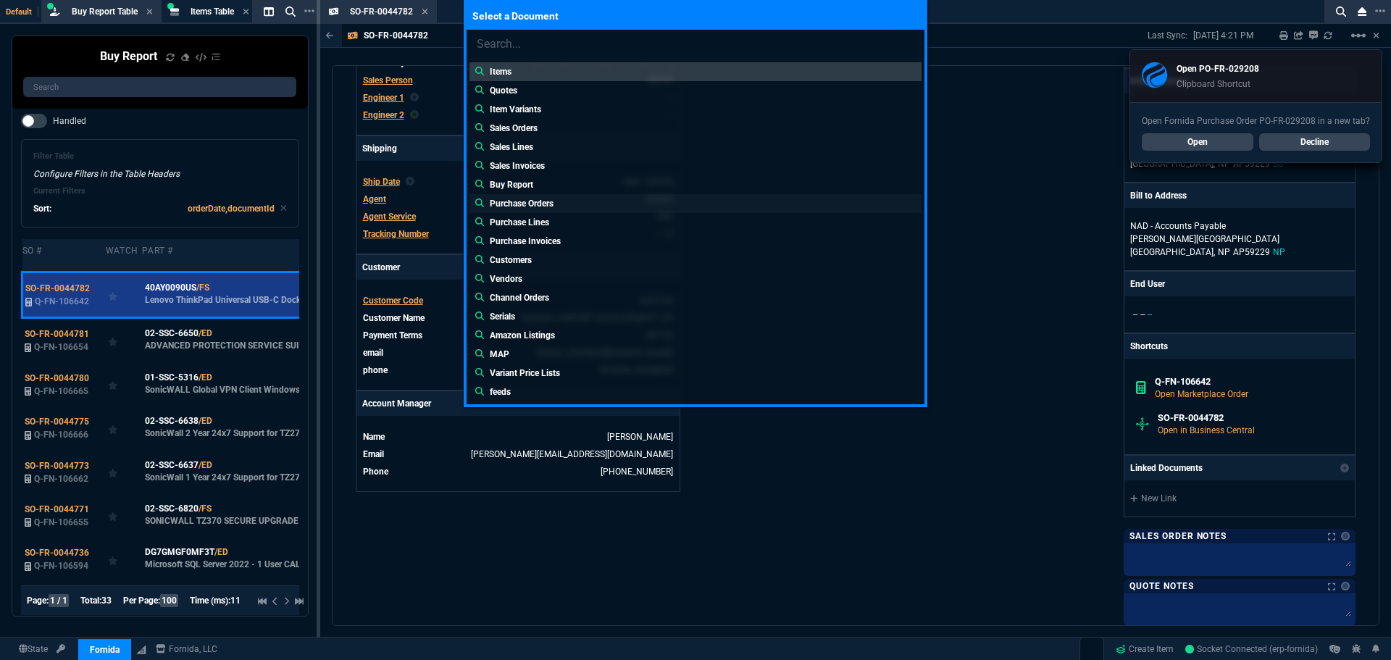
click at [524, 205] on p "Purchase Orders" at bounding box center [522, 203] width 64 height 13
type input "Purchase Orders:"
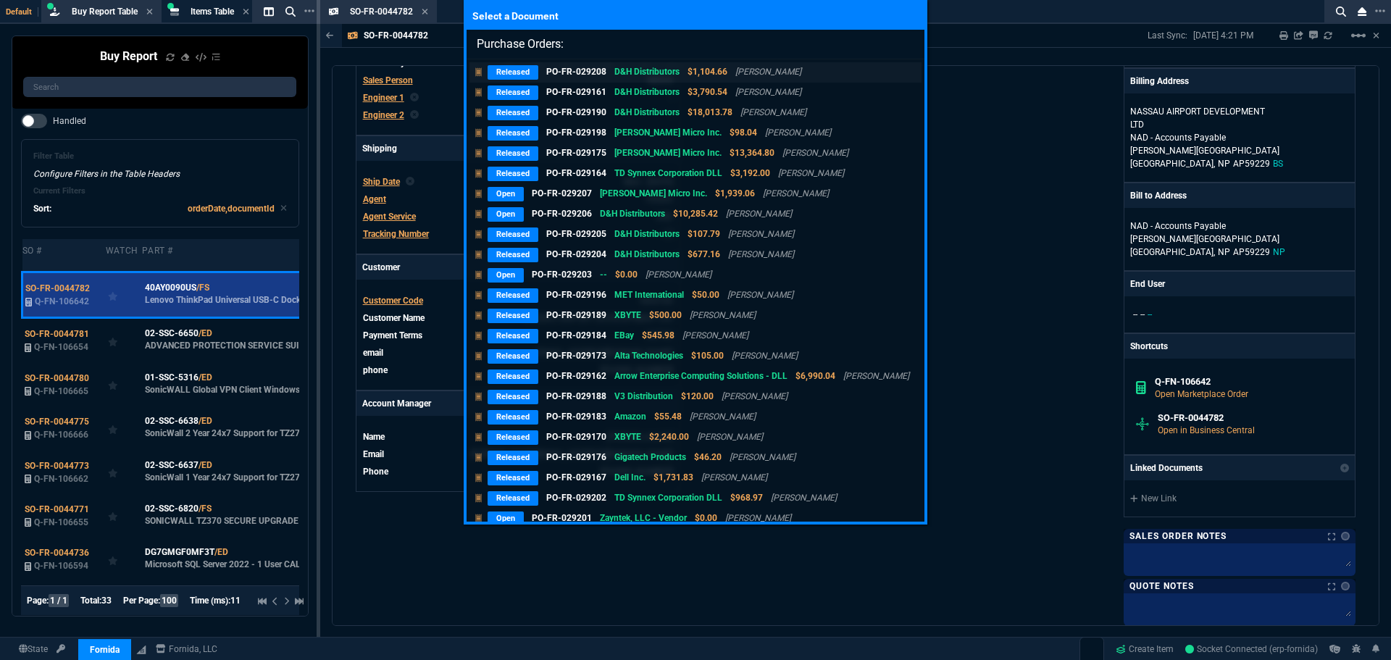
click at [507, 70] on p "Released" at bounding box center [512, 72] width 51 height 14
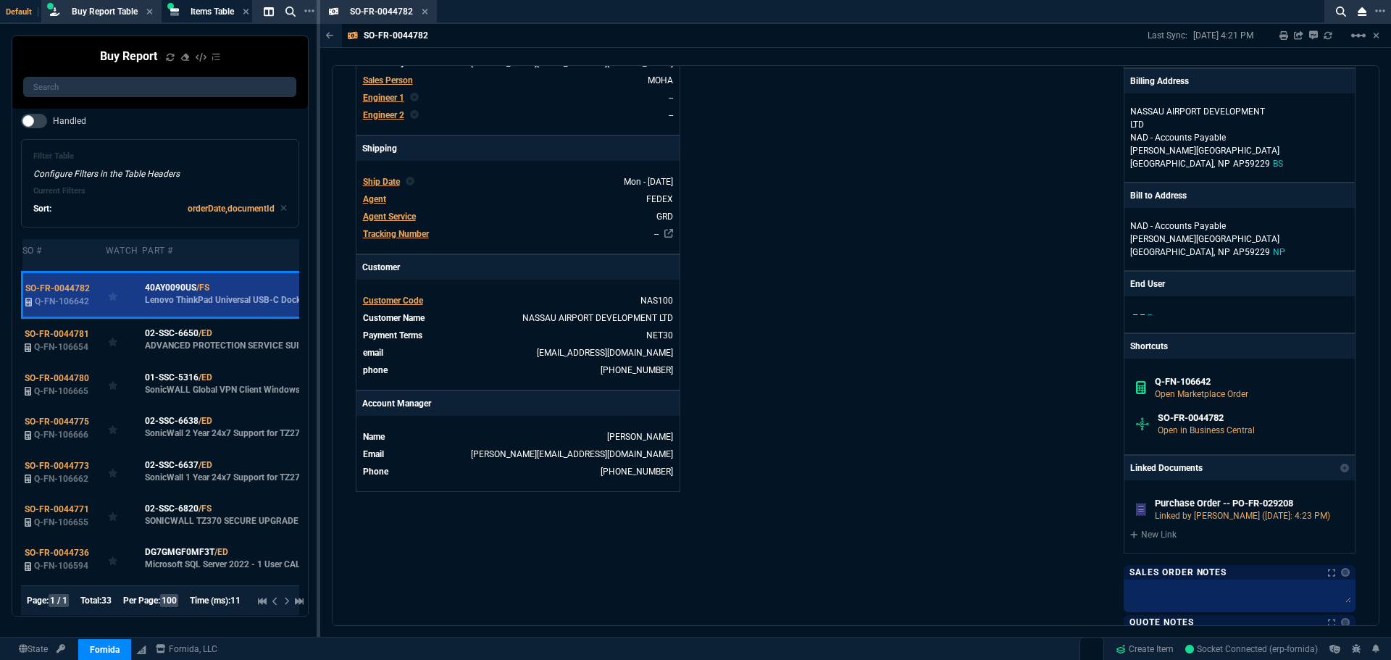
scroll to position [293, 0]
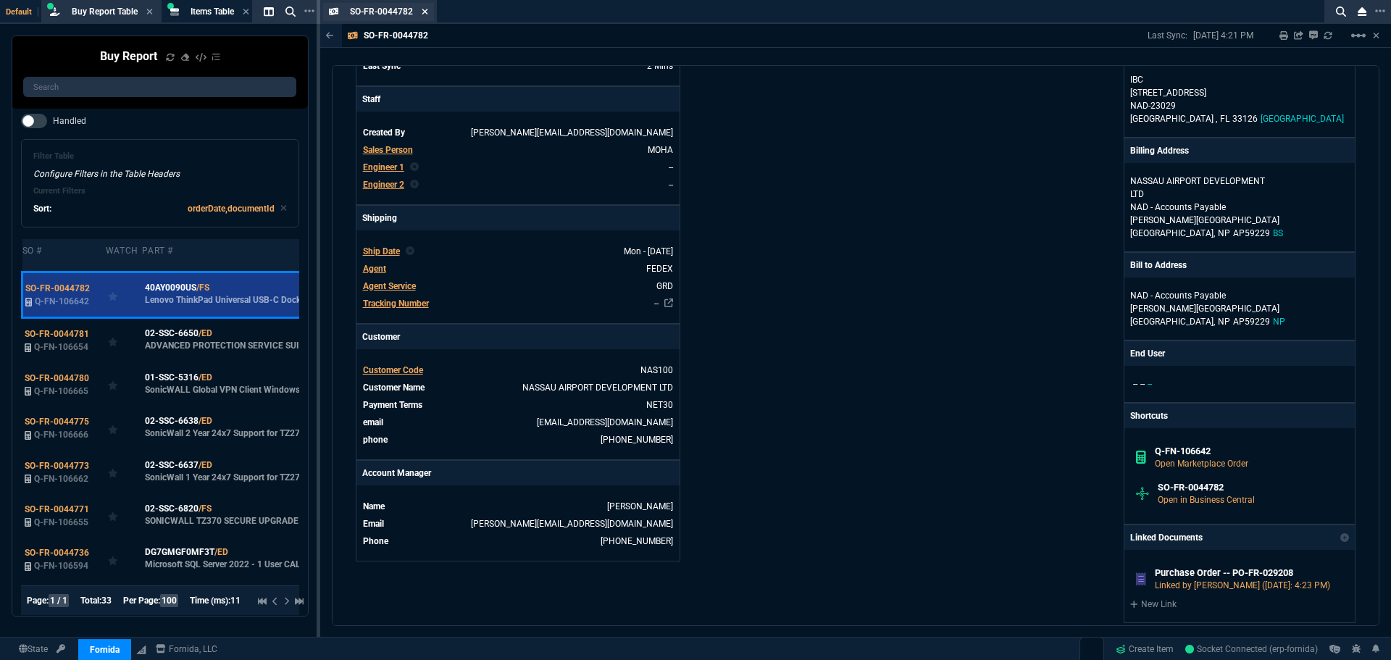
click at [422, 14] on icon at bounding box center [425, 11] width 7 height 9
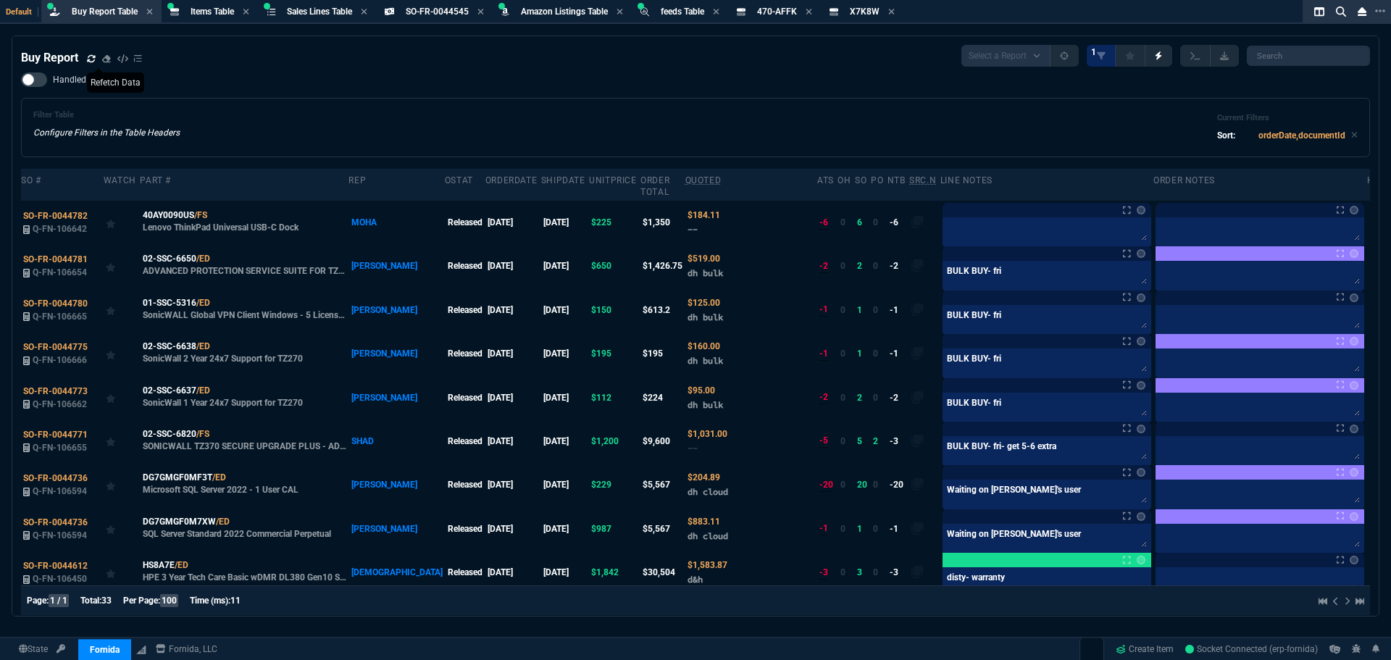
click at [90, 58] on icon at bounding box center [91, 58] width 9 height 9
